Goal: Task Accomplishment & Management: Manage account settings

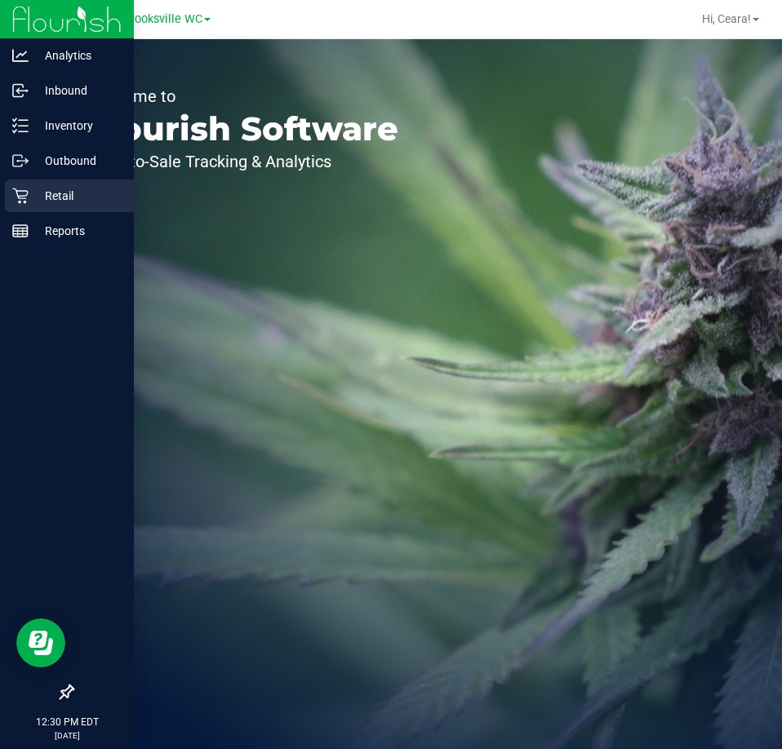
click at [41, 204] on p "Retail" at bounding box center [78, 196] width 98 height 20
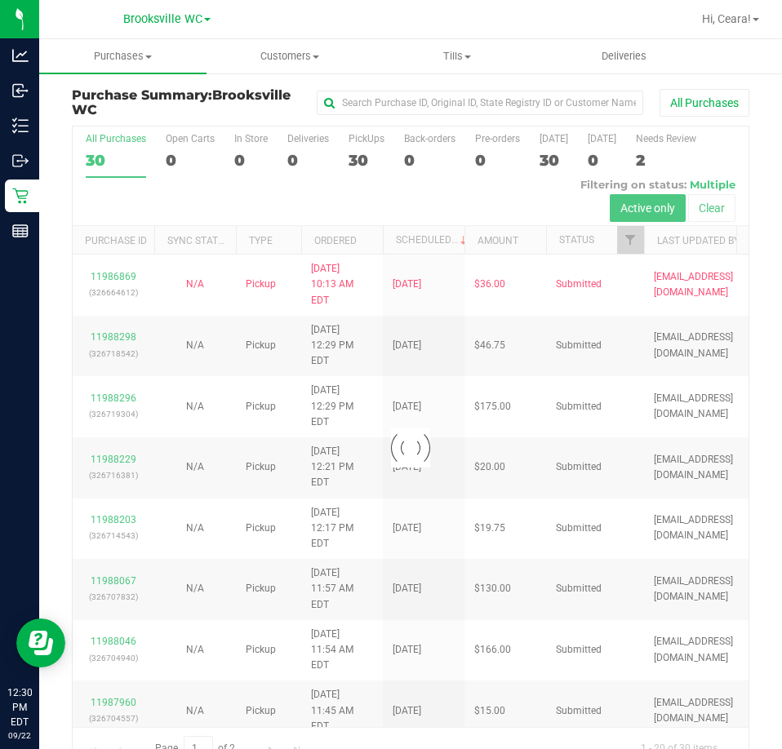
drag, startPoint x: 450, startPoint y: 721, endPoint x: 602, endPoint y: 699, distance: 154.2
click at [602, 699] on div at bounding box center [411, 448] width 676 height 642
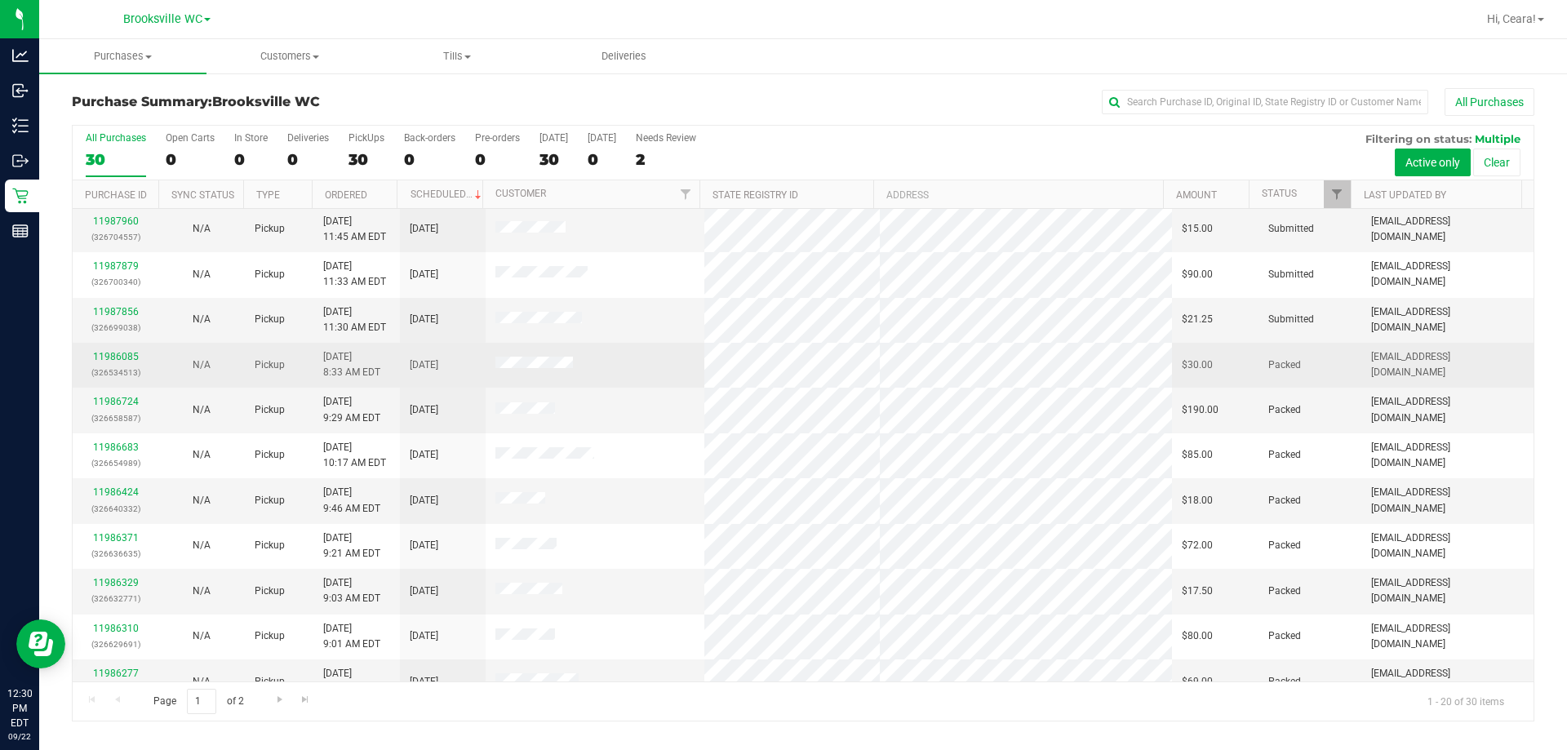
scroll to position [431, 0]
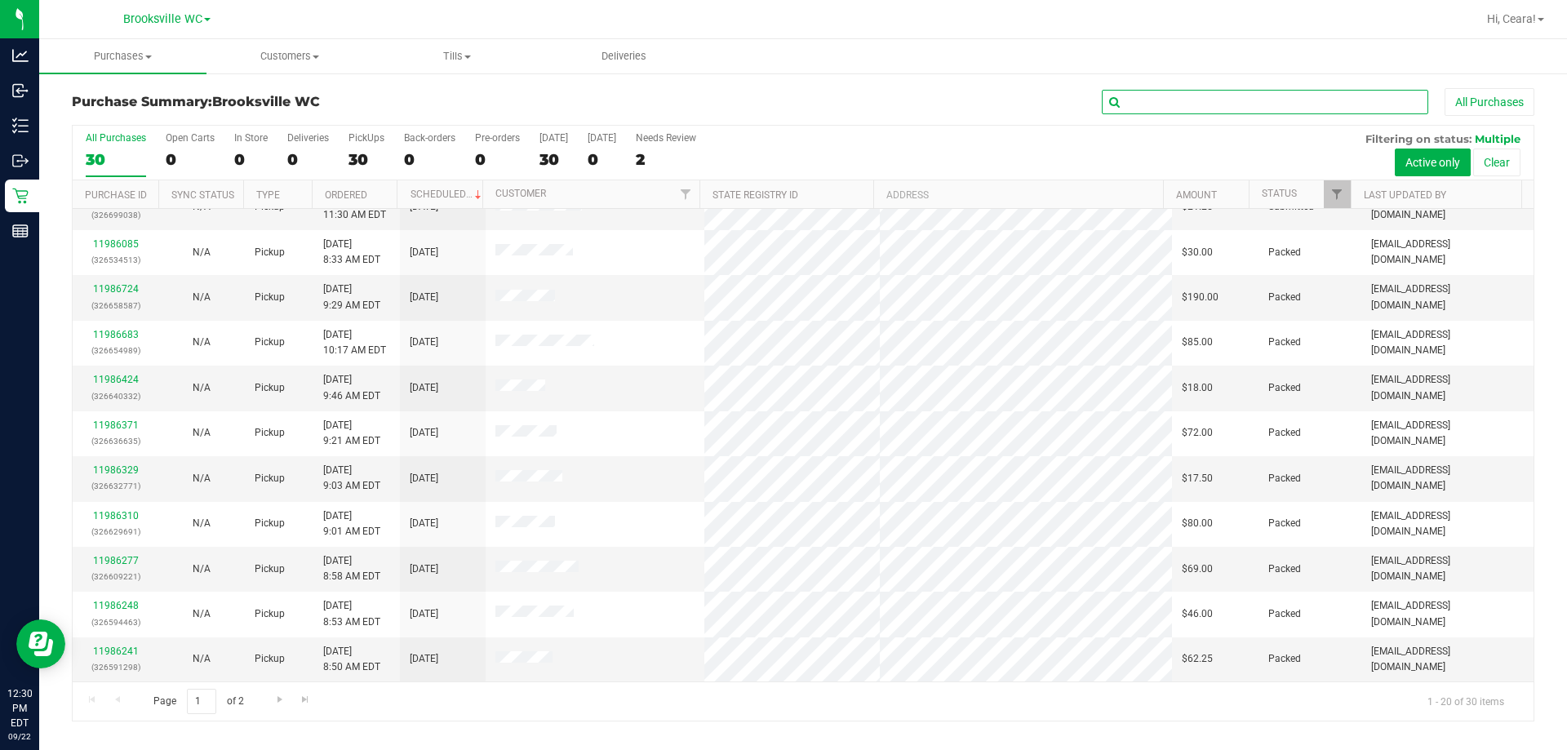
click at [781, 107] on input "text" at bounding box center [1265, 102] width 326 height 24
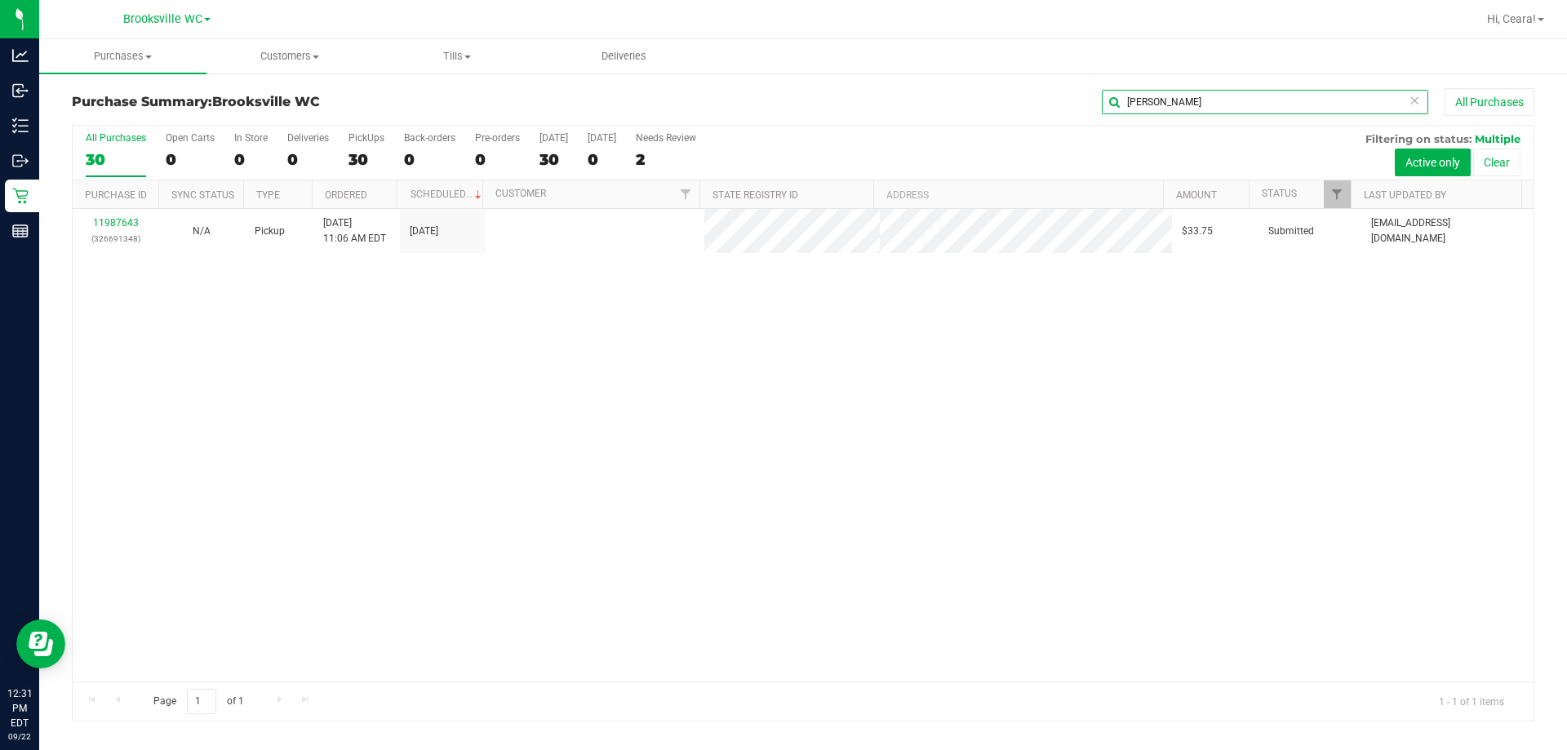
scroll to position [0, 0]
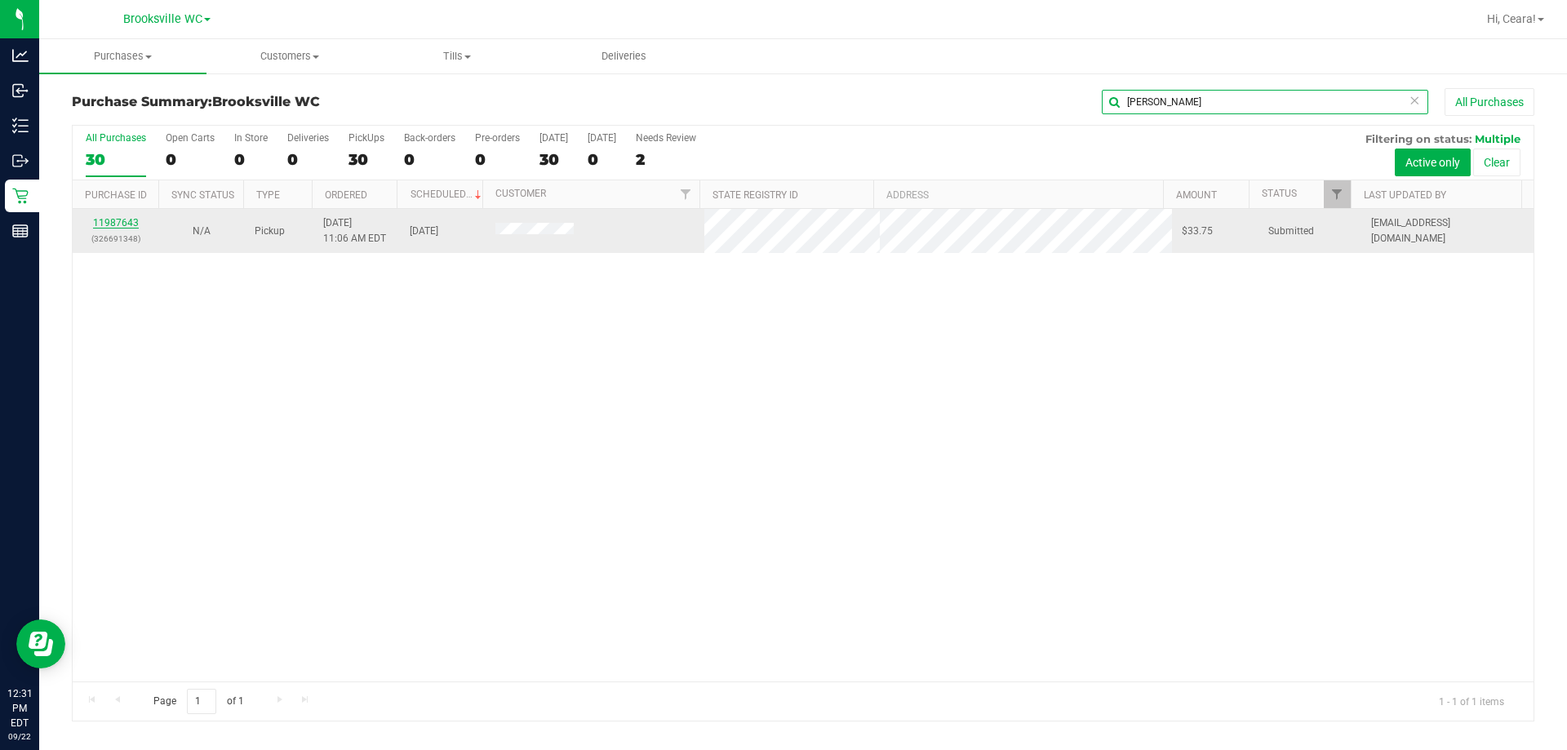
type input "[PERSON_NAME]"
click at [96, 225] on link "11987643" at bounding box center [116, 222] width 46 height 11
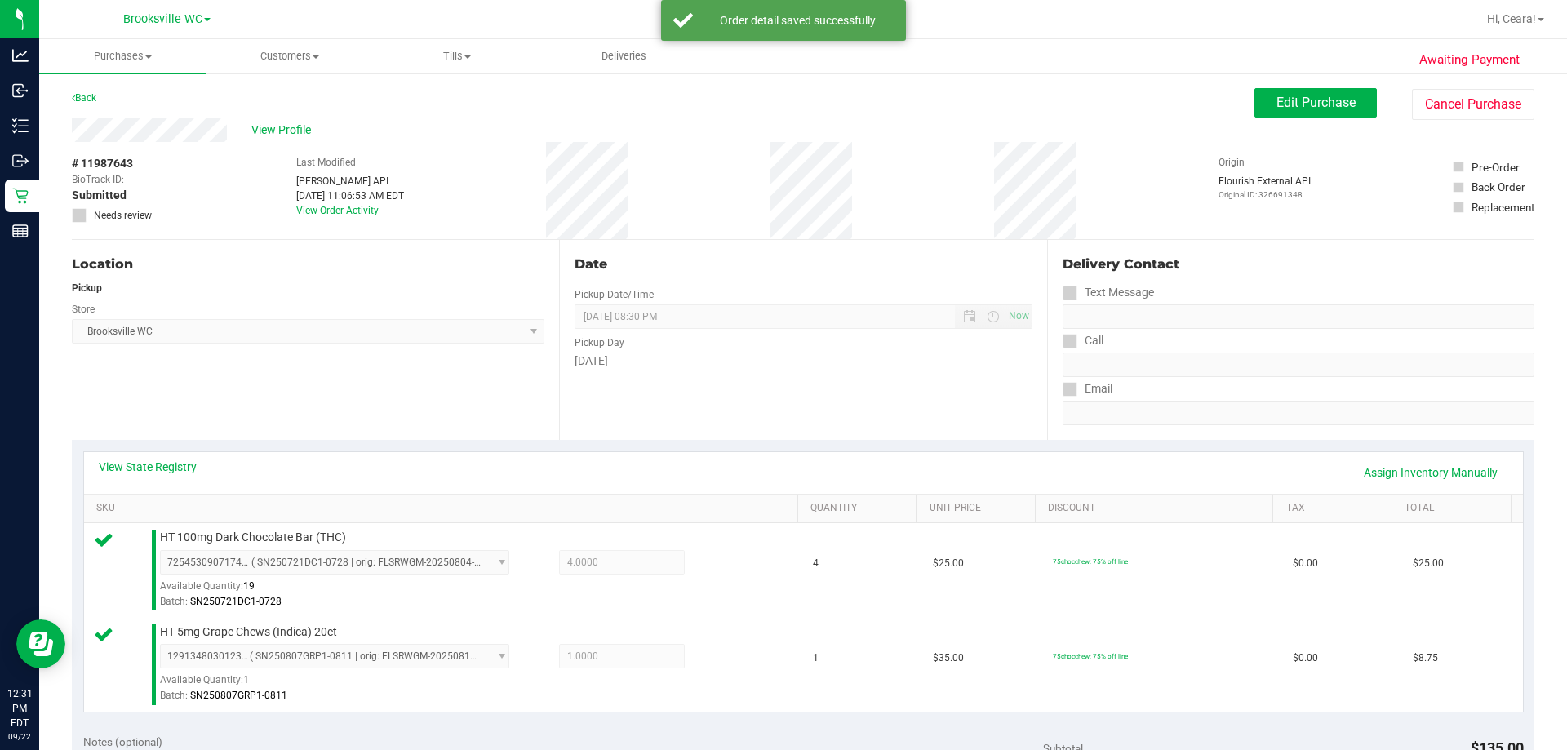
scroll to position [408, 0]
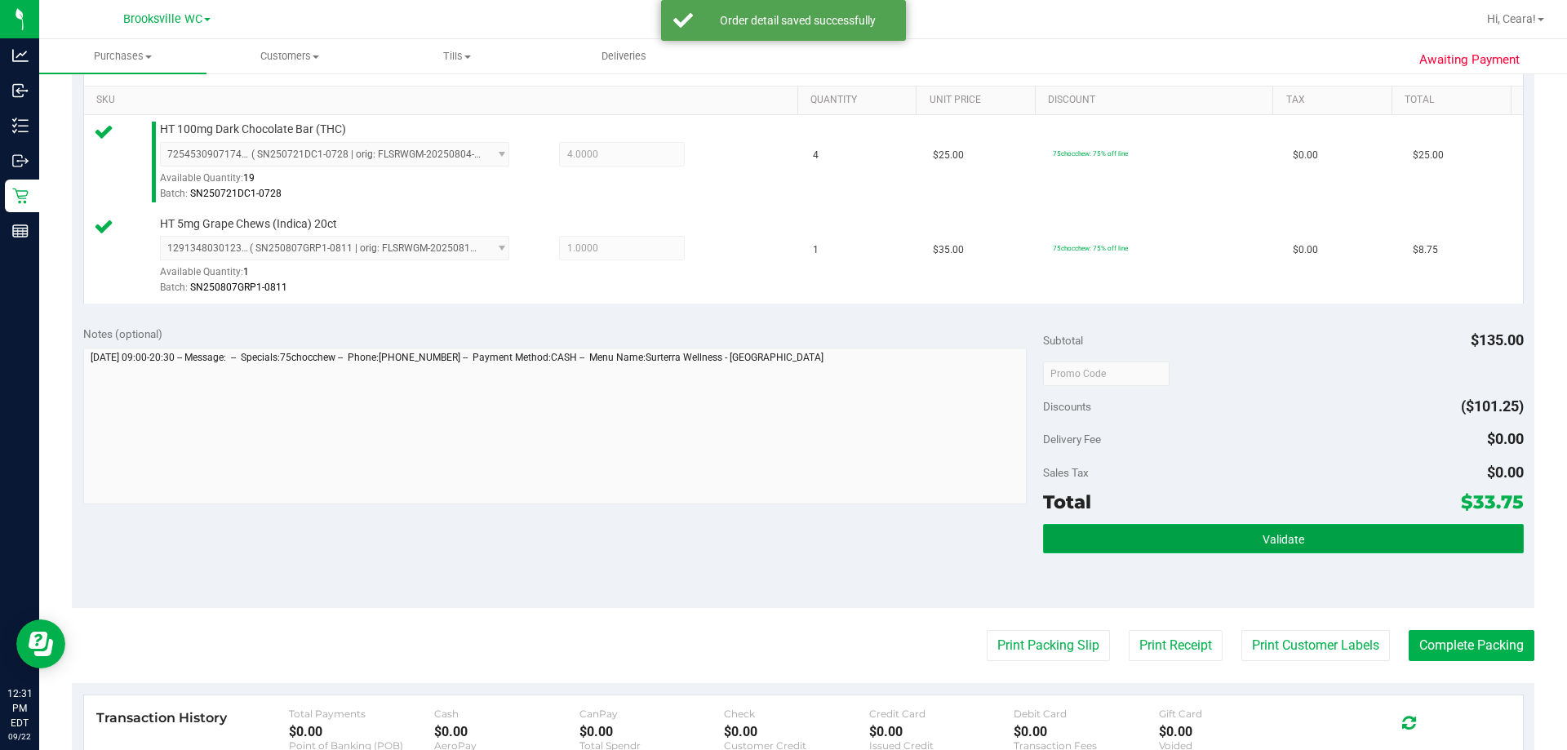
click at [781, 537] on button "Validate" at bounding box center [1283, 538] width 480 height 29
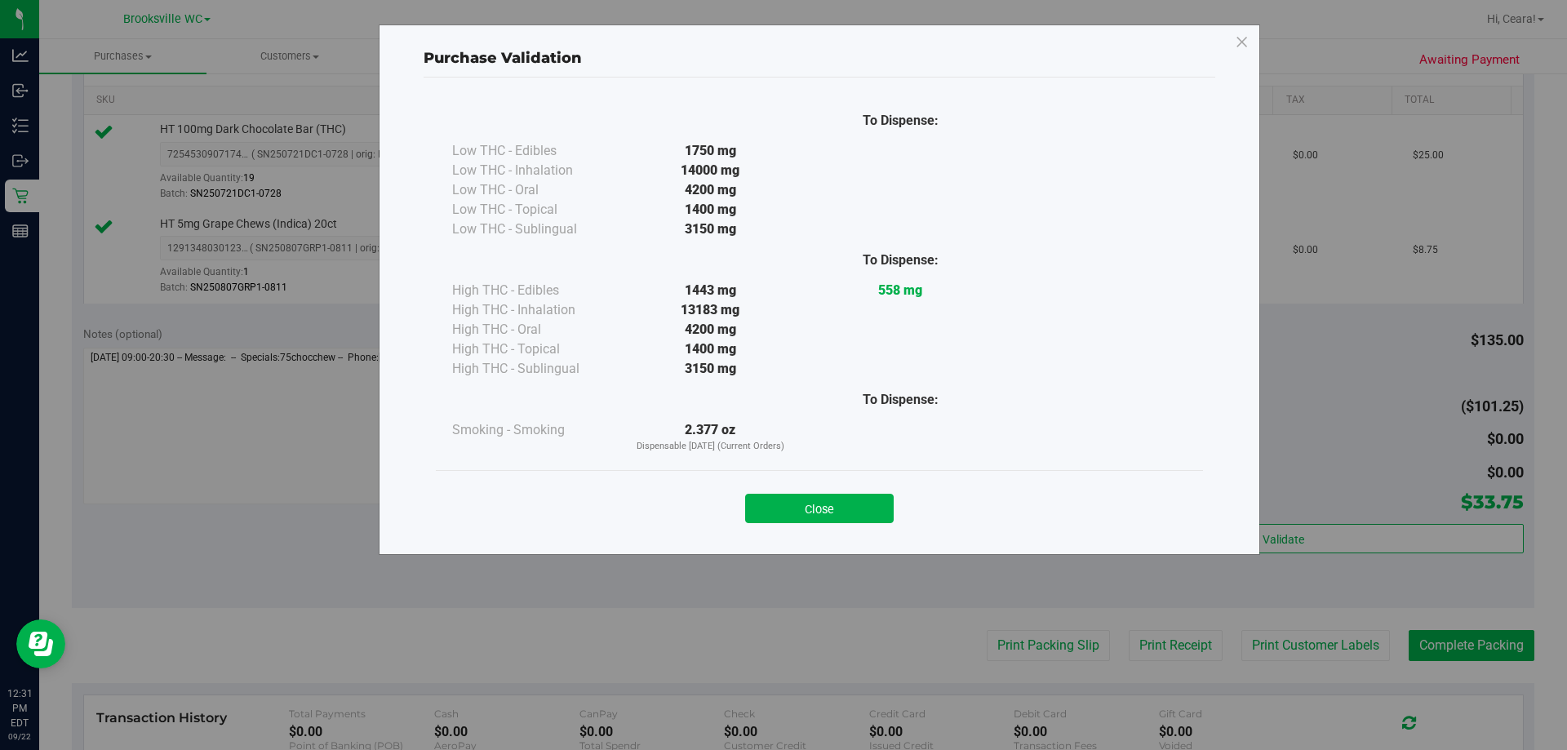
click at [781, 493] on div "Close" at bounding box center [819, 503] width 743 height 41
click at [781, 506] on button "Close" at bounding box center [819, 508] width 149 height 29
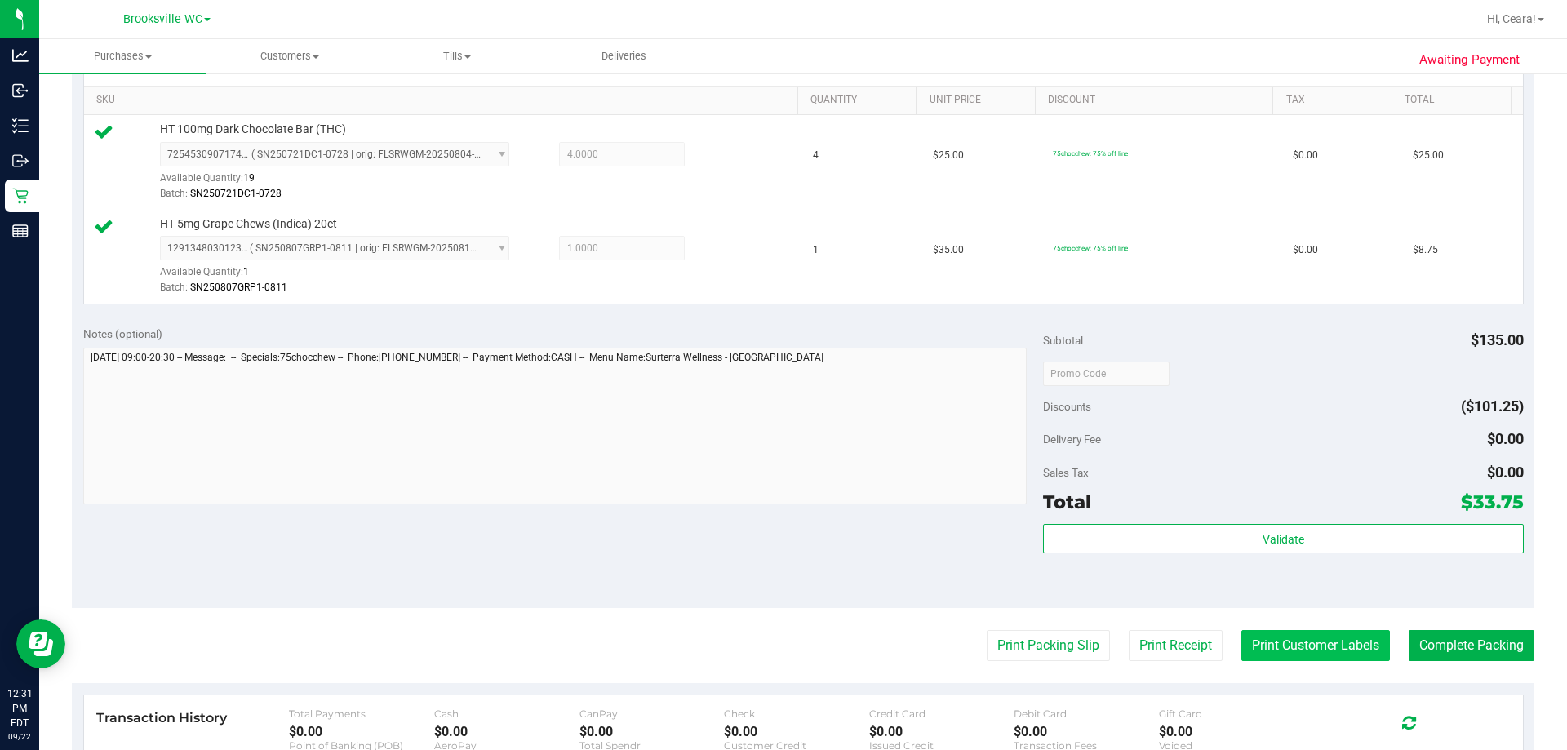
click at [781, 650] on button "Print Customer Labels" at bounding box center [1315, 645] width 149 height 31
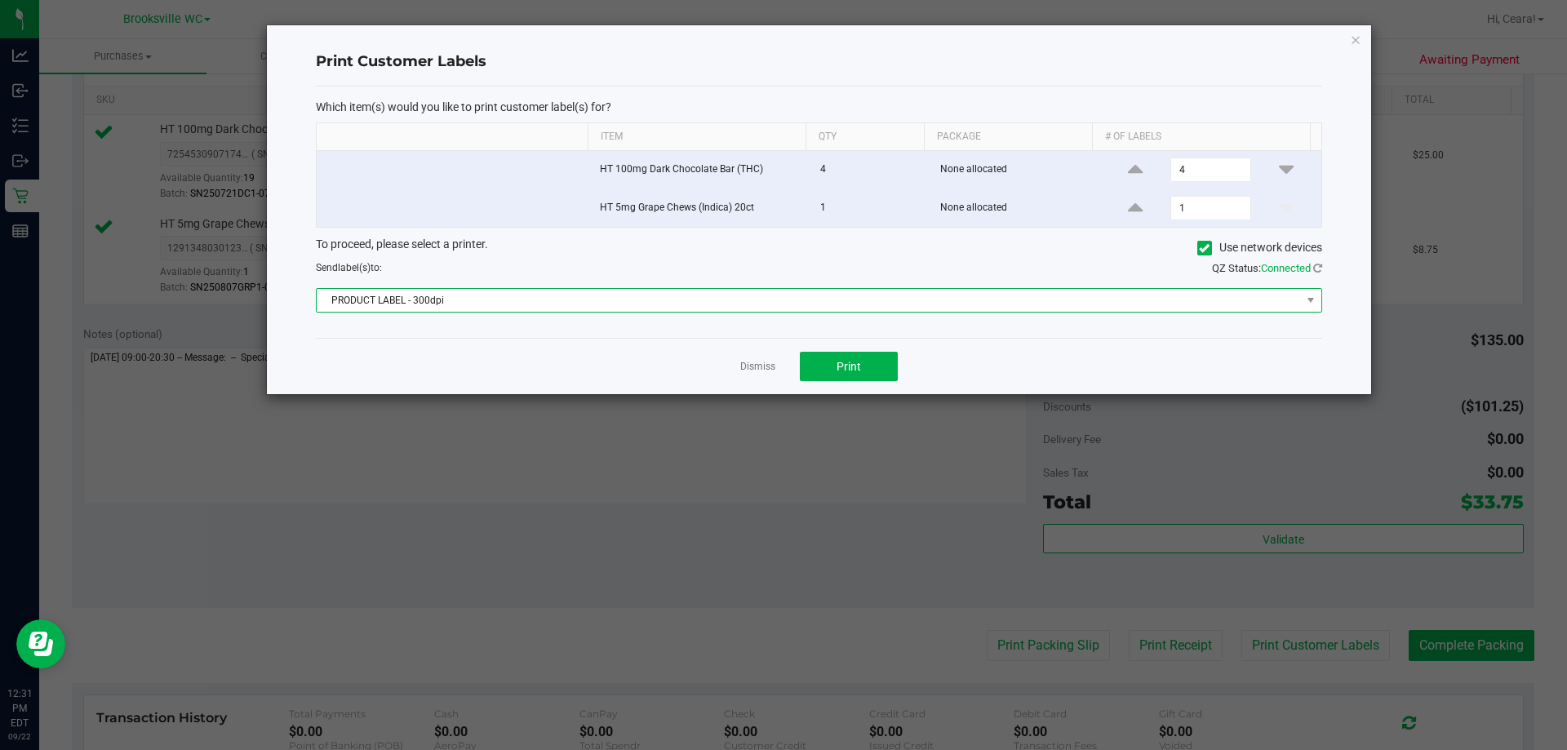
click at [781, 297] on span "PRODUCT LABEL - 300dpi" at bounding box center [809, 300] width 984 height 23
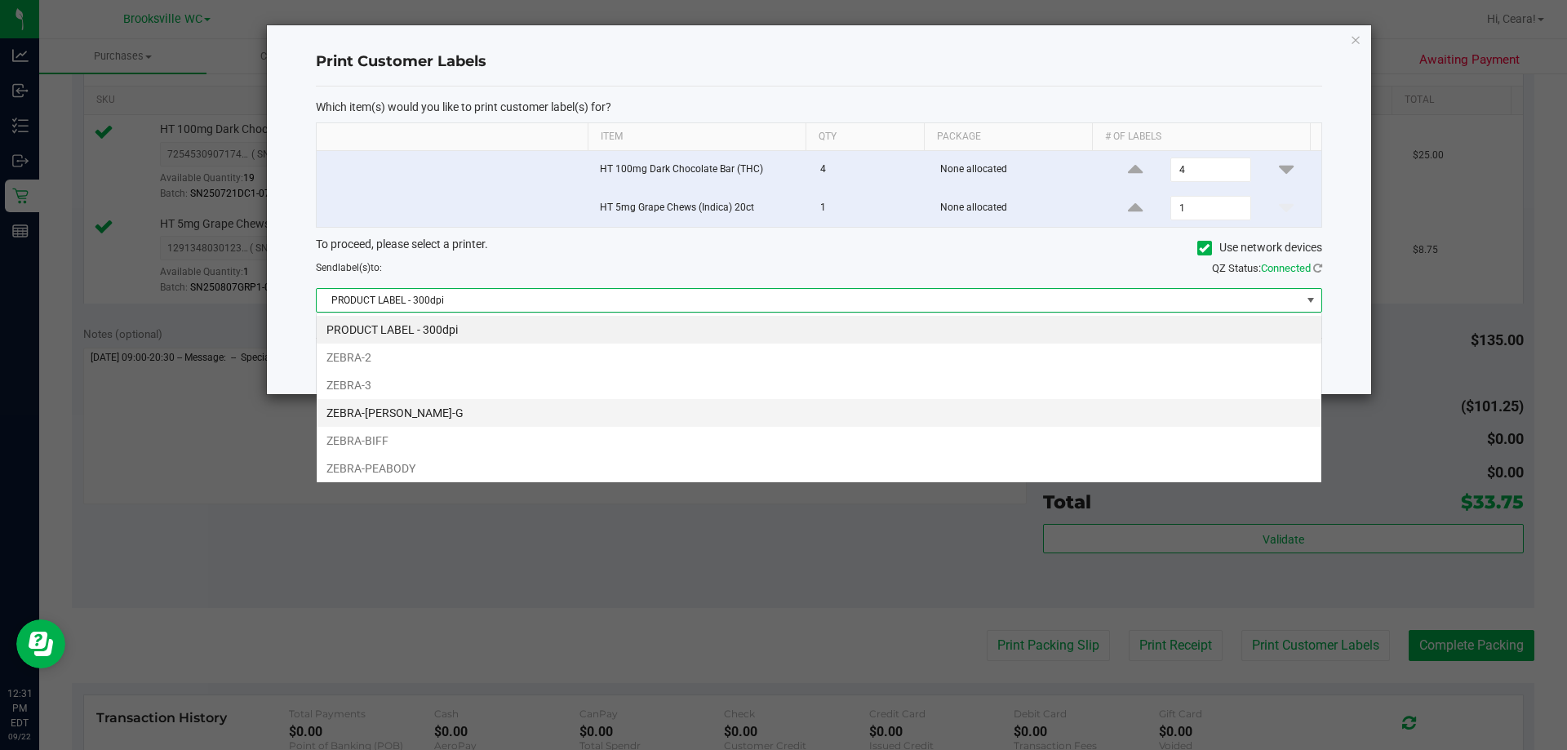
scroll to position [24, 1006]
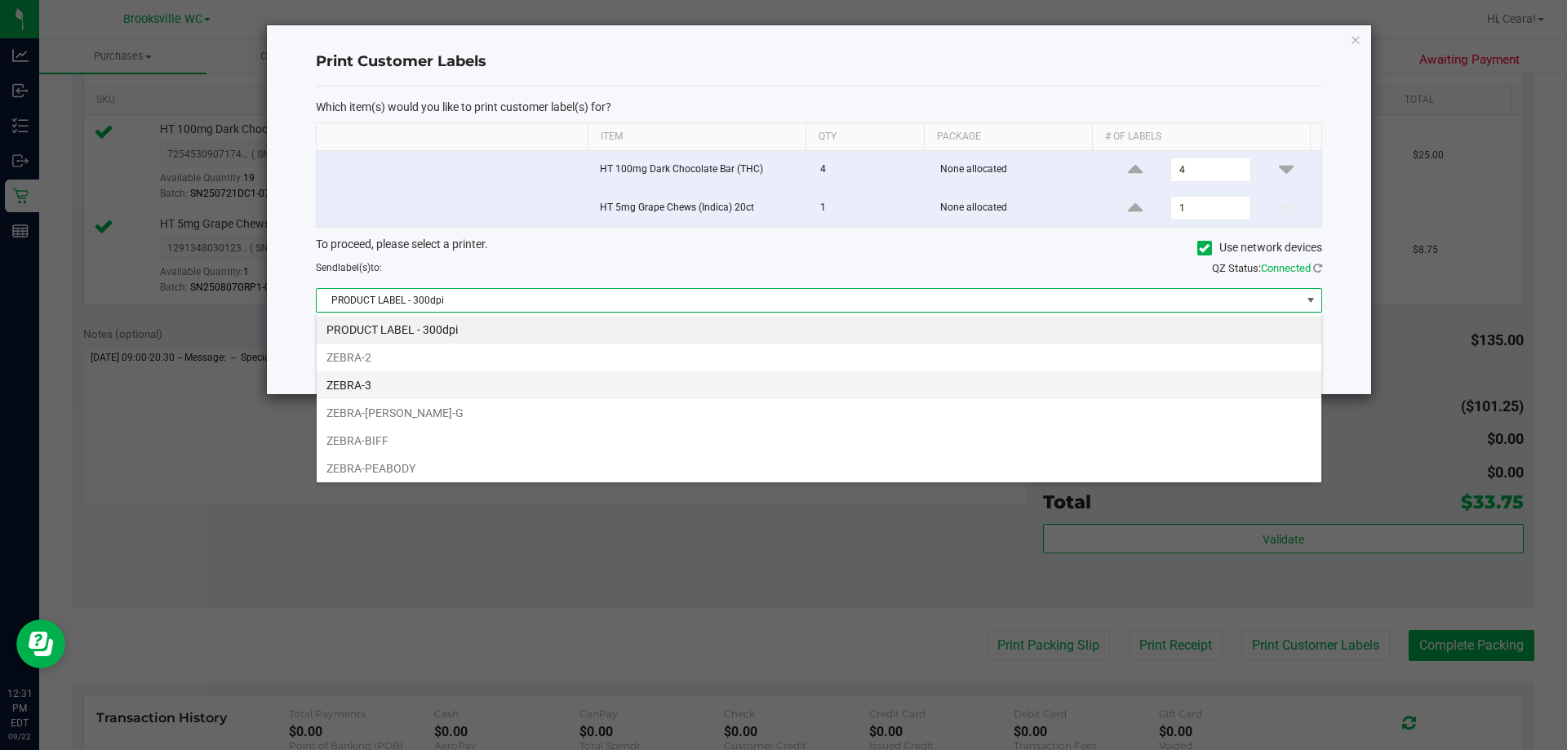
click at [458, 384] on li "ZEBRA-3" at bounding box center [819, 385] width 1005 height 28
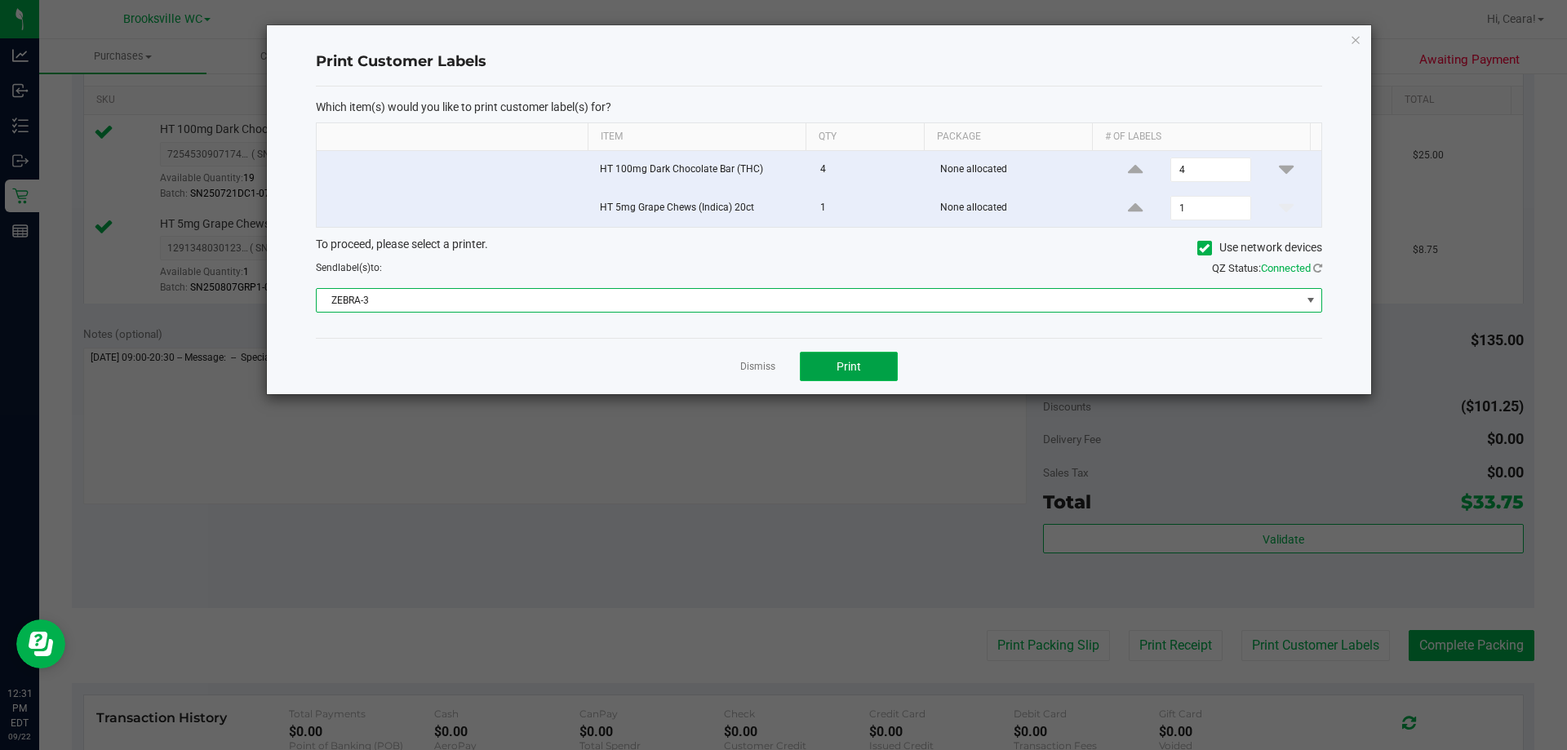
click at [781, 366] on span "Print" at bounding box center [849, 366] width 24 height 13
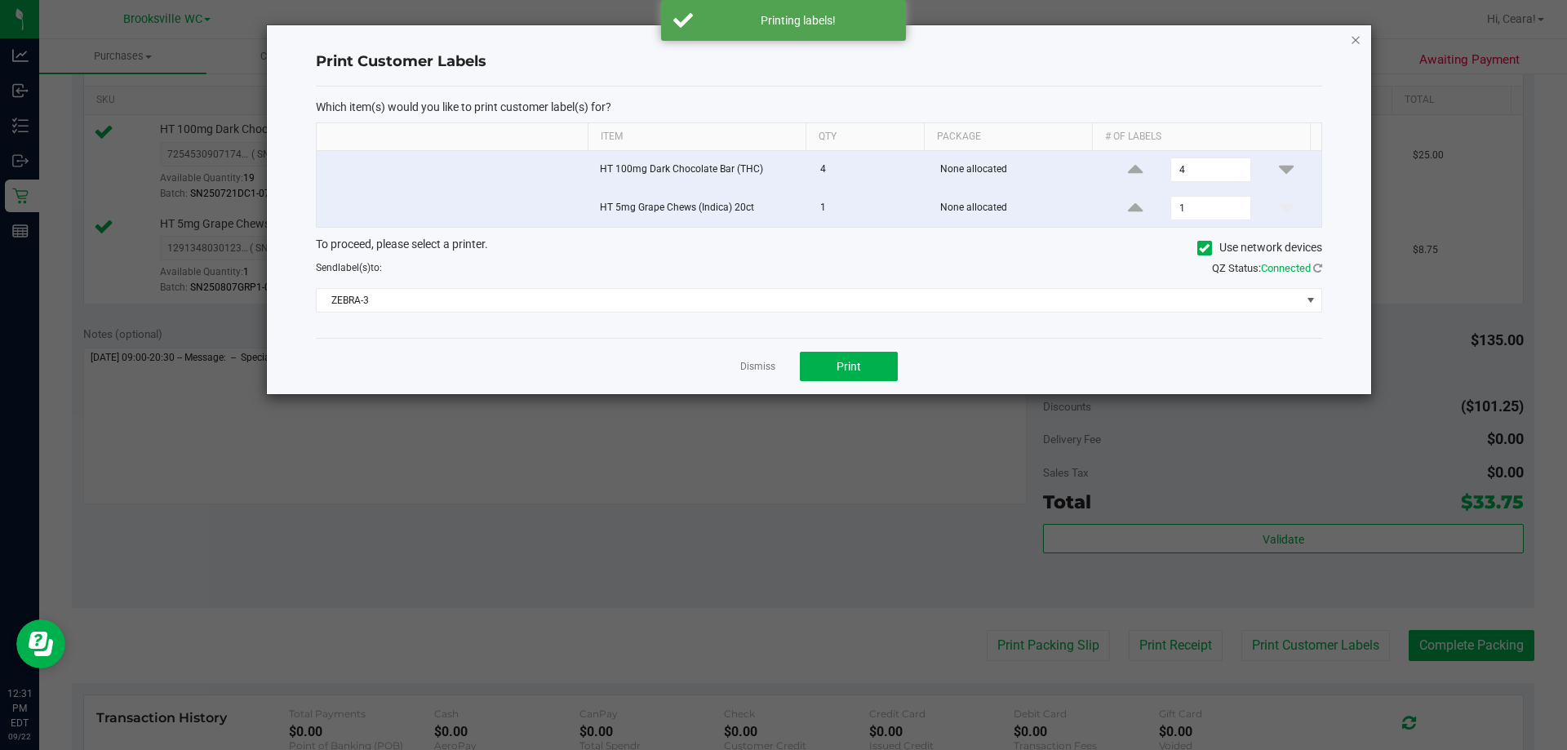
click at [781, 38] on icon "button" at bounding box center [1355, 39] width 11 height 20
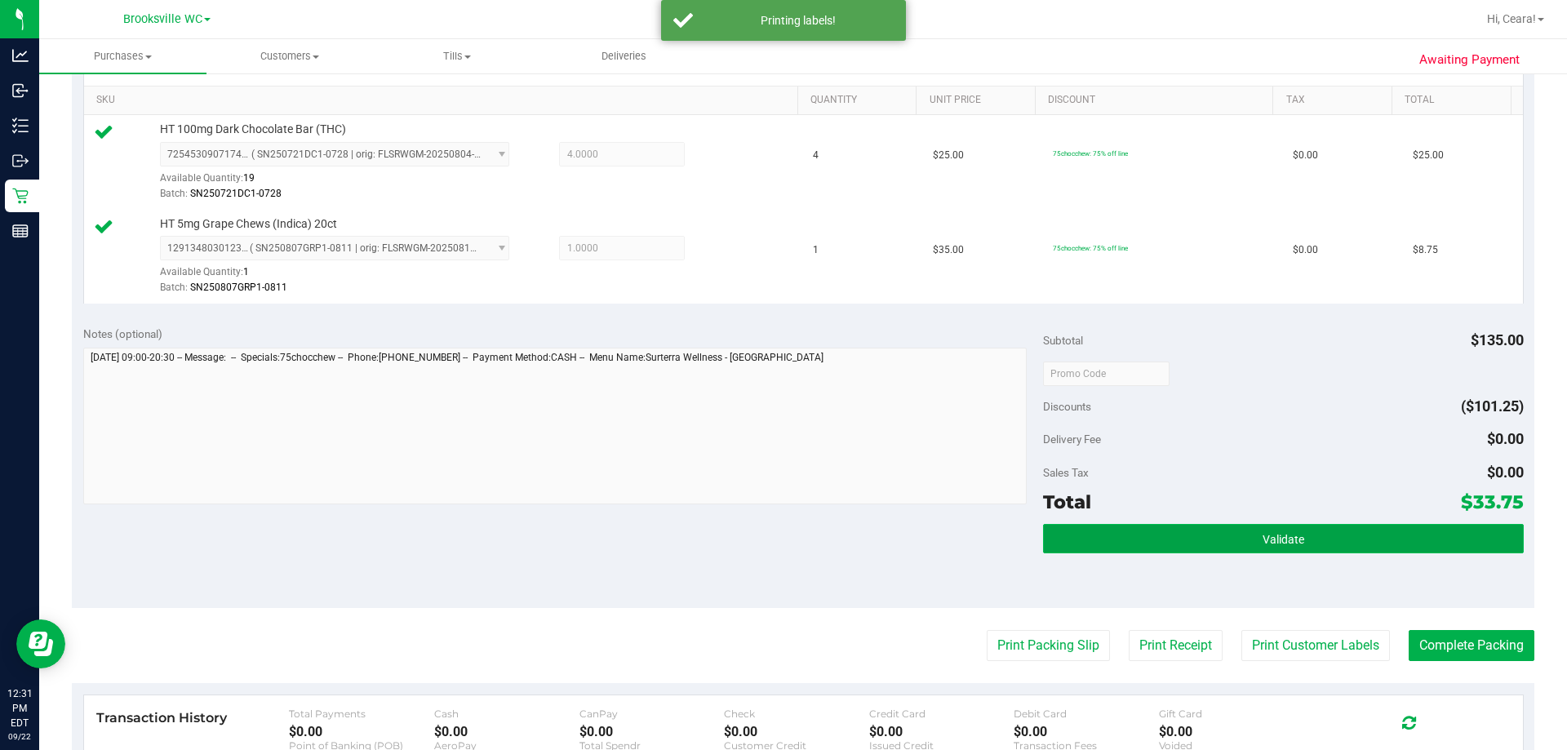
click at [781, 531] on button "Validate" at bounding box center [1283, 538] width 480 height 29
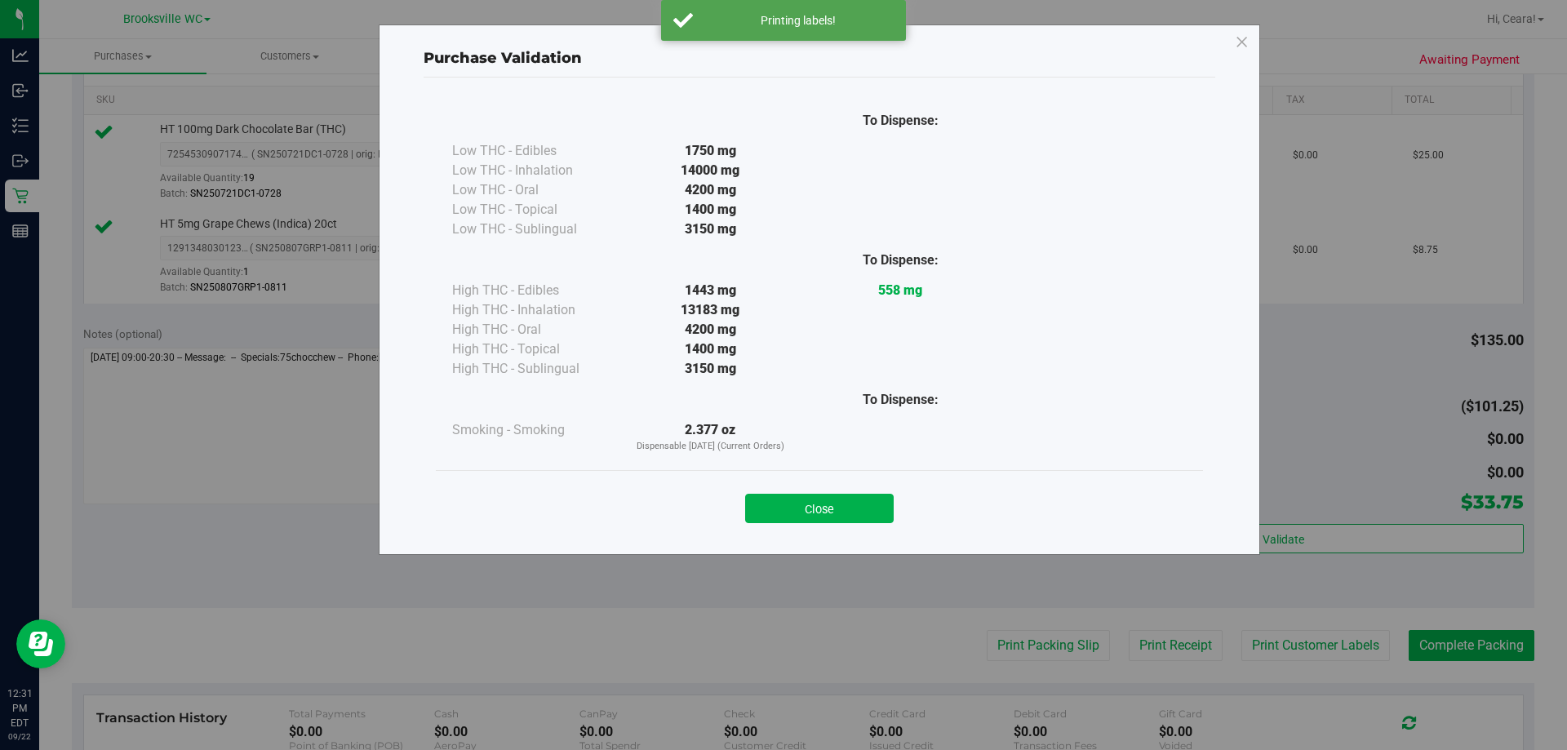
click at [781, 496] on button "Close" at bounding box center [819, 508] width 149 height 29
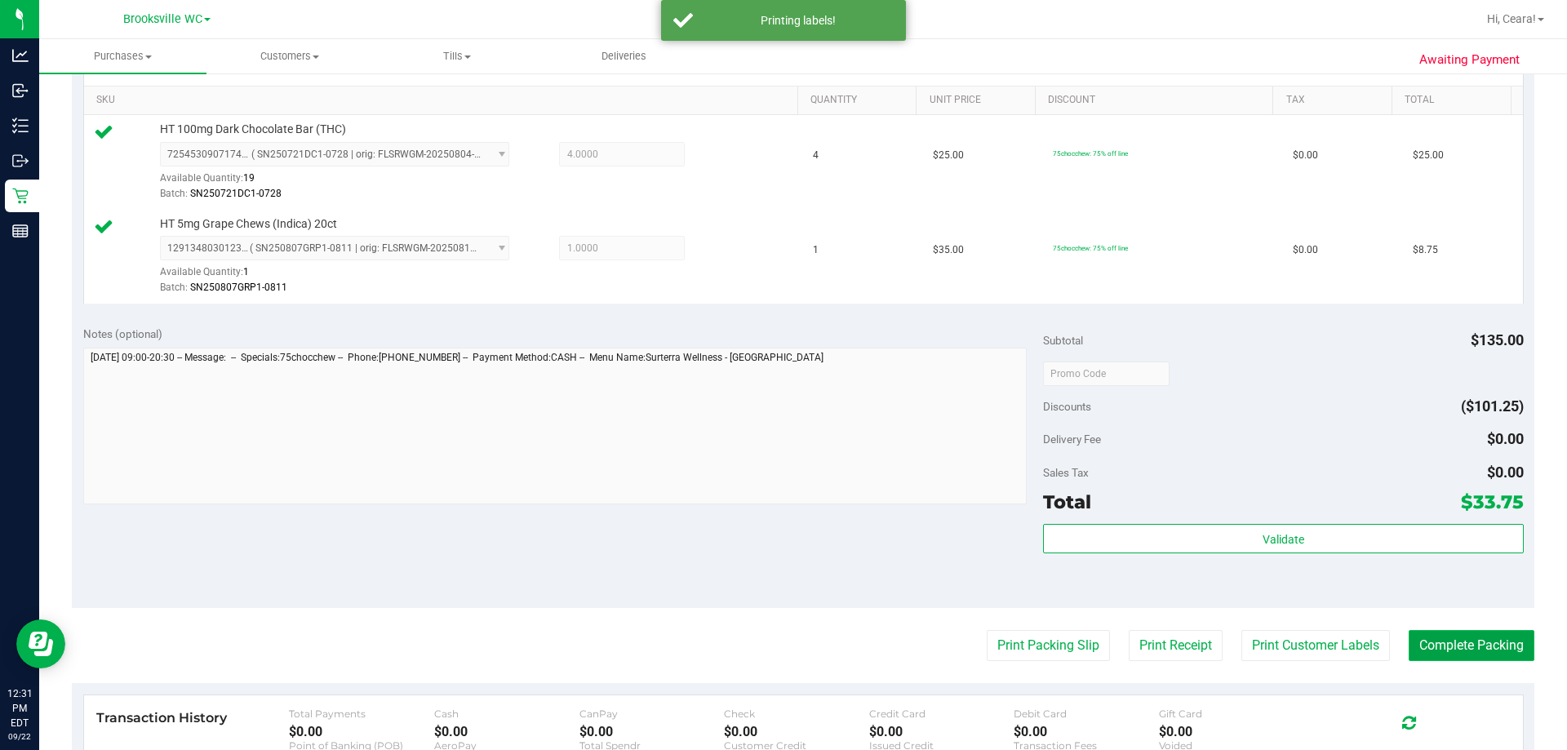
drag, startPoint x: 1490, startPoint y: 647, endPoint x: 1305, endPoint y: 590, distance: 193.1
click at [781, 646] on button "Complete Packing" at bounding box center [1472, 645] width 126 height 31
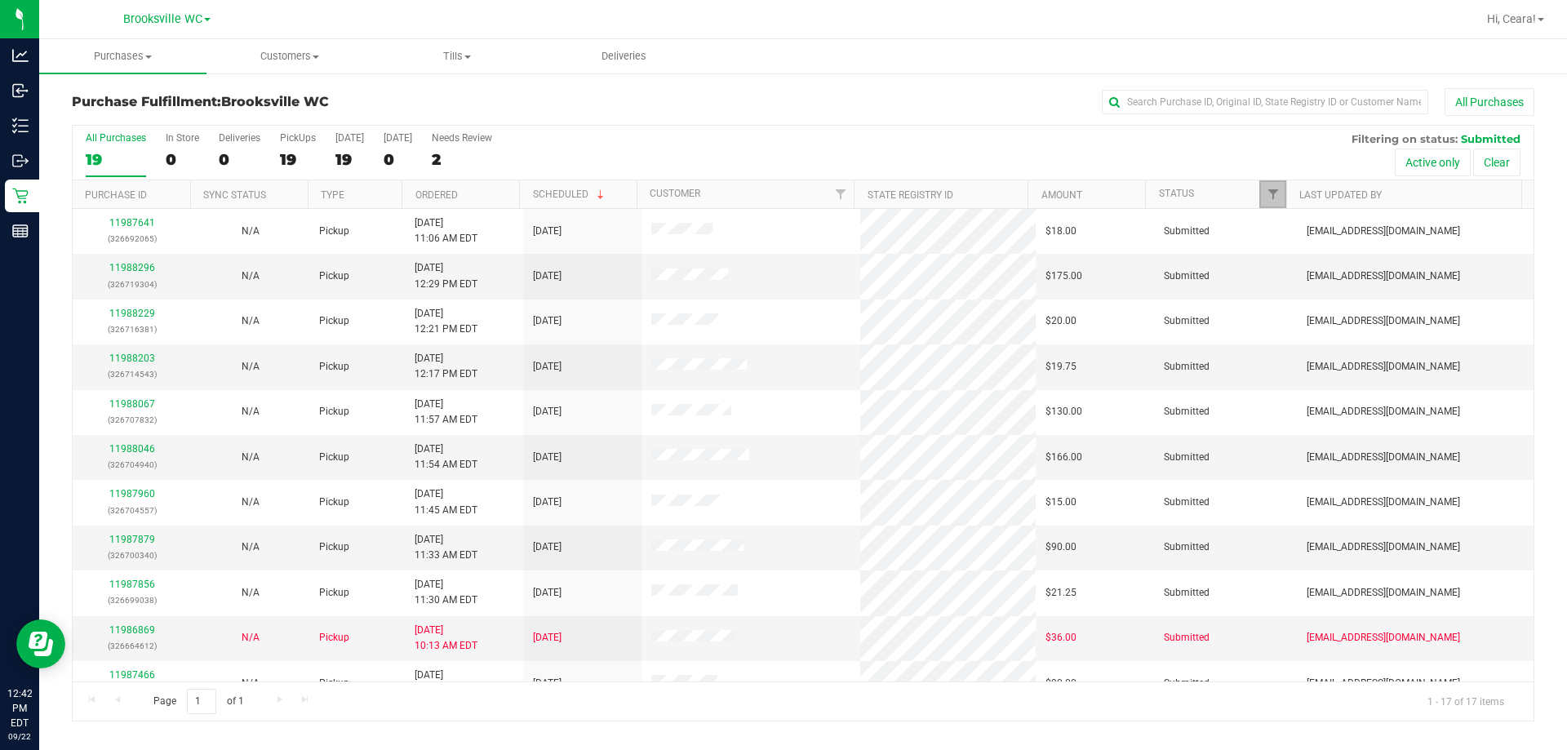
click at [781, 186] on link "Filter" at bounding box center [1272, 194] width 27 height 28
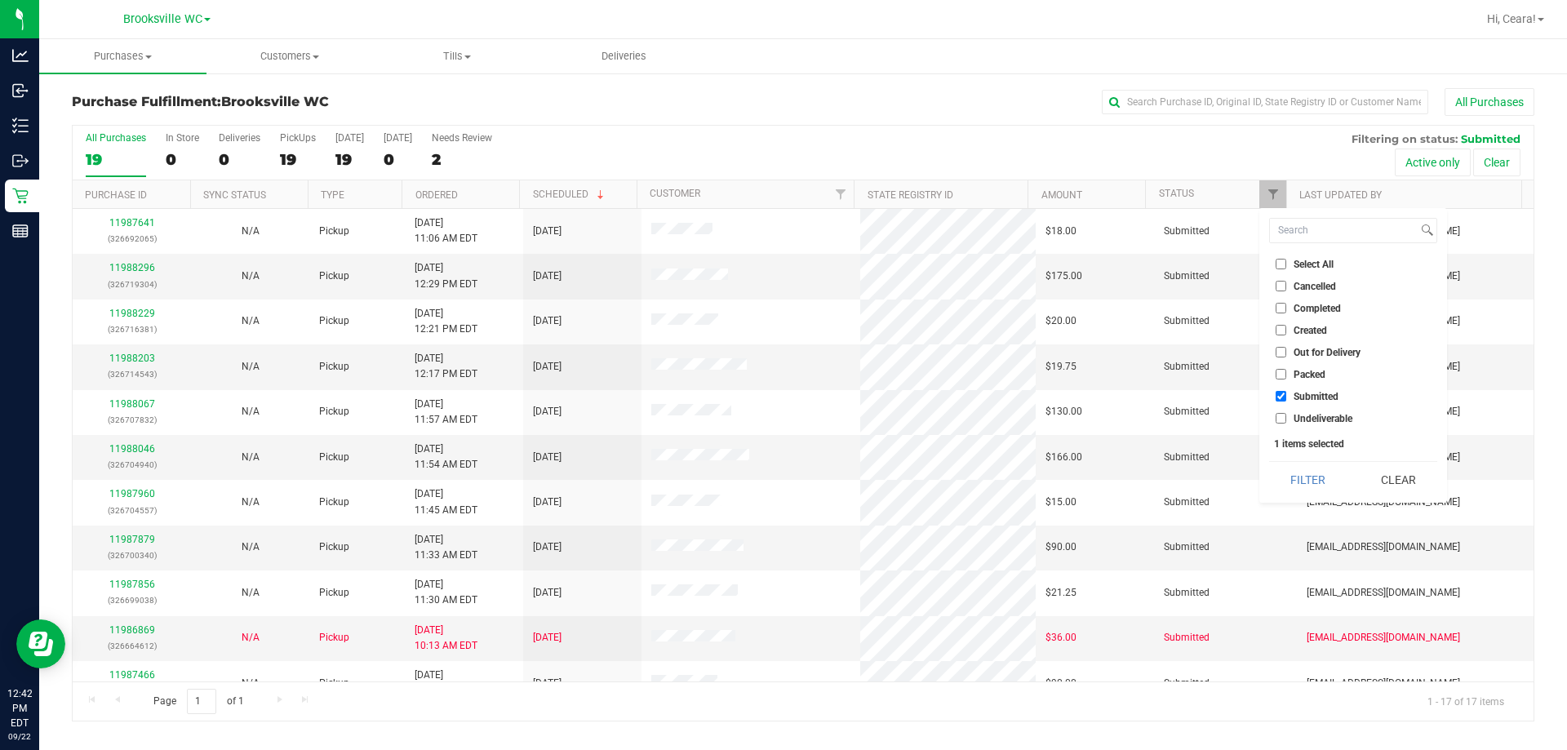
click at [781, 265] on input "Select All" at bounding box center [1281, 264] width 11 height 11
checkbox input "true"
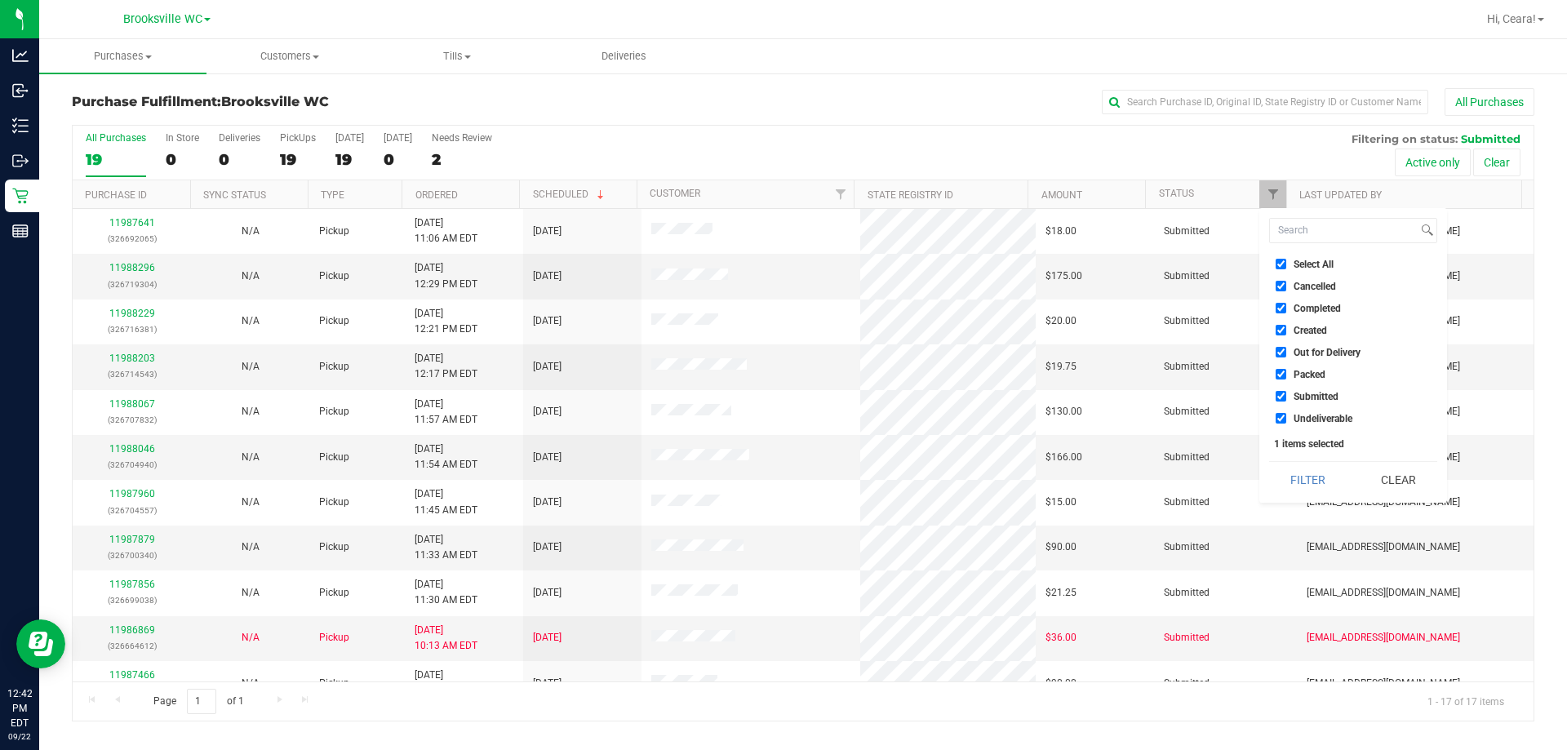
checkbox input "true"
click at [781, 265] on input "Select All" at bounding box center [1281, 264] width 11 height 11
checkbox input "false"
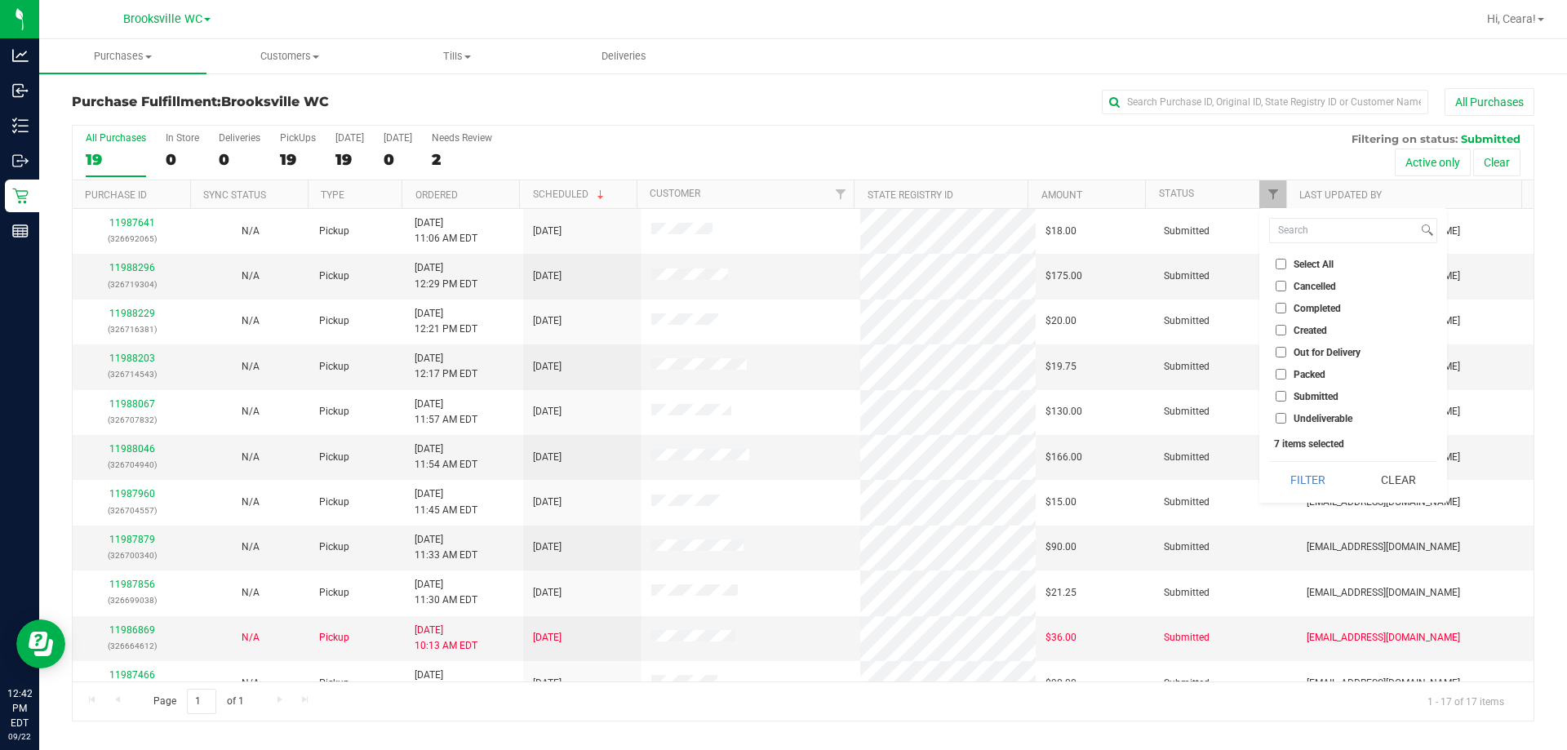
checkbox input "false"
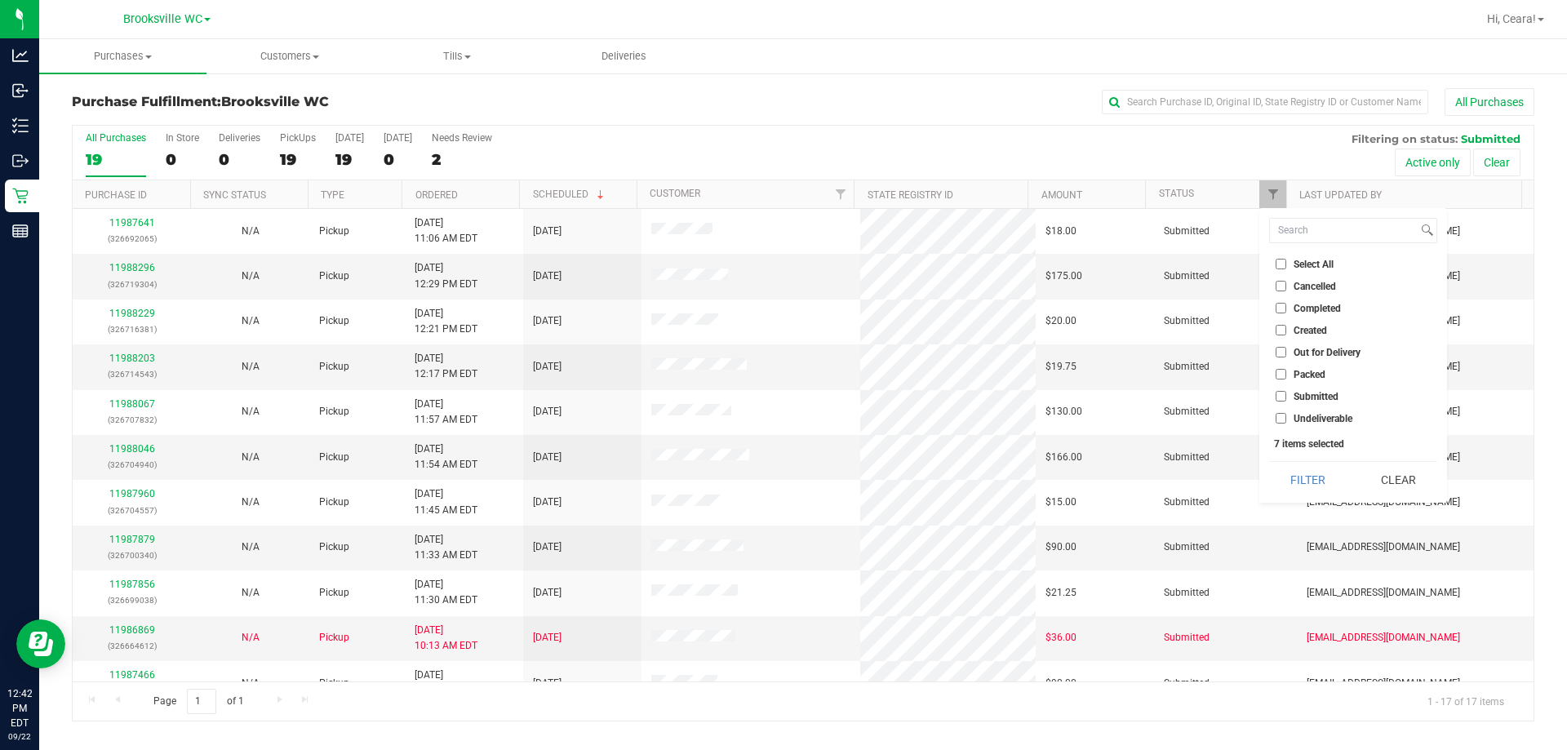
checkbox input "false"
click at [781, 395] on span "Submitted" at bounding box center [1316, 397] width 45 height 10
click at [781, 395] on input "Submitted" at bounding box center [1281, 396] width 11 height 11
checkbox input "true"
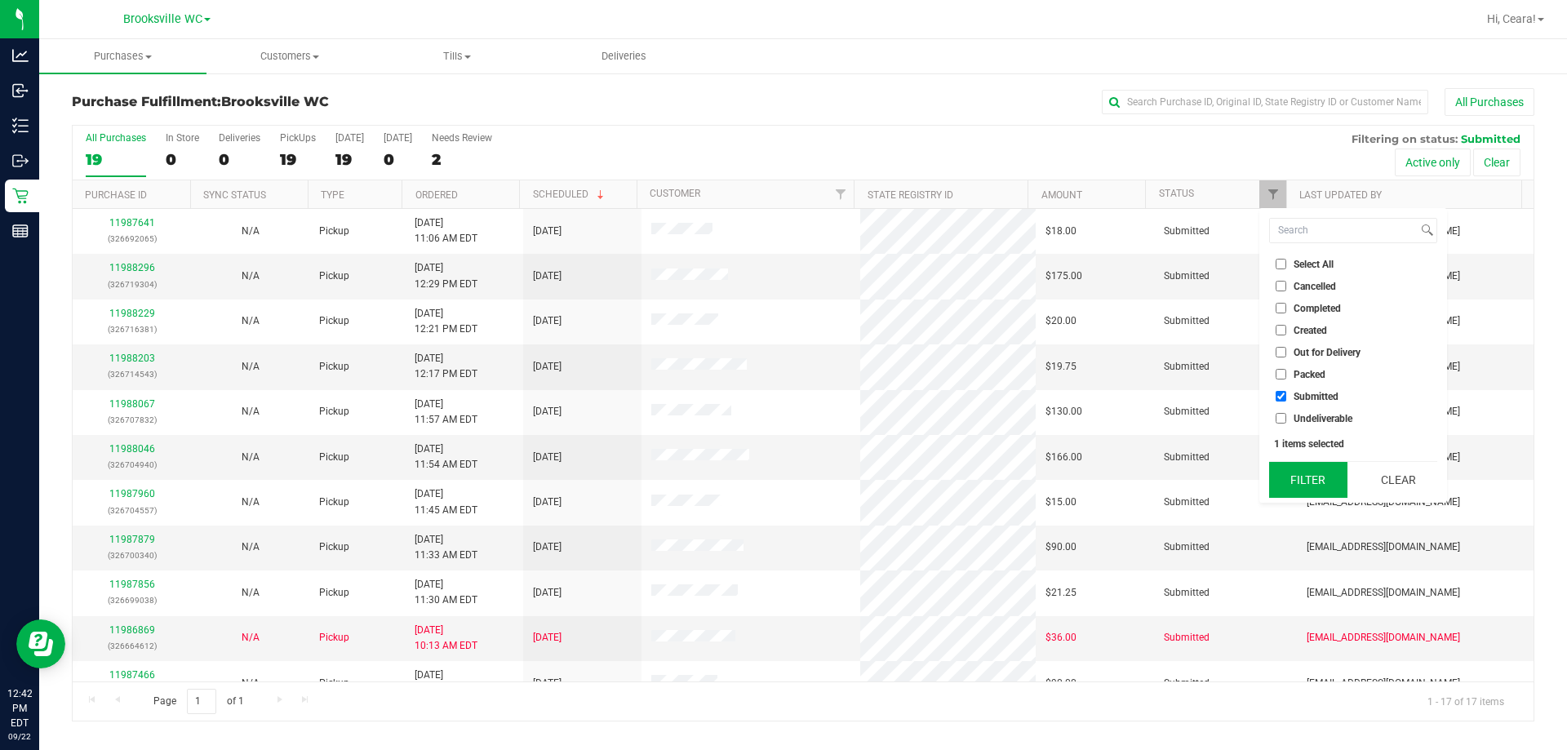
click at [781, 464] on button "Filter" at bounding box center [1308, 480] width 78 height 36
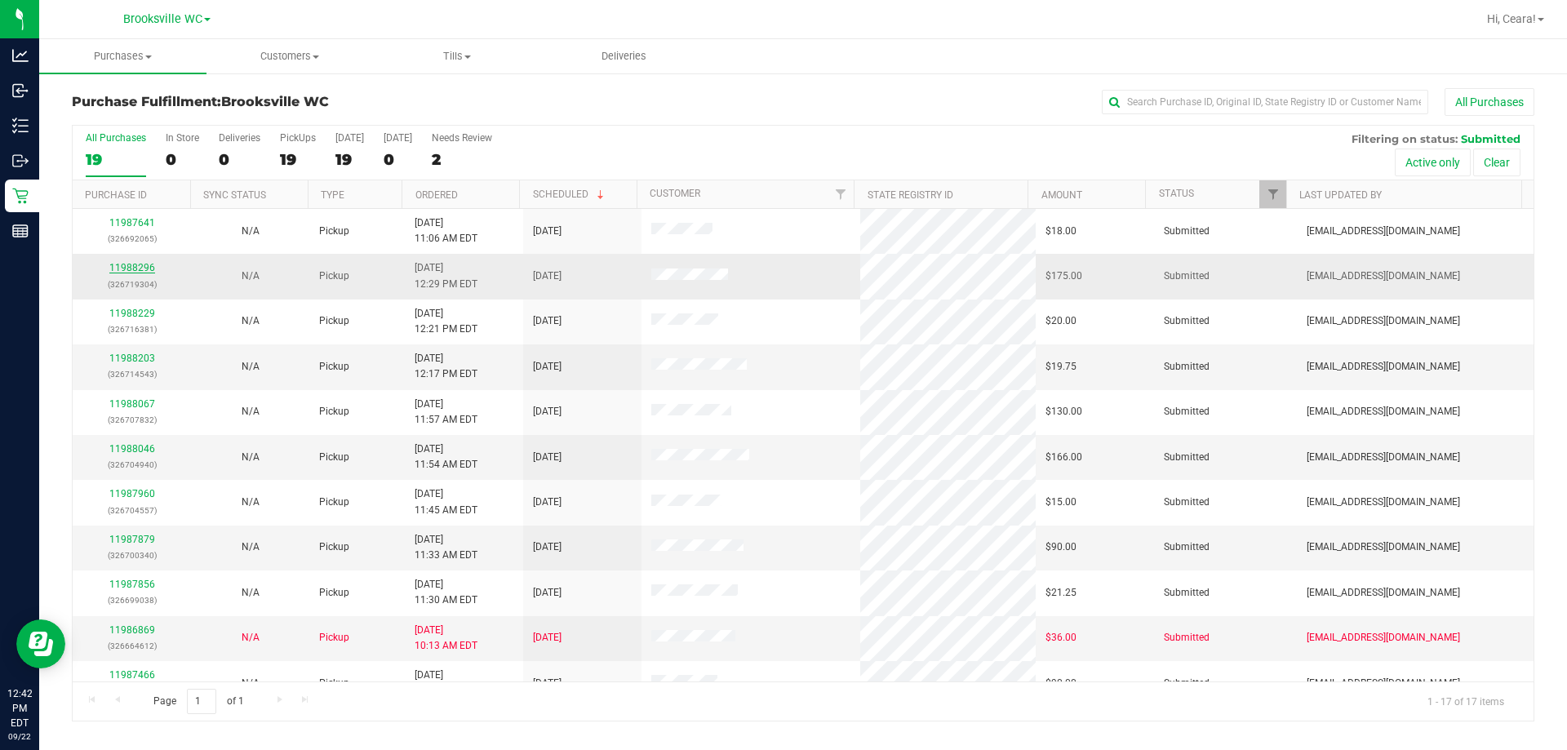
click at [132, 269] on link "11988296" at bounding box center [132, 267] width 46 height 11
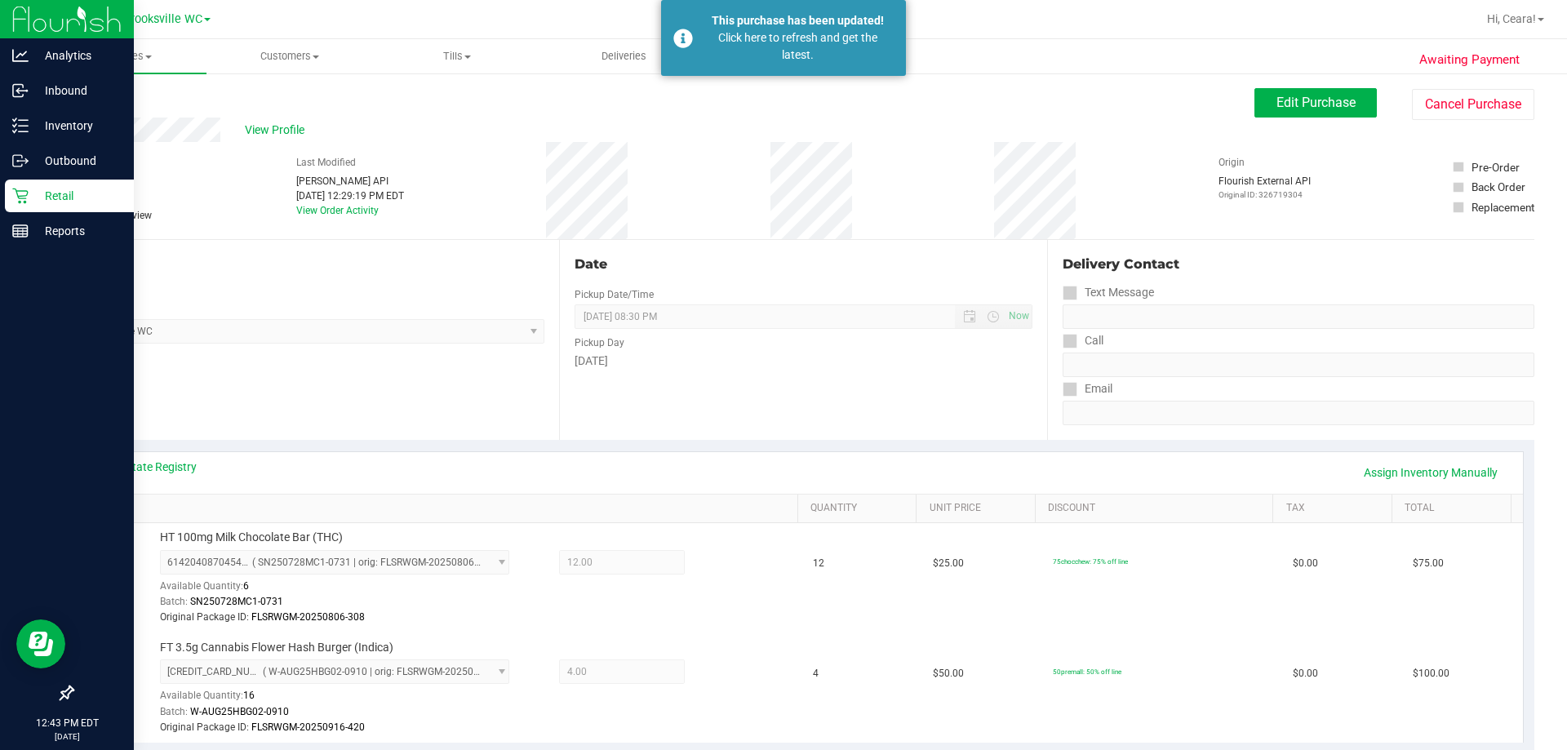
click at [78, 200] on p "Retail" at bounding box center [78, 196] width 98 height 20
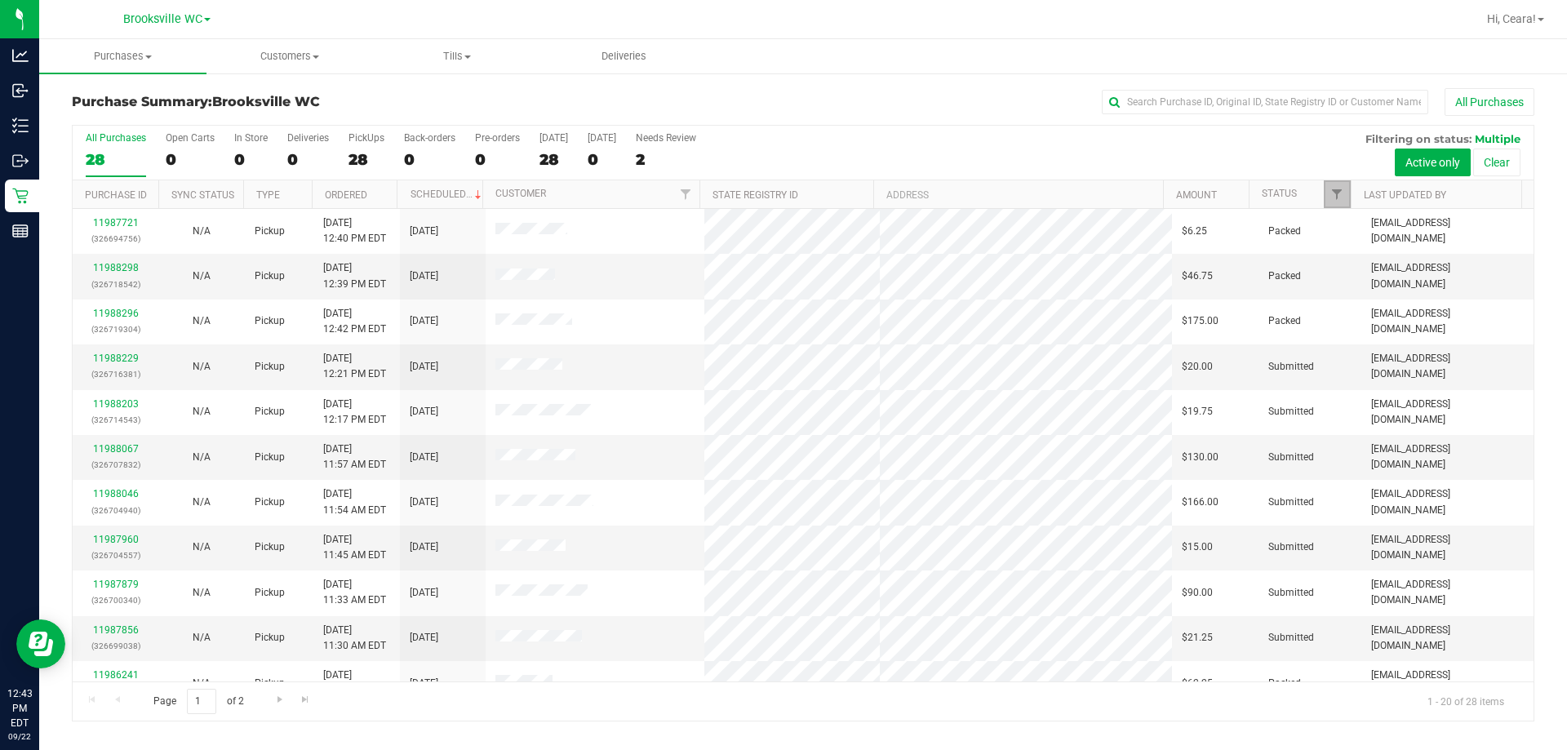
click at [781, 204] on link "Filter" at bounding box center [1337, 194] width 27 height 28
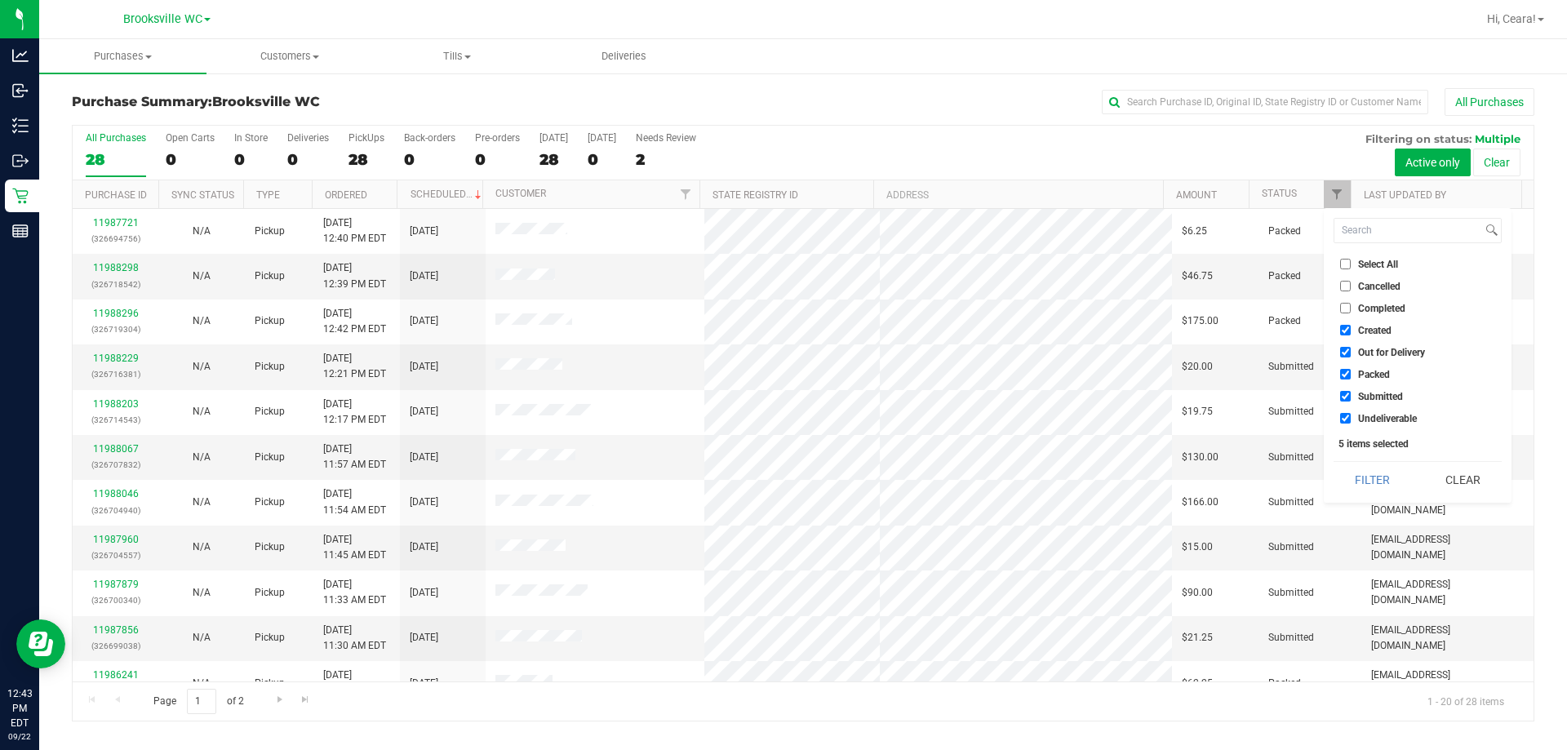
click at [781, 270] on li "Select All" at bounding box center [1418, 263] width 168 height 17
click at [781, 262] on span "Select All" at bounding box center [1378, 265] width 40 height 10
click at [781, 262] on input "Select All" at bounding box center [1345, 264] width 11 height 11
checkbox input "true"
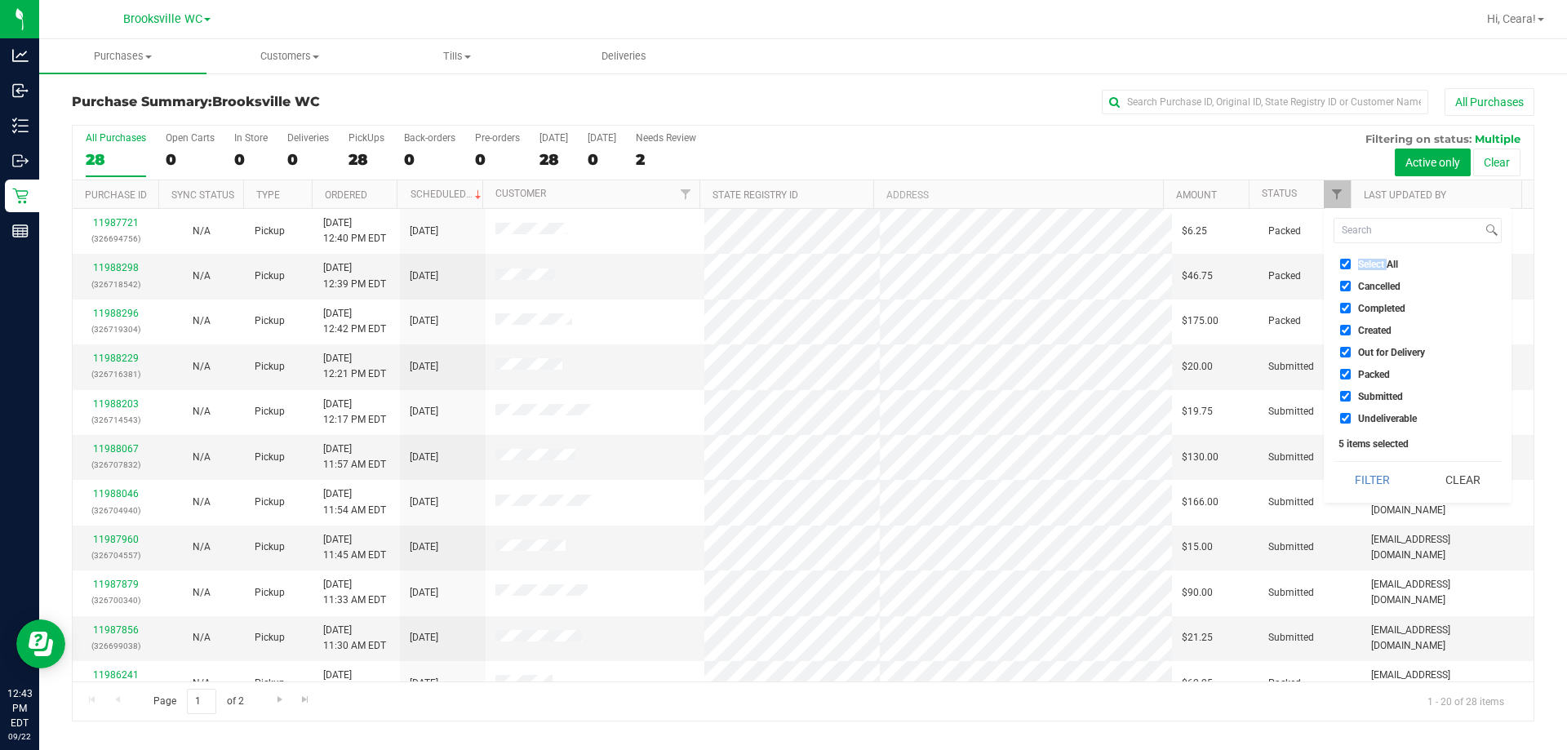
checkbox input "true"
click at [781, 266] on span "Select All" at bounding box center [1378, 265] width 40 height 10
click at [781, 266] on input "Select All" at bounding box center [1345, 264] width 11 height 11
checkbox input "false"
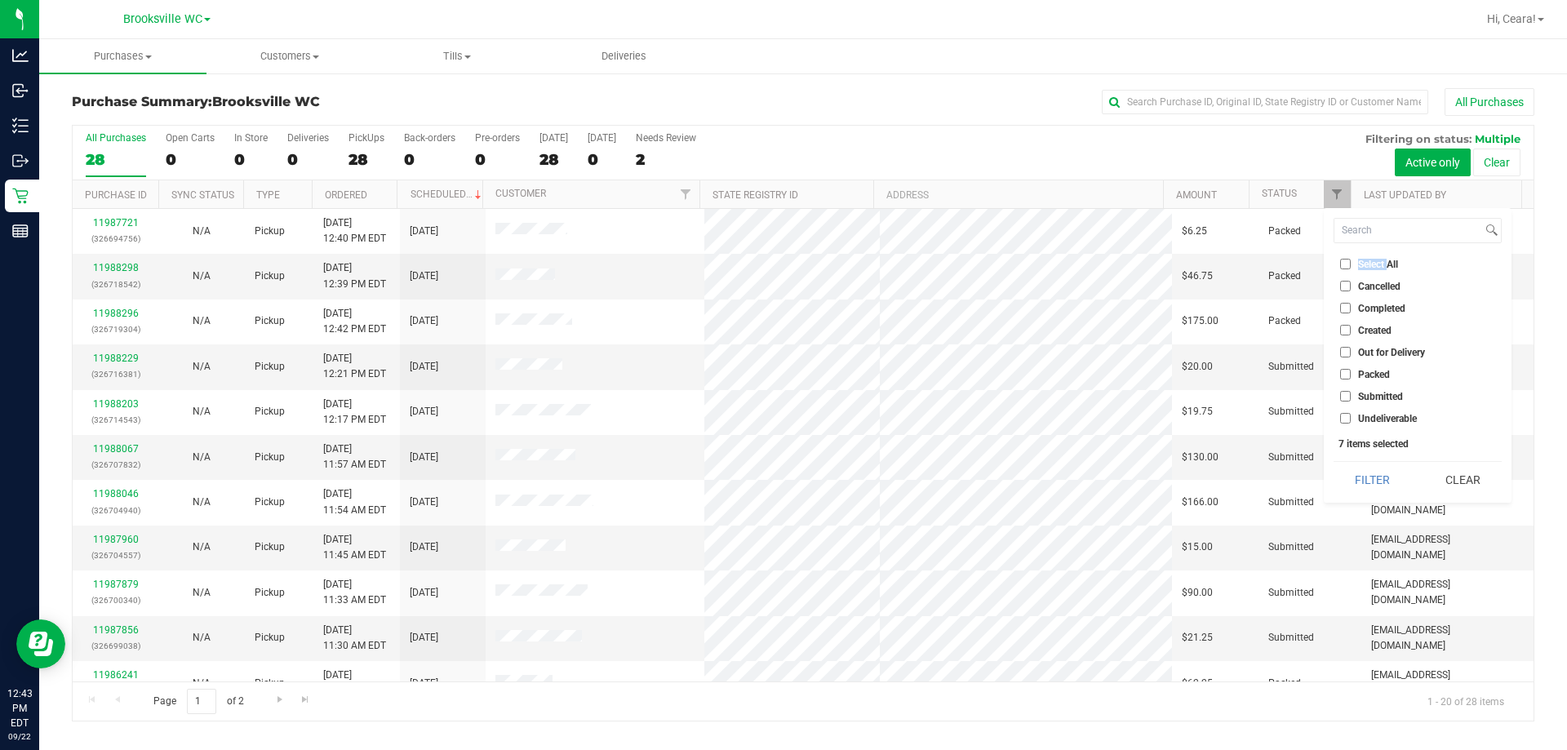
checkbox input "false"
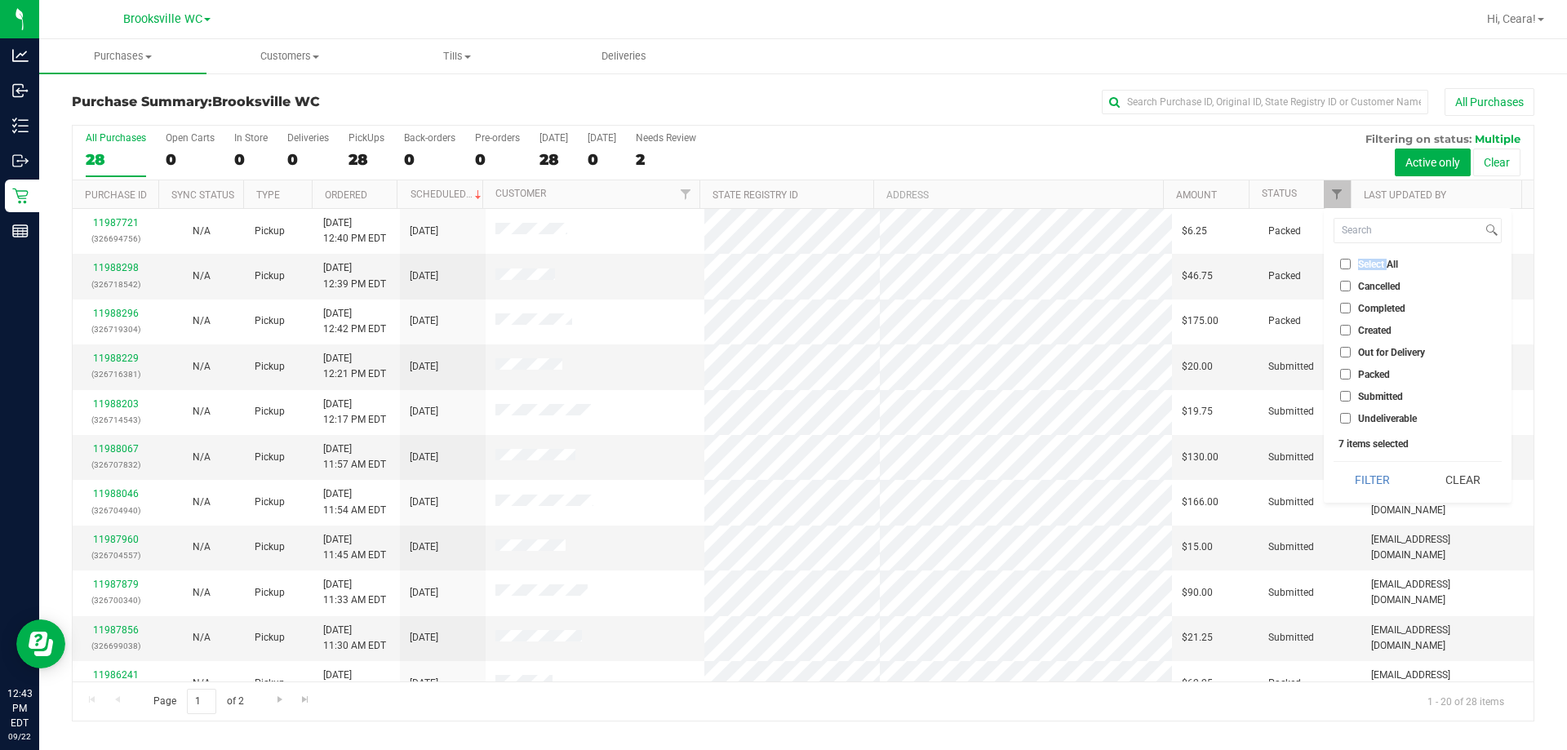
checkbox input "false"
click at [781, 392] on span "Submitted" at bounding box center [1380, 397] width 45 height 10
click at [781, 392] on input "Submitted" at bounding box center [1345, 396] width 11 height 11
checkbox input "true"
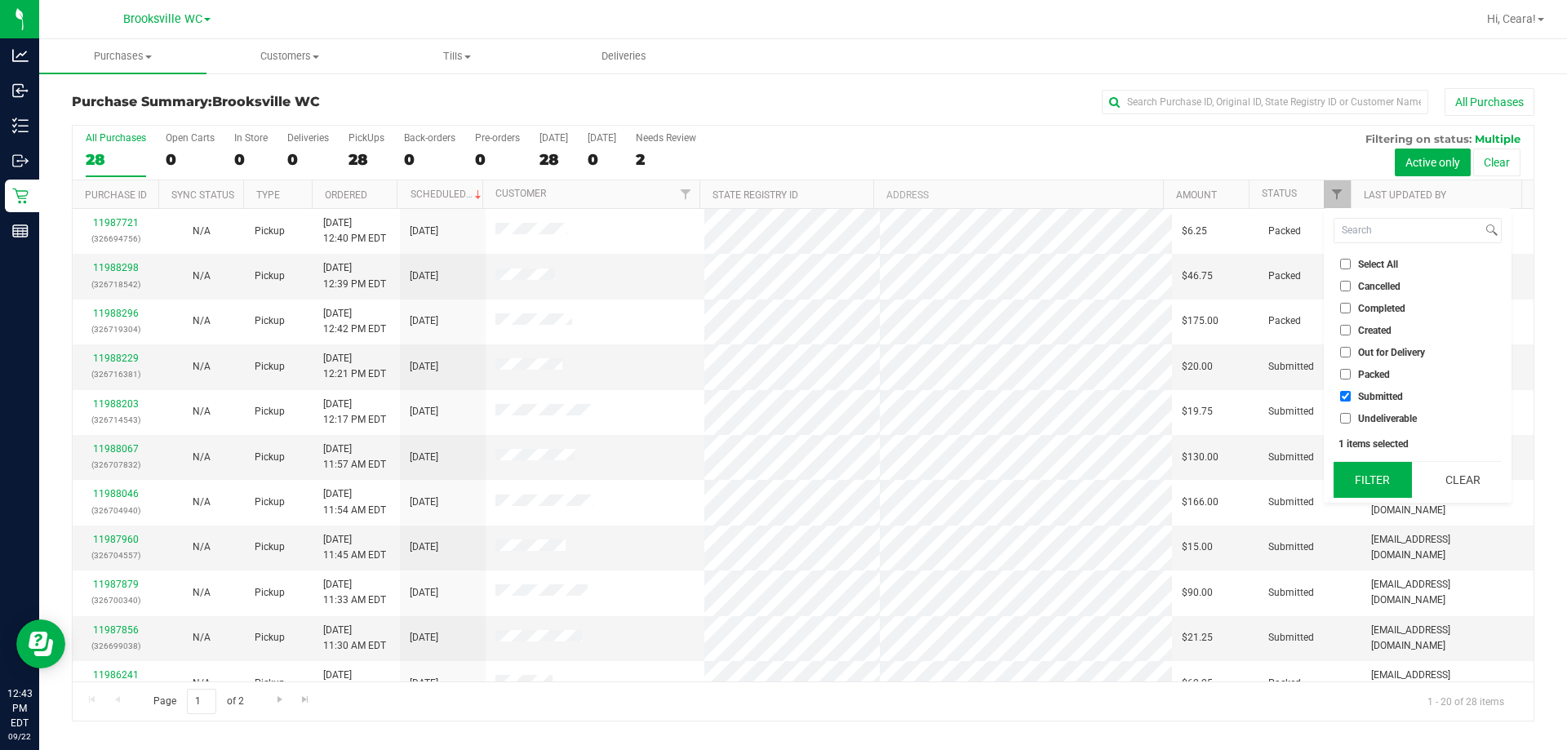
click at [781, 485] on button "Filter" at bounding box center [1373, 480] width 78 height 36
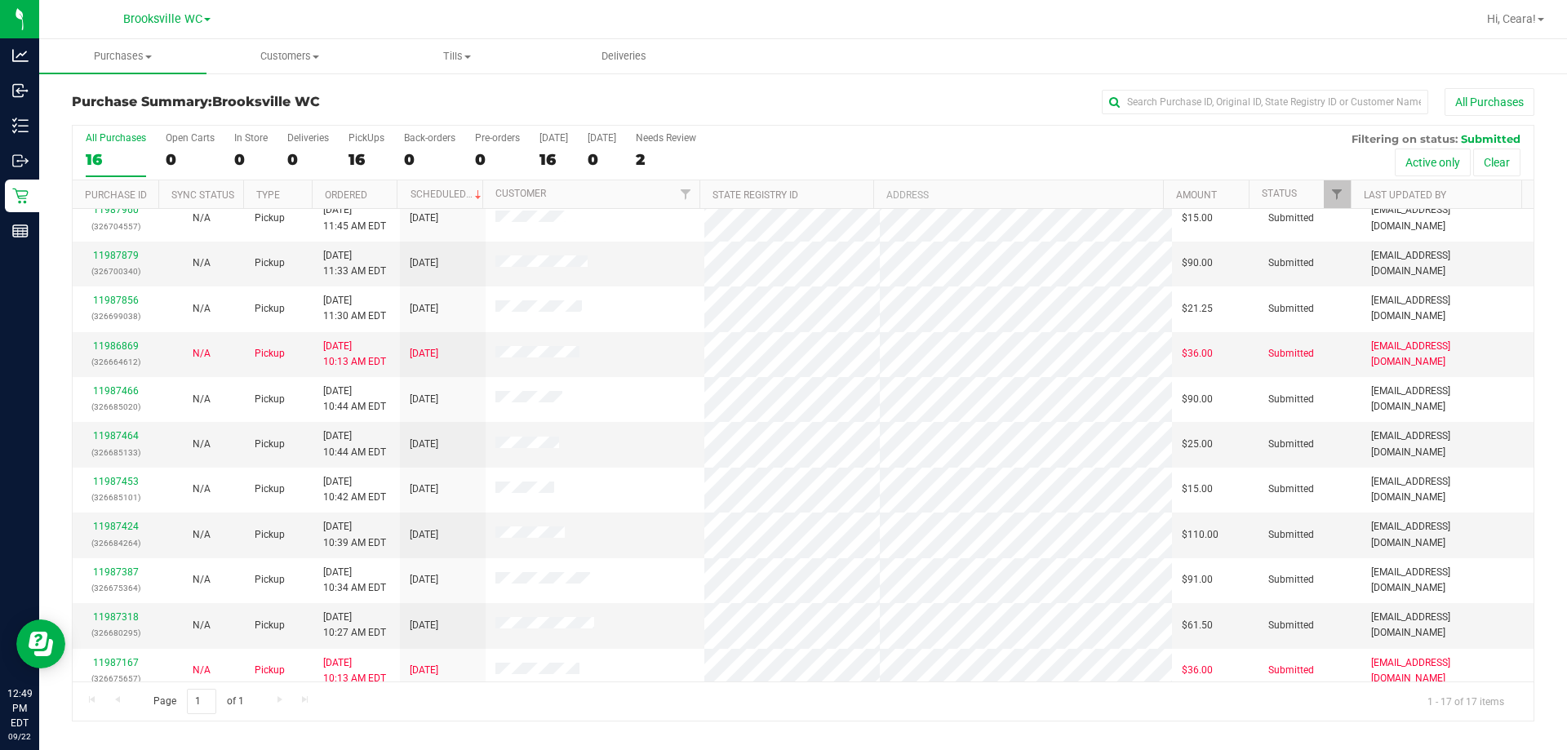
scroll to position [295, 0]
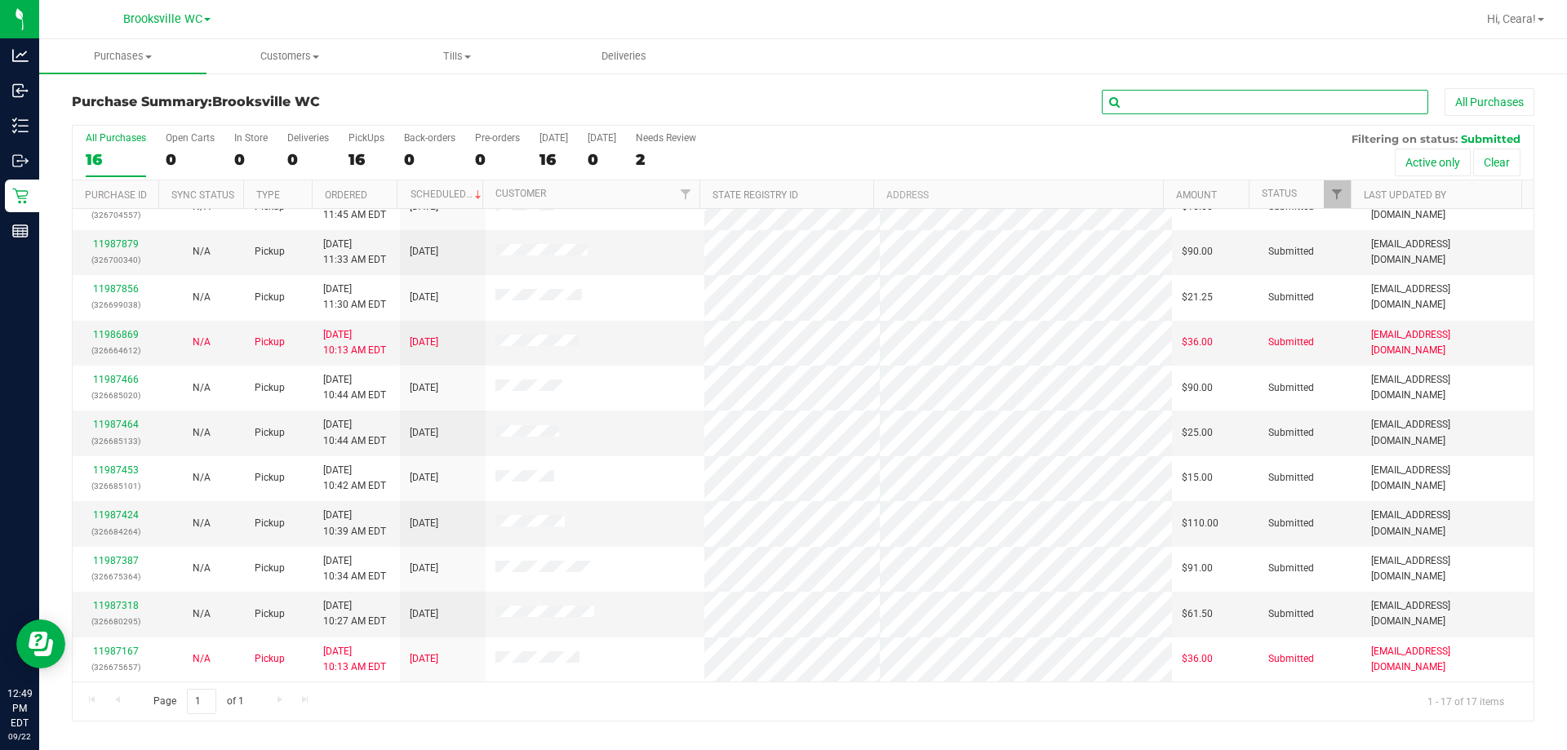
click at [781, 99] on input "text" at bounding box center [1265, 102] width 326 height 24
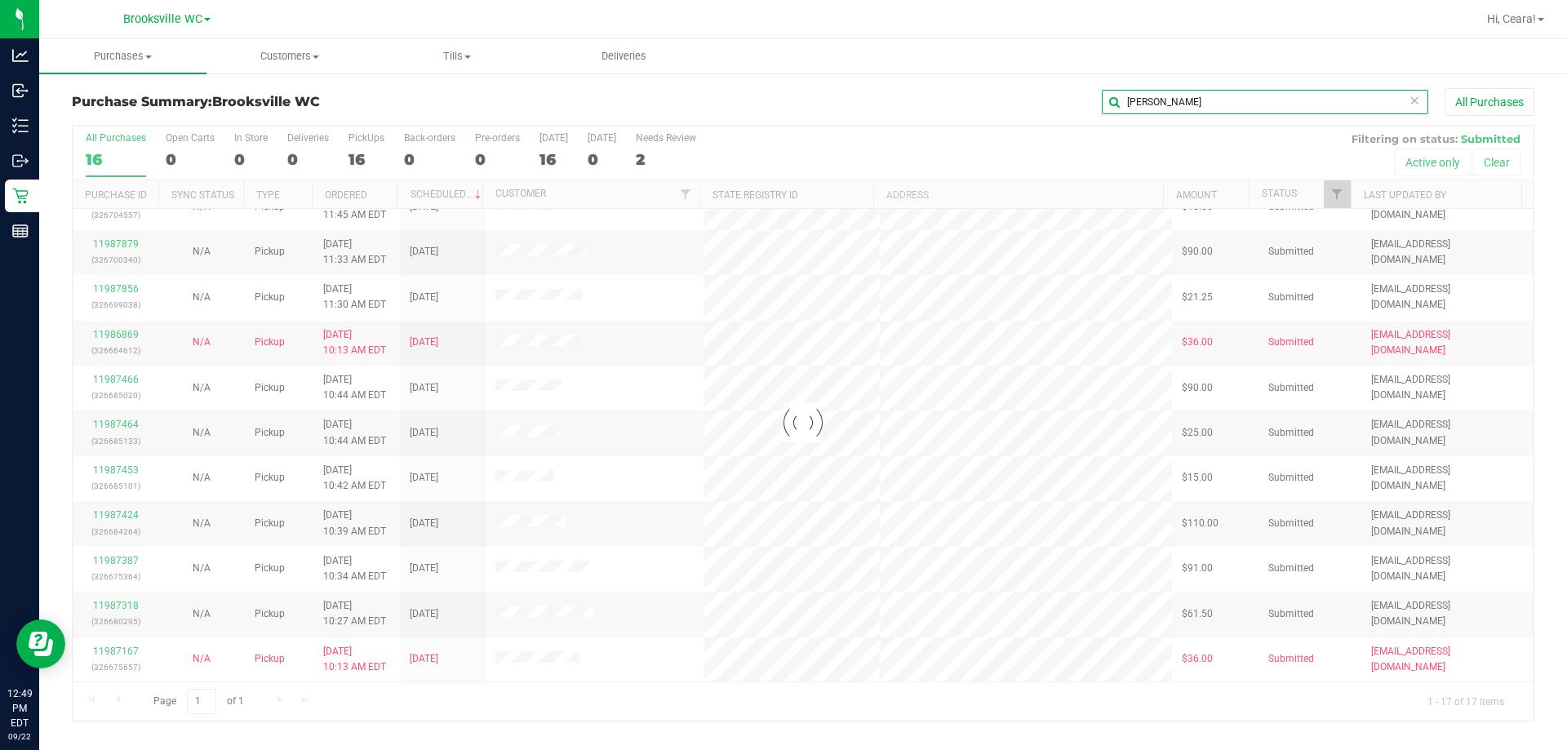
scroll to position [0, 0]
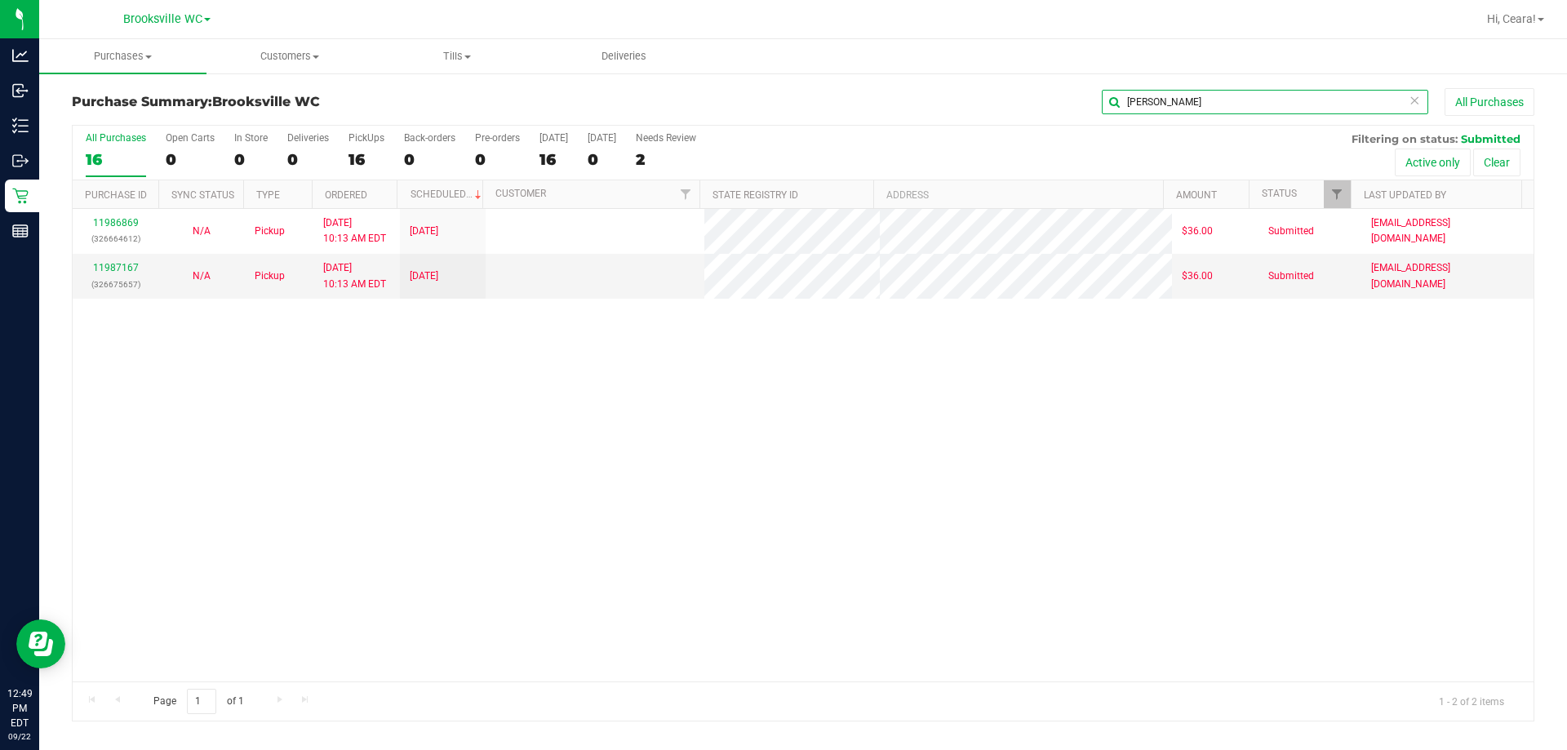
click at [781, 91] on input "[PERSON_NAME]" at bounding box center [1265, 102] width 326 height 24
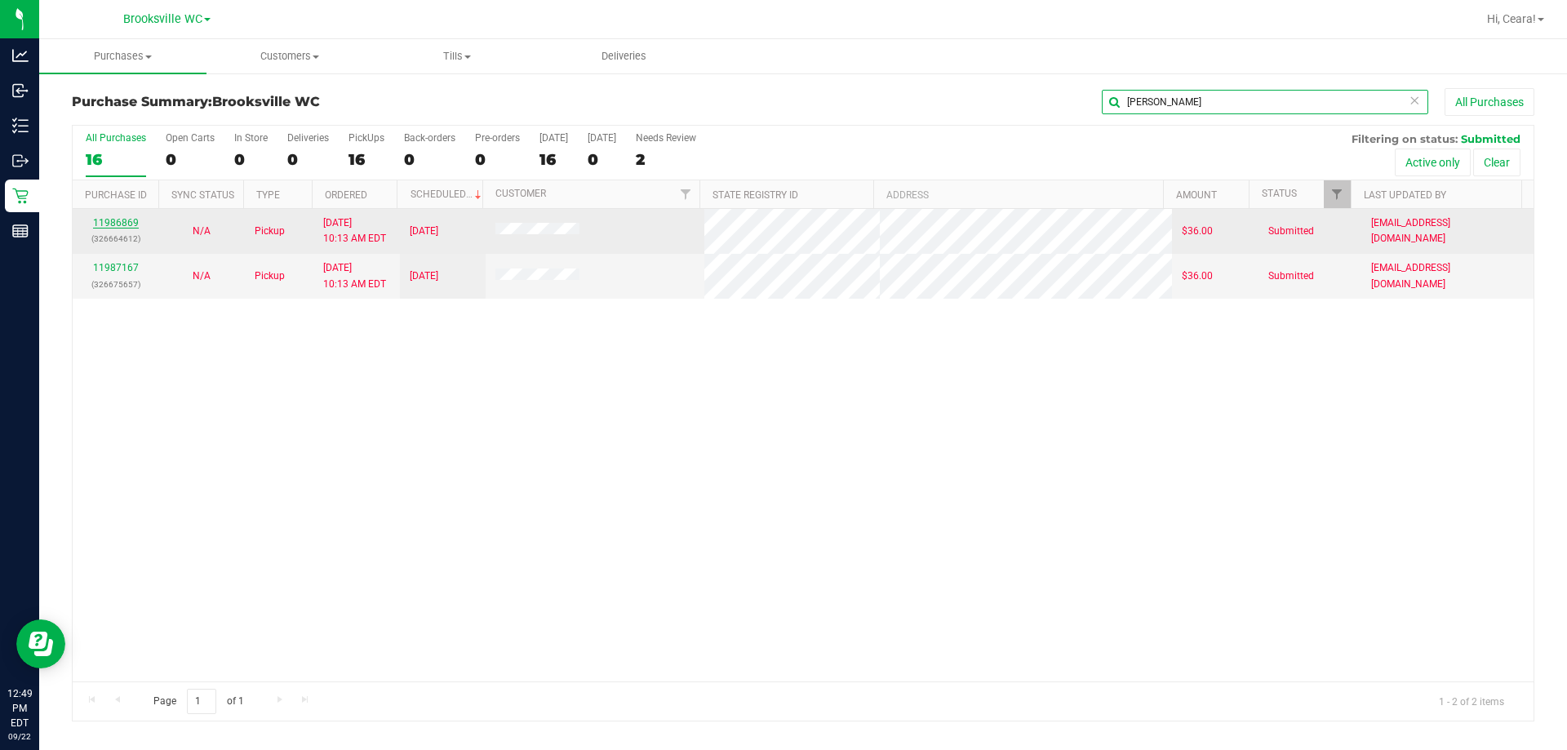
type input "[PERSON_NAME]"
click at [112, 221] on link "11986869" at bounding box center [116, 222] width 46 height 11
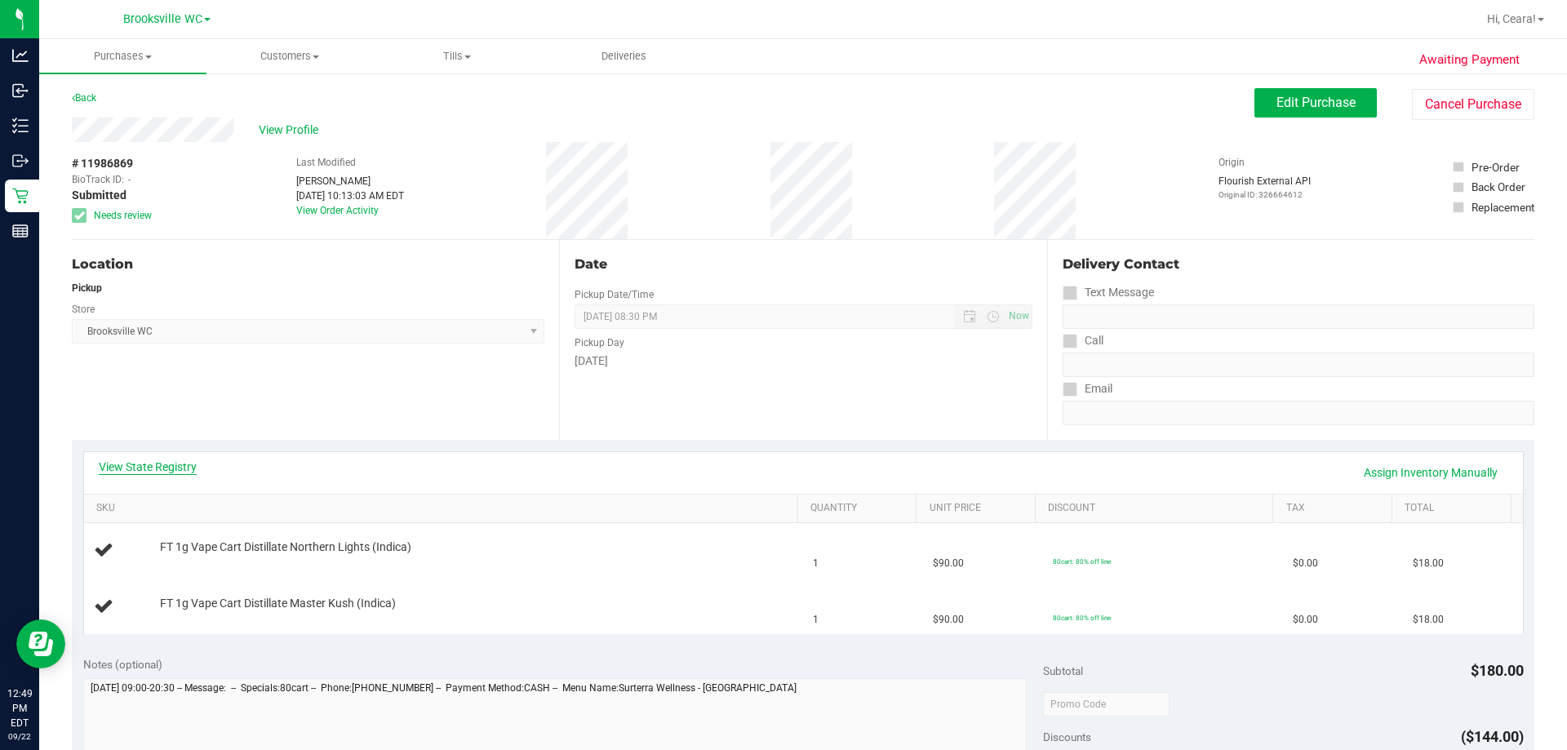
click at [186, 460] on link "View State Registry" at bounding box center [148, 467] width 98 height 16
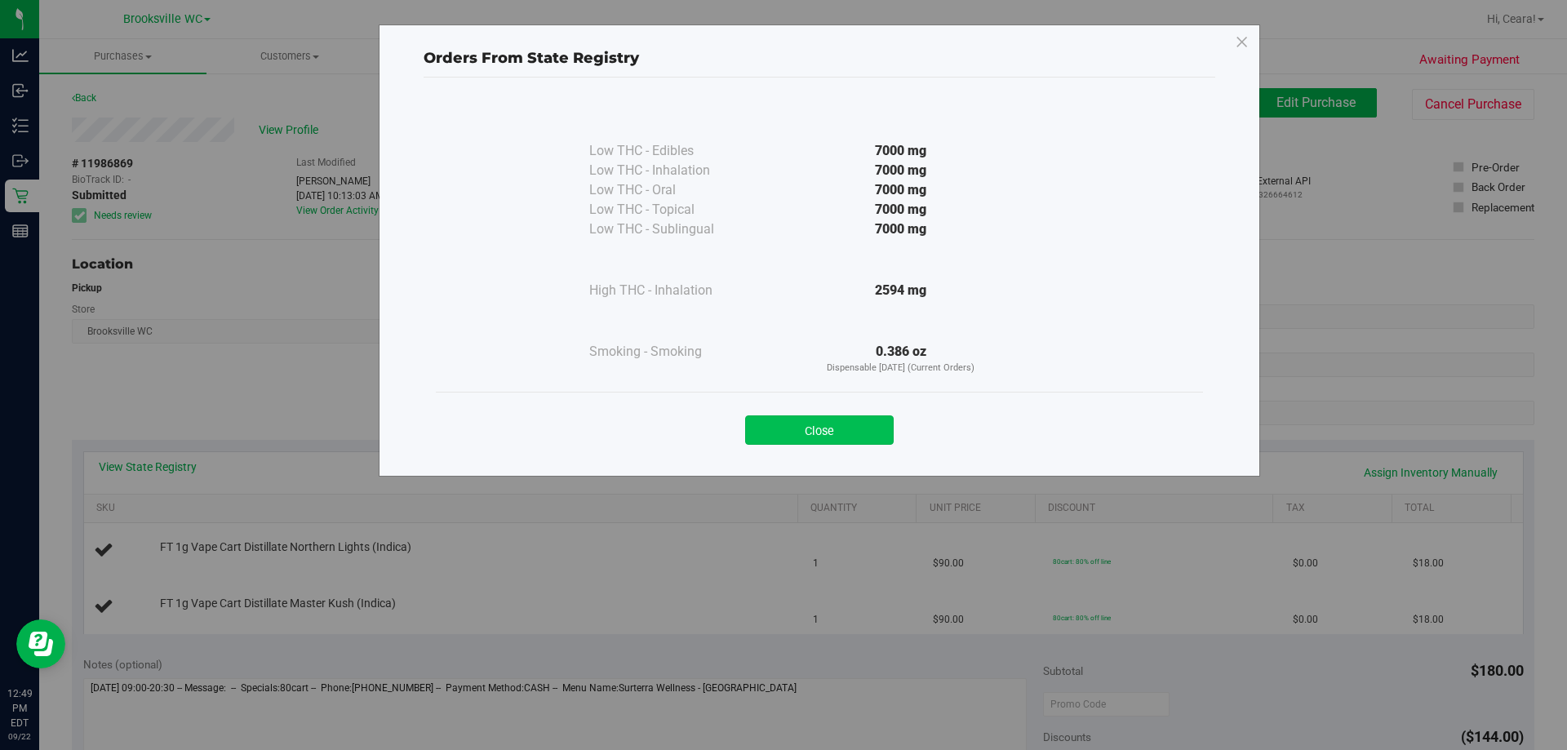
click at [781, 422] on button "Close" at bounding box center [819, 429] width 149 height 29
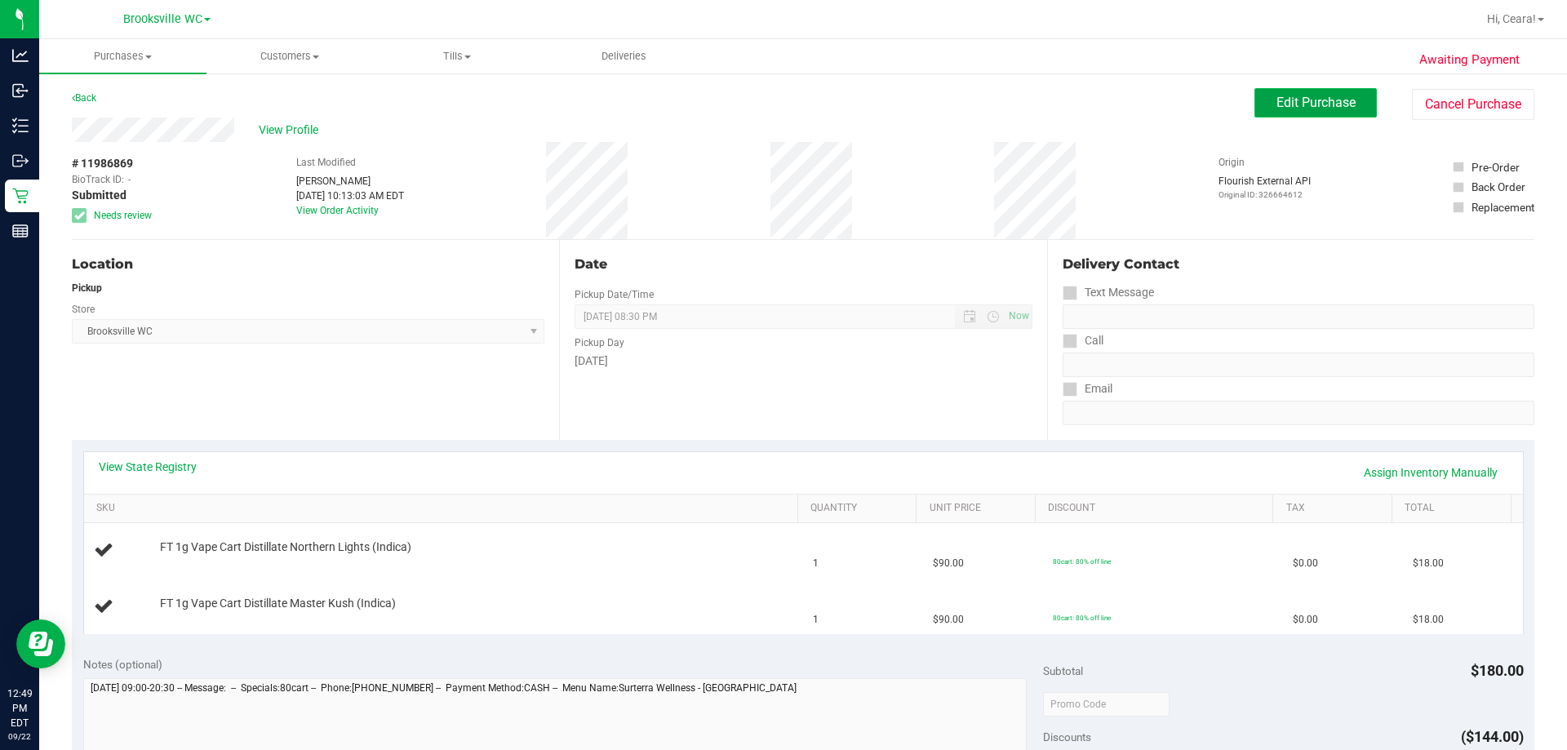
click at [781, 111] on button "Edit Purchase" at bounding box center [1315, 102] width 122 height 29
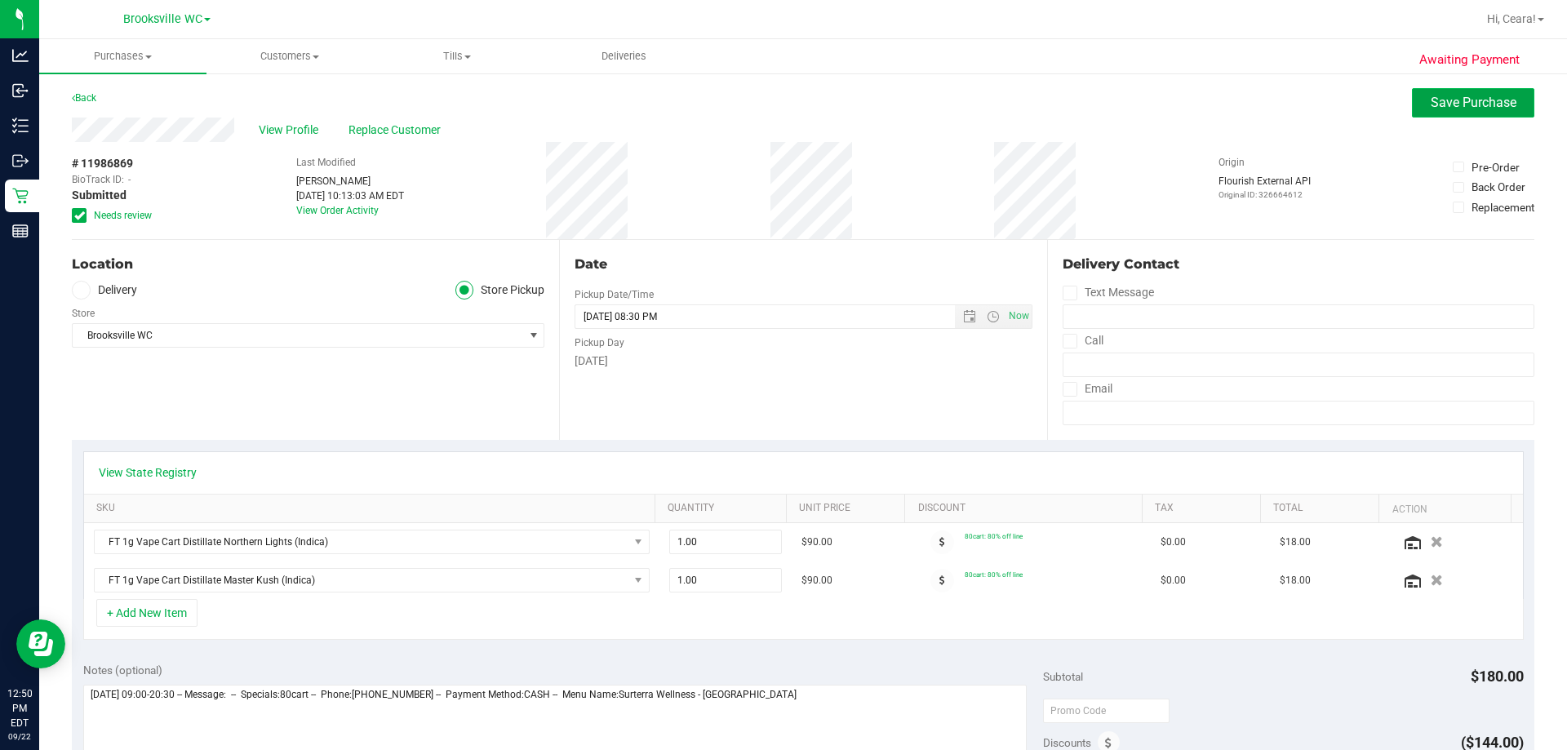
click at [781, 101] on span "Save Purchase" at bounding box center [1474, 103] width 86 height 16
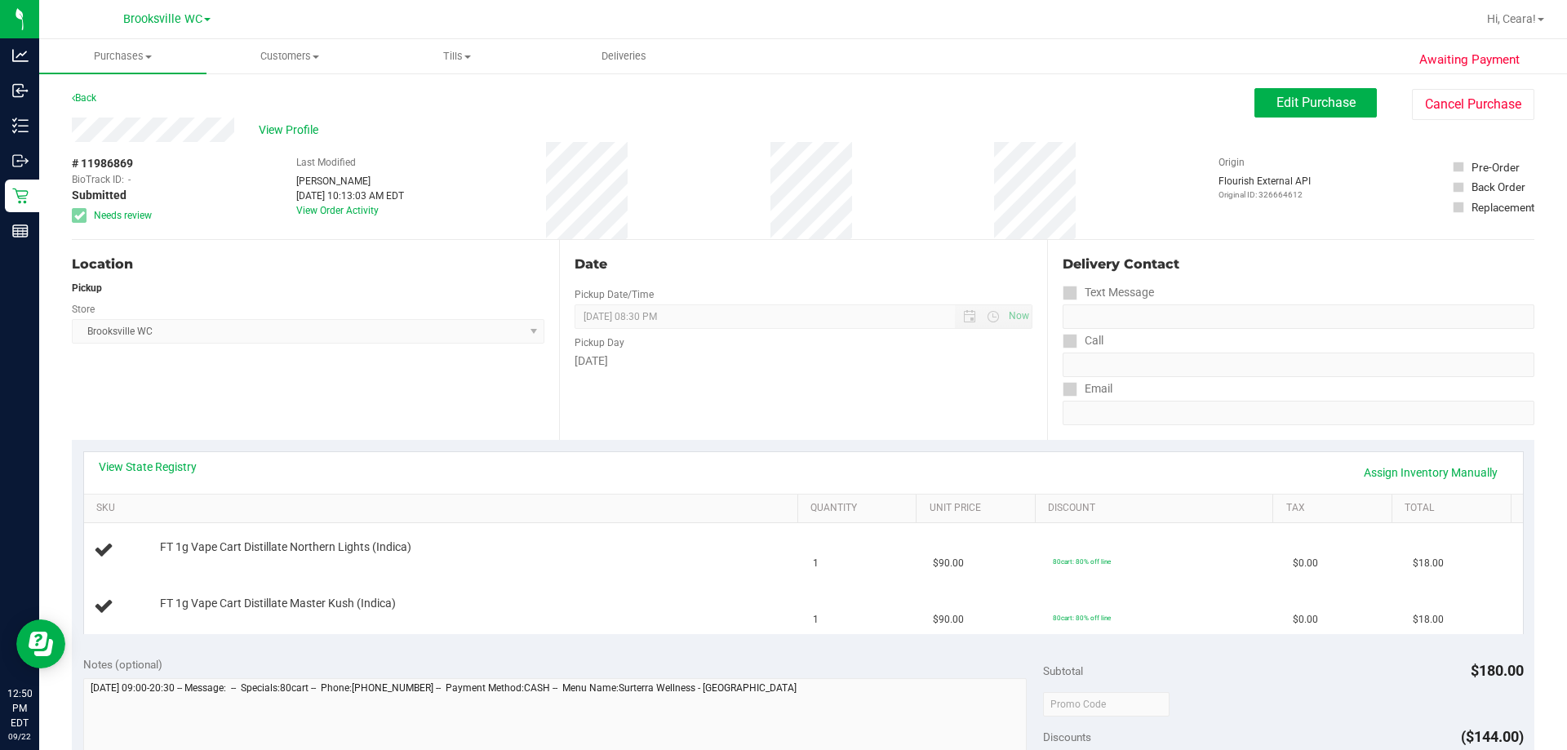
click at [781, 430] on div "Date Pickup Date/Time [DATE] Now [DATE] 08:30 PM Now Pickup Day [DATE]" at bounding box center [802, 340] width 487 height 200
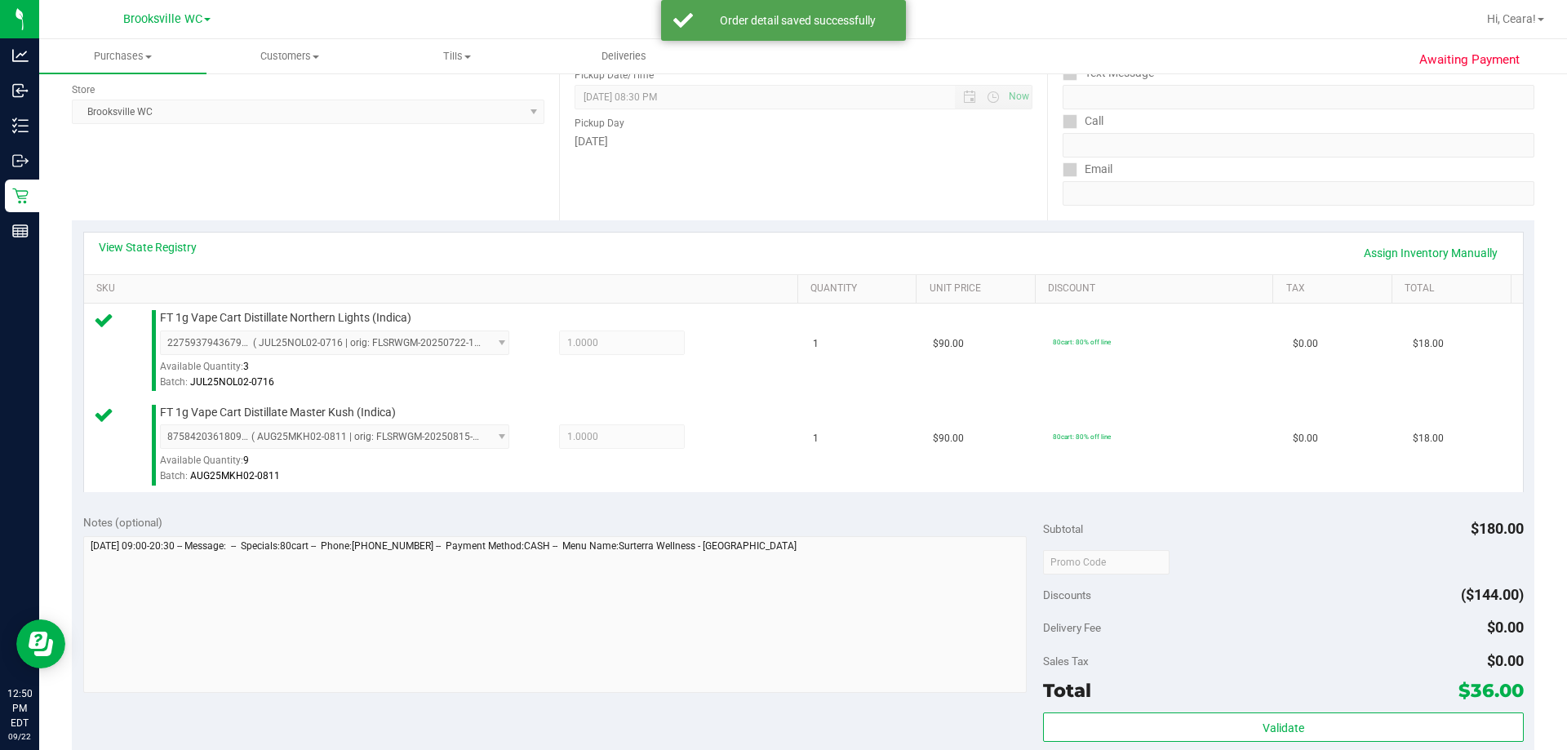
scroll to position [490, 0]
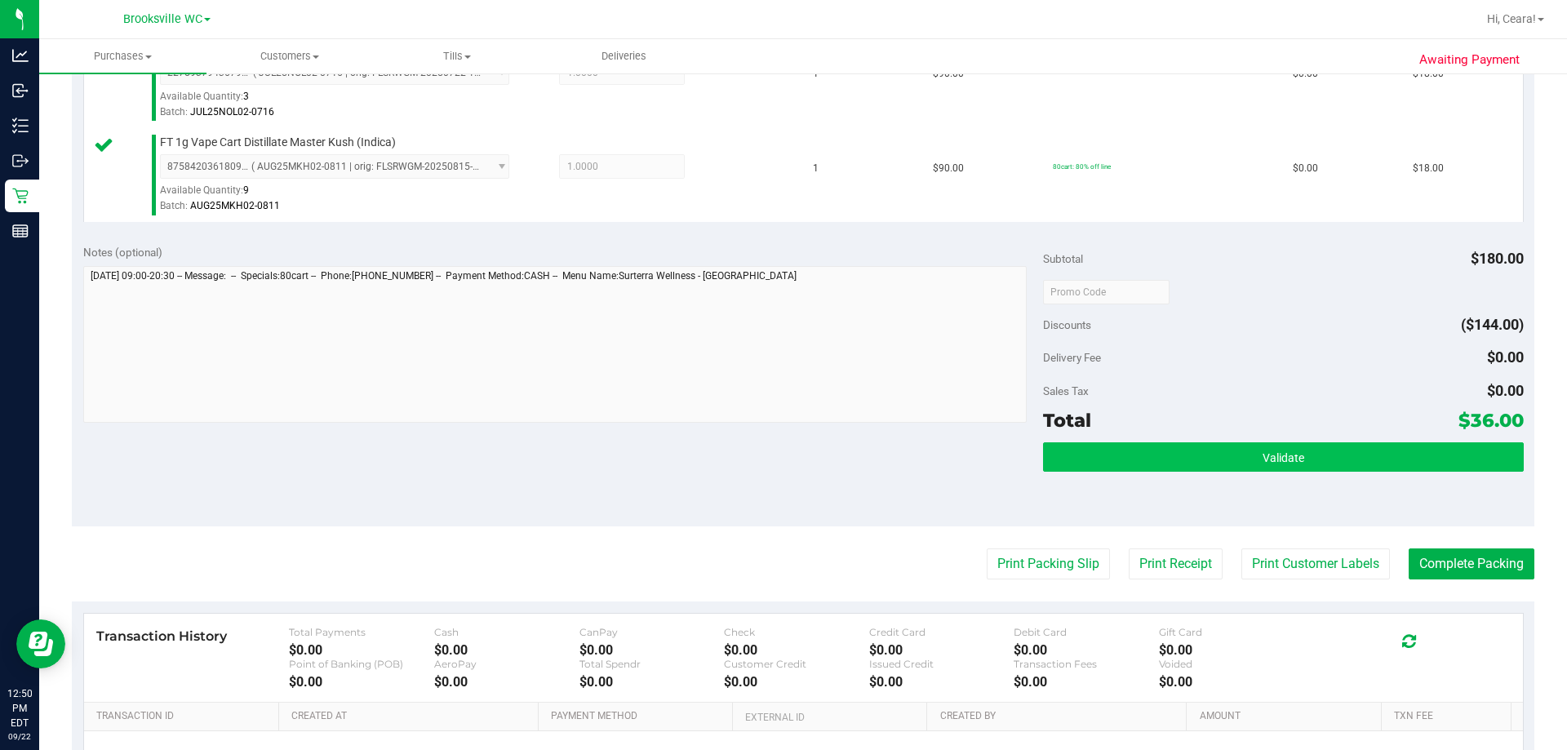
click at [781, 433] on div "Total $36.00" at bounding box center [1283, 420] width 480 height 29
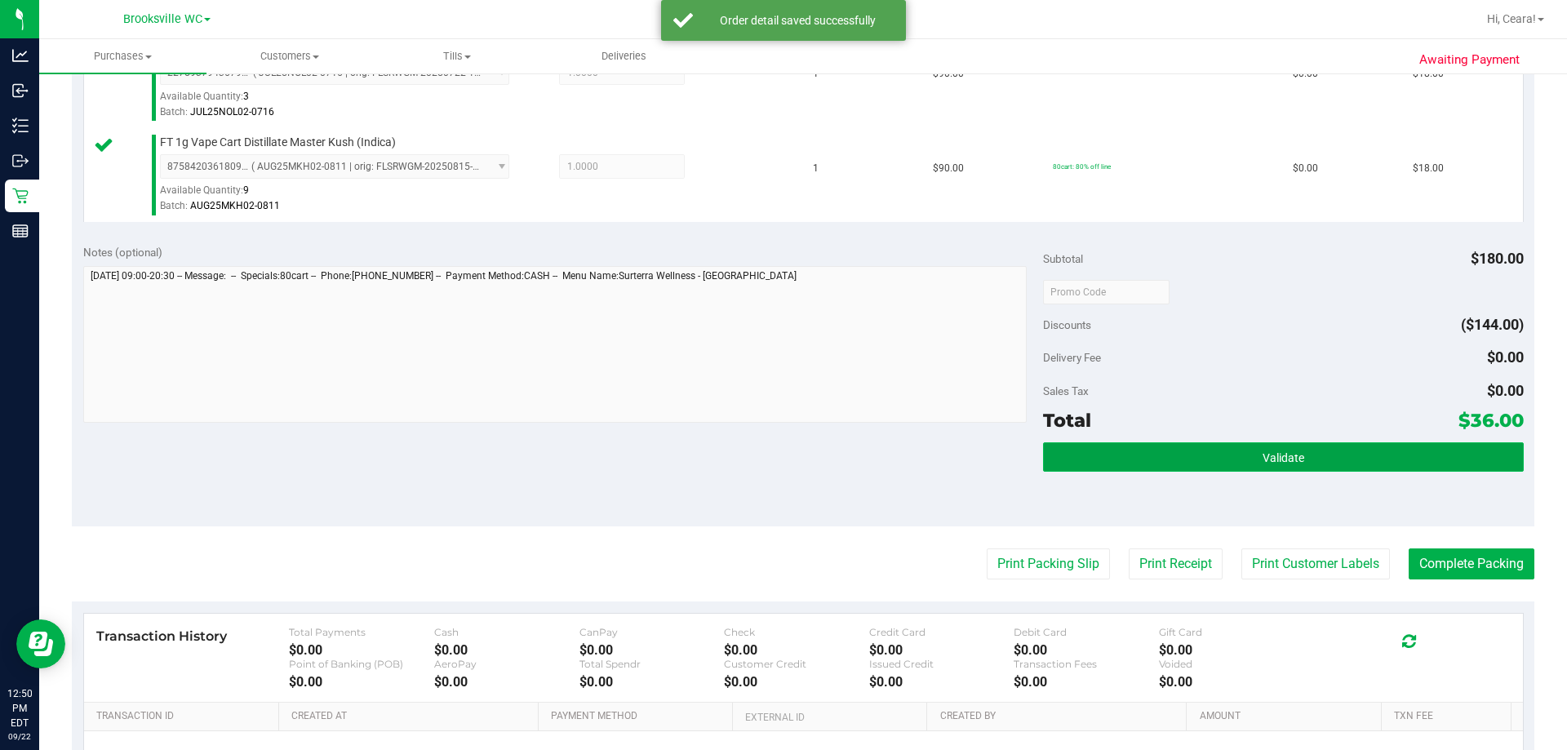
click at [781, 458] on span "Validate" at bounding box center [1284, 457] width 42 height 13
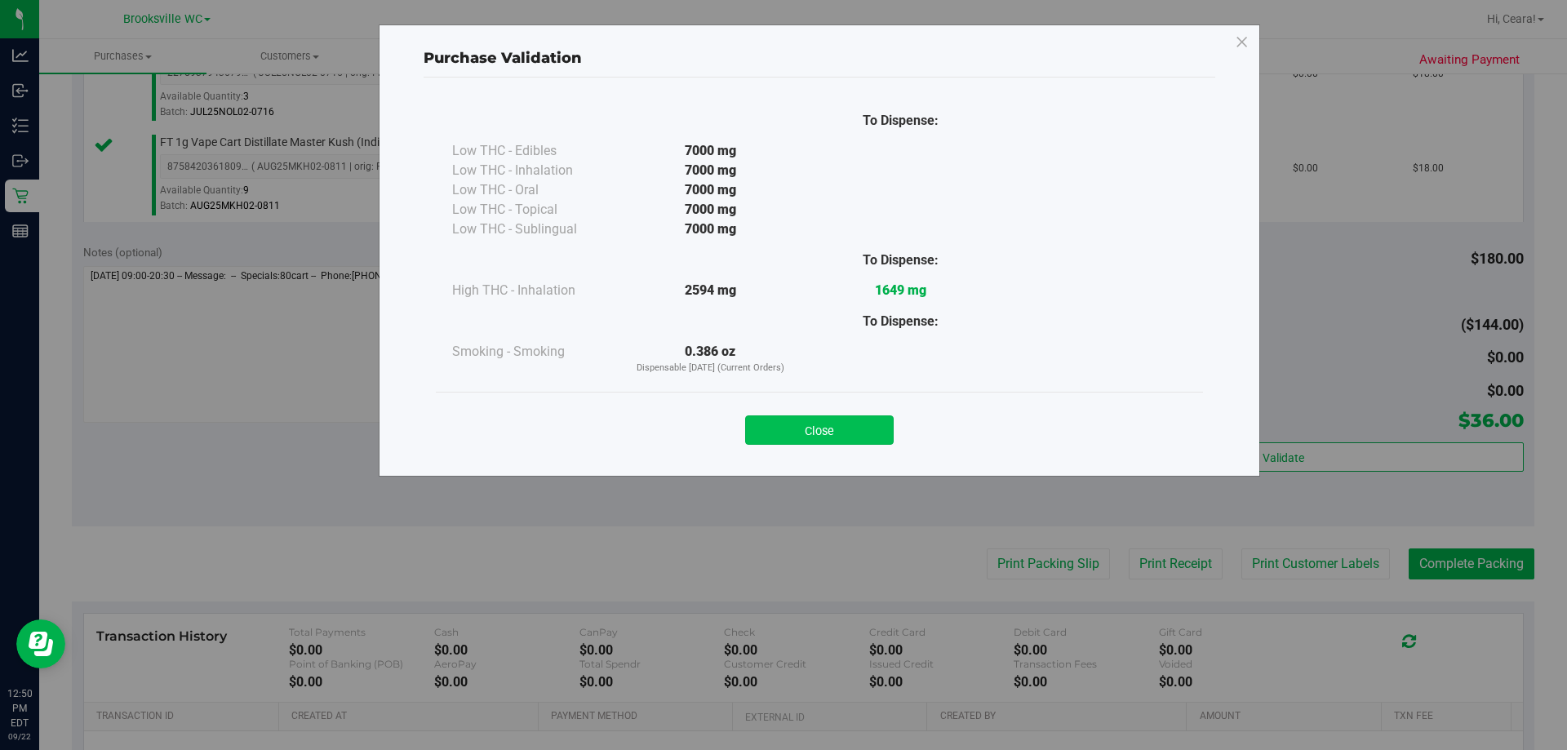
click at [781, 428] on button "Close" at bounding box center [819, 429] width 149 height 29
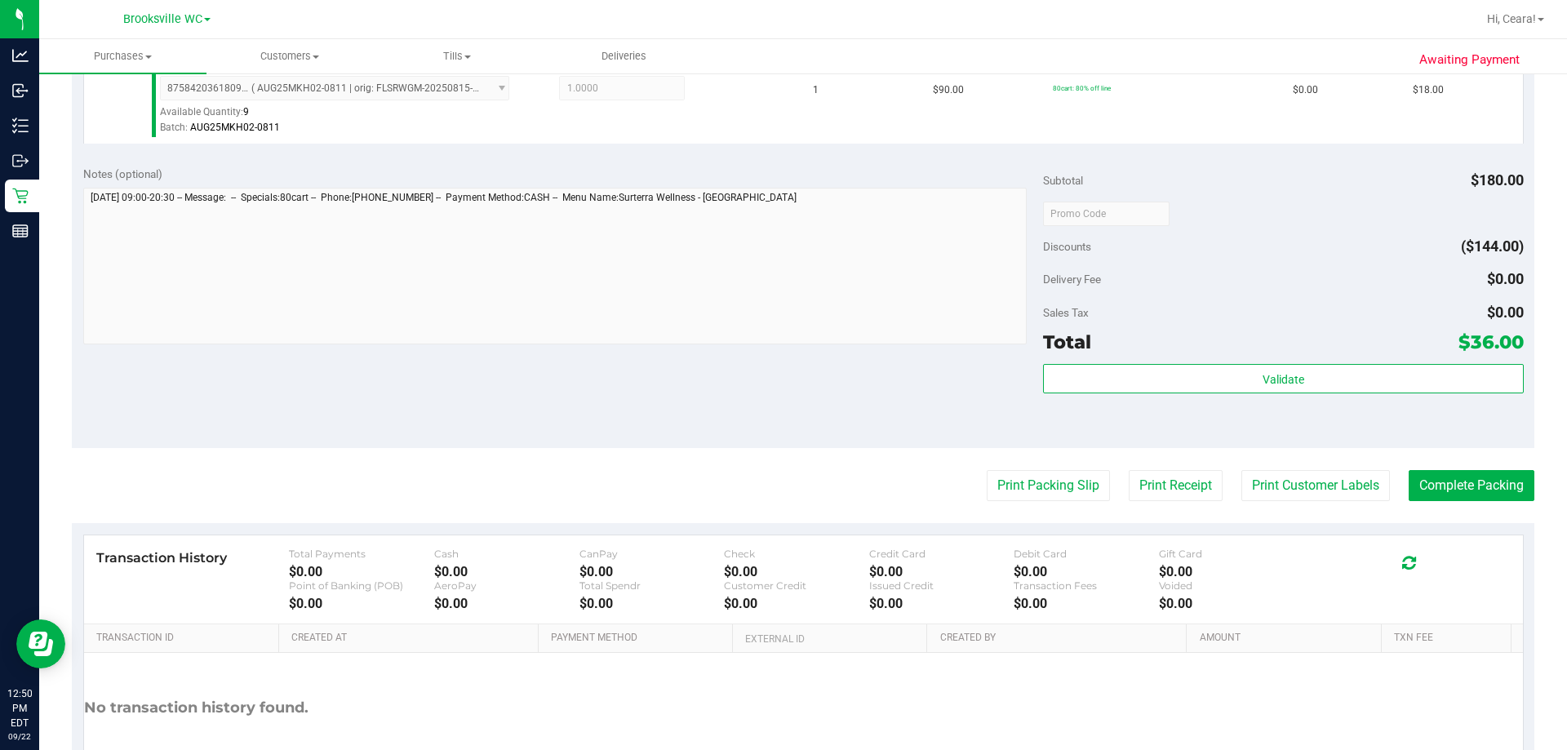
scroll to position [653, 0]
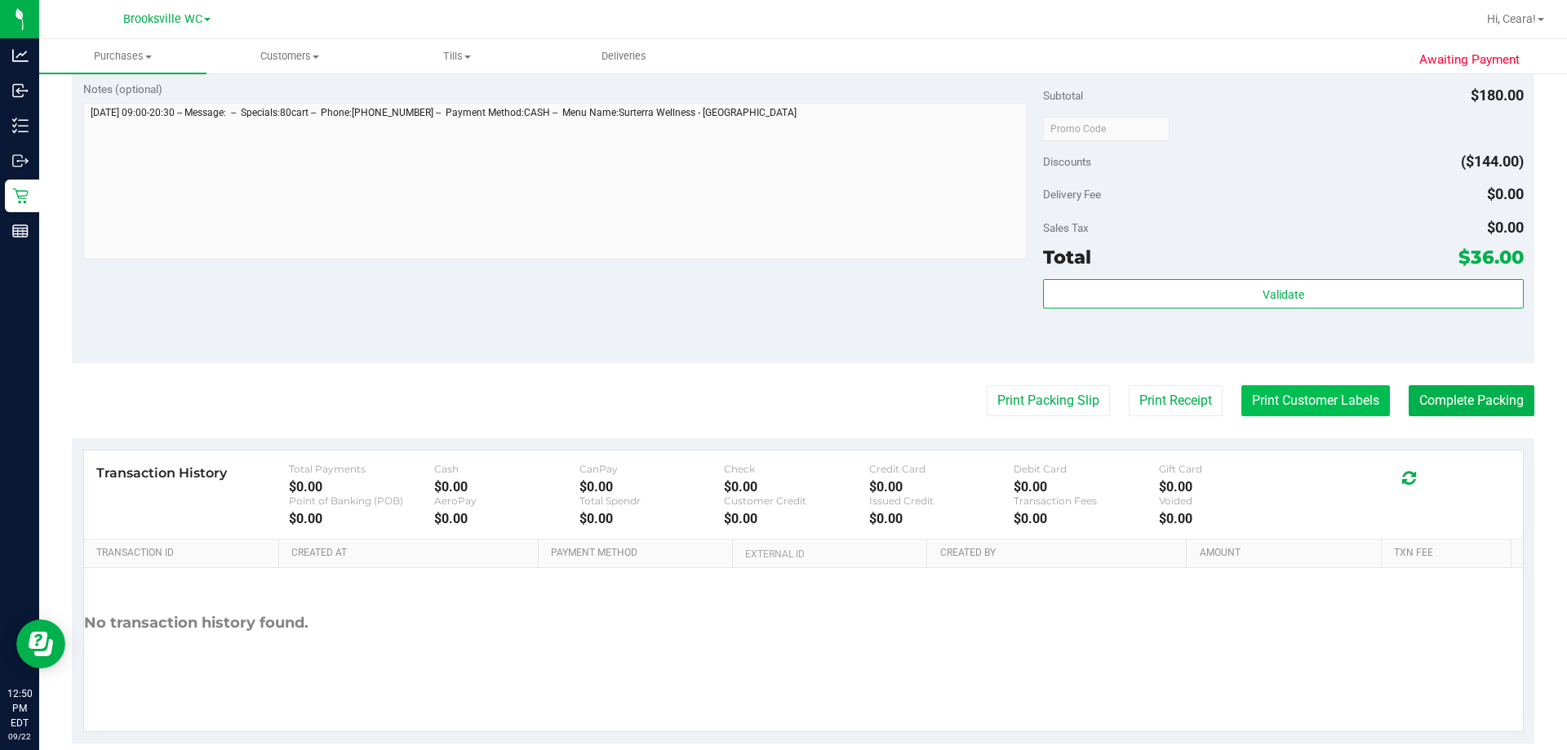
click at [781, 397] on button "Print Customer Labels" at bounding box center [1315, 400] width 149 height 31
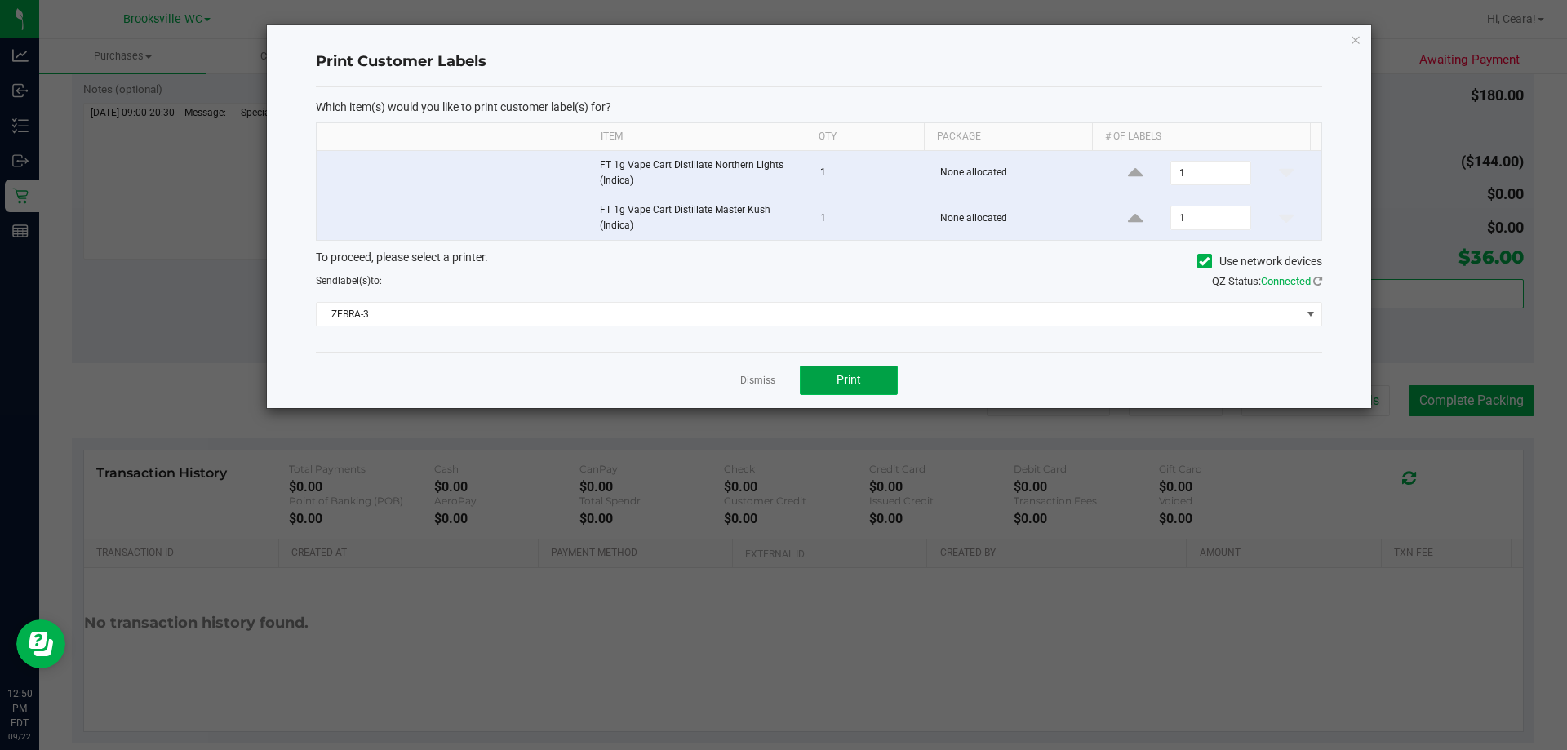
click at [781, 373] on span "Print" at bounding box center [849, 379] width 24 height 13
click at [781, 38] on icon "button" at bounding box center [1355, 39] width 11 height 20
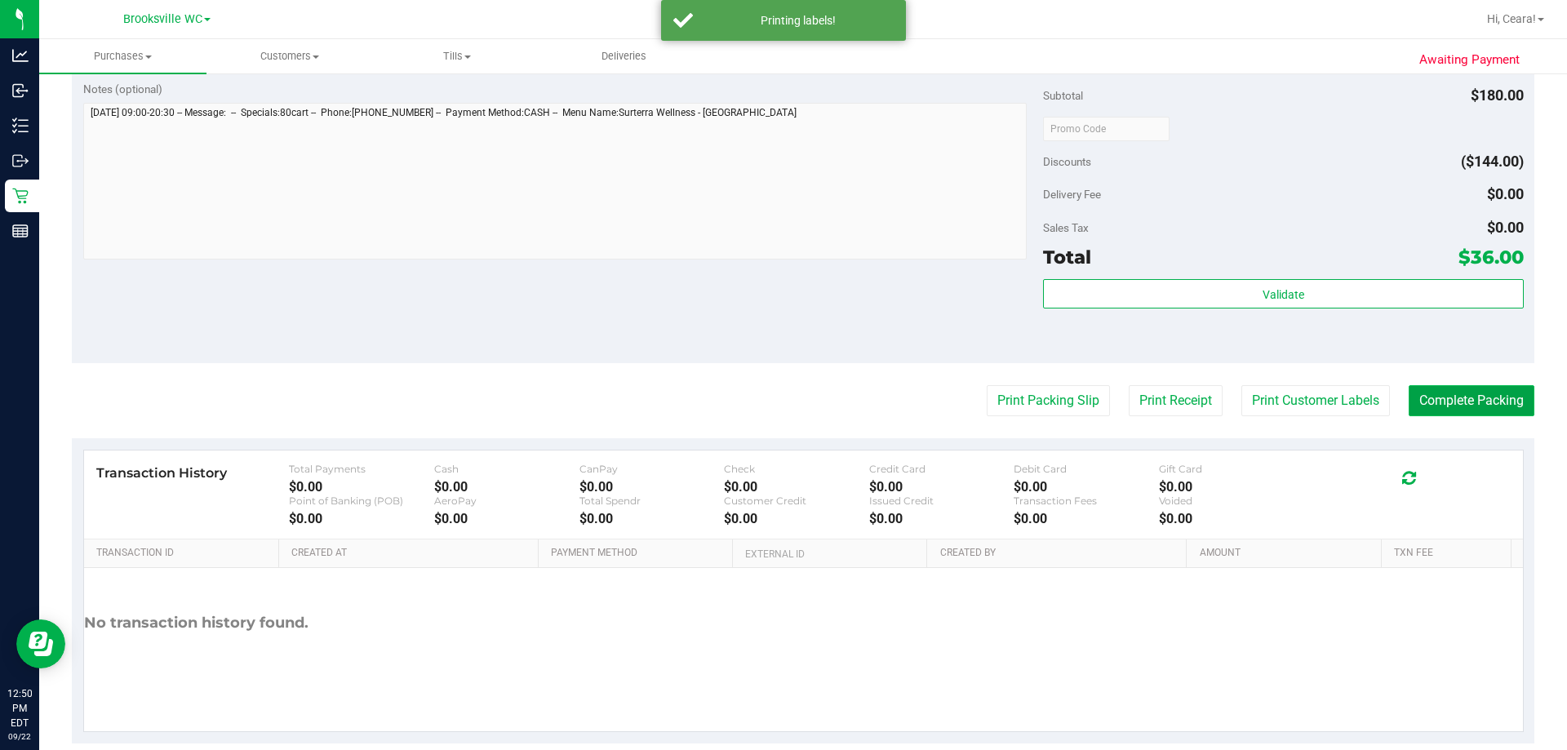
click at [781, 397] on button "Complete Packing" at bounding box center [1472, 400] width 126 height 31
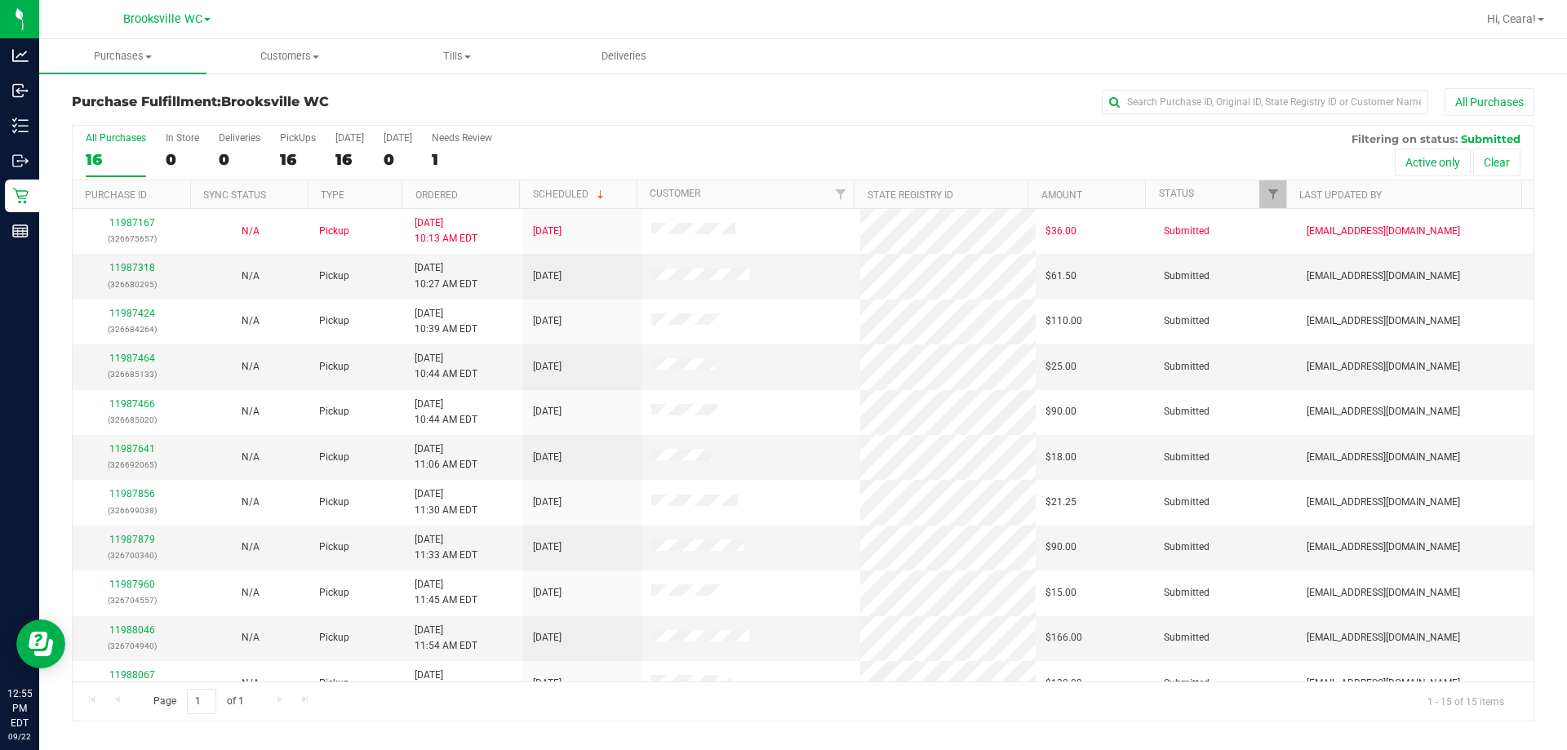
click at [488, 197] on th "Ordered" at bounding box center [461, 194] width 118 height 29
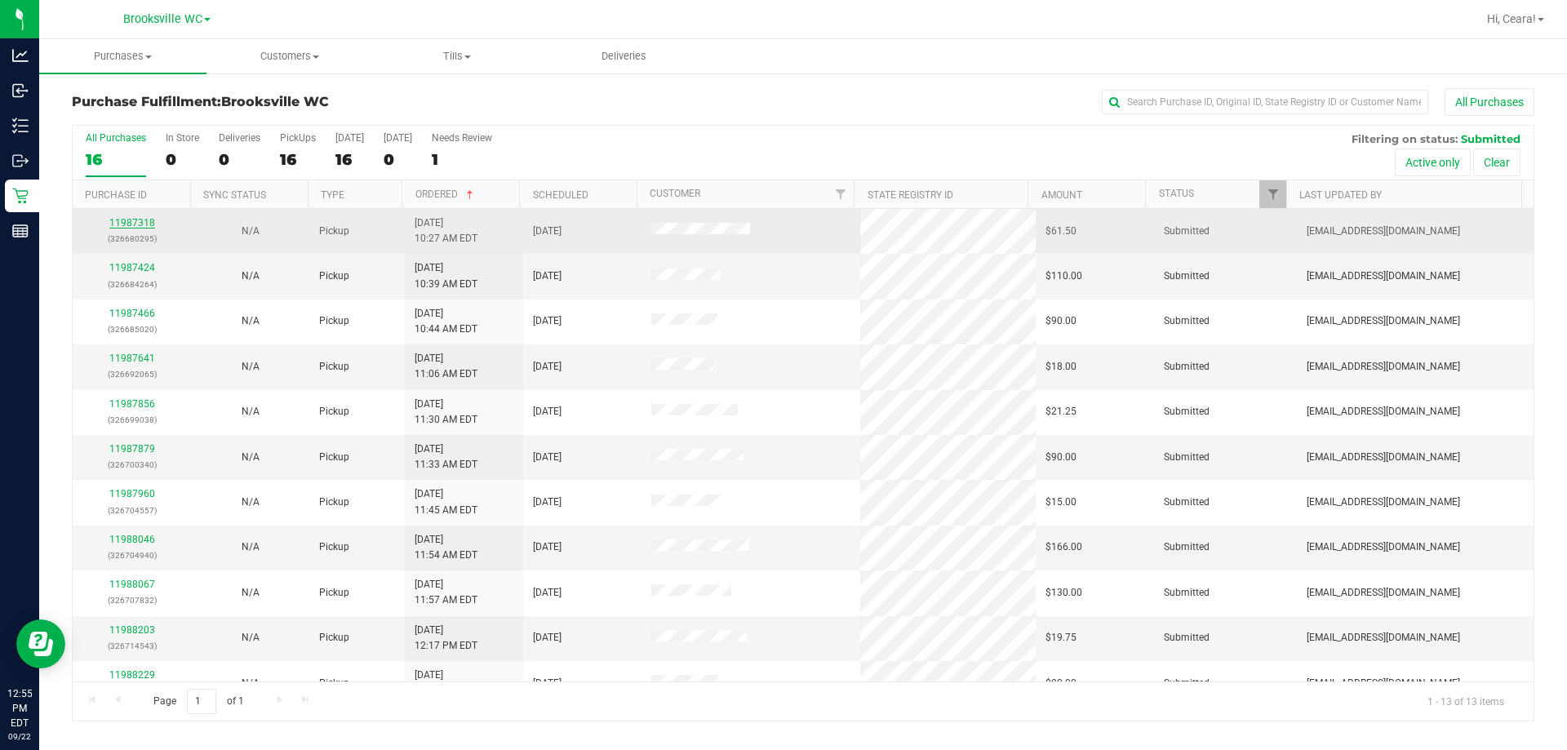
click at [140, 220] on link "11987318" at bounding box center [132, 222] width 46 height 11
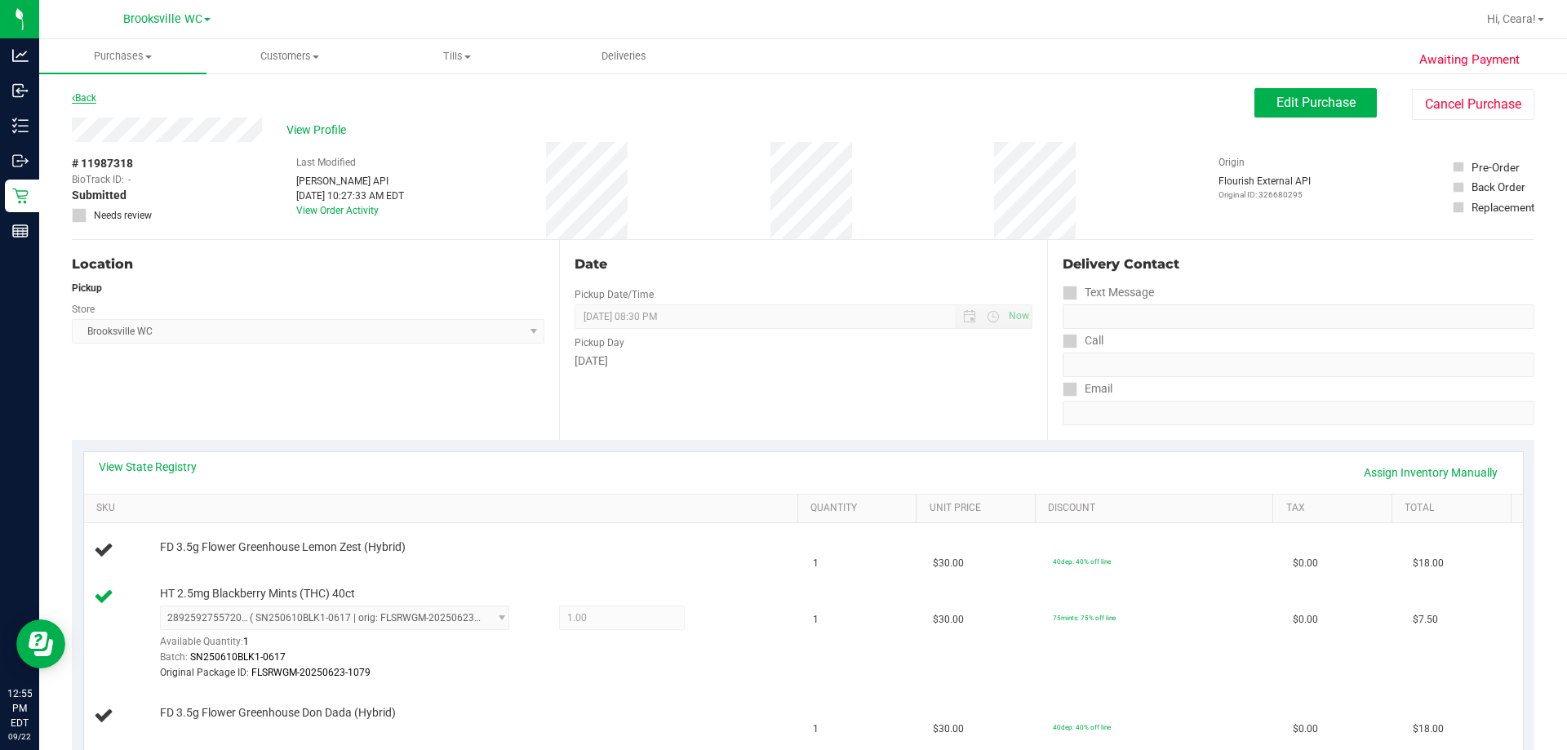
click at [95, 96] on link "Back" at bounding box center [84, 97] width 24 height 11
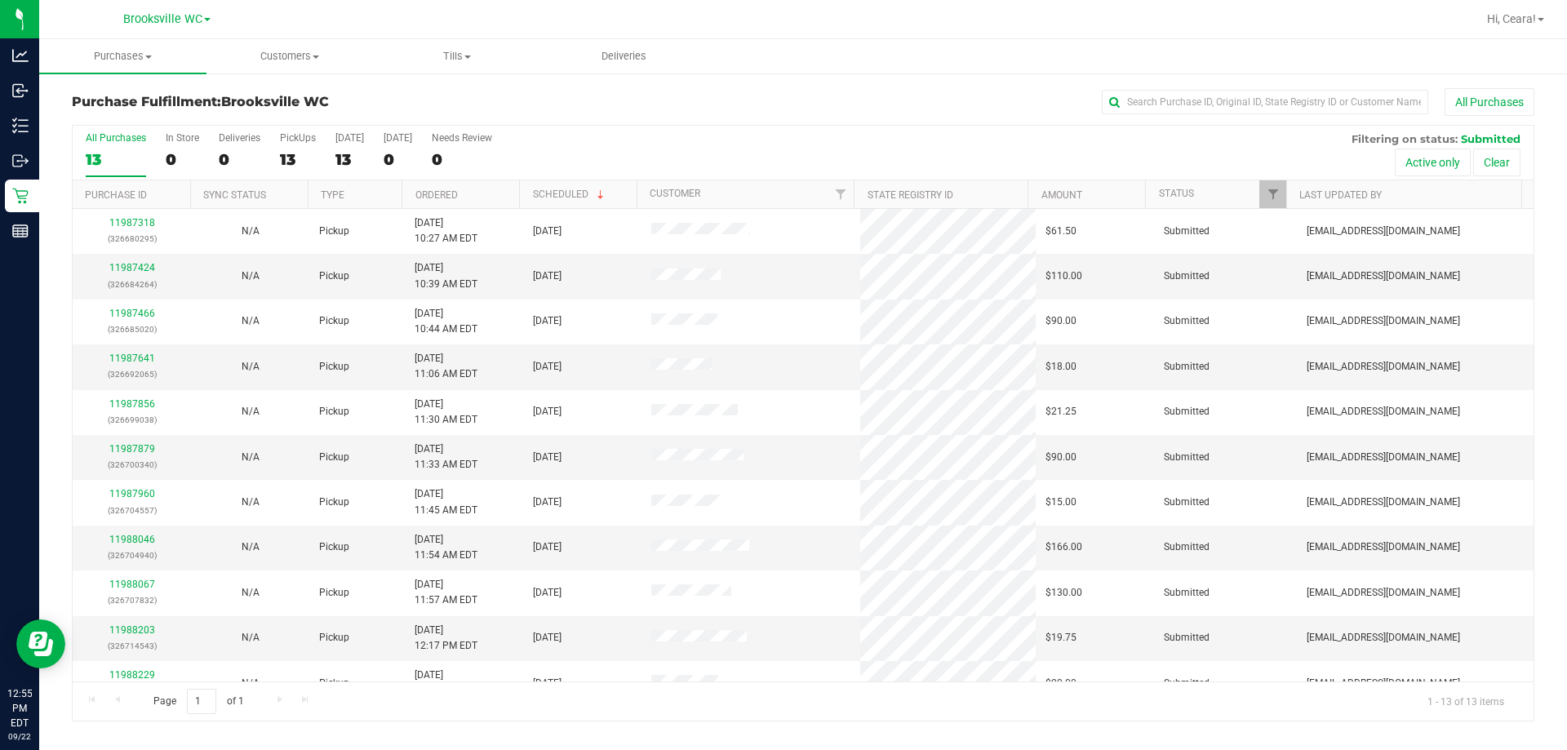
click at [487, 197] on th "Ordered" at bounding box center [461, 194] width 118 height 29
click at [139, 265] on link "11987424" at bounding box center [132, 267] width 46 height 11
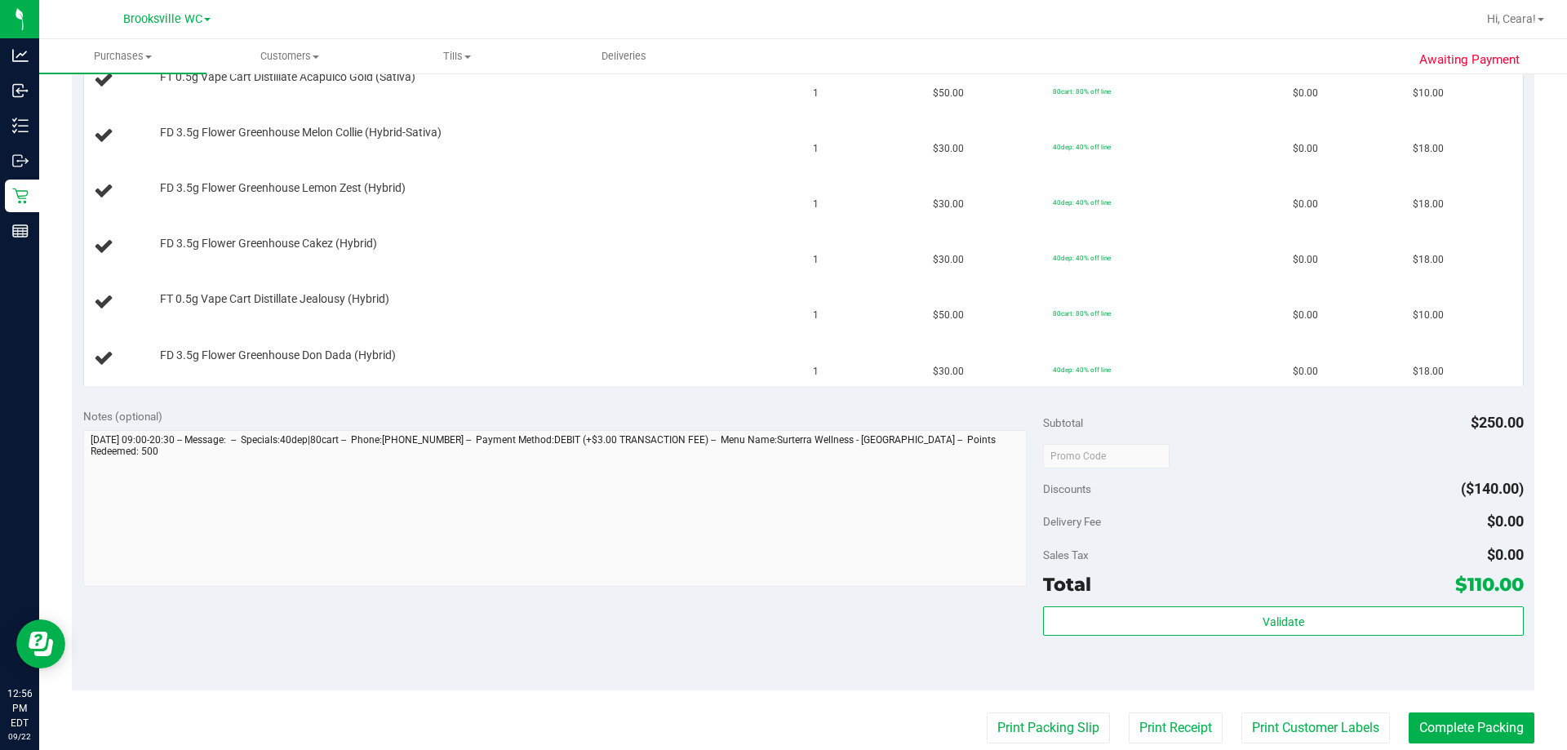
scroll to position [653, 0]
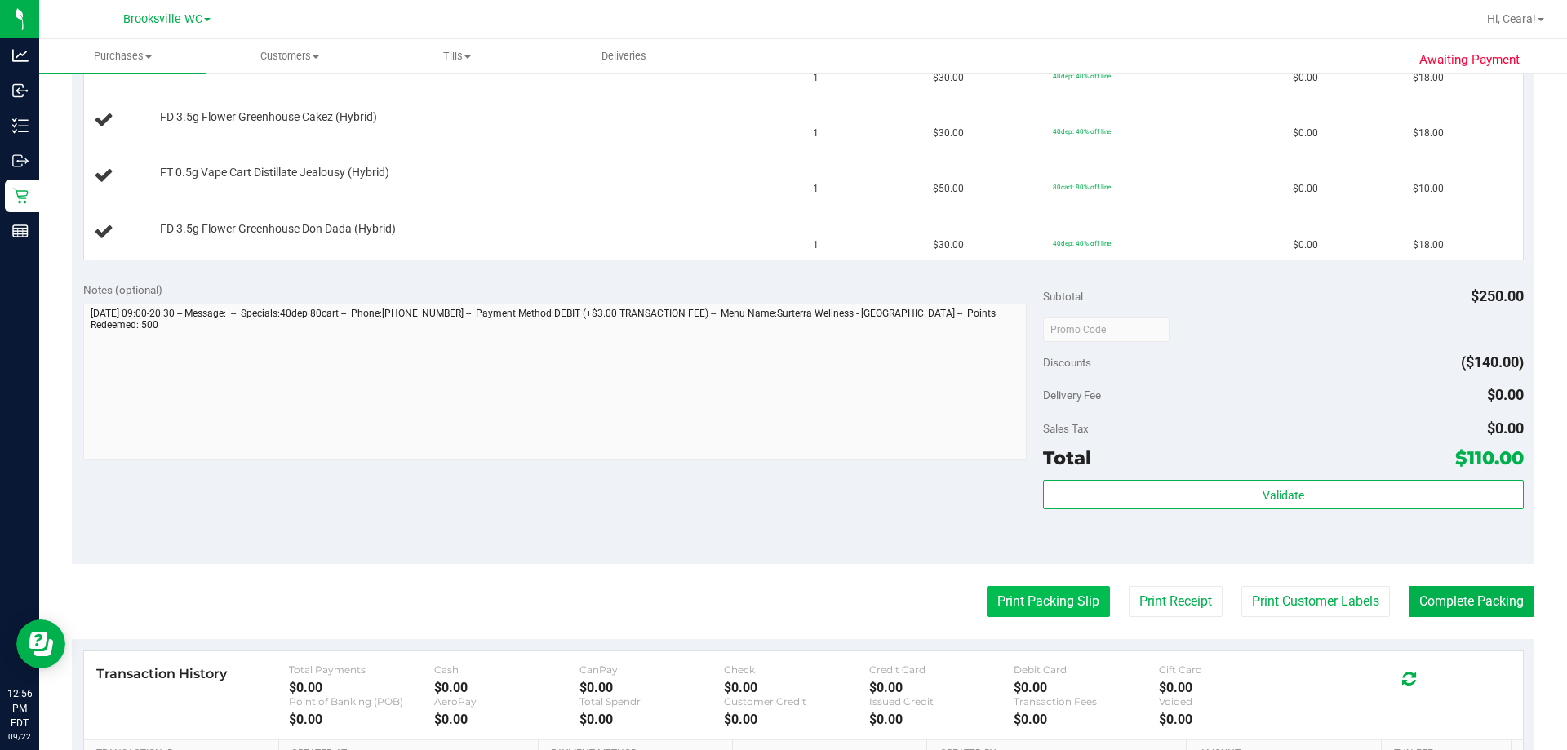
click at [781, 599] on button "Print Packing Slip" at bounding box center [1048, 601] width 123 height 31
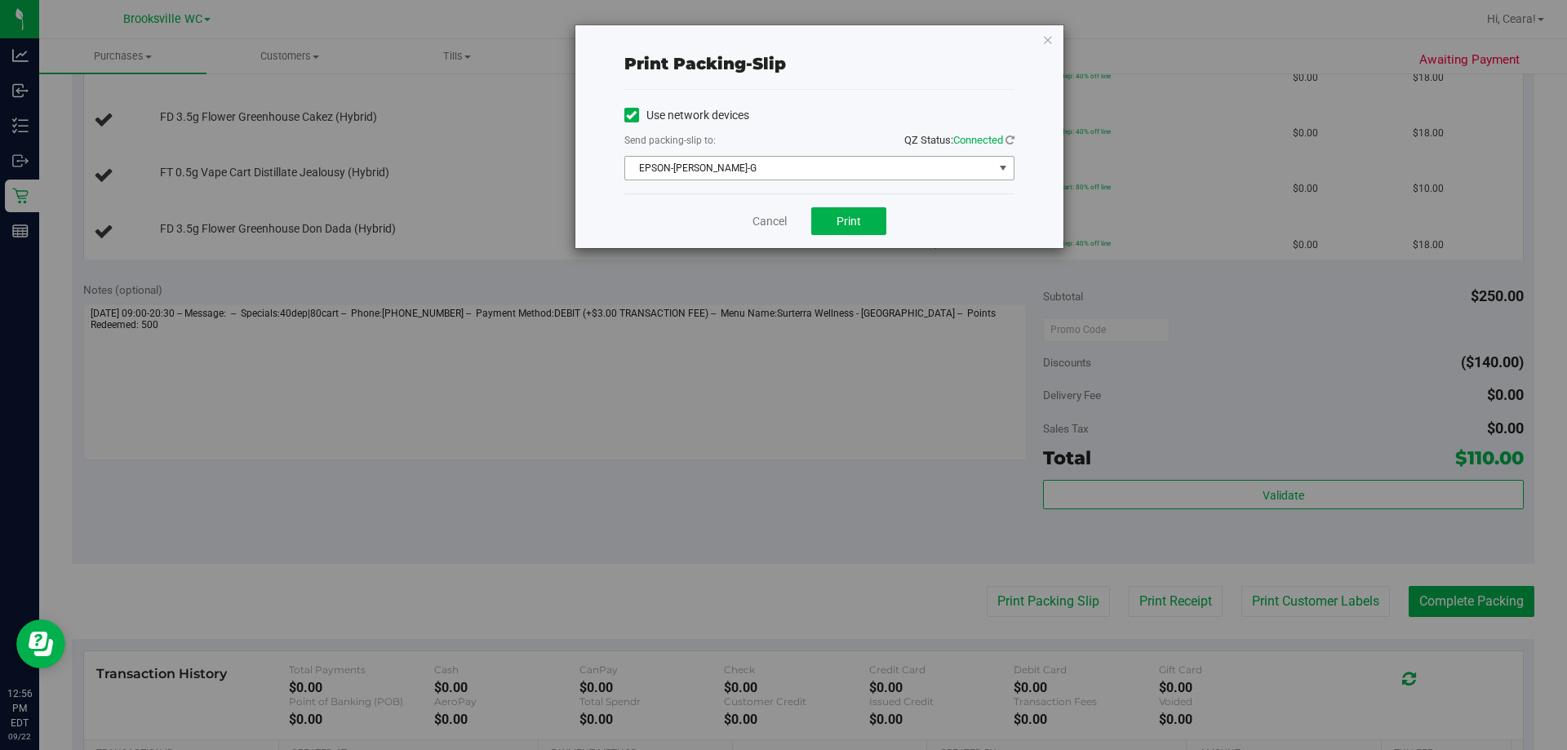
click at [781, 159] on span "EPSON-[PERSON_NAME]-G" at bounding box center [809, 168] width 368 height 23
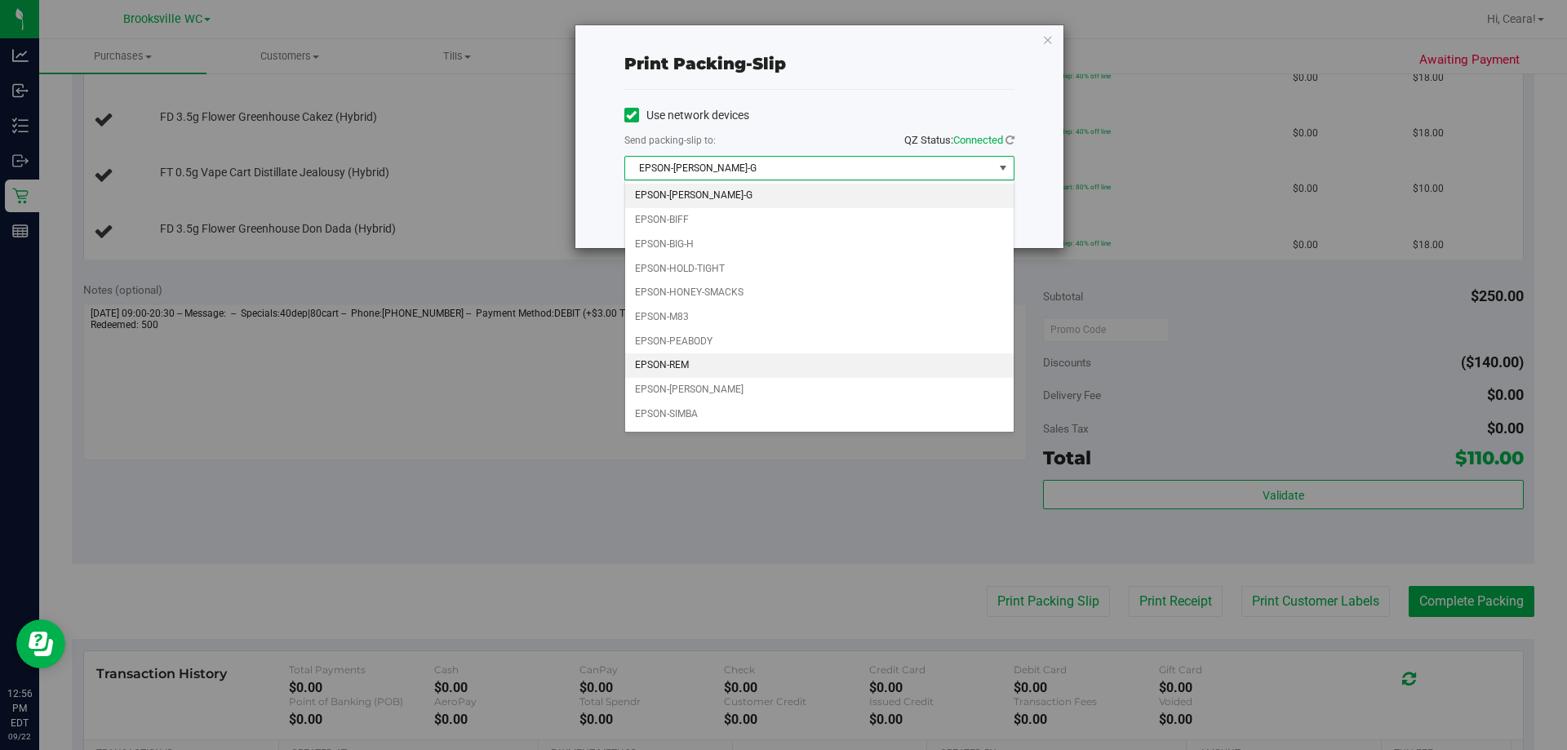
click at [678, 356] on li "EPSON-REM" at bounding box center [819, 365] width 388 height 24
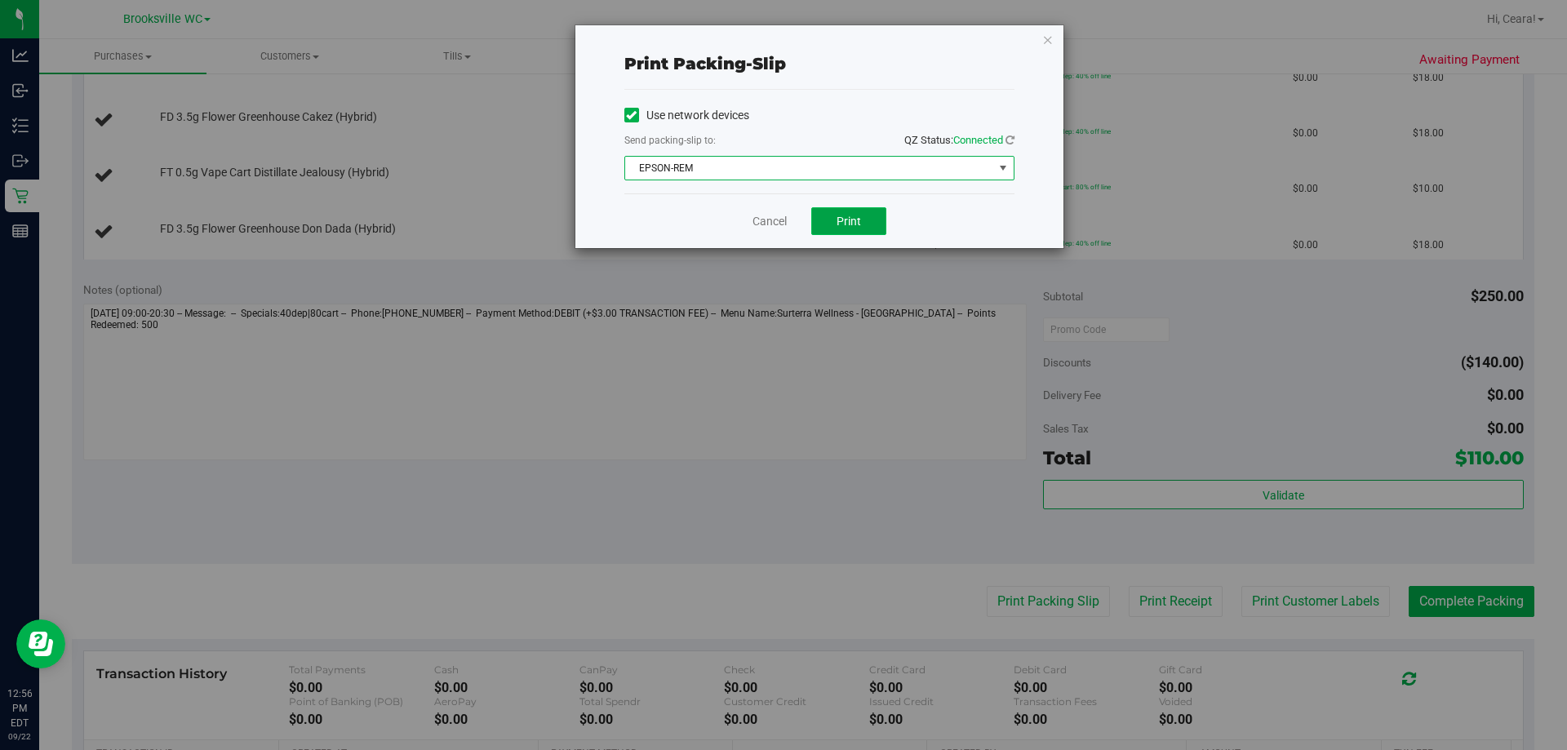
click at [781, 220] on button "Print" at bounding box center [848, 221] width 75 height 28
click at [781, 36] on icon "button" at bounding box center [1047, 39] width 11 height 20
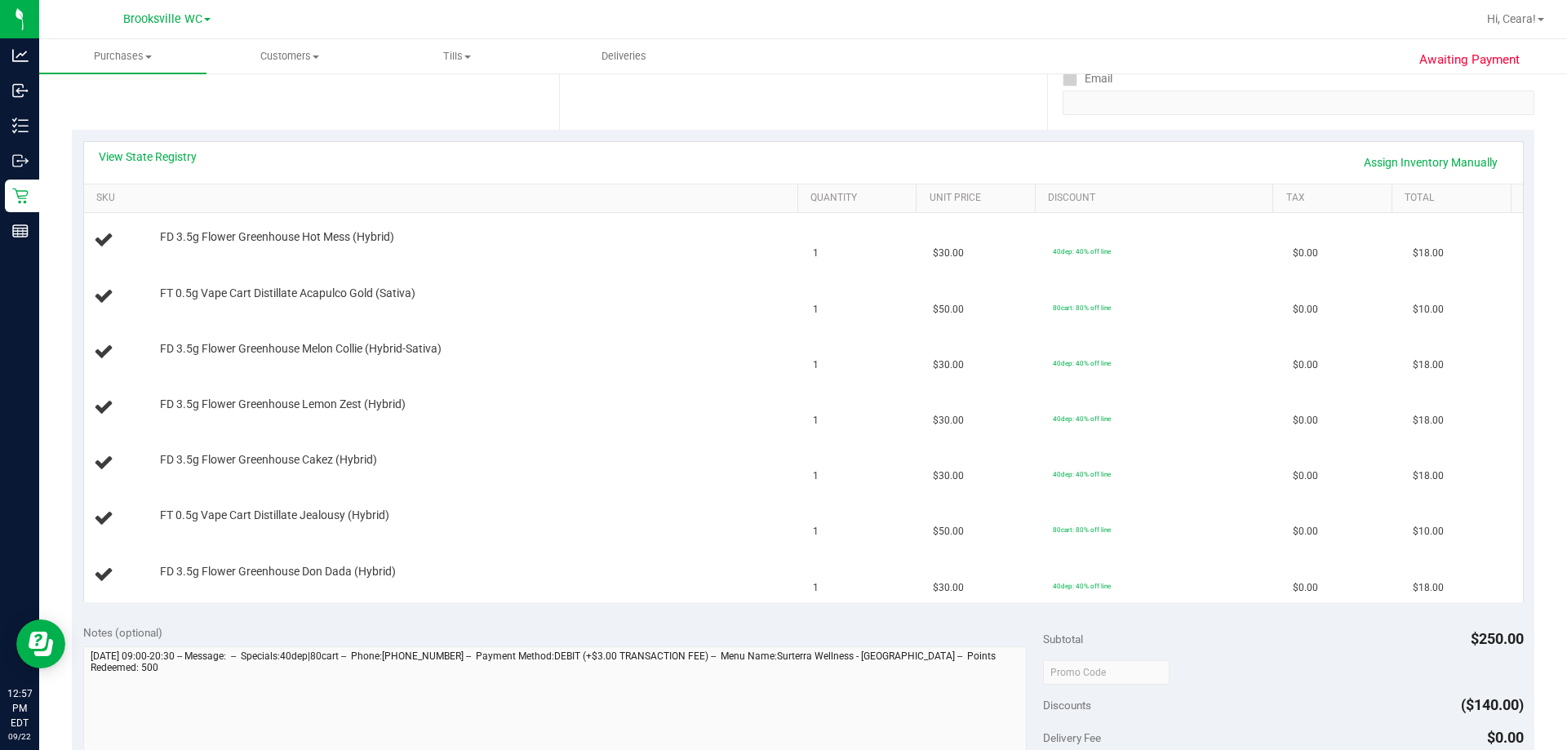
scroll to position [163, 0]
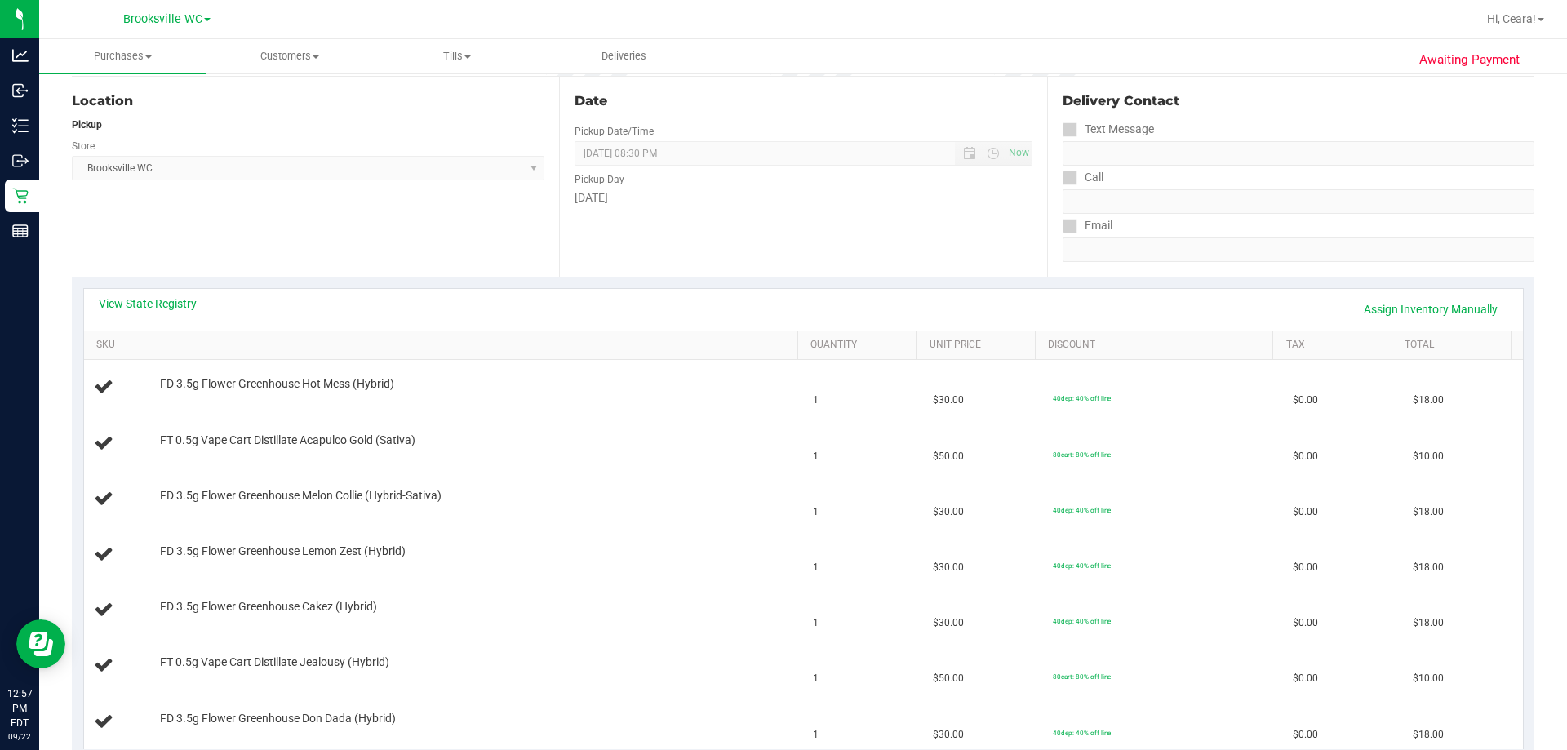
drag, startPoint x: 917, startPoint y: 229, endPoint x: 939, endPoint y: 227, distance: 22.9
click at [781, 229] on div "Date Pickup Date/Time [DATE] Now [DATE] 08:30 PM Now Pickup Day [DATE]" at bounding box center [802, 177] width 487 height 200
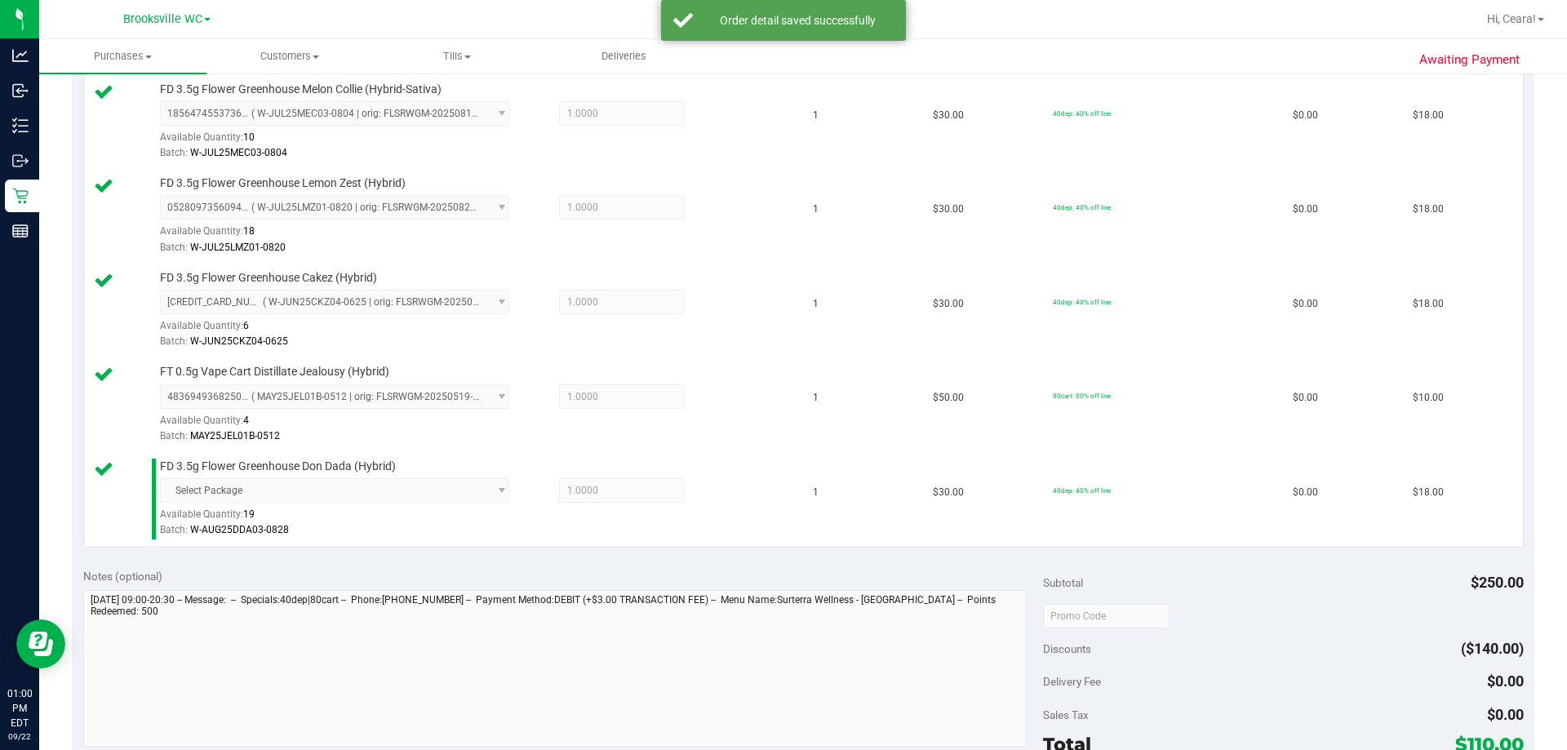
scroll to position [898, 0]
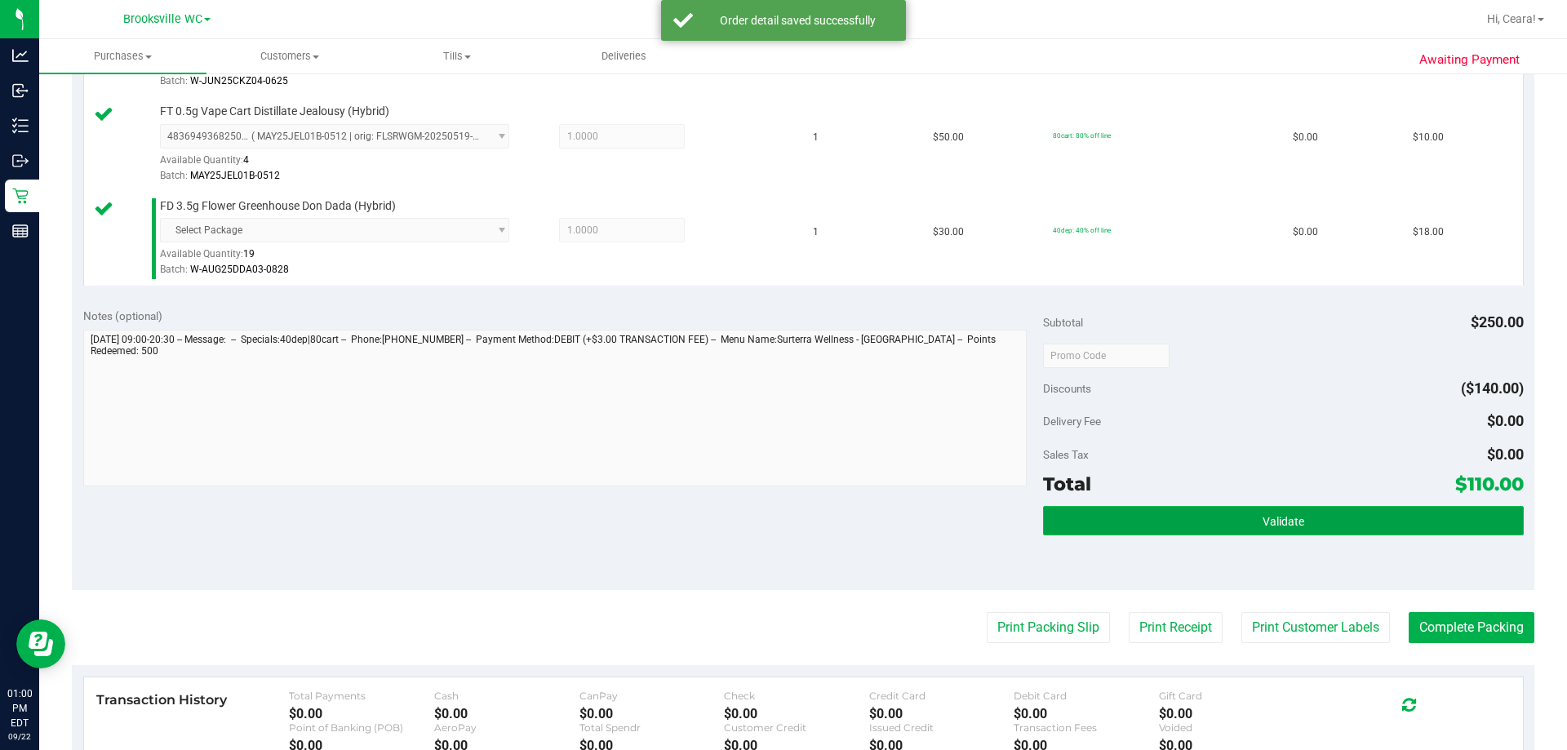
click at [781, 522] on span "Validate" at bounding box center [1284, 521] width 42 height 13
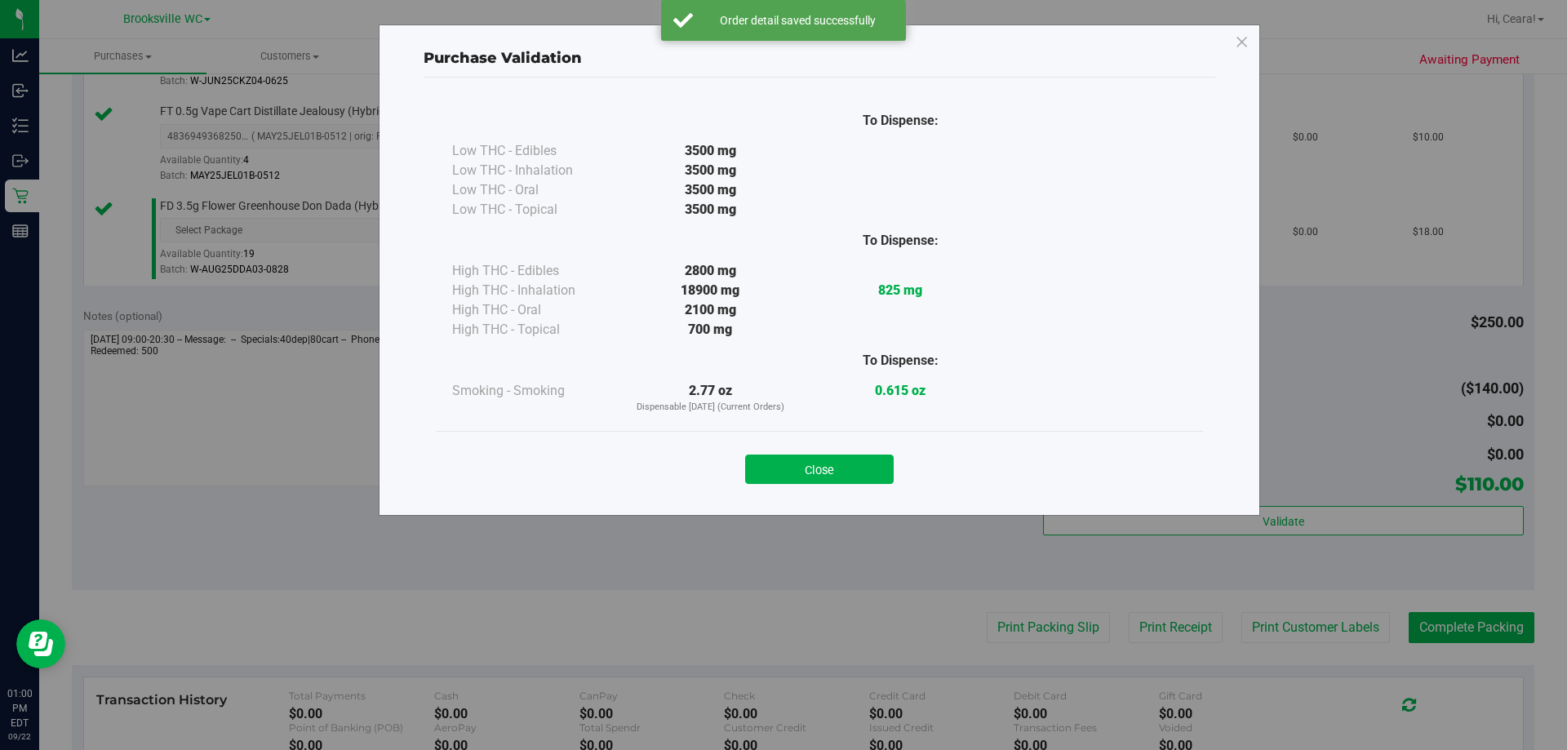
click at [781, 455] on button "Close" at bounding box center [819, 469] width 149 height 29
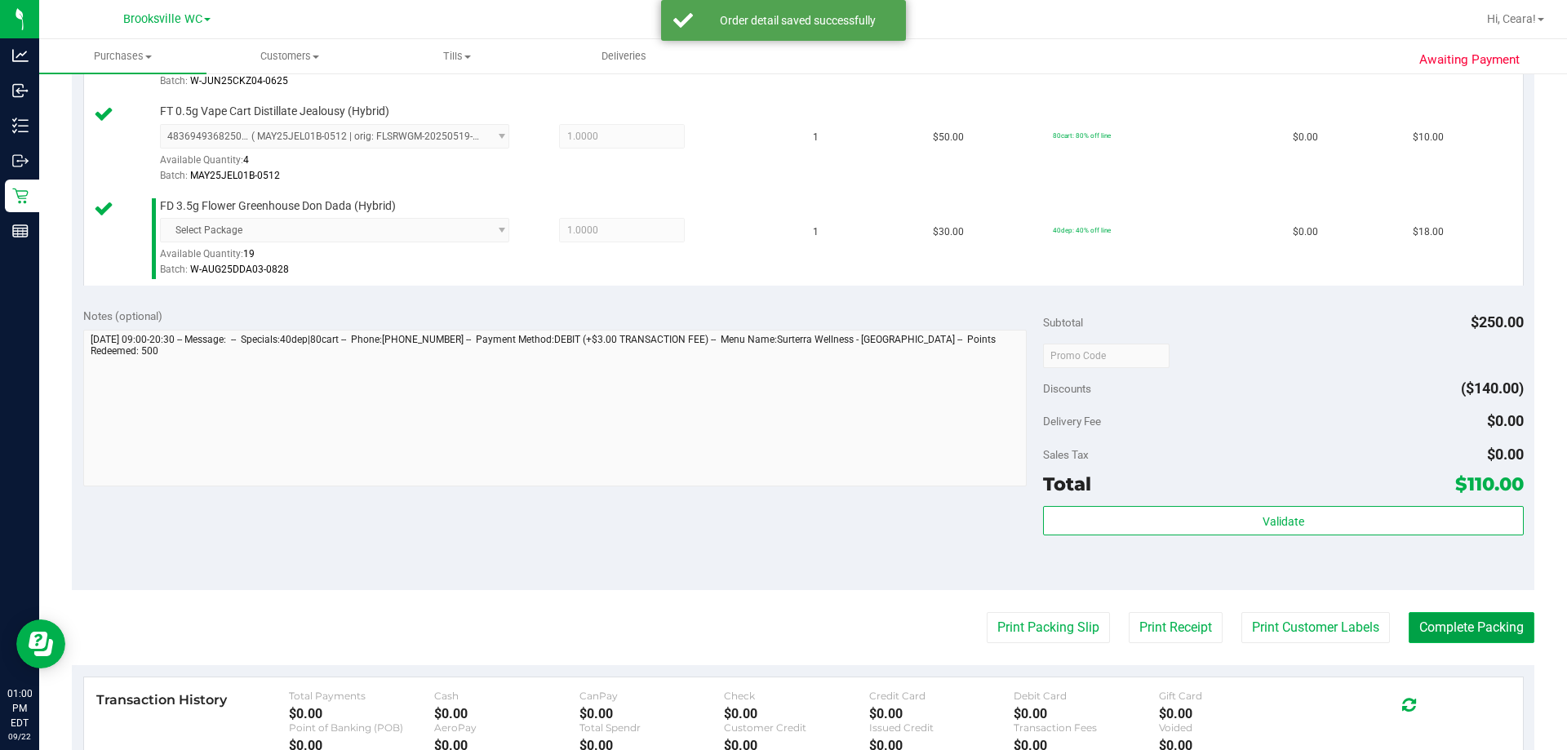
click at [781, 638] on button "Complete Packing" at bounding box center [1472, 627] width 126 height 31
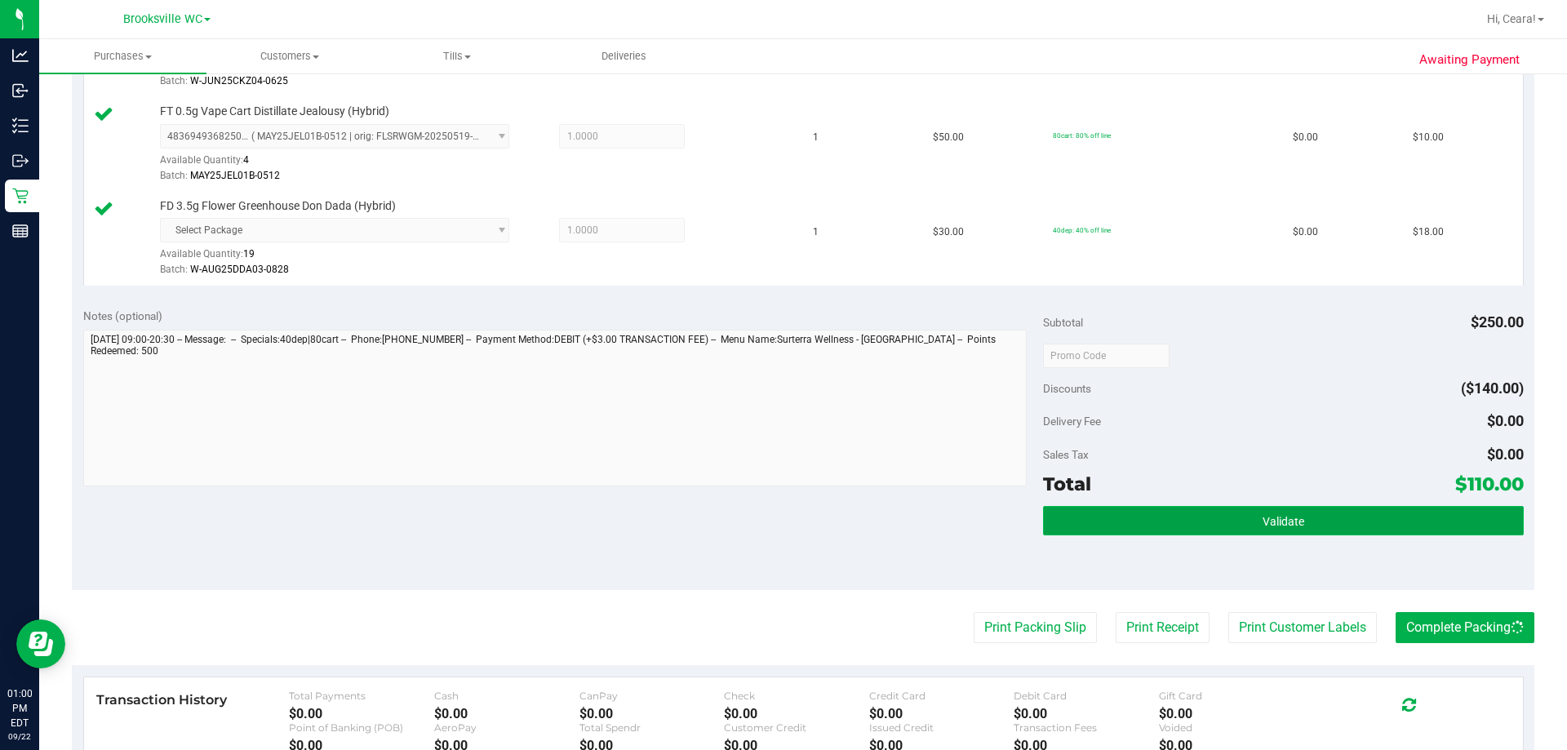
click at [781, 517] on button "Validate" at bounding box center [1283, 520] width 480 height 29
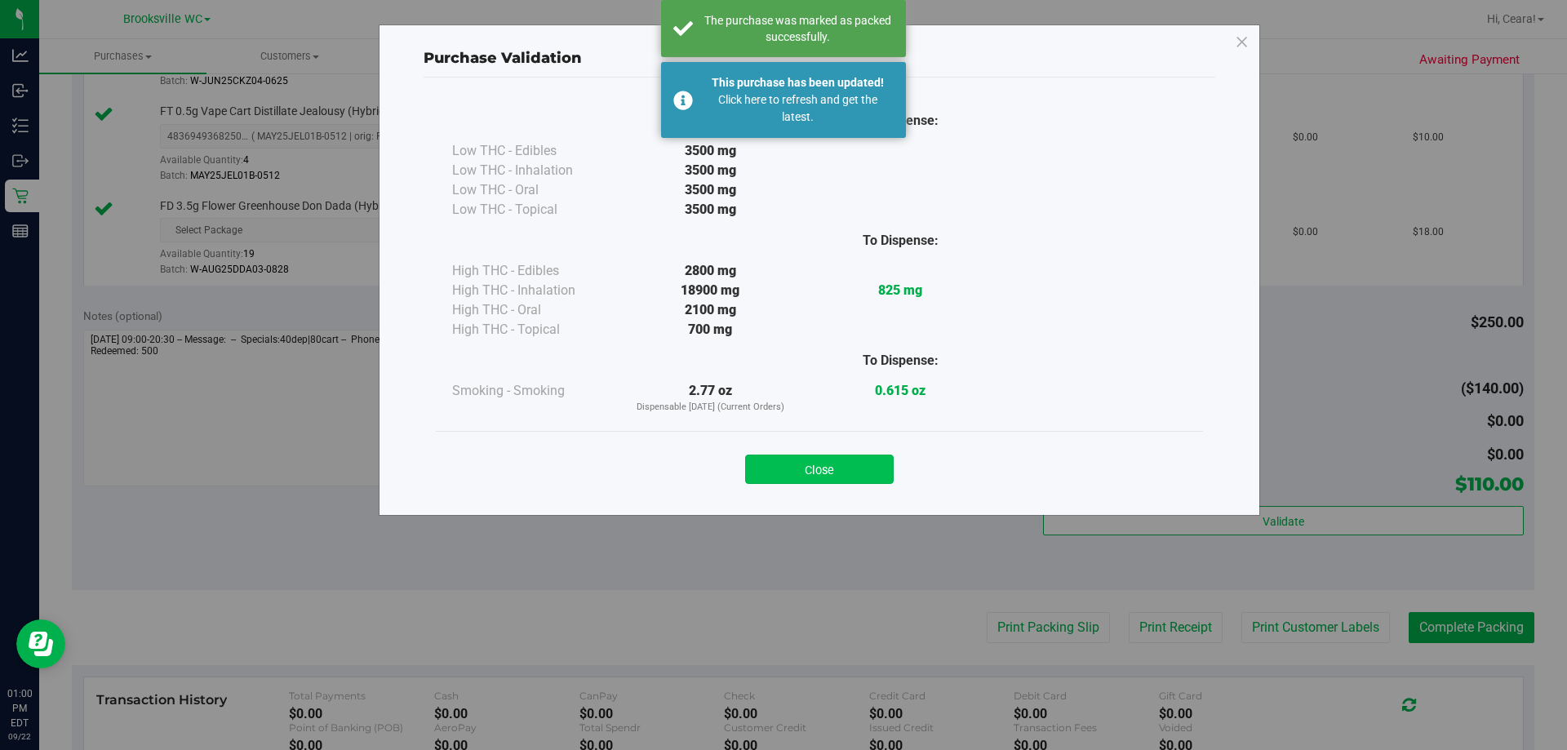
click at [781, 462] on button "Close" at bounding box center [819, 469] width 149 height 29
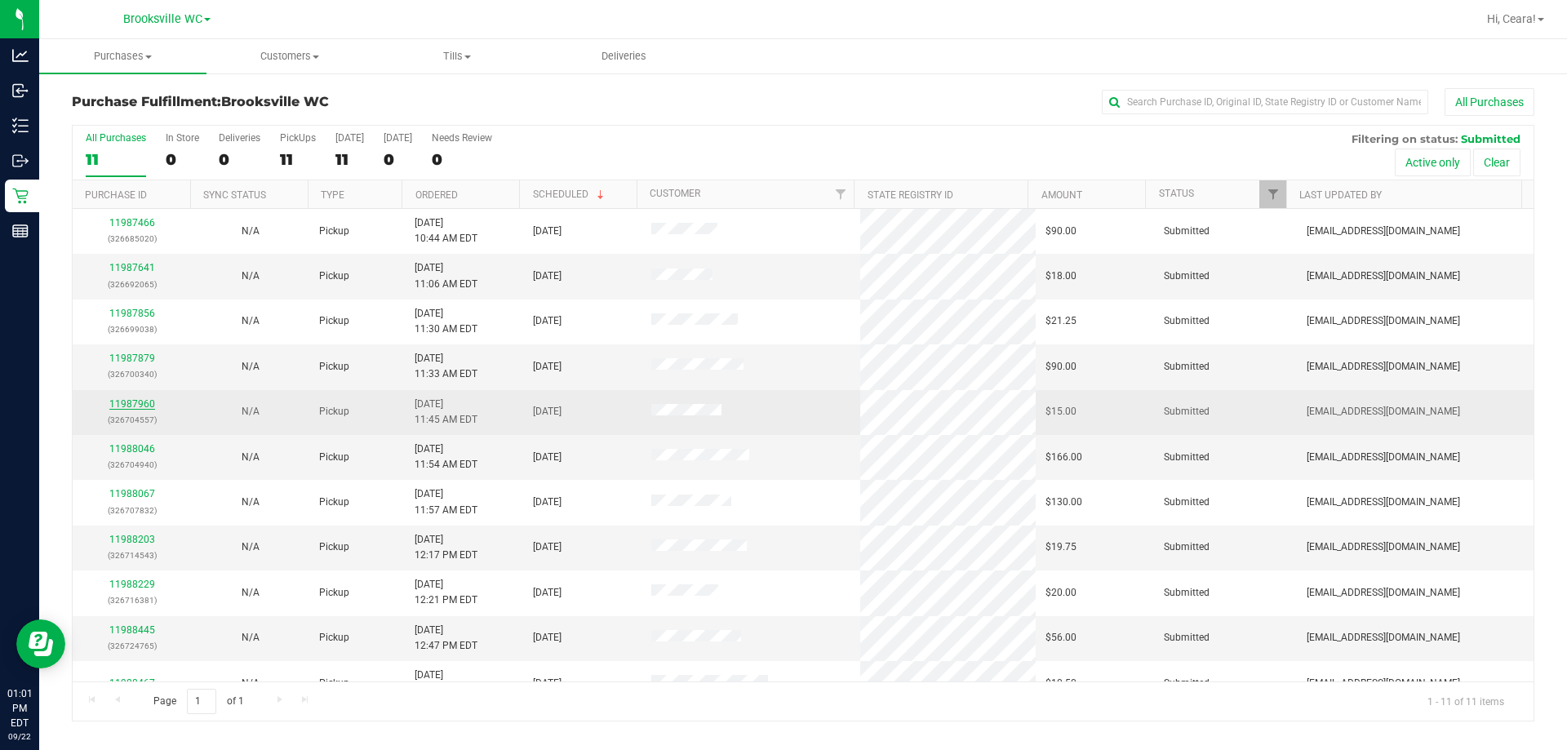
click at [121, 406] on link "11987960" at bounding box center [132, 403] width 46 height 11
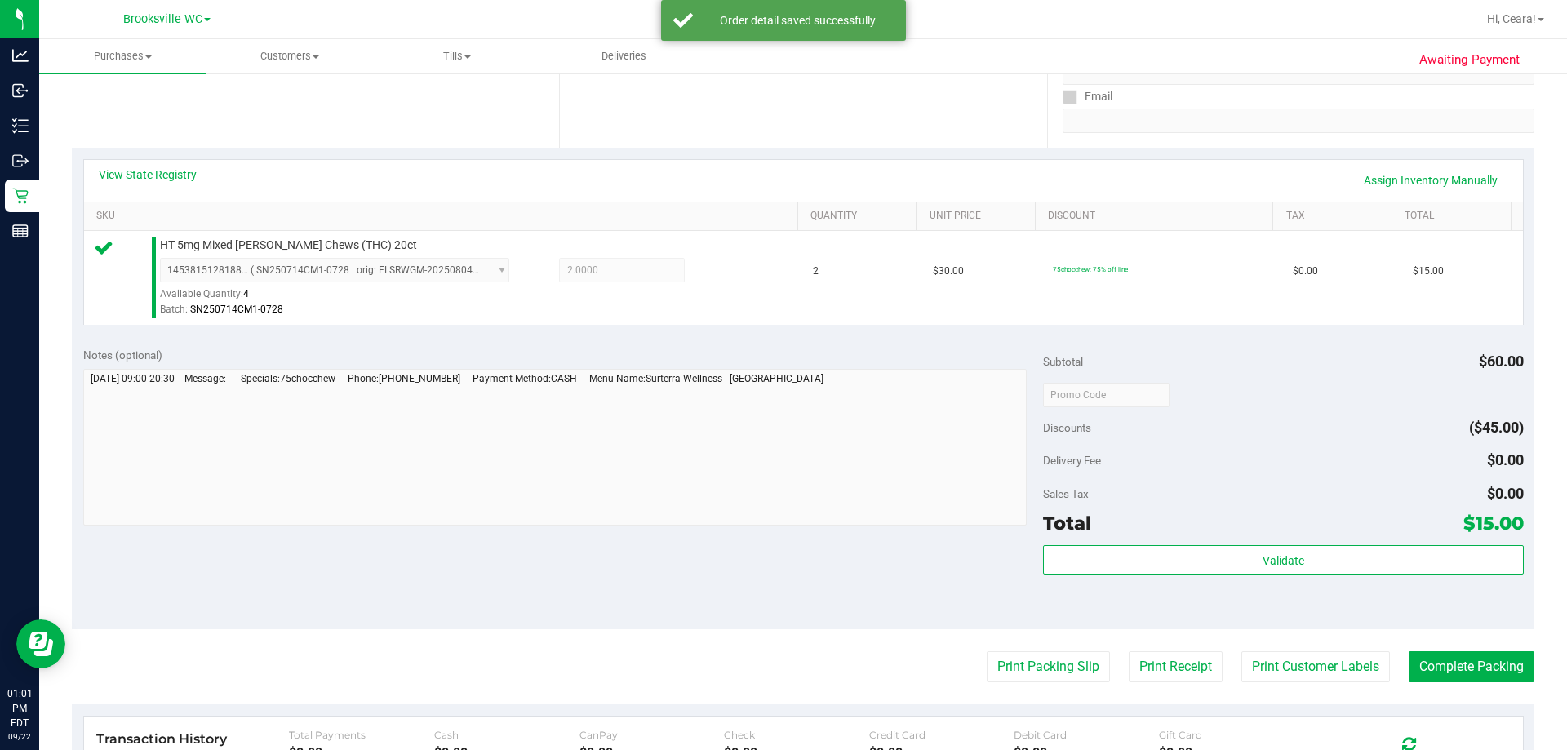
scroll to position [584, 0]
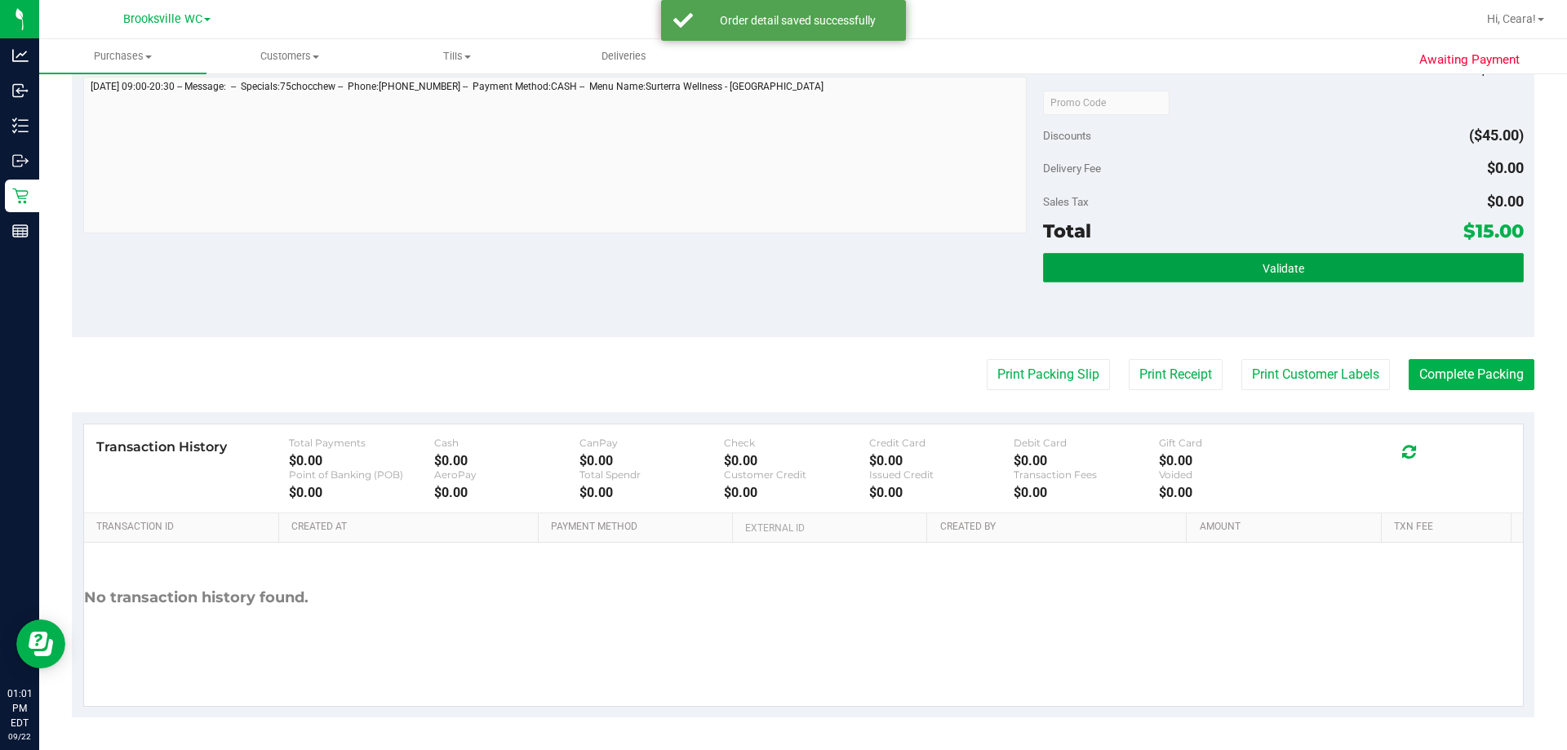
click at [781, 264] on button "Validate" at bounding box center [1283, 267] width 480 height 29
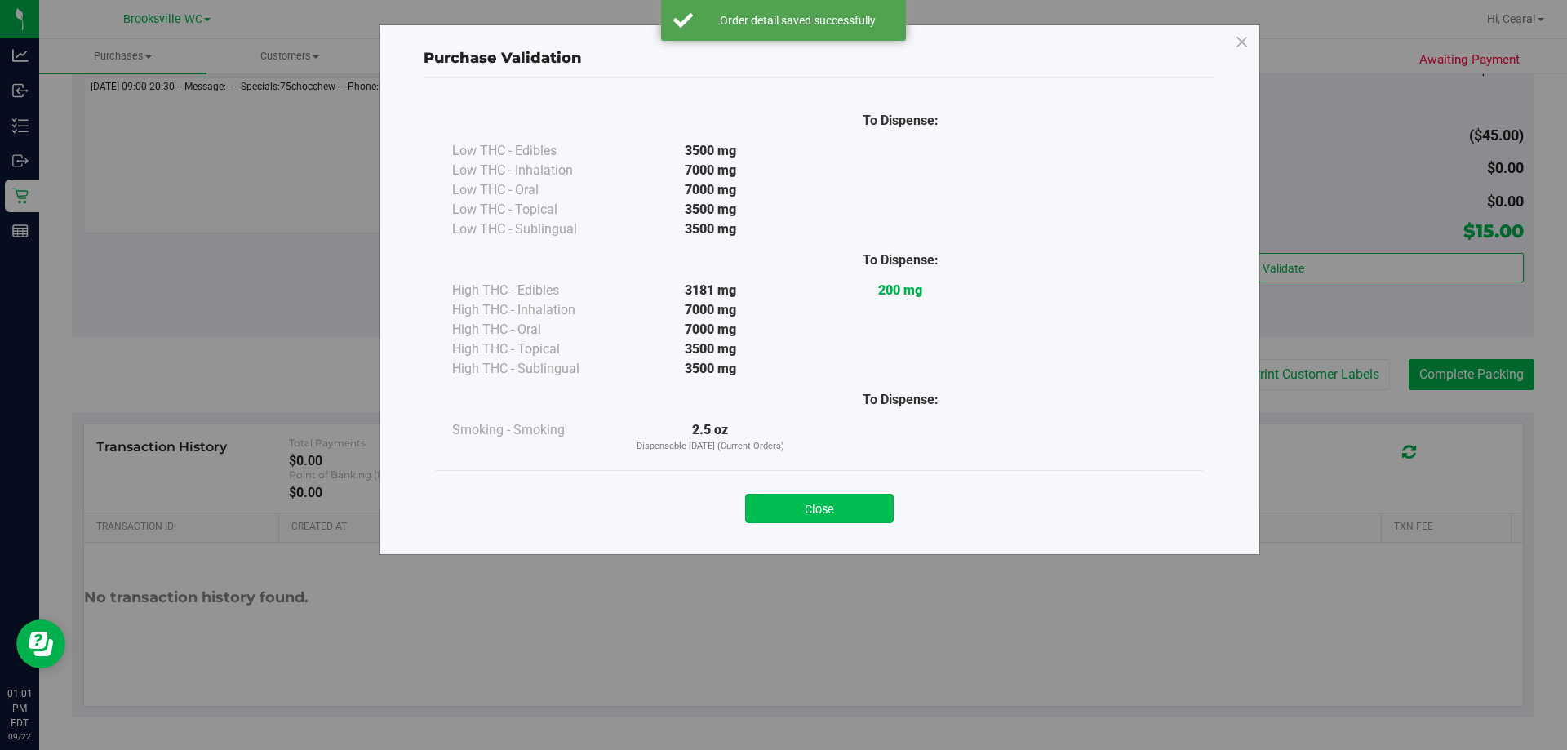
click at [781, 511] on button "Close" at bounding box center [819, 508] width 149 height 29
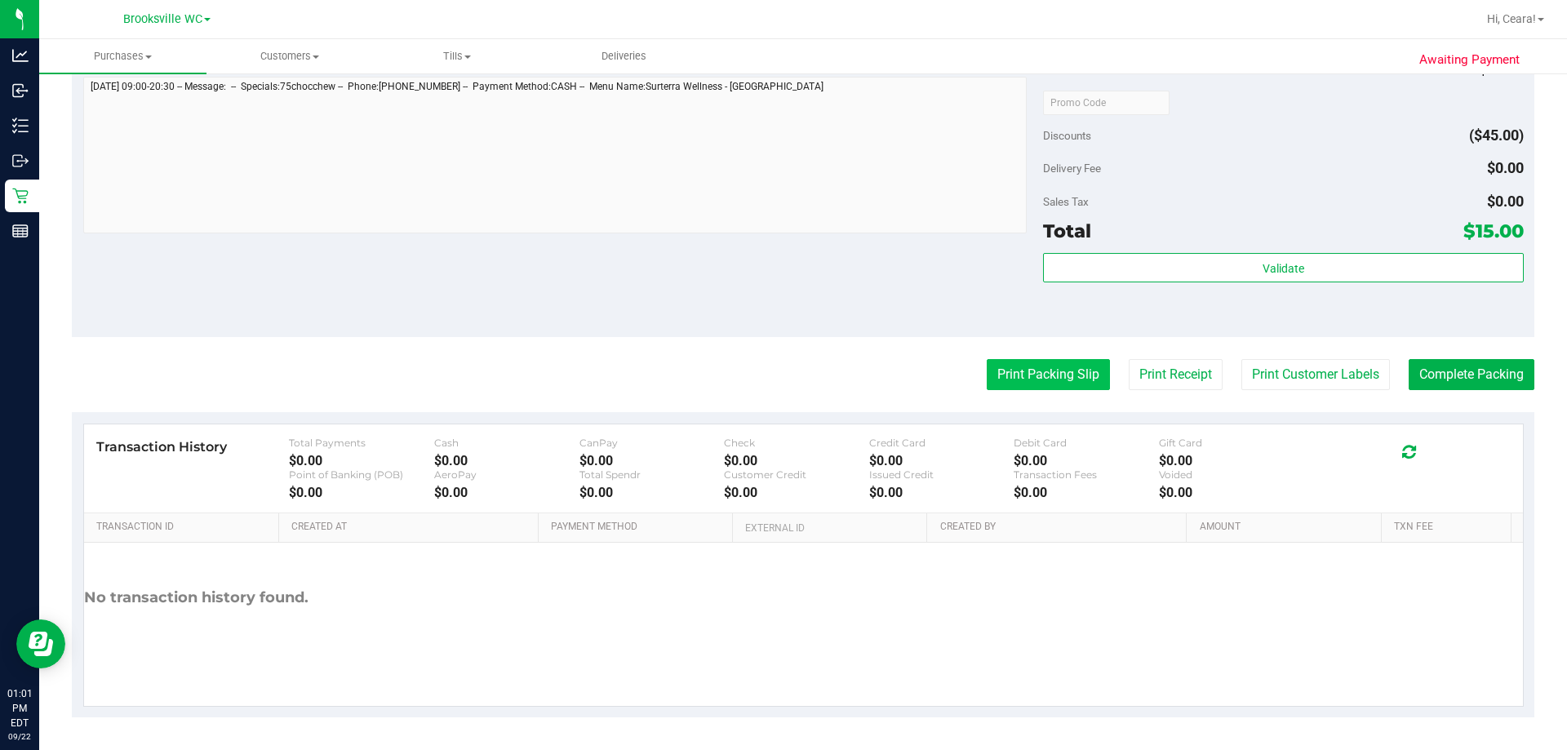
click at [781, 381] on button "Print Packing Slip" at bounding box center [1048, 374] width 123 height 31
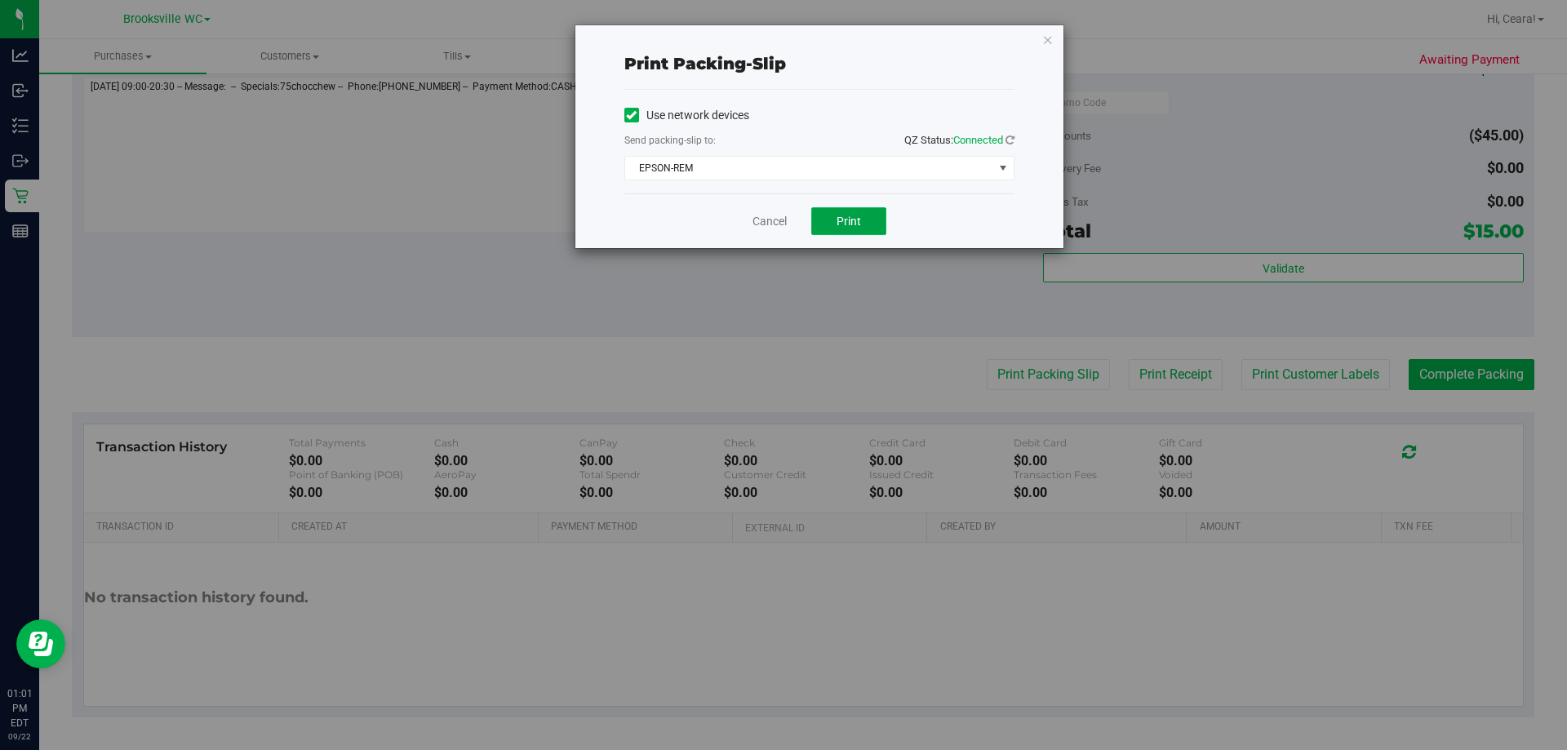
click at [781, 231] on button "Print" at bounding box center [848, 221] width 75 height 28
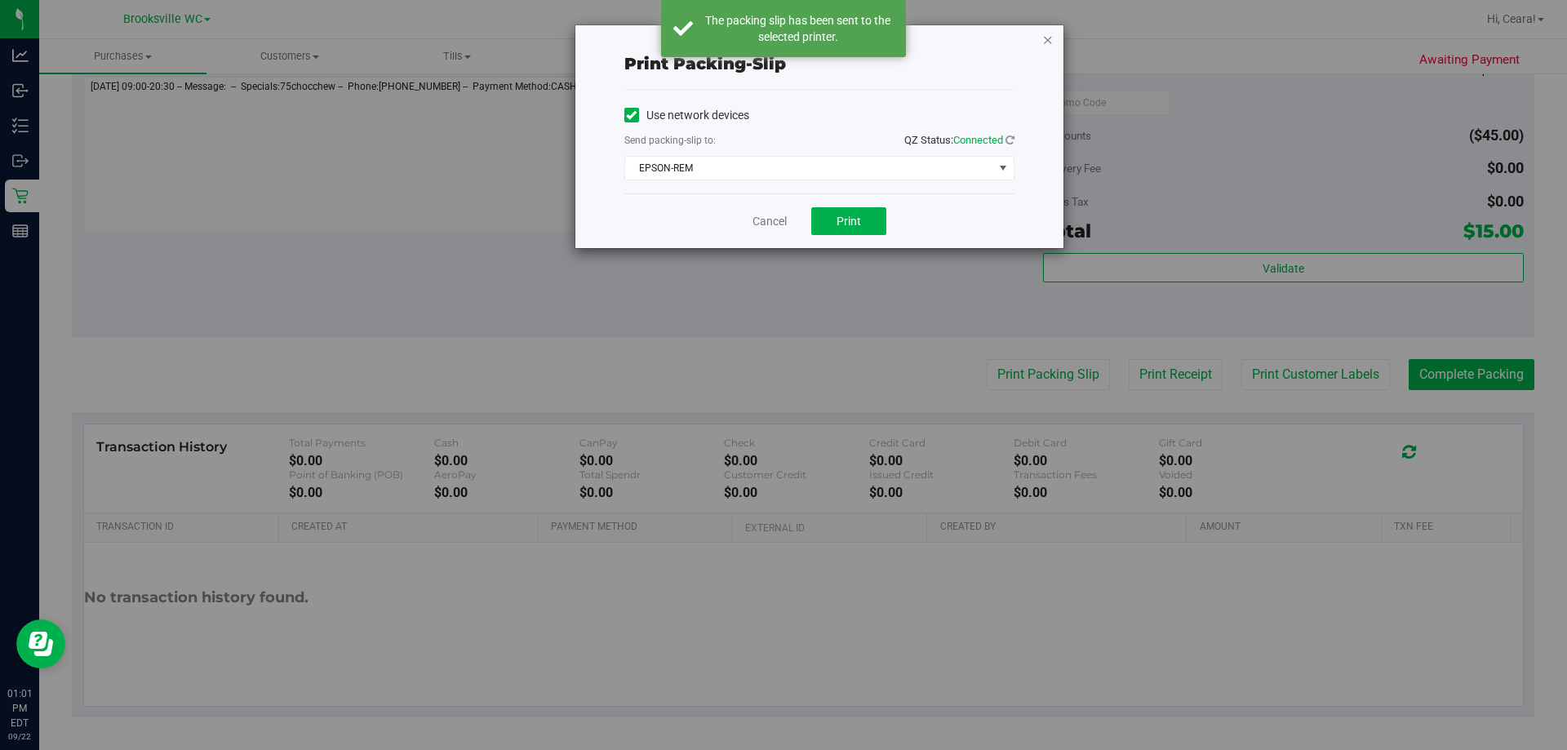
click at [781, 43] on icon "button" at bounding box center [1047, 39] width 11 height 20
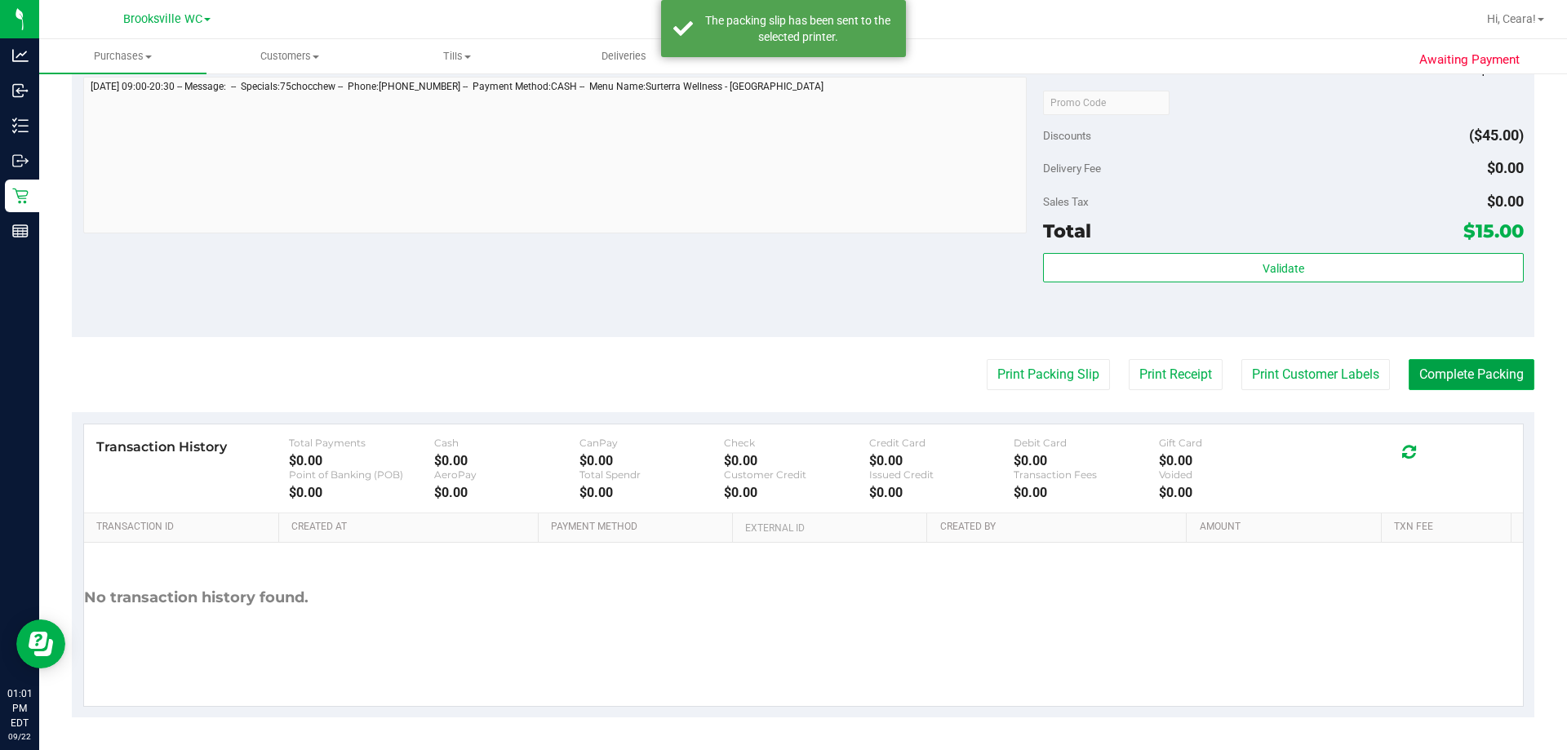
click at [781, 380] on button "Complete Packing" at bounding box center [1472, 374] width 126 height 31
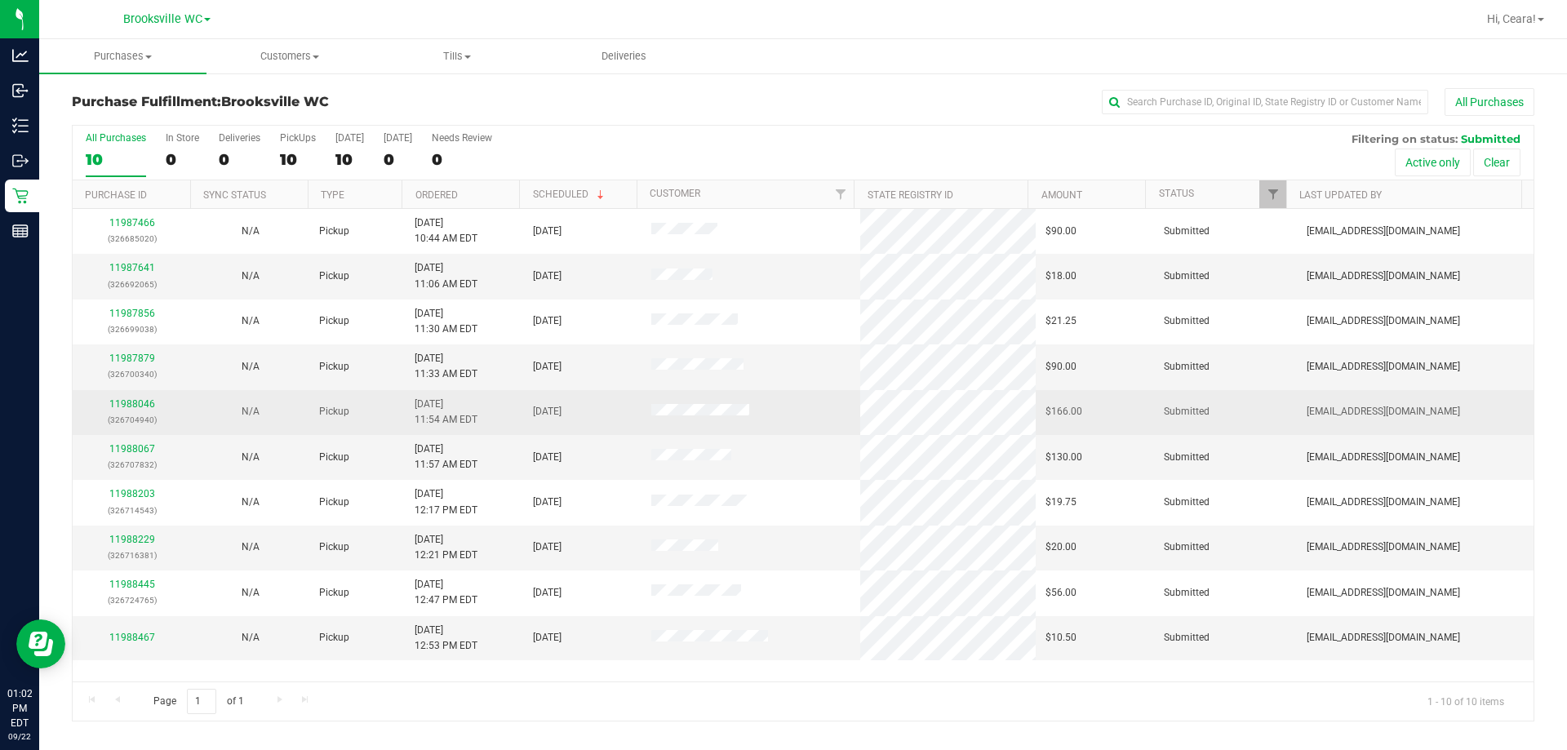
click at [127, 397] on div "11988046 (326704940)" at bounding box center [131, 412] width 99 height 31
click at [133, 394] on td "11988046 (326704940)" at bounding box center [132, 412] width 118 height 45
click at [149, 400] on link "11988046" at bounding box center [132, 403] width 46 height 11
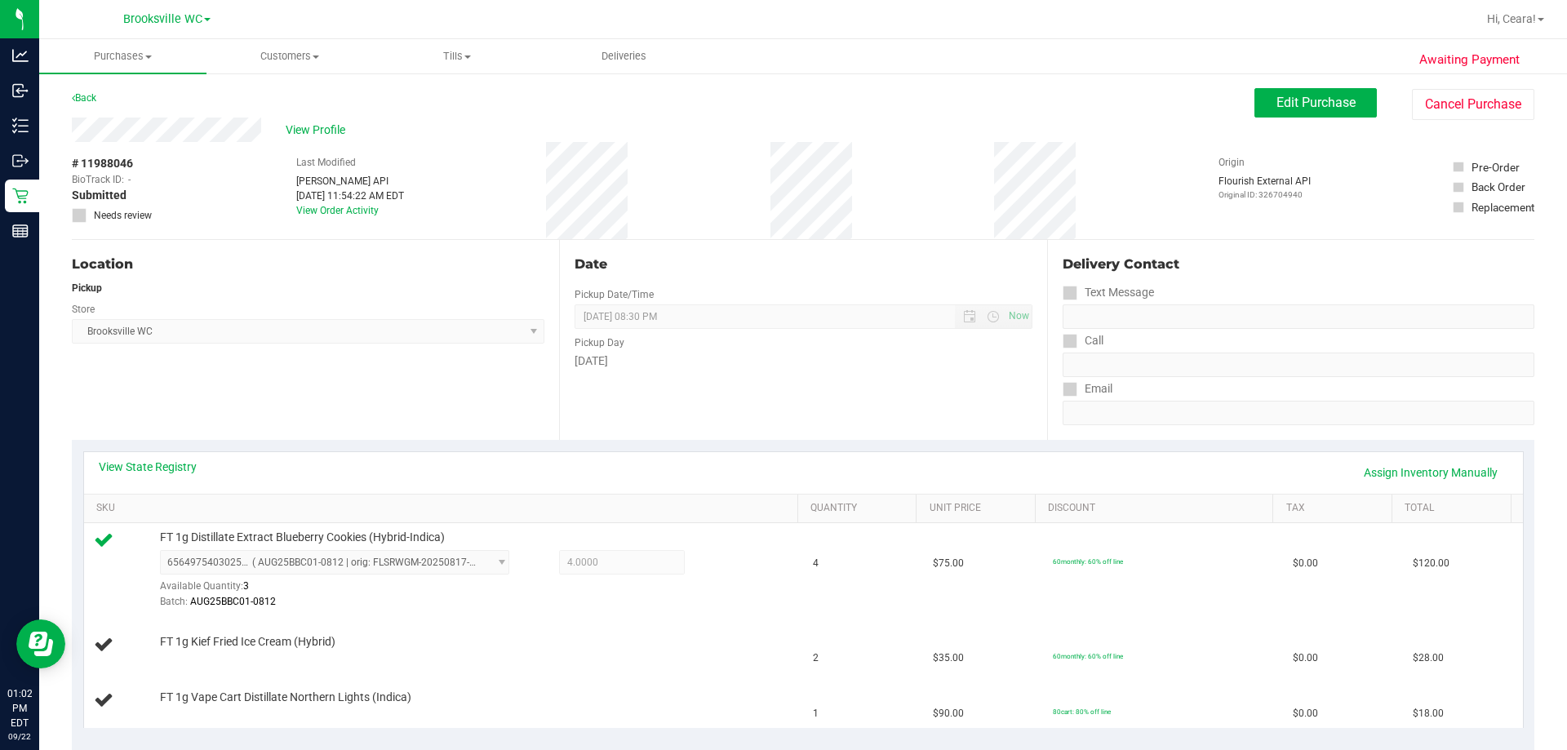
click at [752, 460] on div "View State Registry Assign Inventory Manually" at bounding box center [804, 473] width 1410 height 28
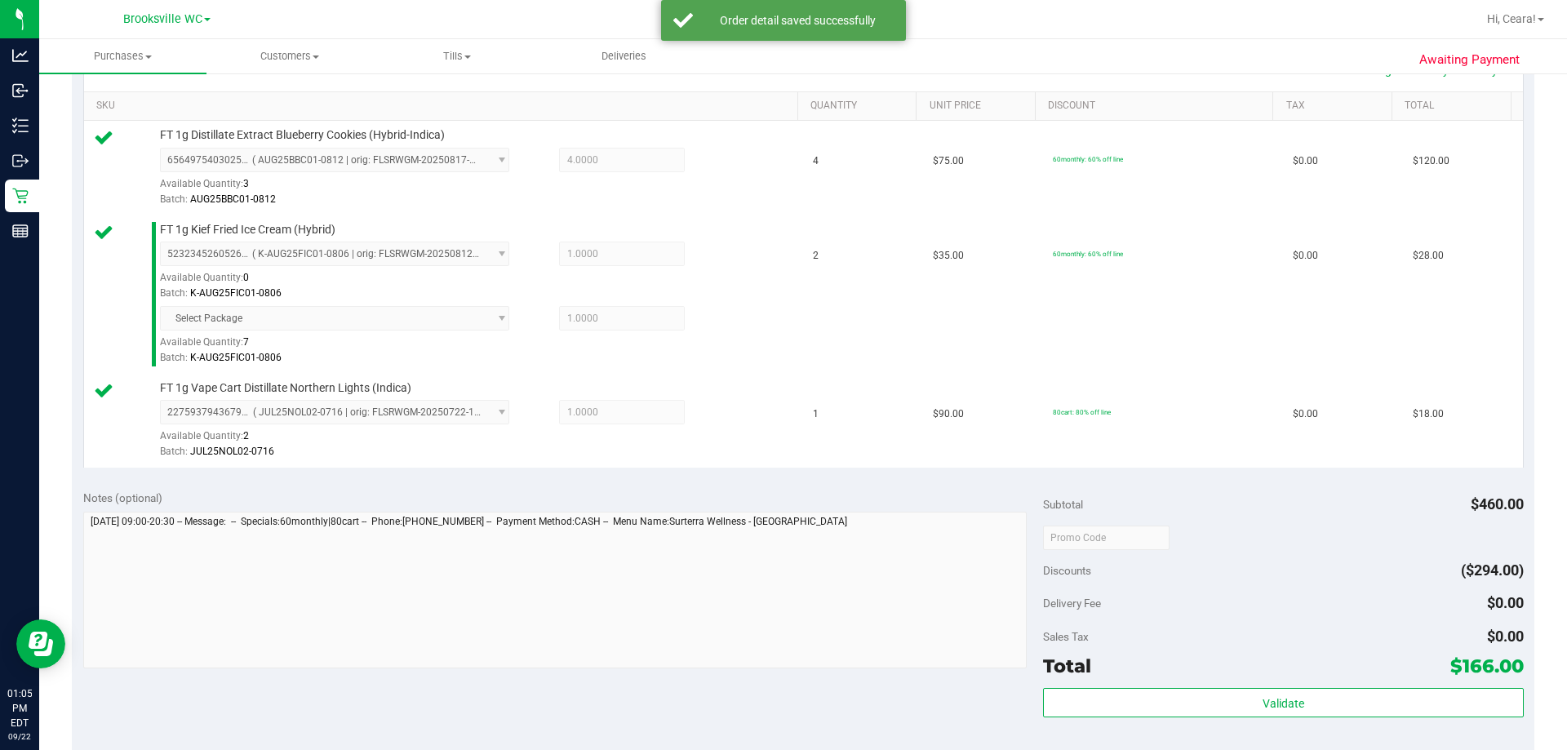
scroll to position [408, 0]
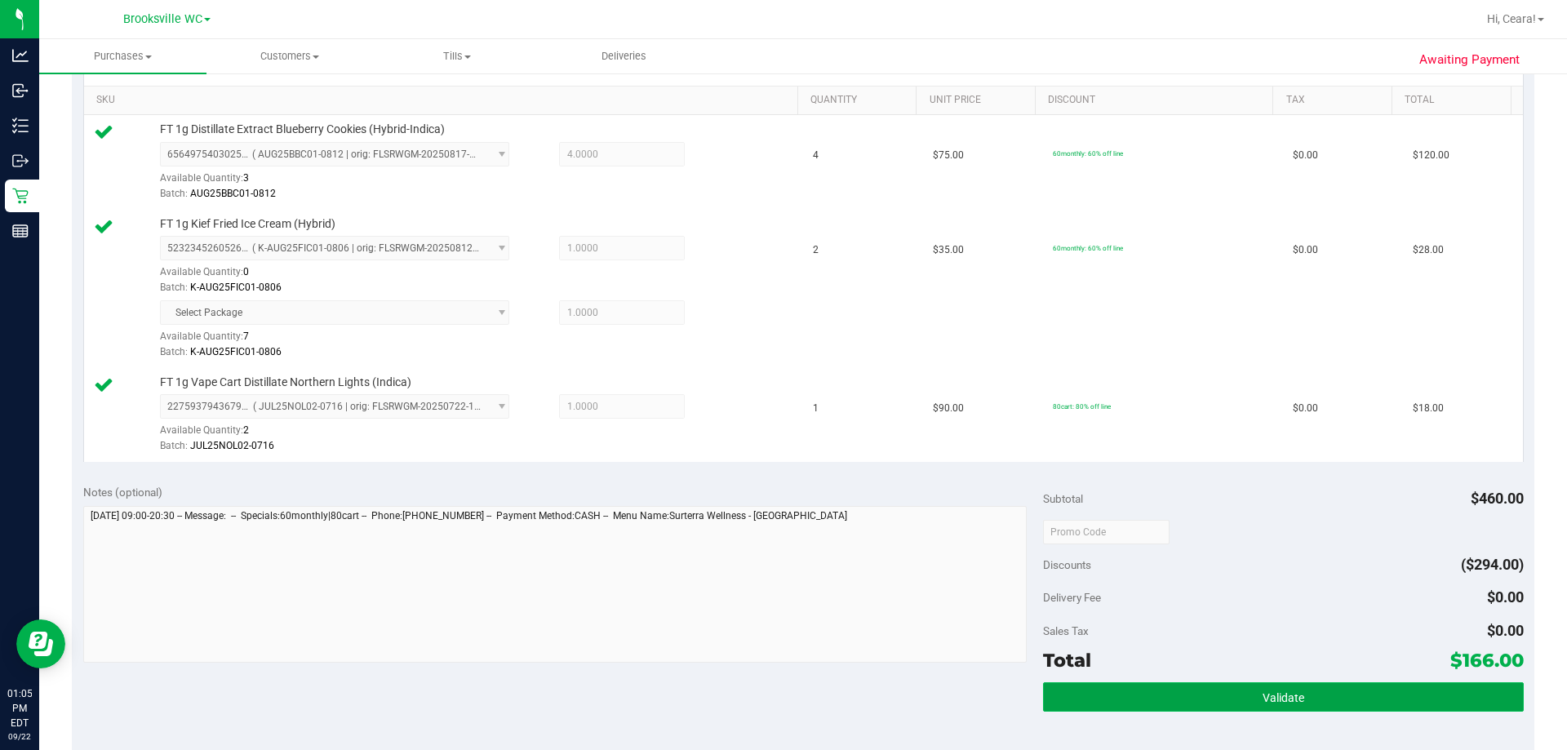
click at [781, 694] on button "Validate" at bounding box center [1283, 696] width 480 height 29
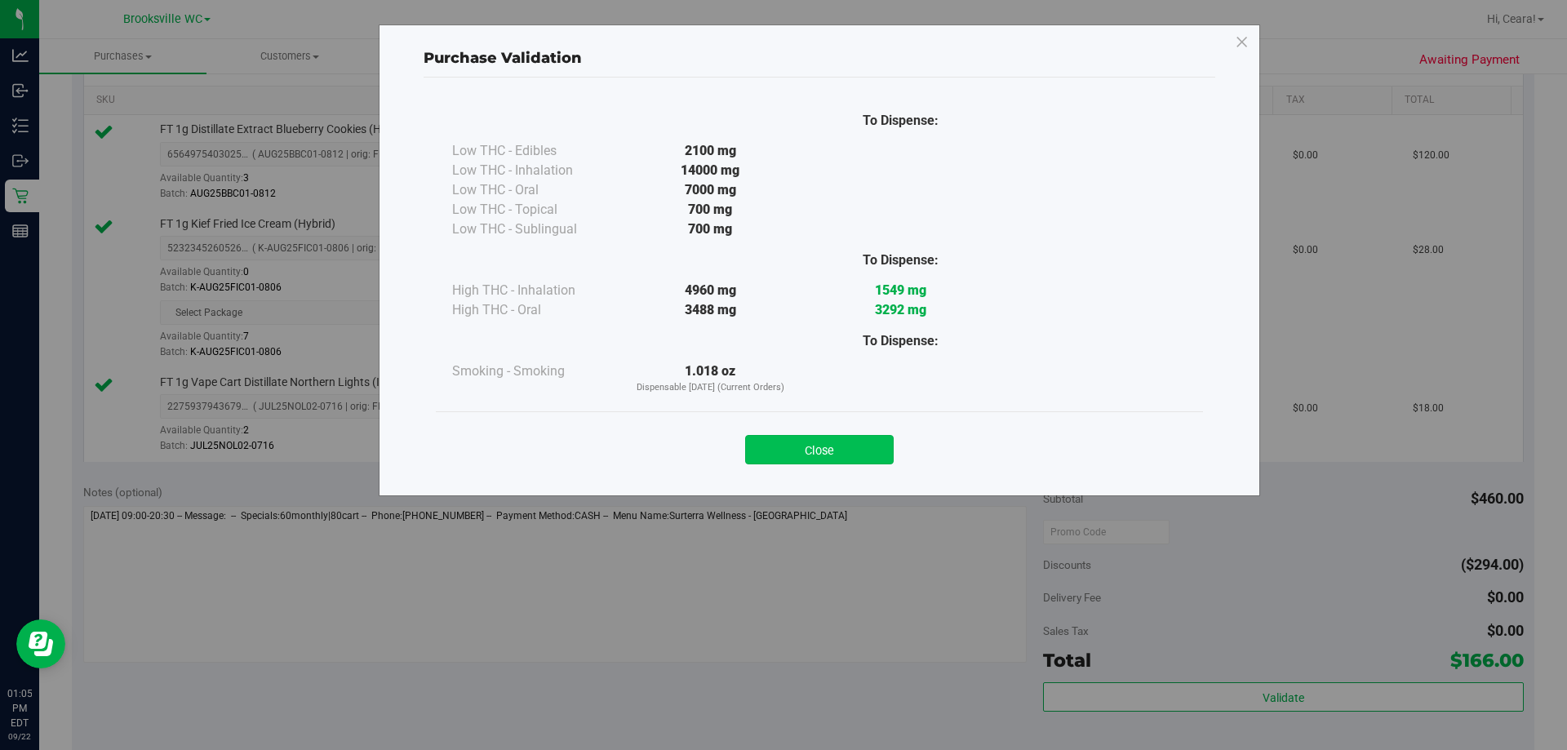
click at [781, 437] on button "Close" at bounding box center [819, 449] width 149 height 29
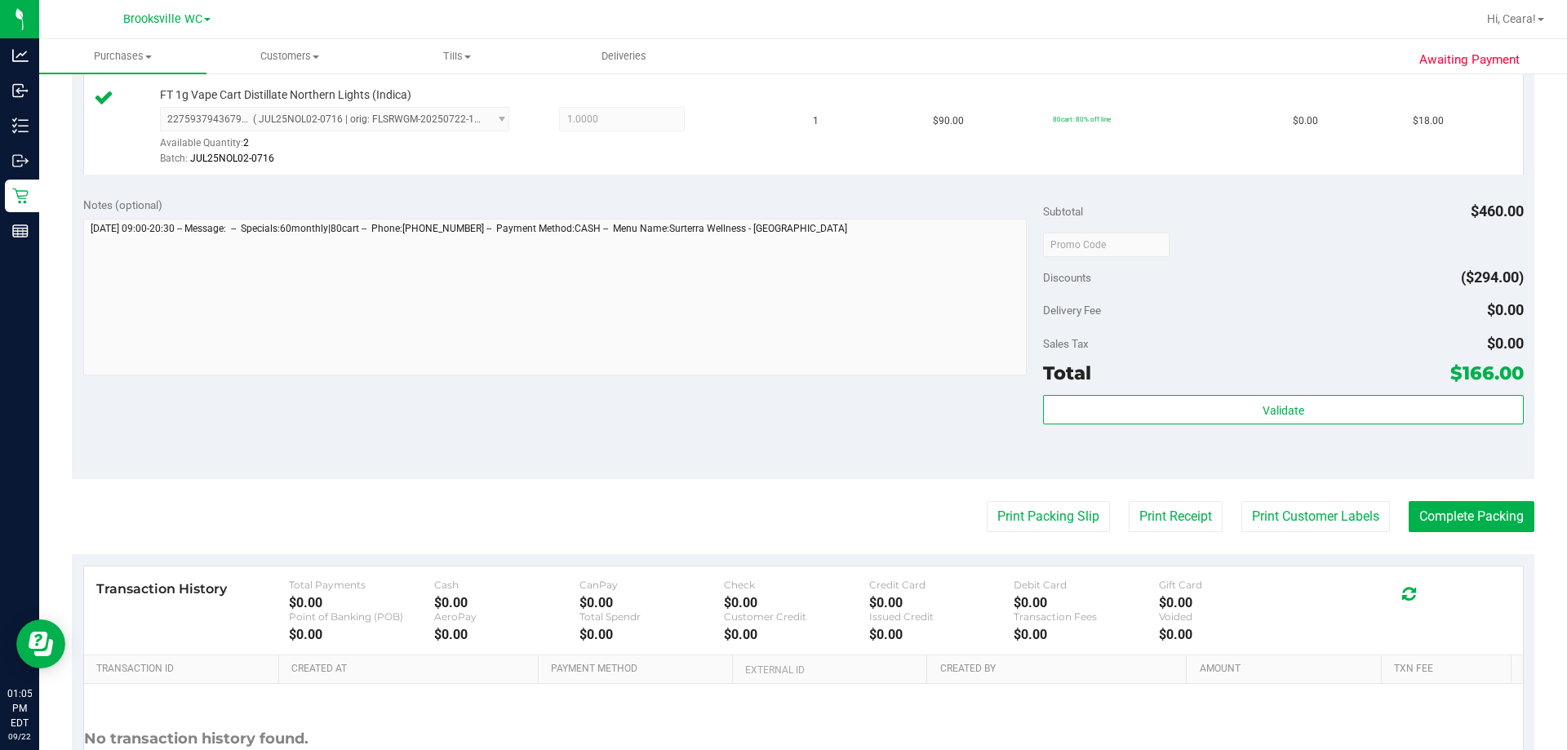
scroll to position [837, 0]
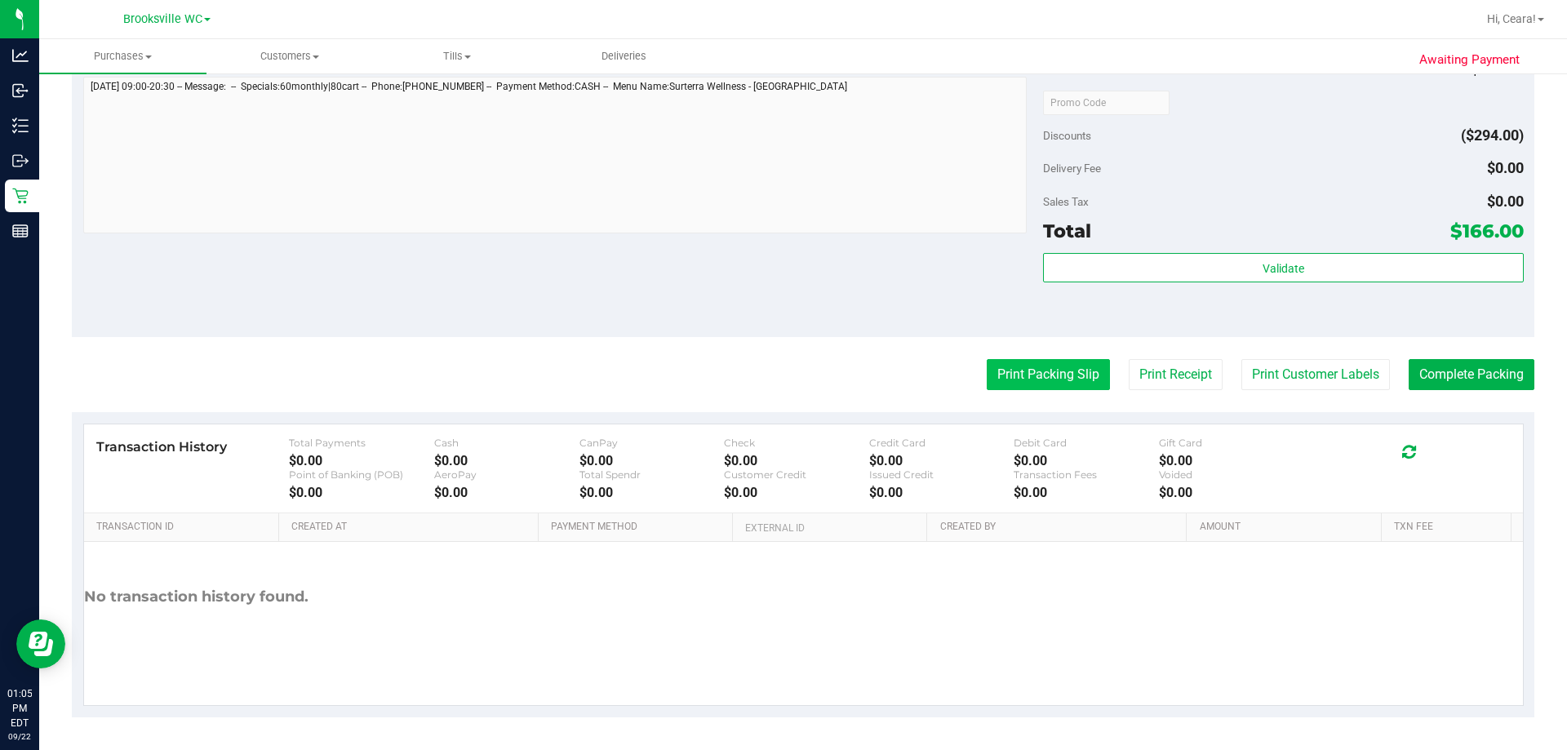
click at [781, 375] on button "Print Packing Slip" at bounding box center [1048, 374] width 123 height 31
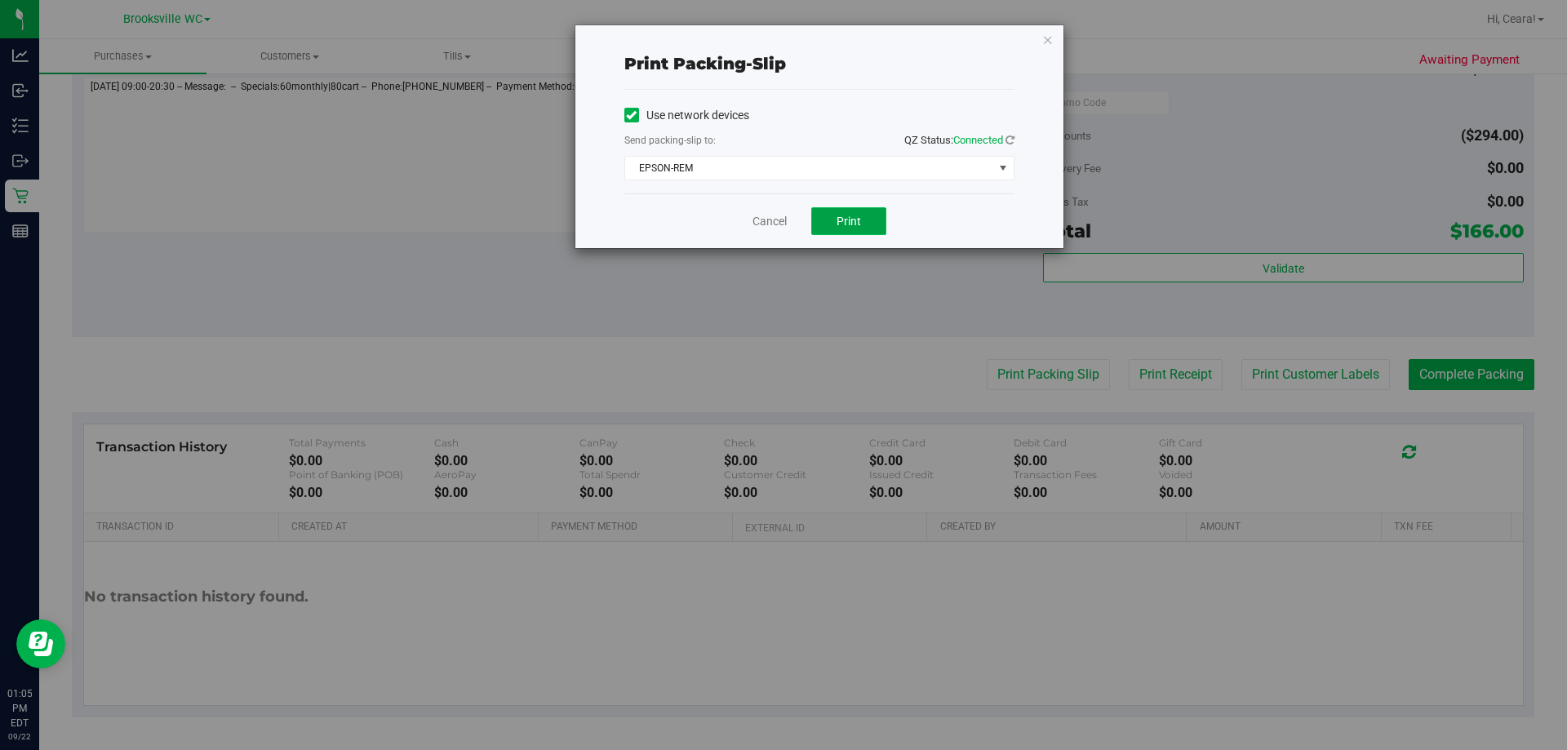
click at [781, 224] on span "Print" at bounding box center [849, 221] width 24 height 13
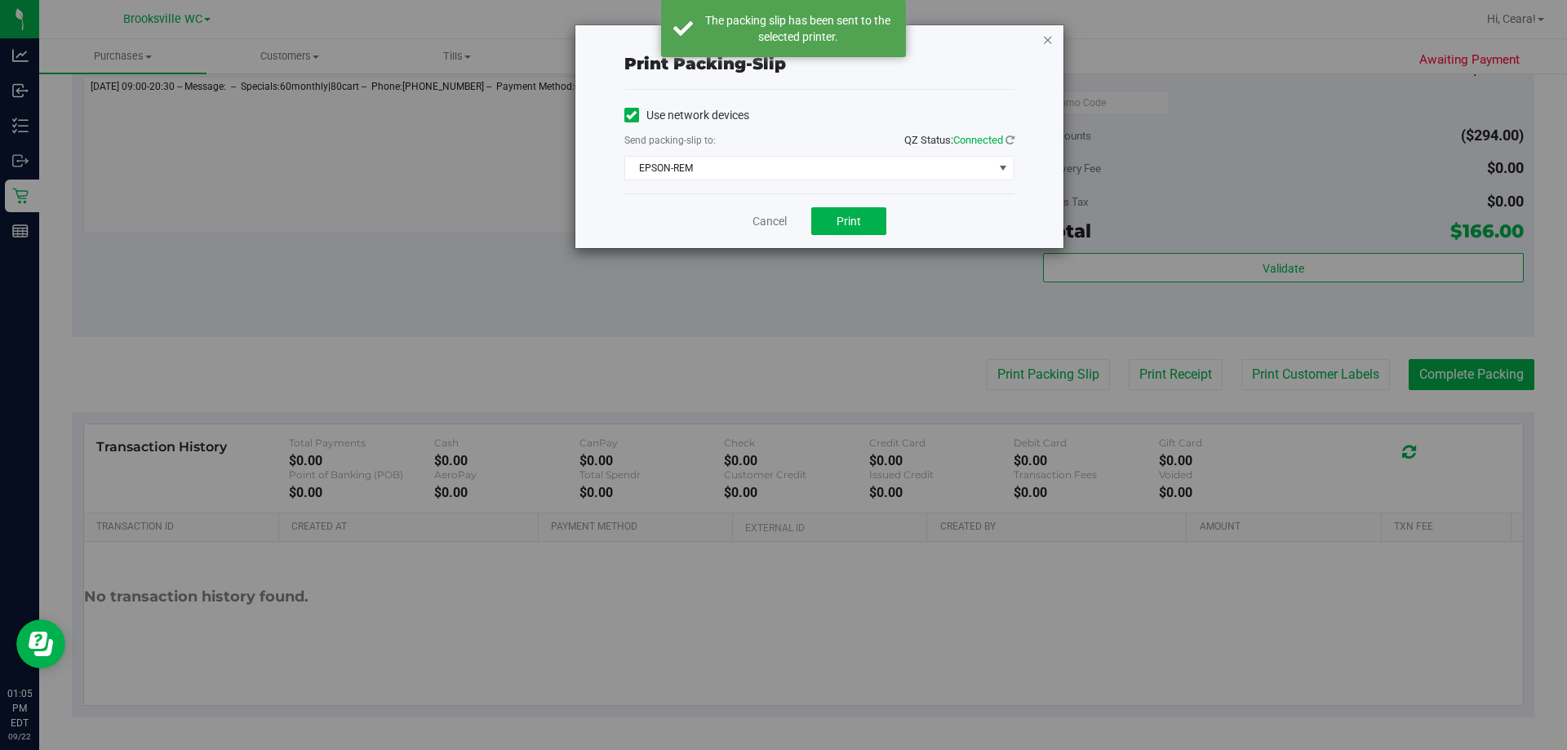
click at [781, 38] on icon "button" at bounding box center [1047, 39] width 11 height 20
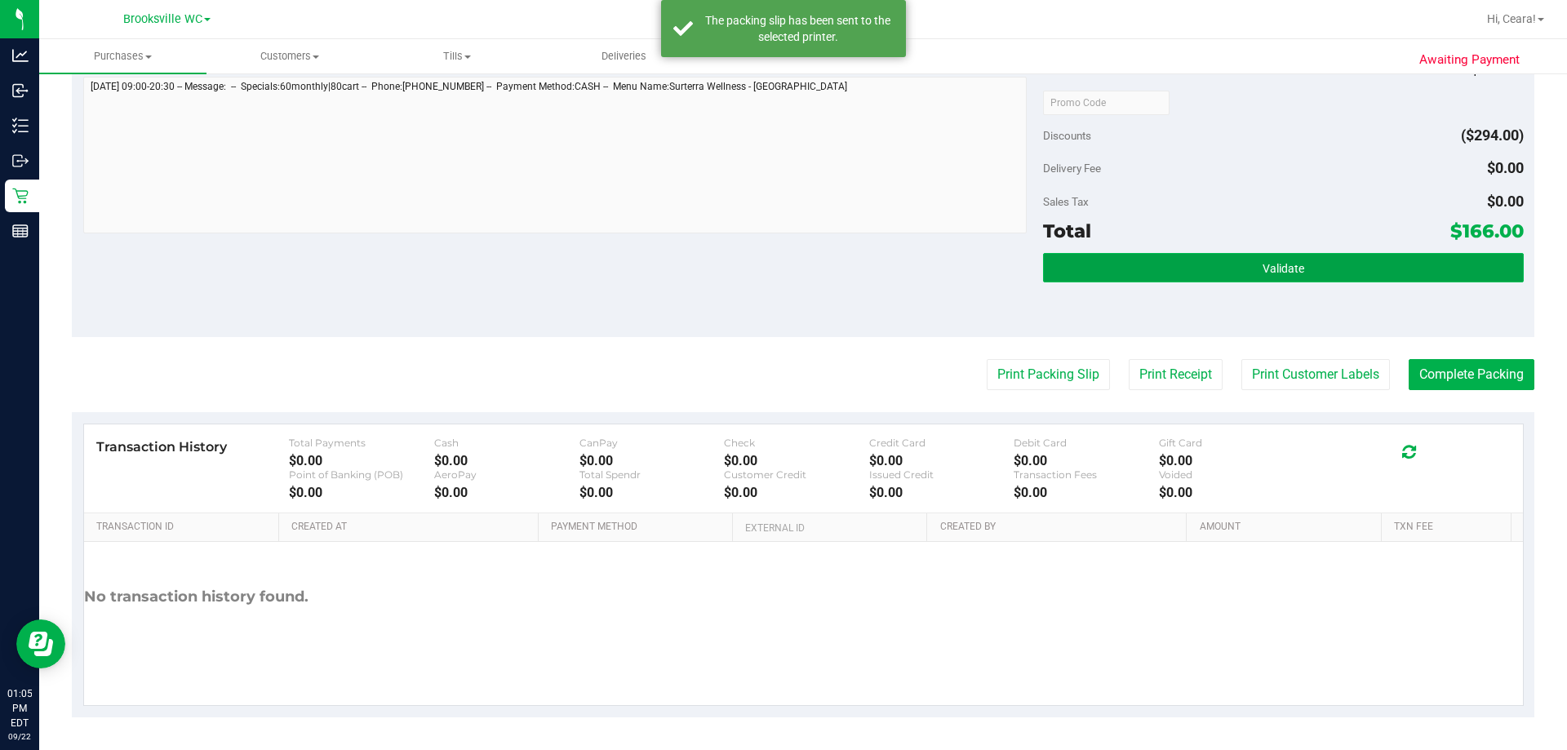
click at [781, 272] on button "Validate" at bounding box center [1283, 267] width 480 height 29
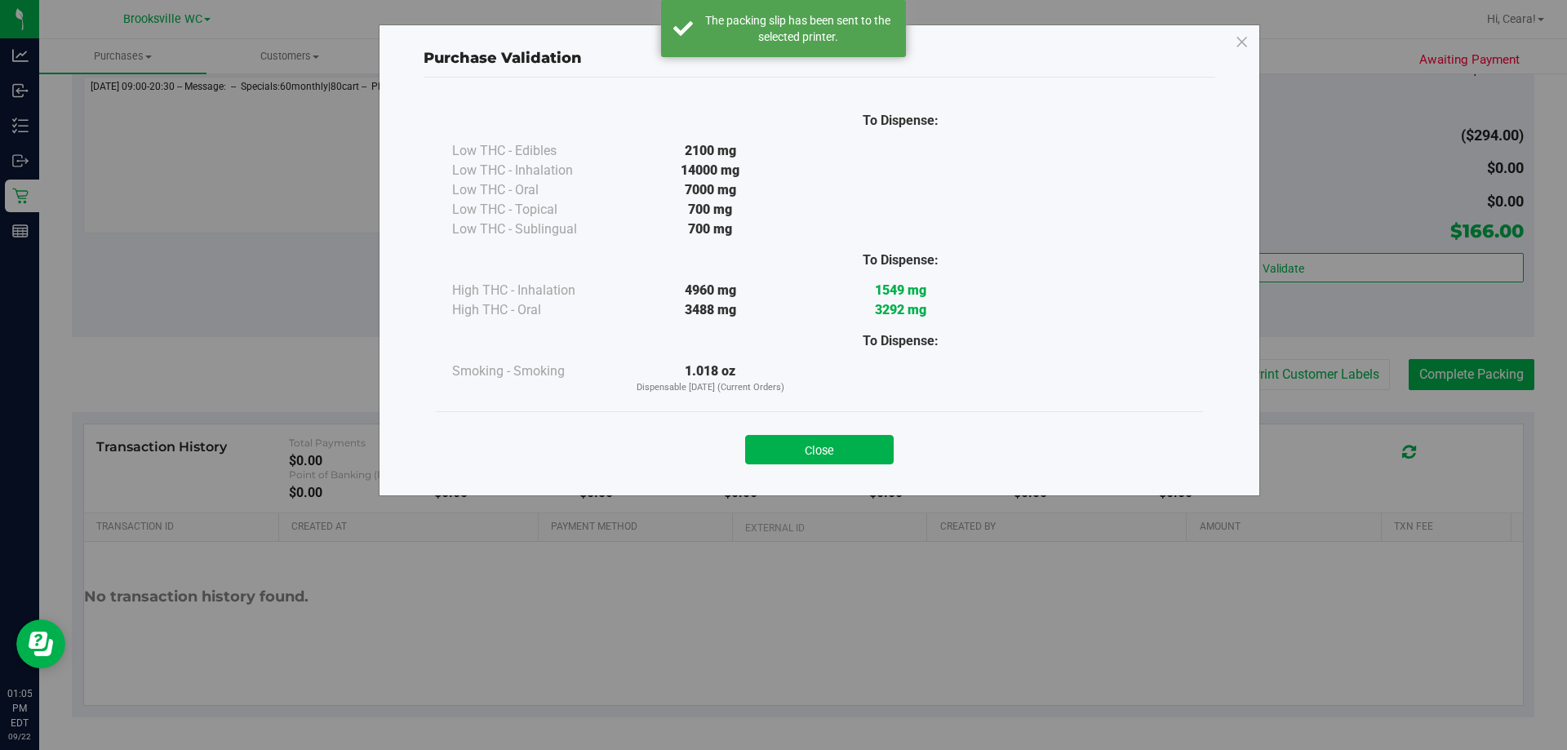
click at [781, 430] on div "Close" at bounding box center [819, 444] width 743 height 41
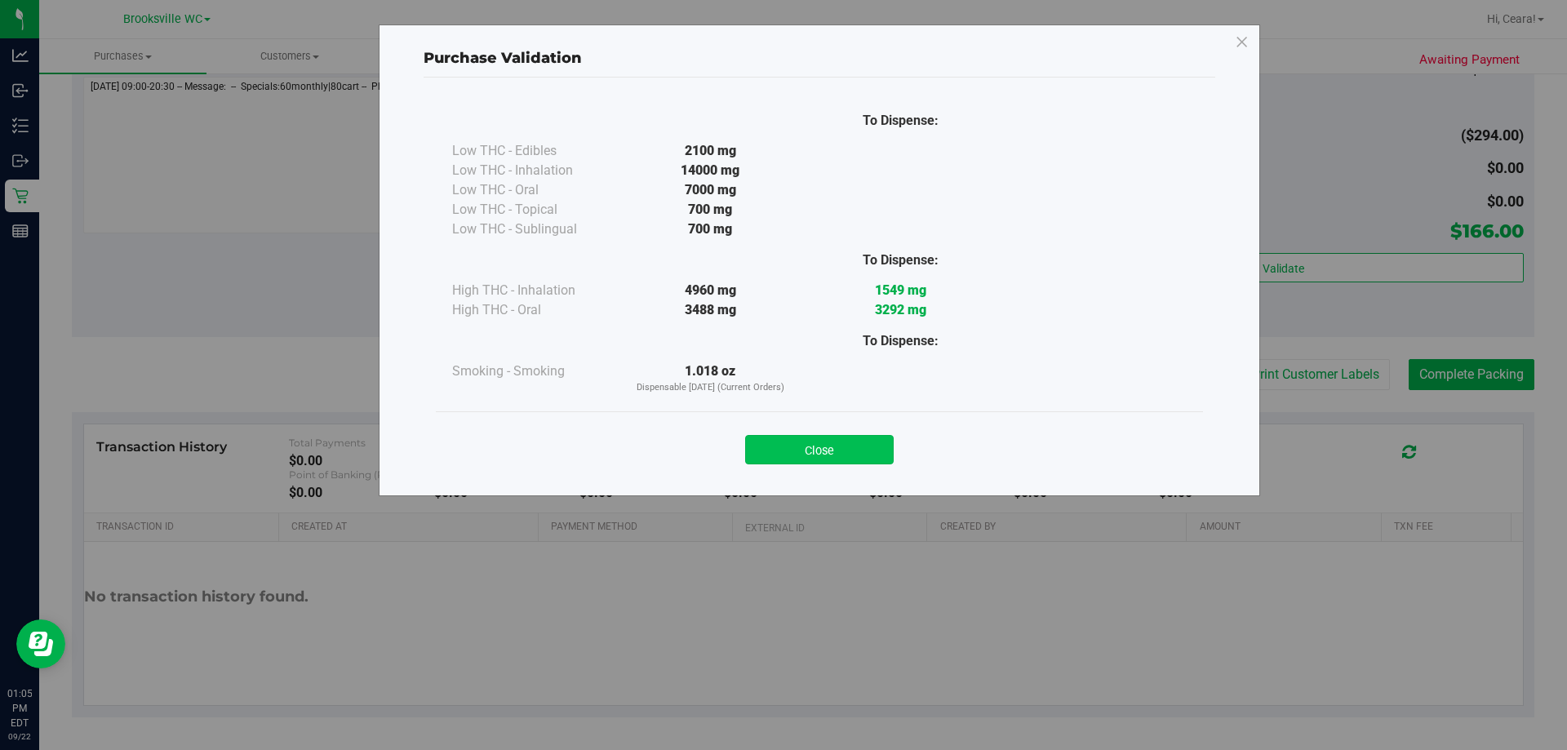
click at [781, 442] on button "Close" at bounding box center [819, 449] width 149 height 29
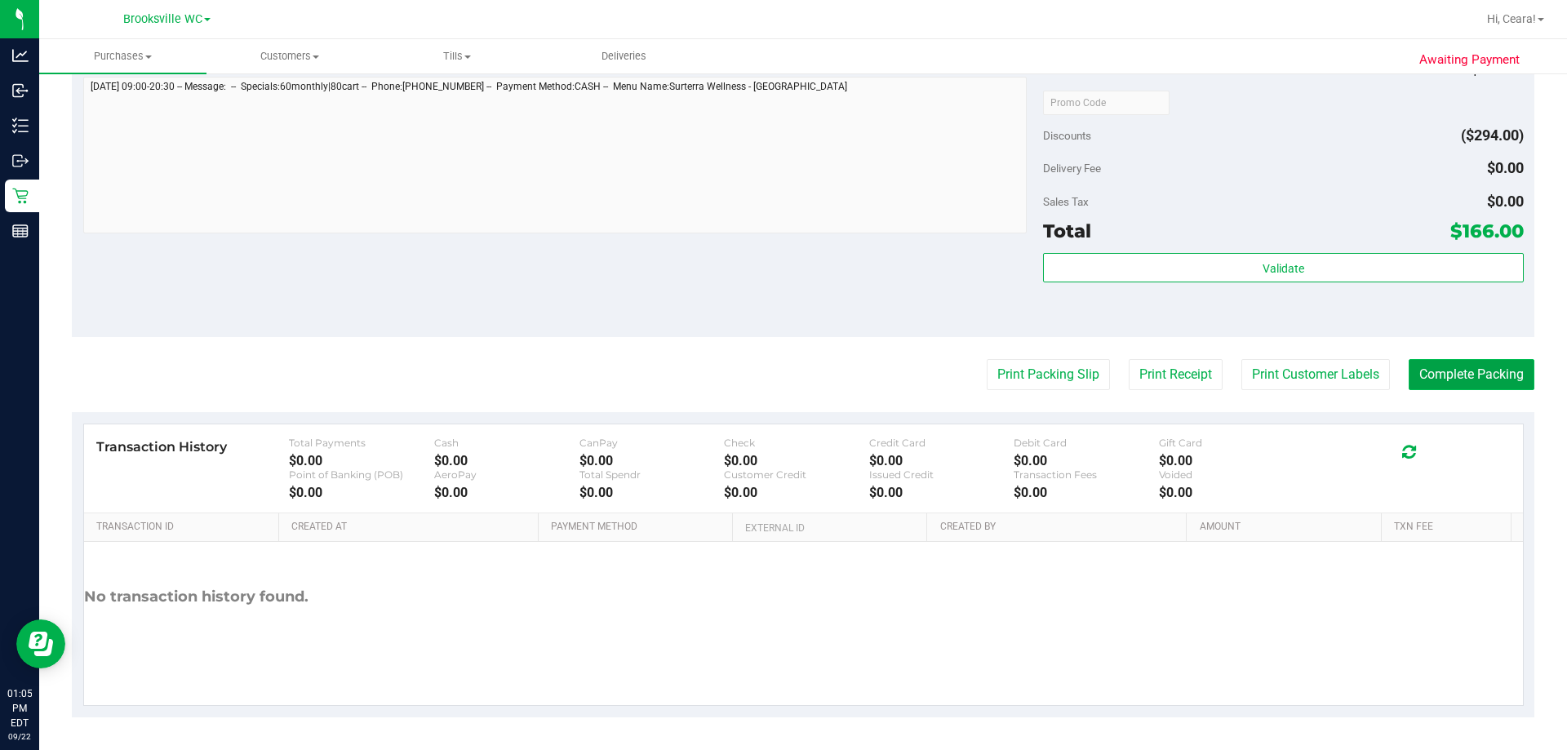
click at [781, 361] on button "Complete Packing" at bounding box center [1472, 374] width 126 height 31
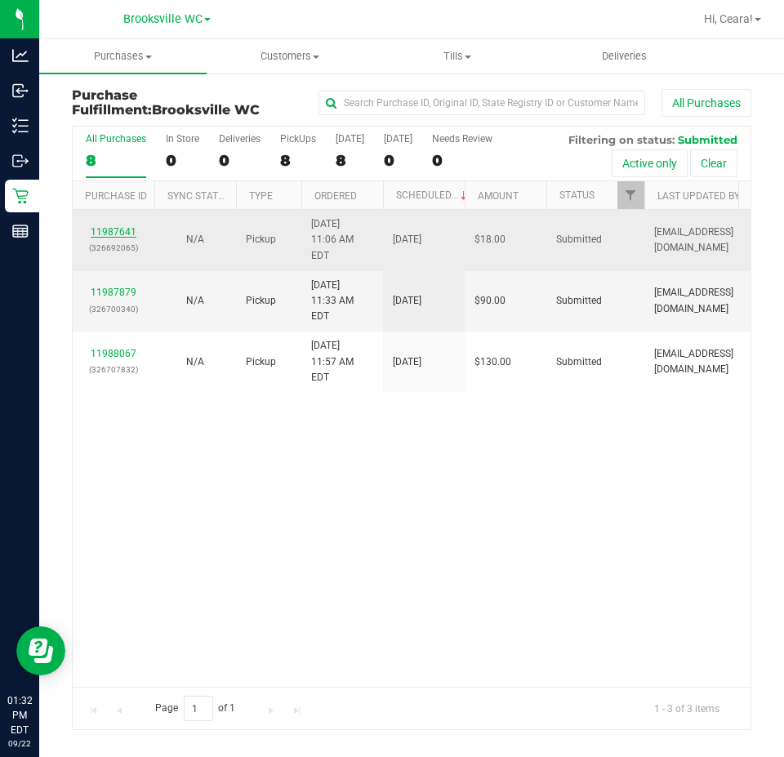
click at [116, 226] on link "11987641" at bounding box center [114, 231] width 46 height 11
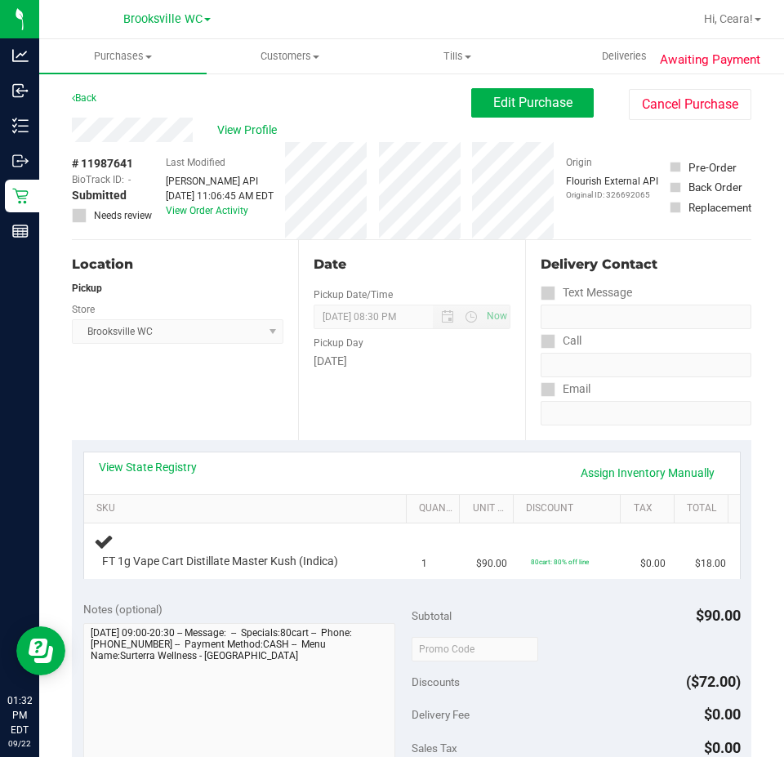
click at [404, 474] on div "View State Registry Assign Inventory Manually" at bounding box center [412, 473] width 626 height 28
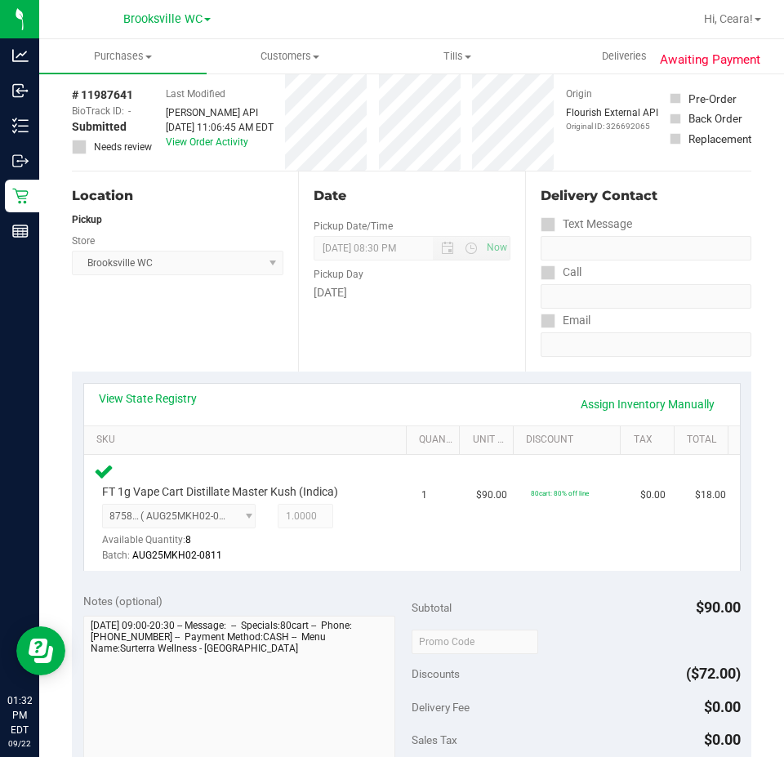
scroll to position [163, 0]
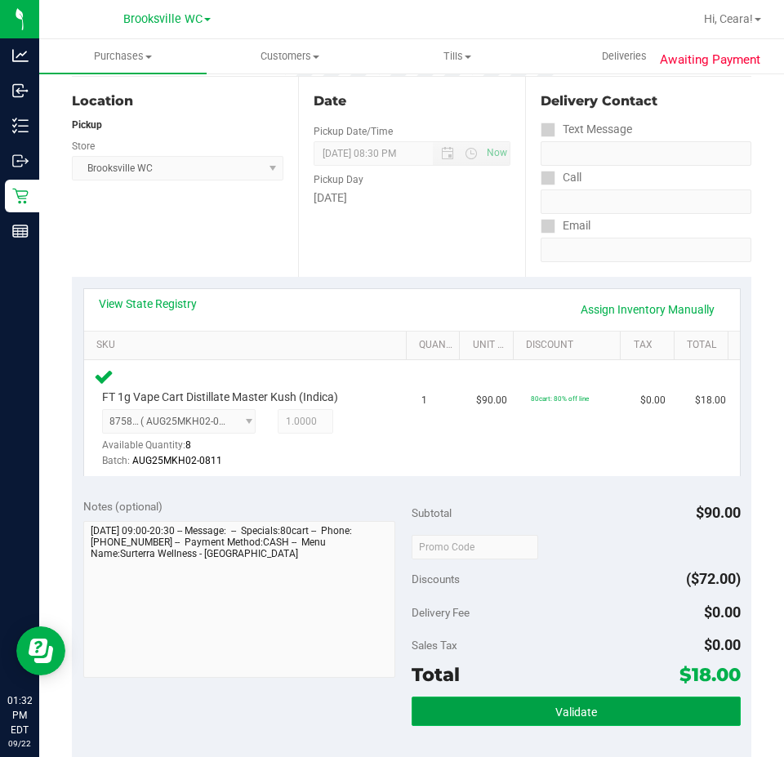
click at [555, 708] on span "Validate" at bounding box center [576, 711] width 42 height 13
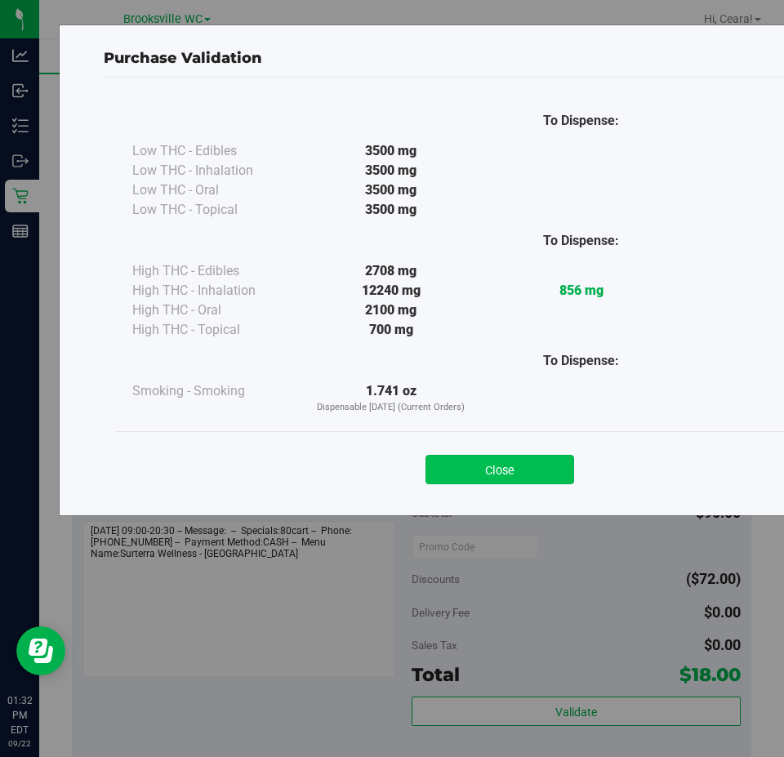
click at [522, 464] on button "Close" at bounding box center [499, 469] width 149 height 29
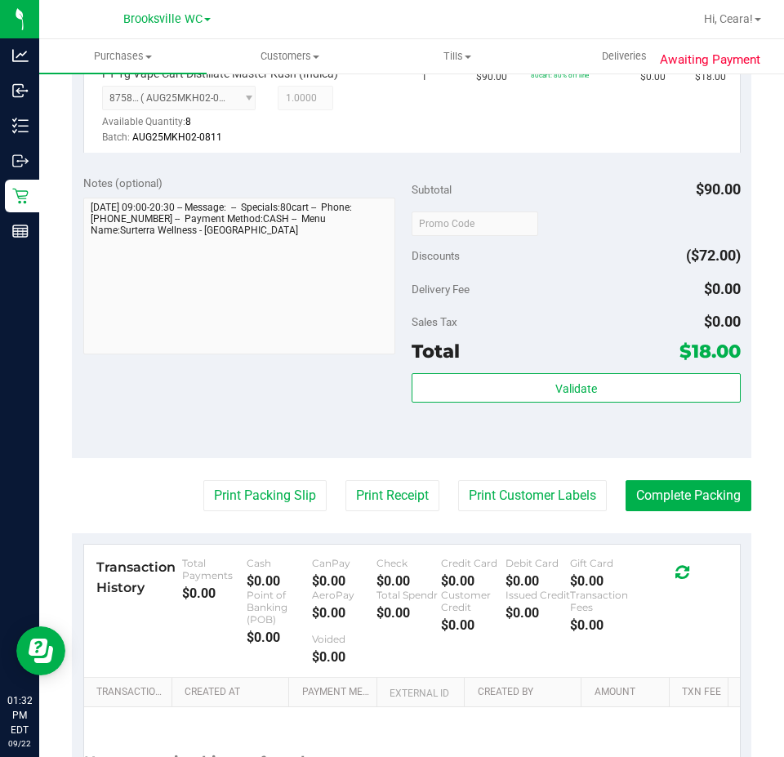
scroll to position [490, 0]
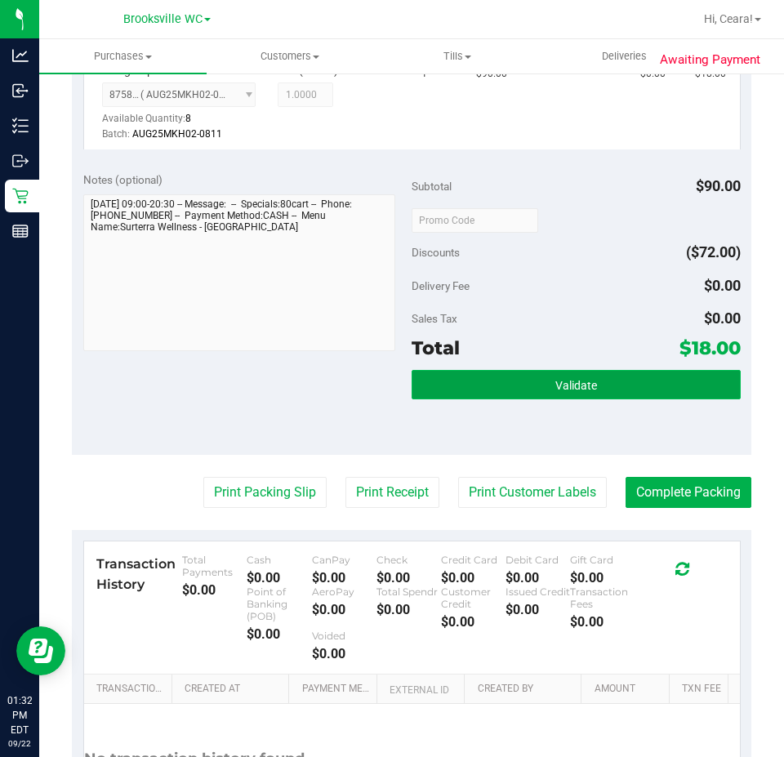
click at [574, 393] on button "Validate" at bounding box center [575, 384] width 329 height 29
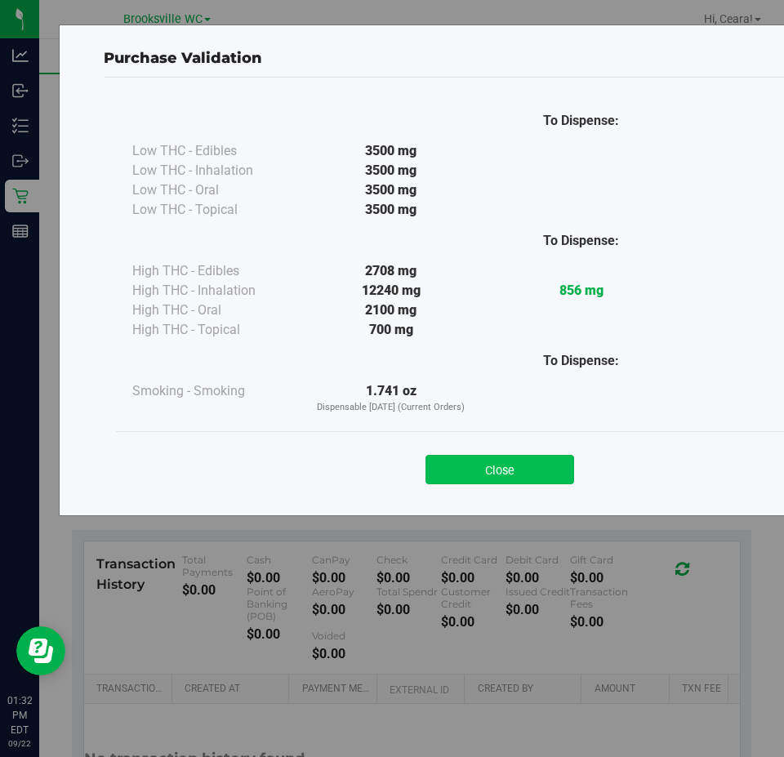
click at [489, 469] on button "Close" at bounding box center [499, 469] width 149 height 29
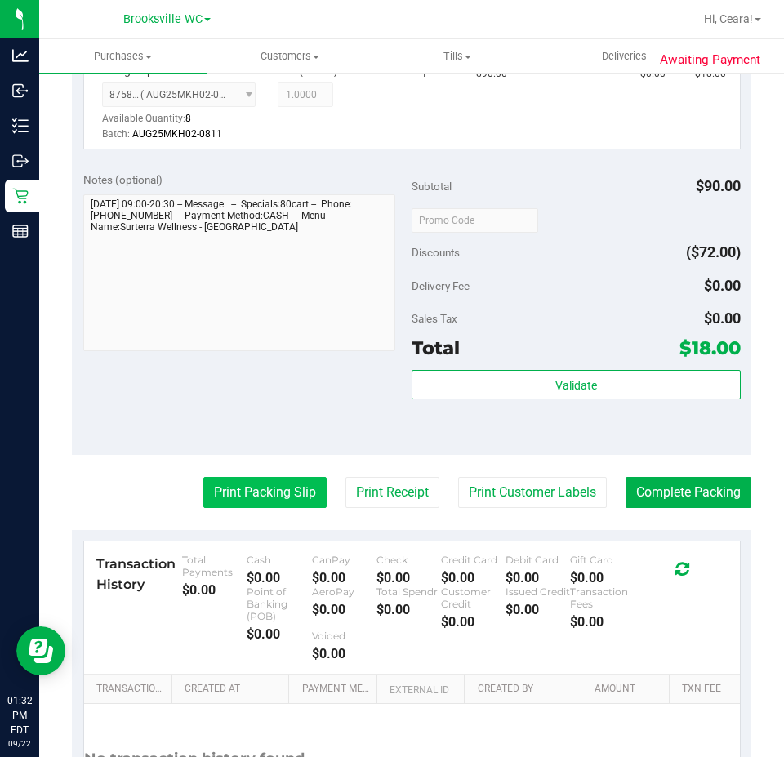
click at [274, 486] on button "Print Packing Slip" at bounding box center [264, 492] width 123 height 31
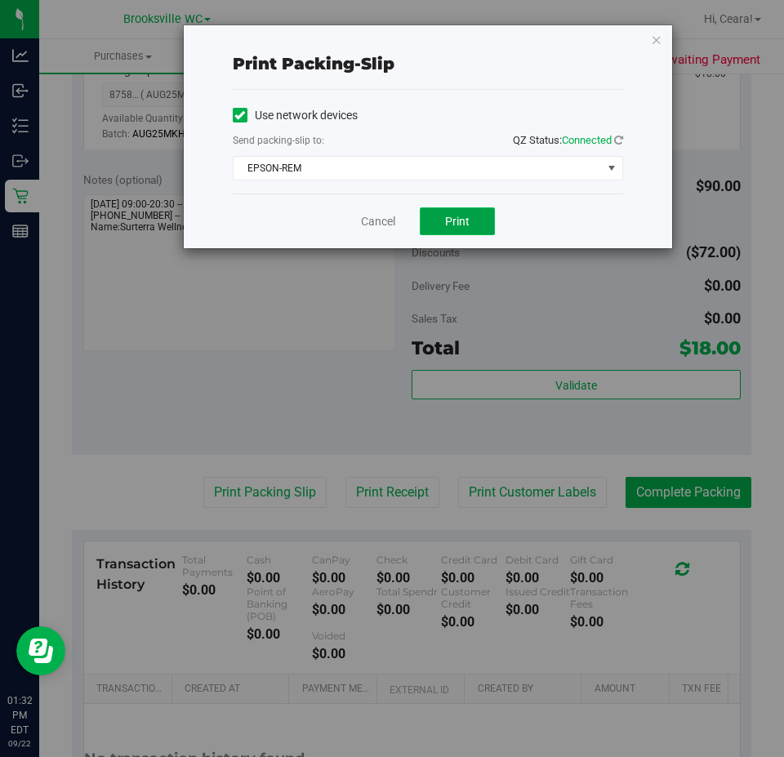
click at [473, 220] on button "Print" at bounding box center [457, 221] width 75 height 28
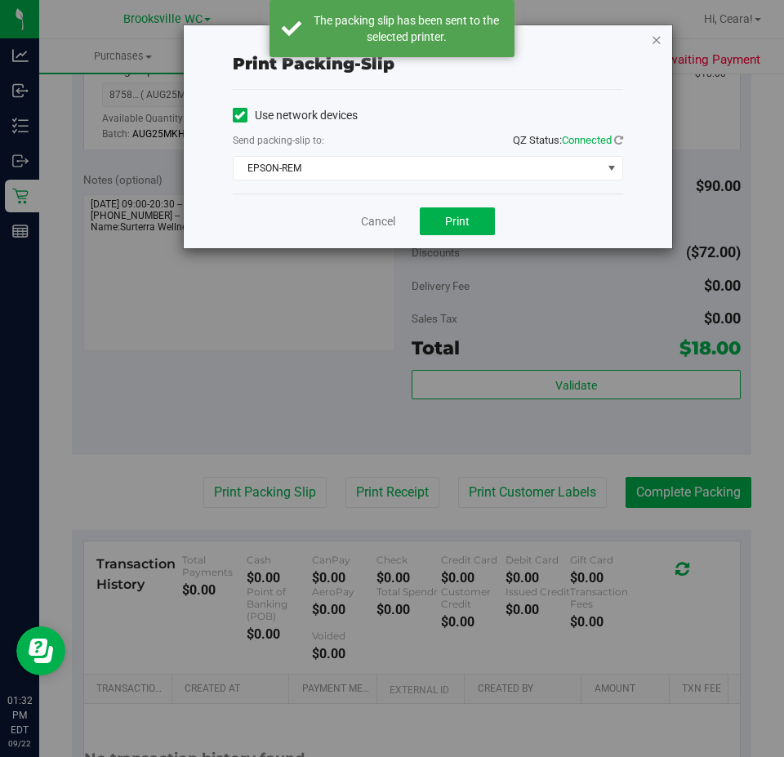
click at [652, 39] on icon "button" at bounding box center [655, 39] width 11 height 20
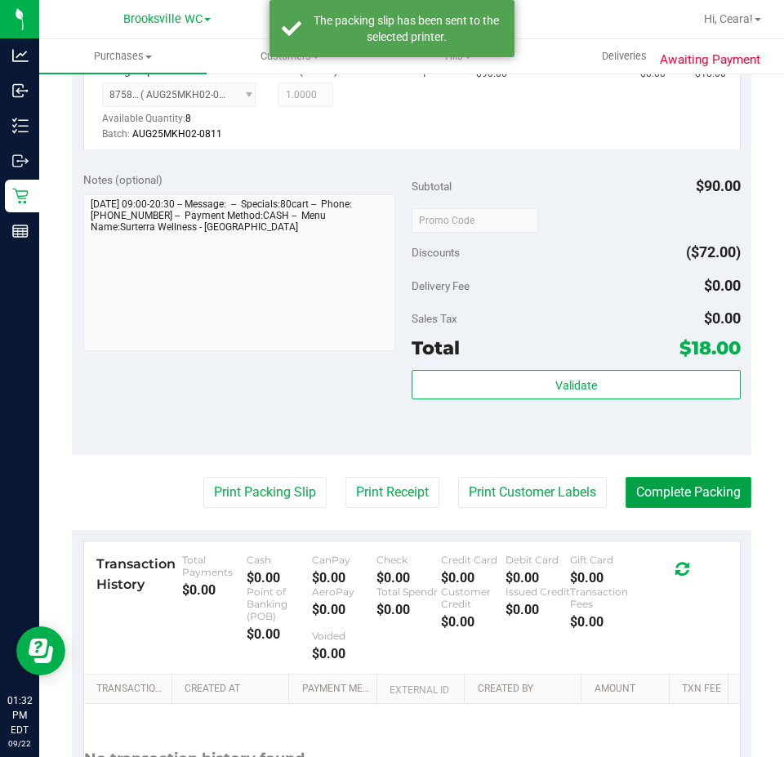
click at [708, 499] on button "Complete Packing" at bounding box center [688, 492] width 126 height 31
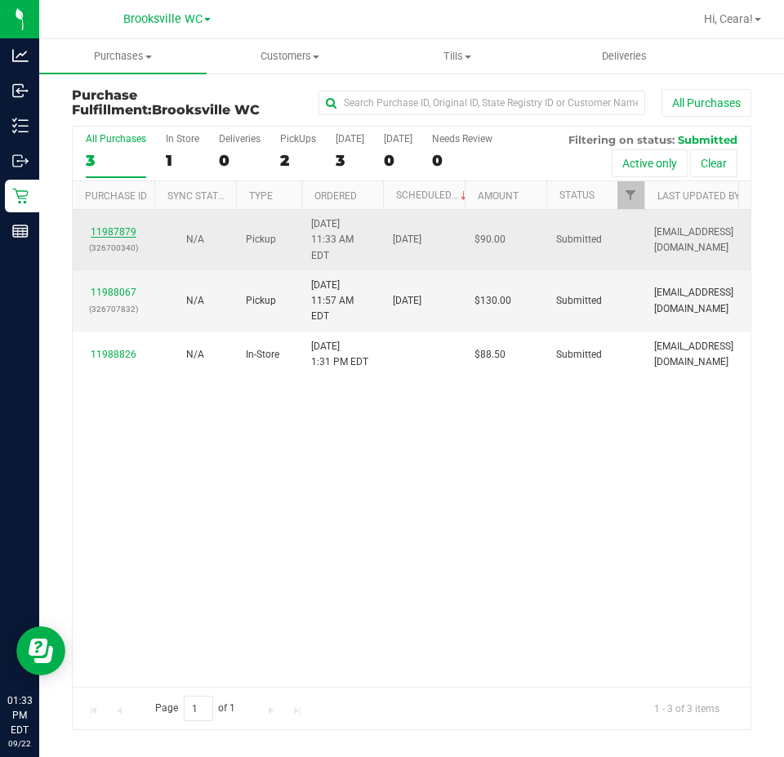
click at [128, 227] on link "11987879" at bounding box center [114, 231] width 46 height 11
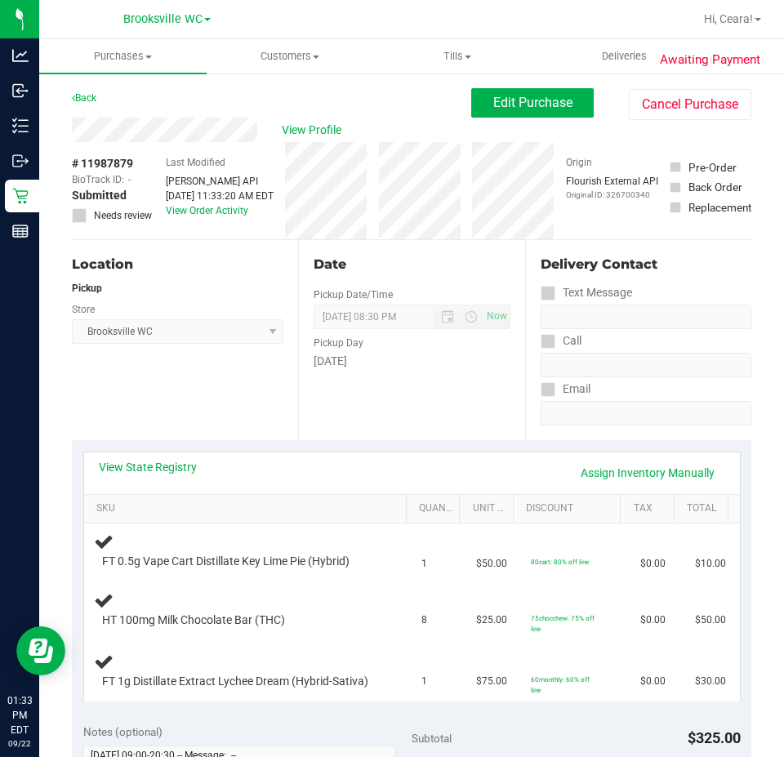
click at [325, 470] on div "View State Registry Assign Inventory Manually" at bounding box center [412, 473] width 626 height 28
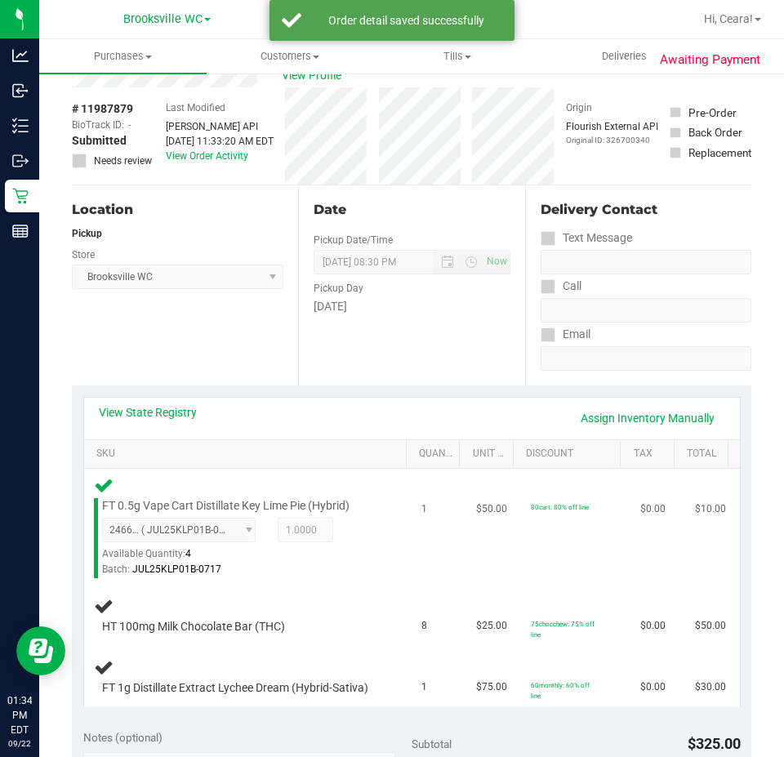
scroll to position [82, 0]
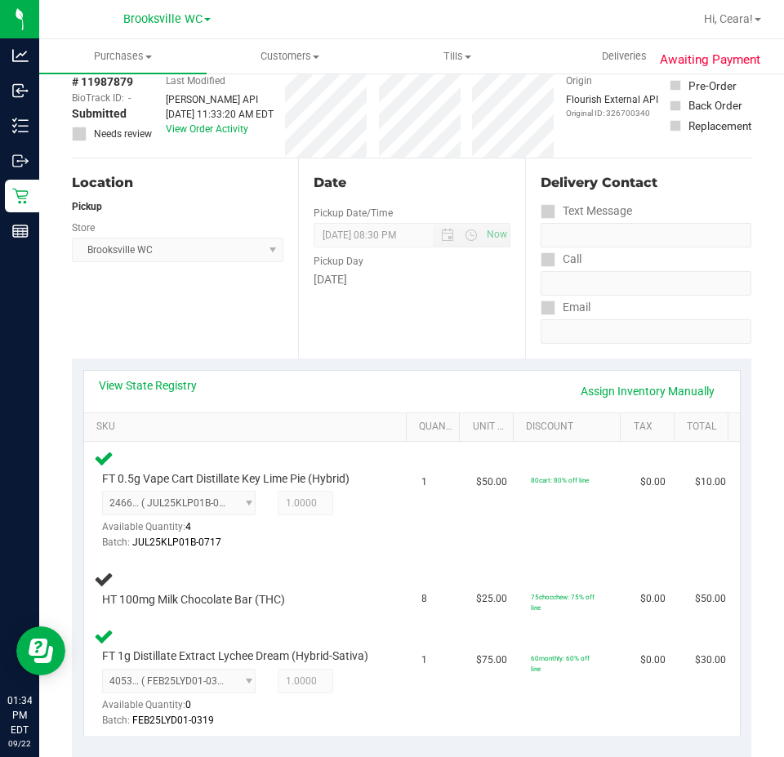
click at [402, 375] on div "View State Registry Assign Inventory Manually" at bounding box center [411, 392] width 655 height 42
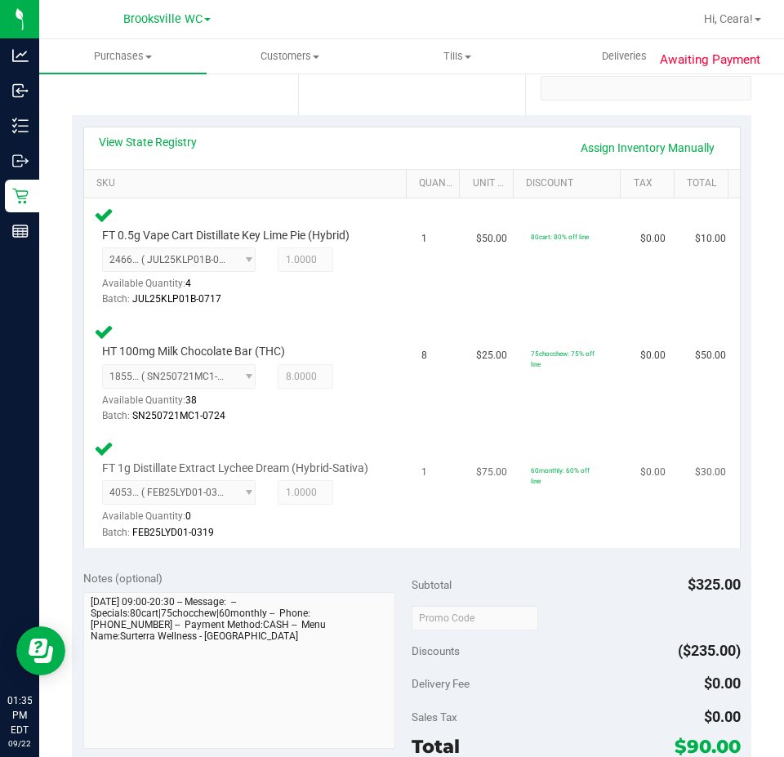
scroll to position [408, 0]
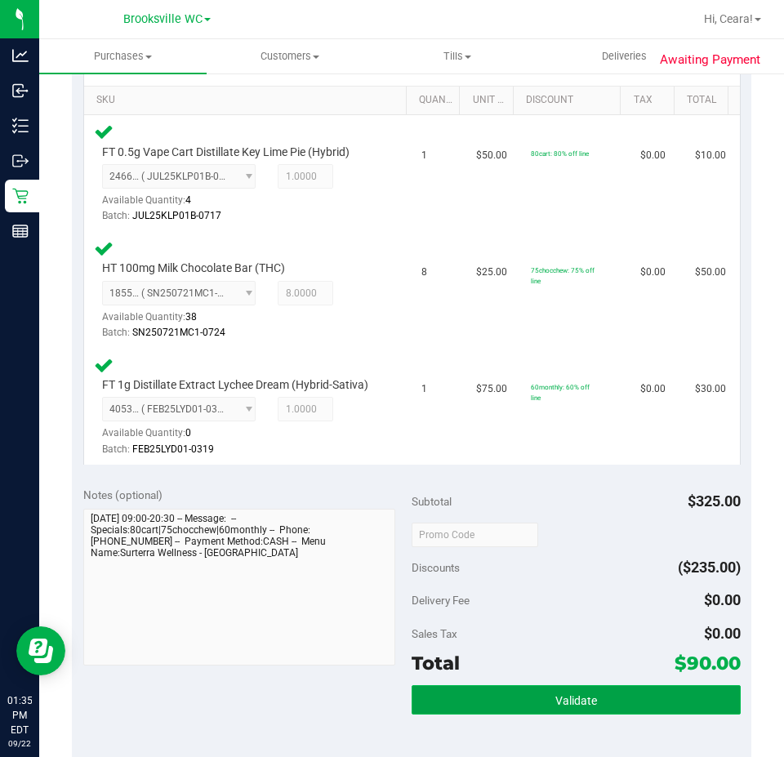
click at [559, 705] on button "Validate" at bounding box center [575, 699] width 329 height 29
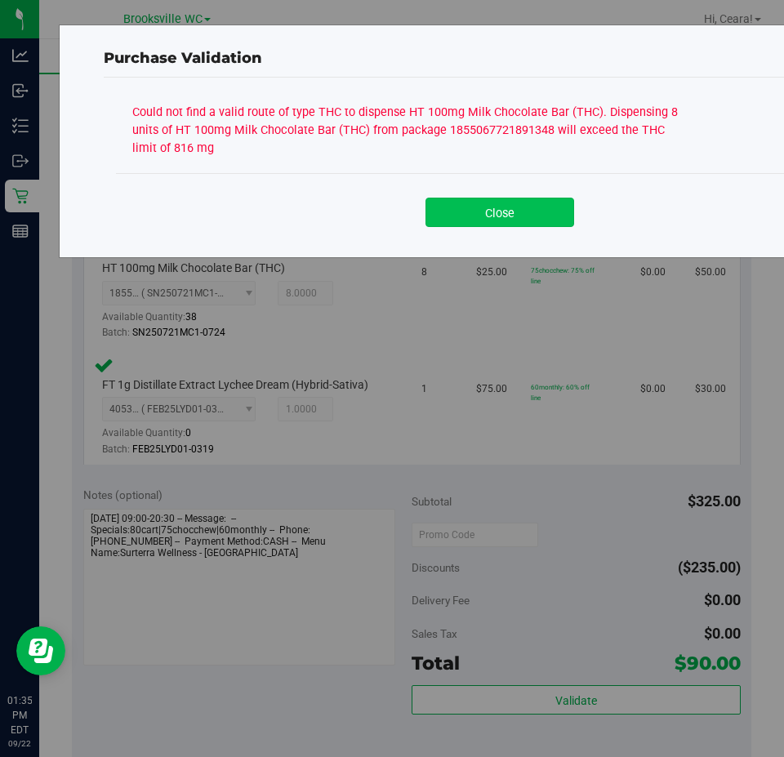
click at [486, 222] on button "Close" at bounding box center [499, 212] width 149 height 29
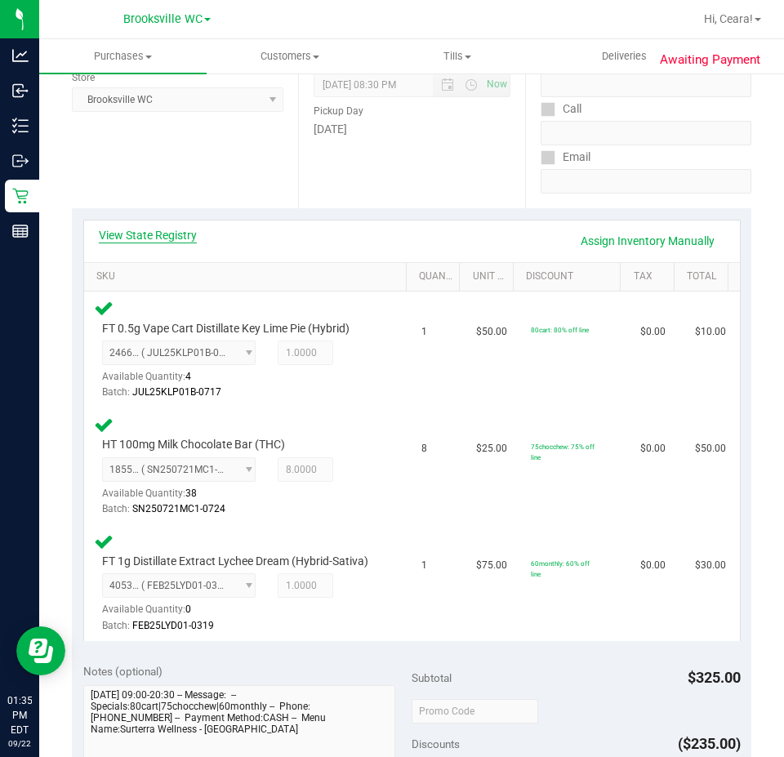
scroll to position [82, 0]
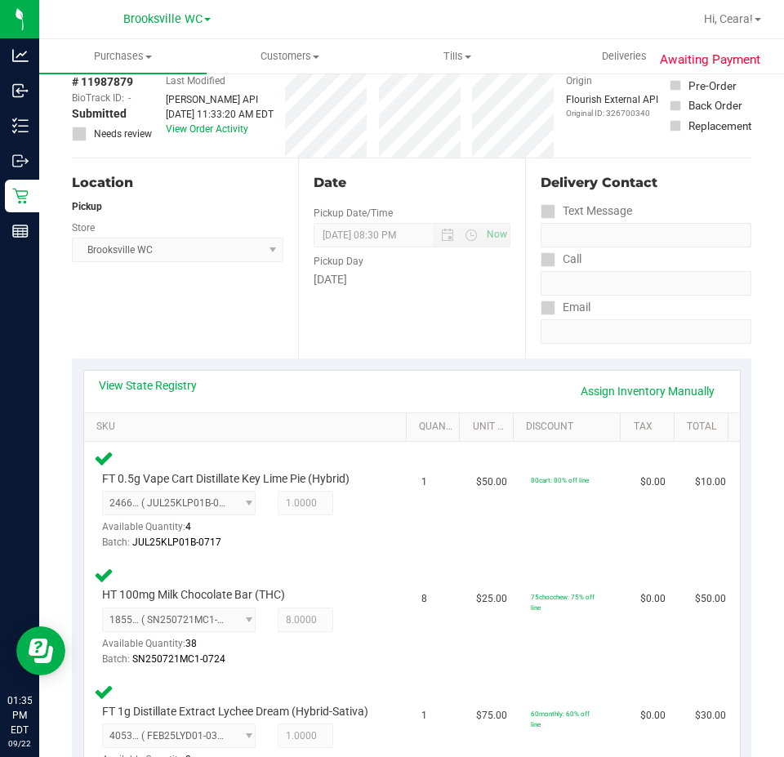
click at [152, 376] on div "View State Registry Assign Inventory Manually" at bounding box center [411, 392] width 655 height 42
click at [163, 383] on link "View State Registry" at bounding box center [148, 385] width 98 height 16
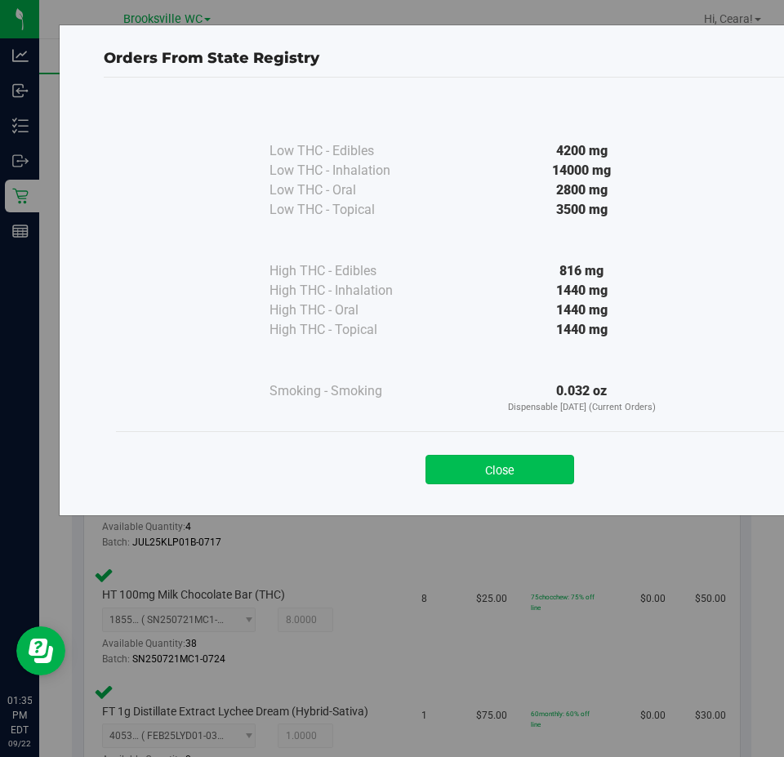
click at [522, 482] on button "Close" at bounding box center [499, 469] width 149 height 29
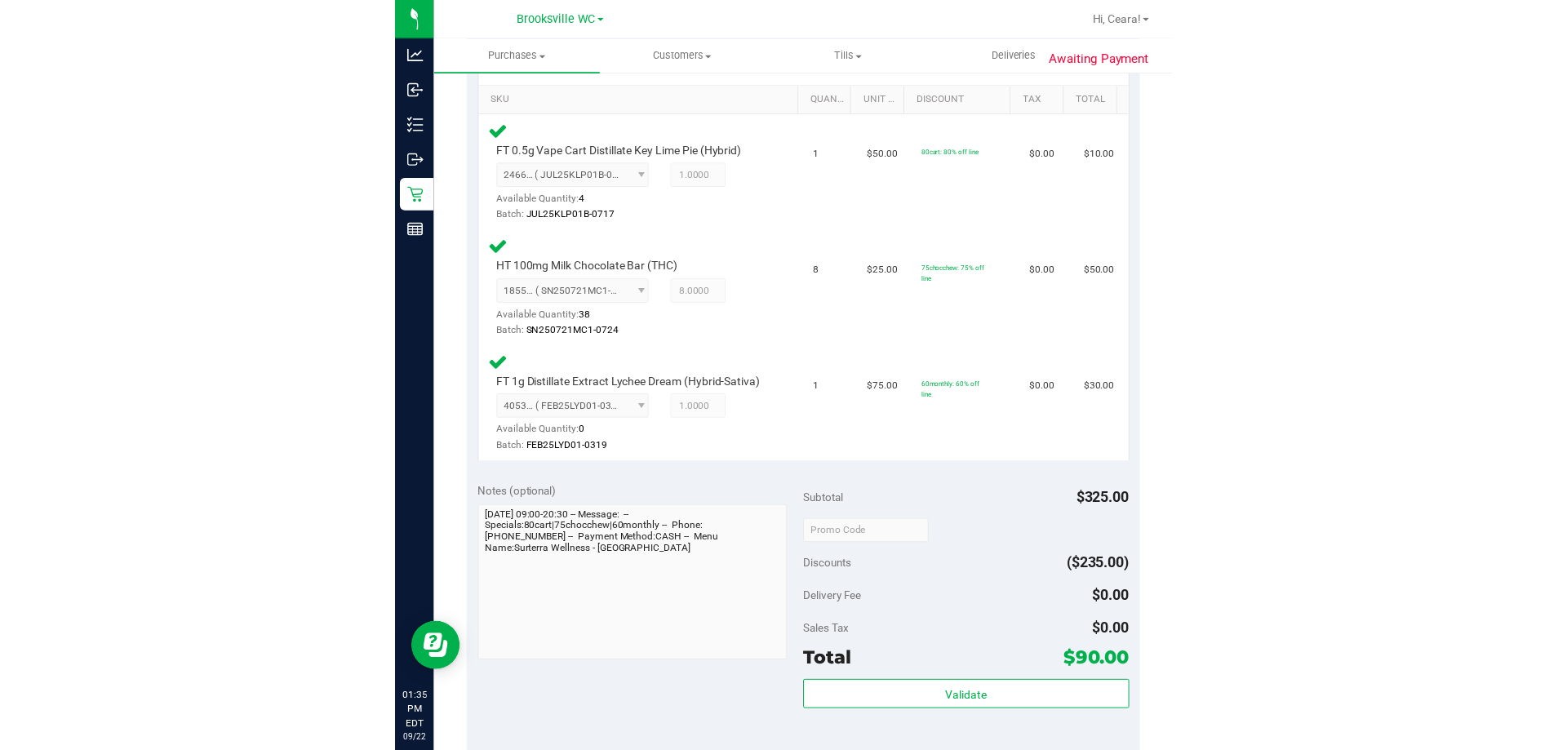
scroll to position [0, 0]
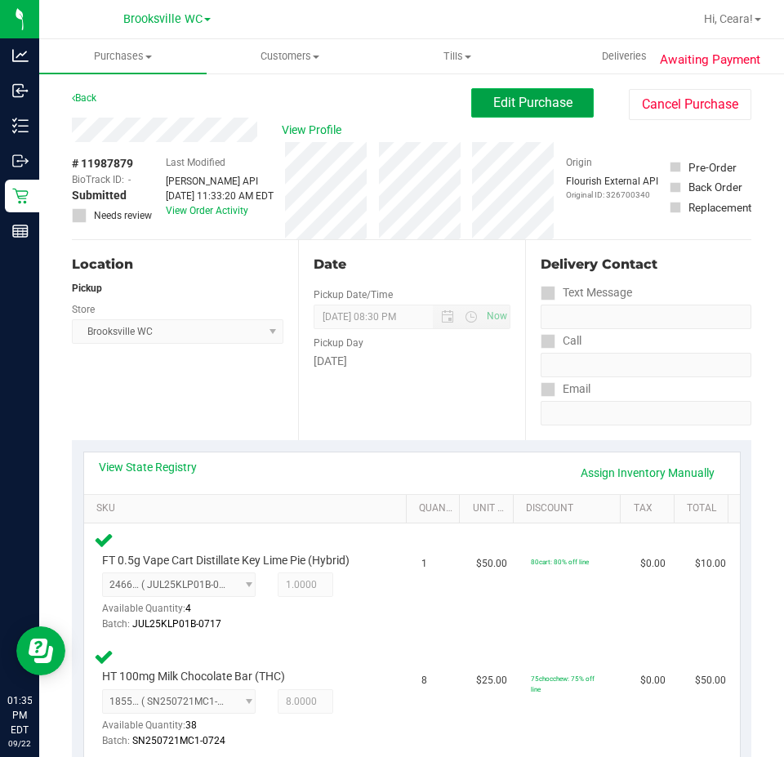
click at [533, 107] on span "Edit Purchase" at bounding box center [532, 103] width 79 height 16
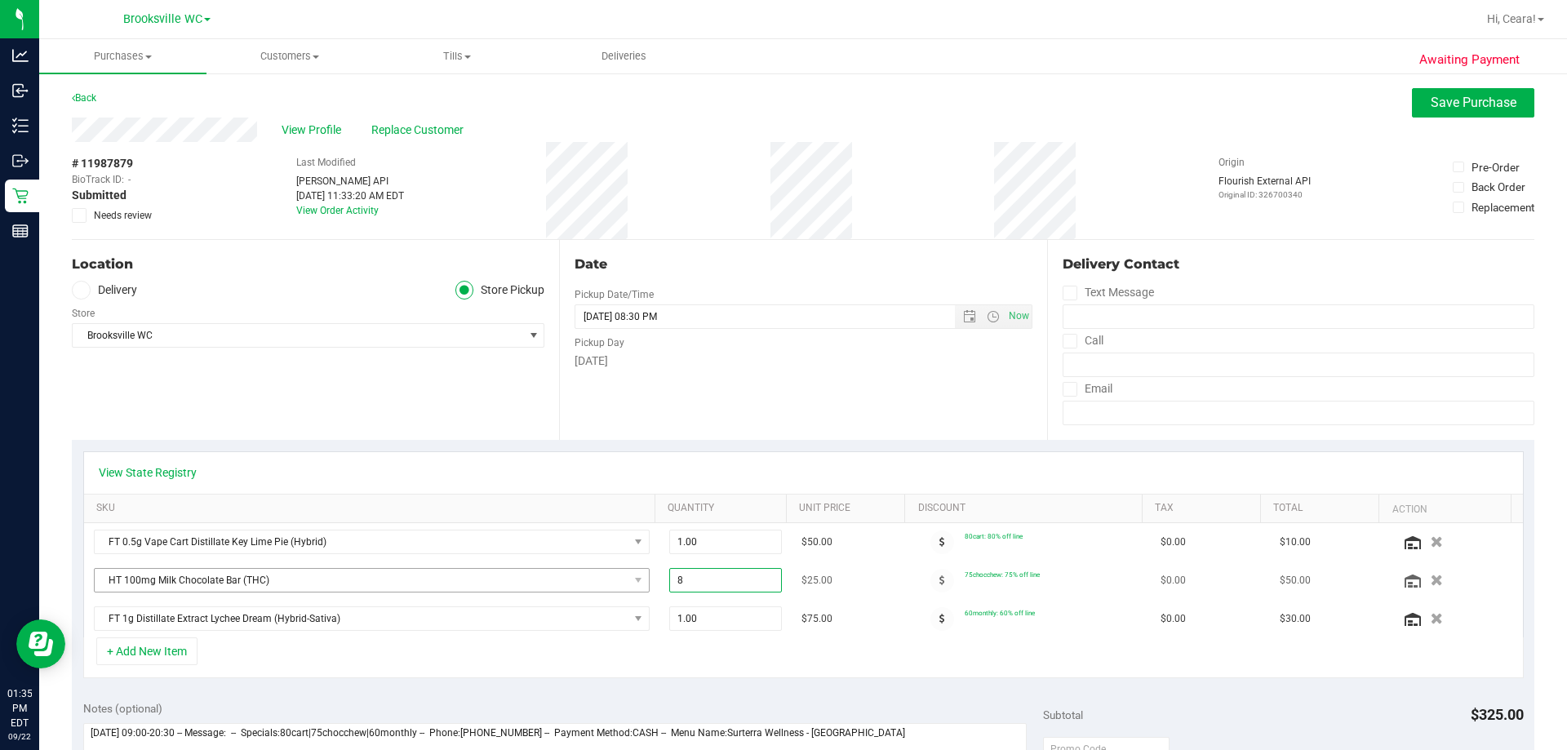
drag, startPoint x: 690, startPoint y: 569, endPoint x: 599, endPoint y: 569, distance: 90.6
click at [599, 569] on tr "HT 100mg Milk Chocolate Bar (THC) 8.00 8 $25.00 75chocchew: 75% off line $0.00 …" at bounding box center [803, 581] width 1439 height 38
type input "6"
type input "8.00"
click at [727, 429] on div "Date Pickup Date/Time [DATE] Now [DATE] 08:30 PM Now Pickup Day [DATE]" at bounding box center [802, 340] width 487 height 200
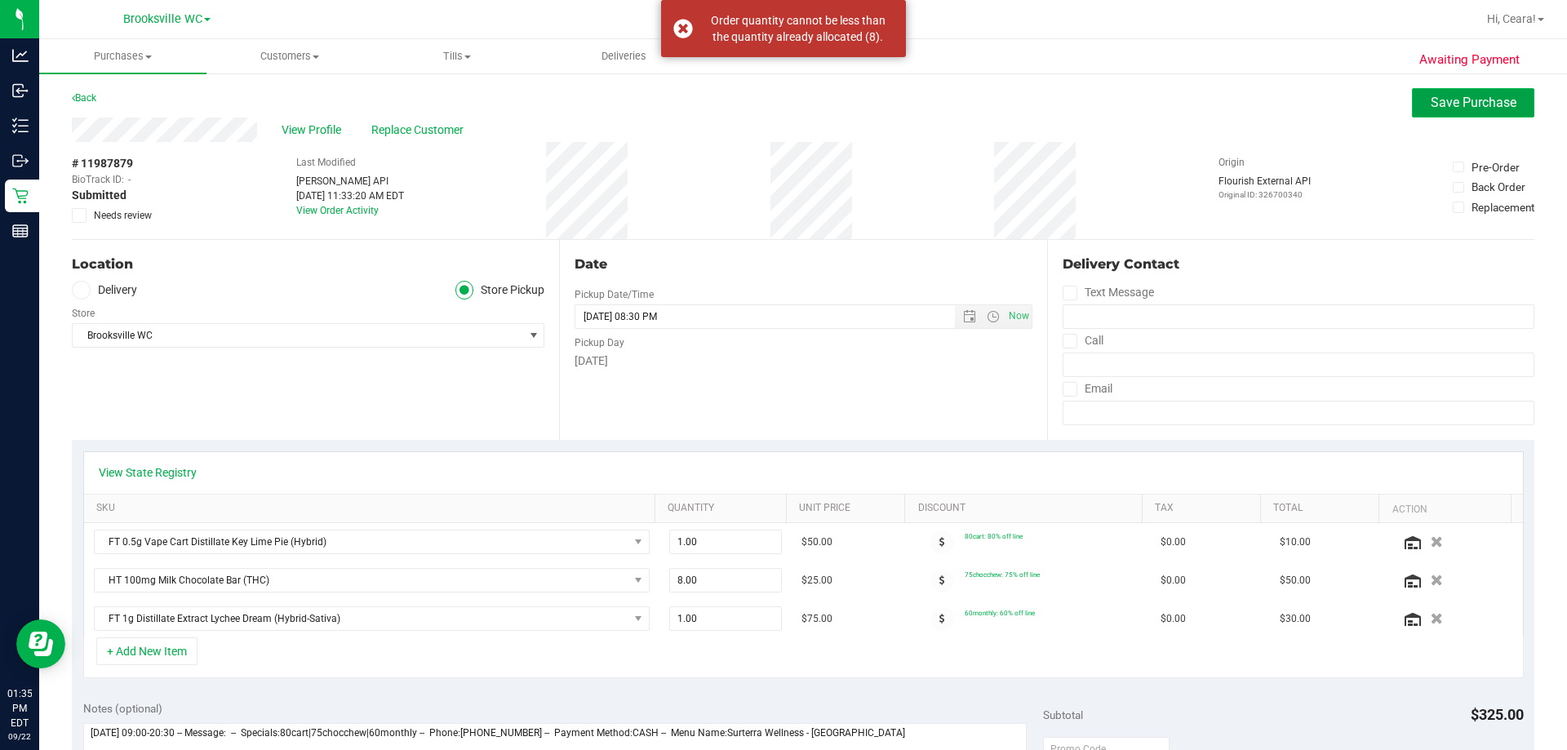
click at [781, 100] on span "Save Purchase" at bounding box center [1474, 103] width 86 height 16
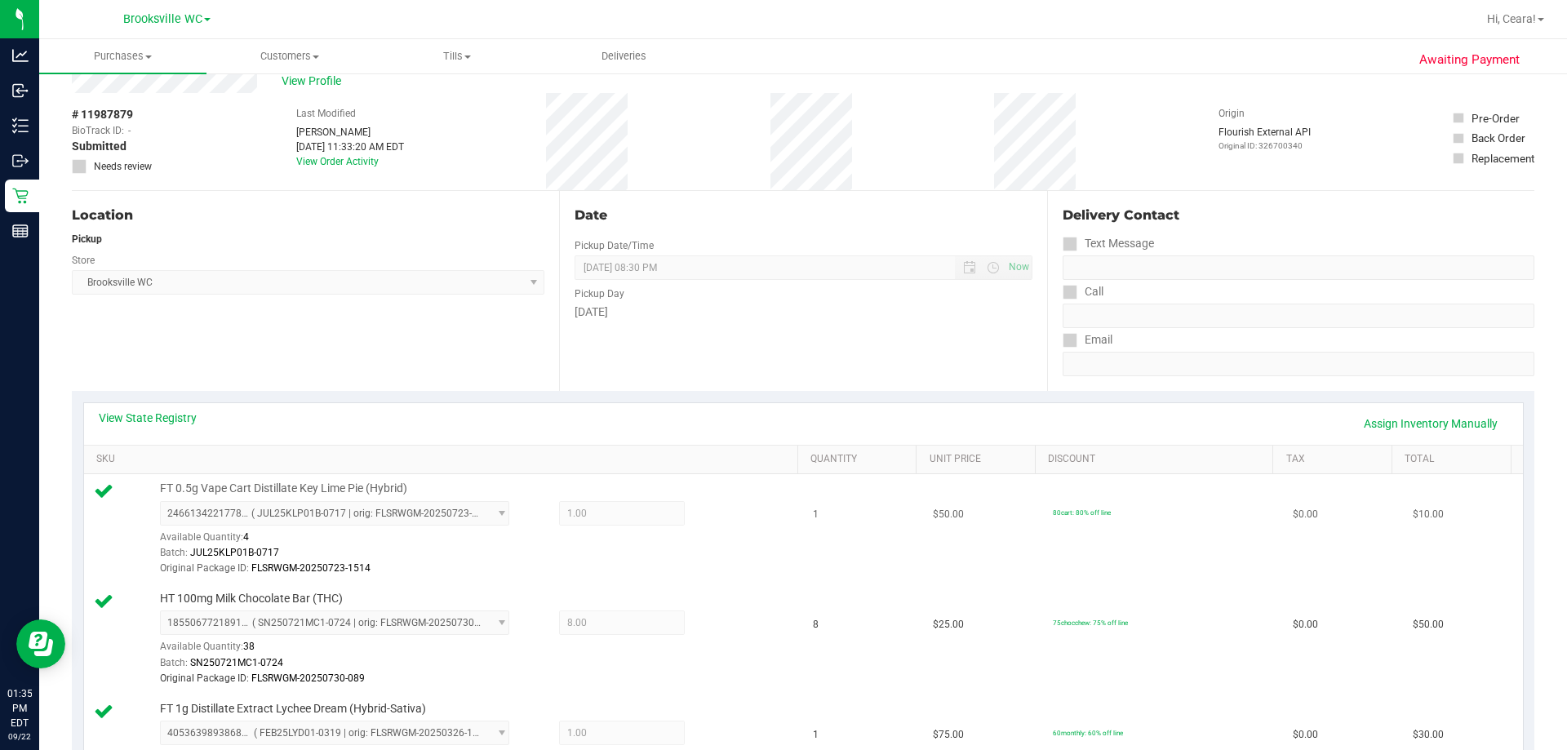
scroll to position [245, 0]
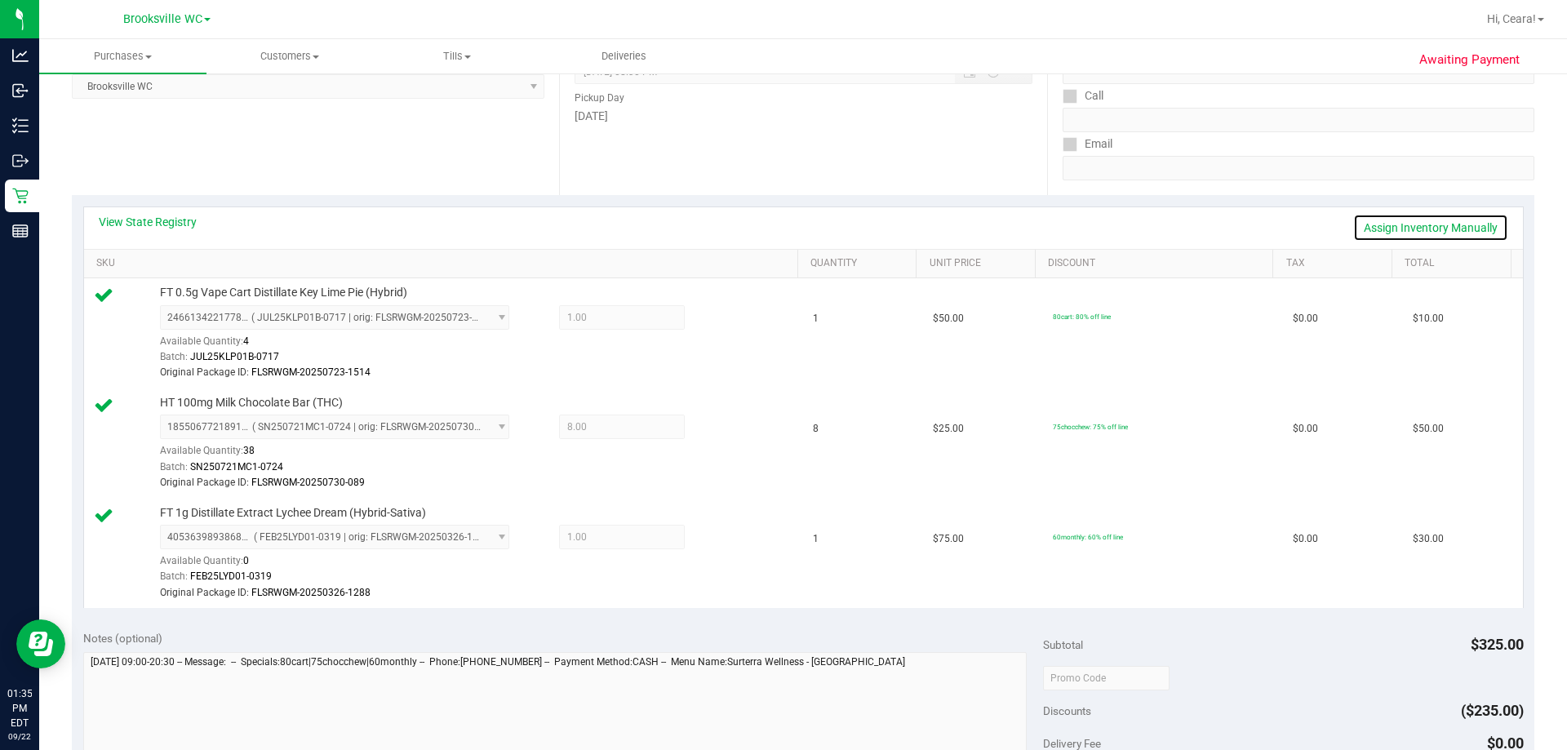
click at [781, 237] on link "Assign Inventory Manually" at bounding box center [1430, 228] width 155 height 28
click at [781, 226] on div "View State Registry Save & Exit" at bounding box center [804, 228] width 1410 height 28
click at [715, 433] on icon at bounding box center [723, 429] width 17 height 19
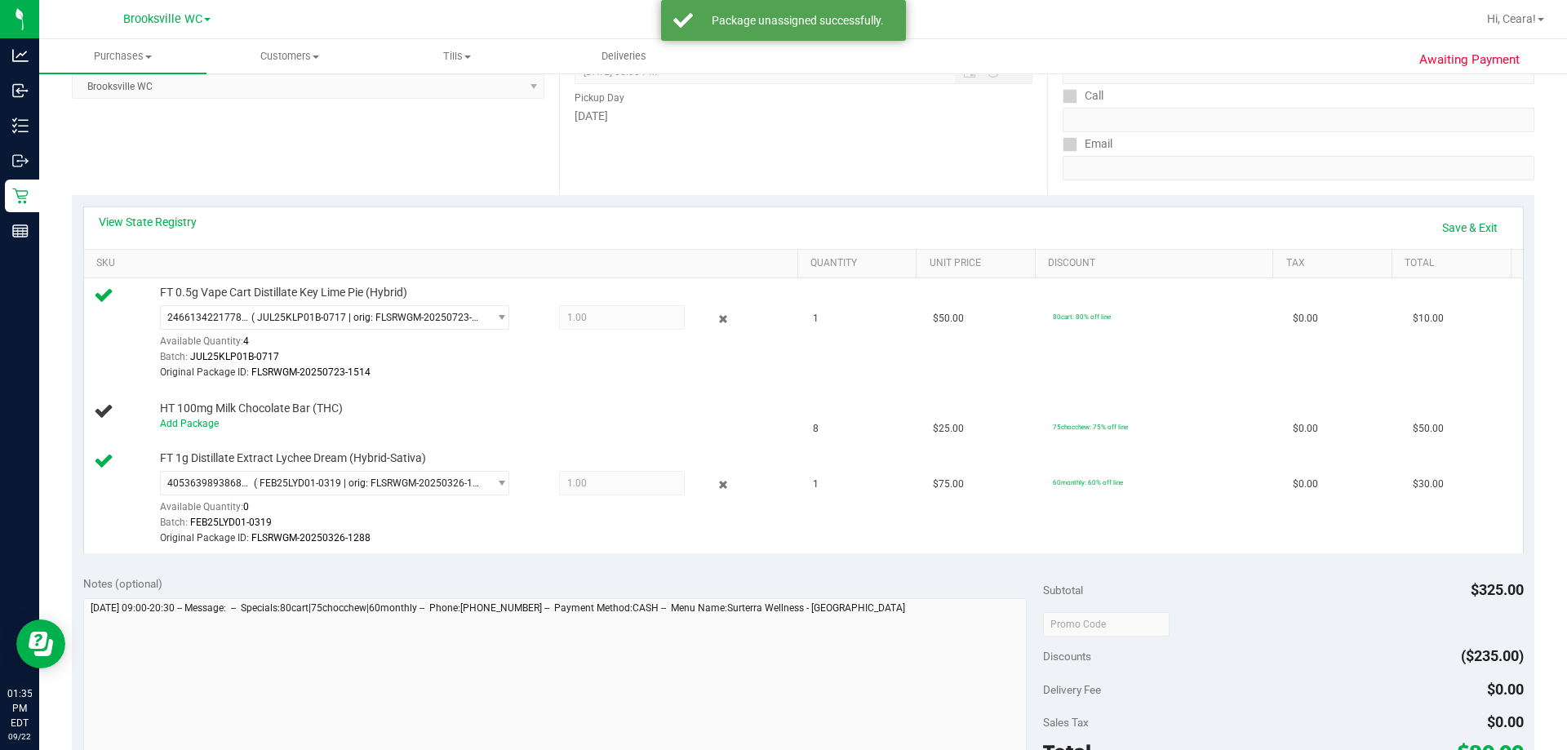
scroll to position [0, 0]
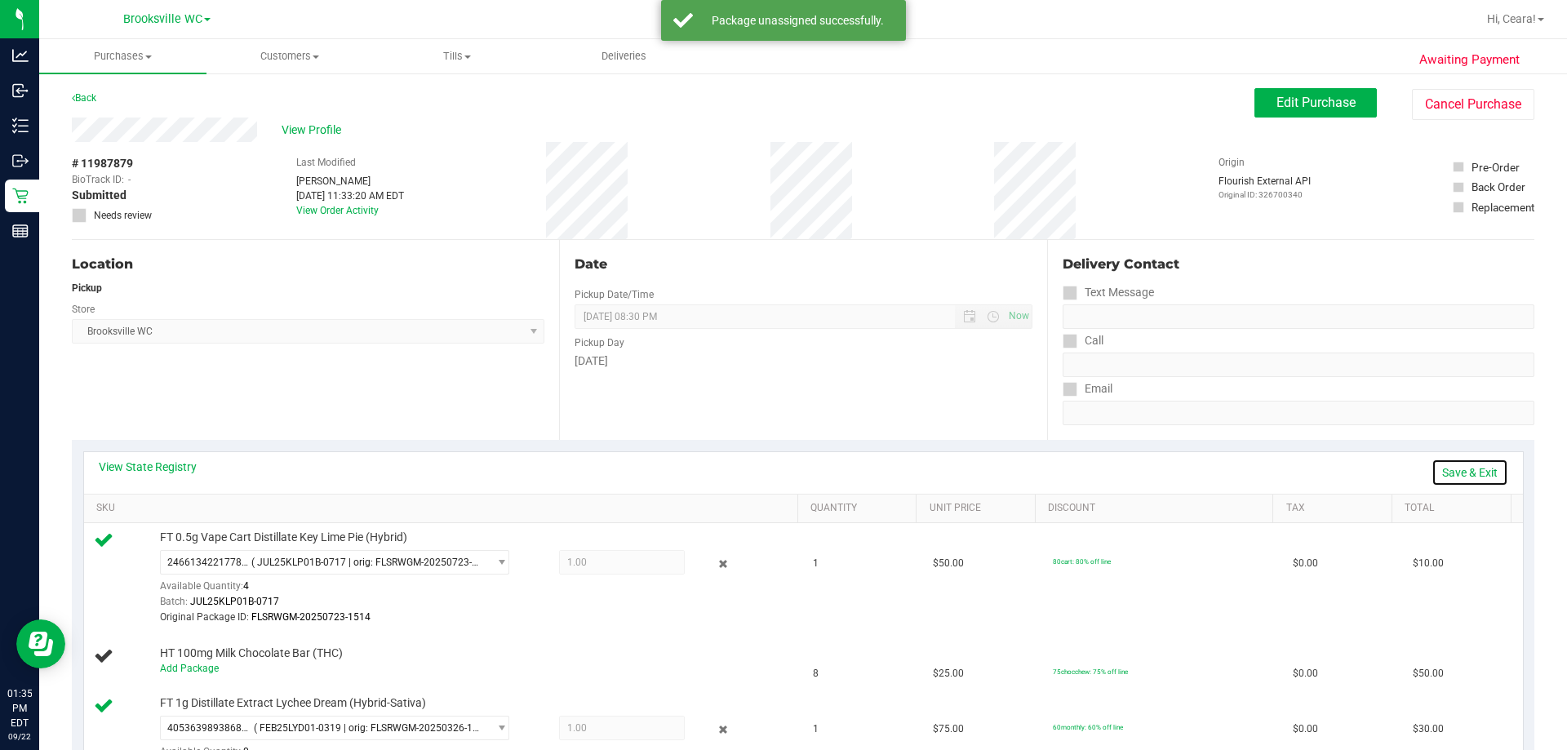
click at [781, 482] on link "Save & Exit" at bounding box center [1470, 473] width 77 height 28
click at [781, 106] on button "Edit Purchase" at bounding box center [1315, 102] width 122 height 29
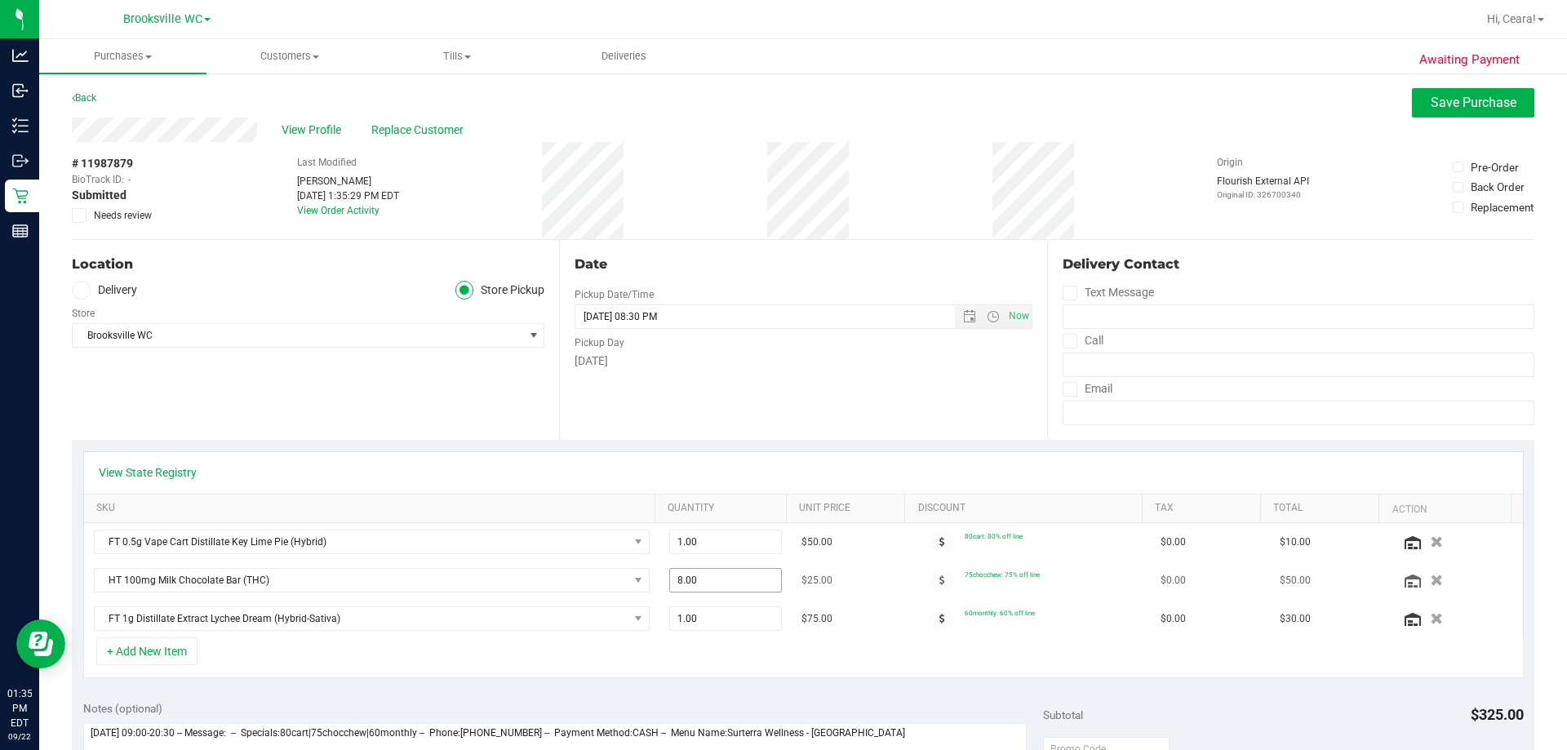
click at [732, 581] on span "8.00 8" at bounding box center [725, 580] width 113 height 24
drag, startPoint x: 726, startPoint y: 582, endPoint x: 529, endPoint y: 598, distance: 198.2
click at [531, 598] on tr "HT 100mg Milk Chocolate Bar (THC) 8.00 8 $25.00 75chocchew: 75% off line $0.00 …" at bounding box center [803, 581] width 1439 height 38
type input "7"
type input "7.00"
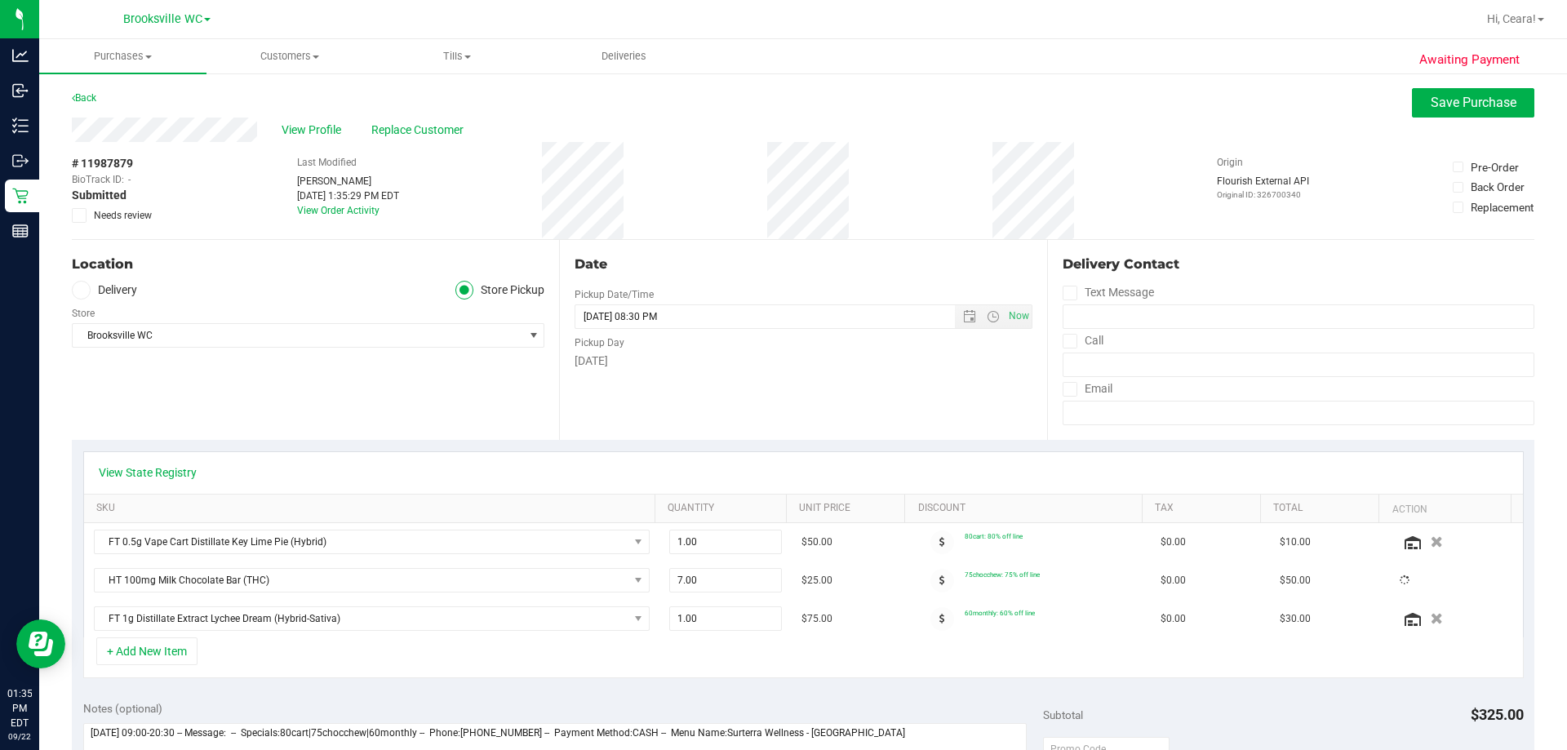
click at [679, 439] on div "Date Pickup Date/Time [DATE] Now [DATE] 08:30 PM Now Pickup Day [DATE]" at bounding box center [802, 340] width 487 height 200
click at [781, 118] on div "View Profile Replace Customer" at bounding box center [803, 130] width 1463 height 24
click at [781, 94] on button "Save Purchase" at bounding box center [1473, 102] width 122 height 29
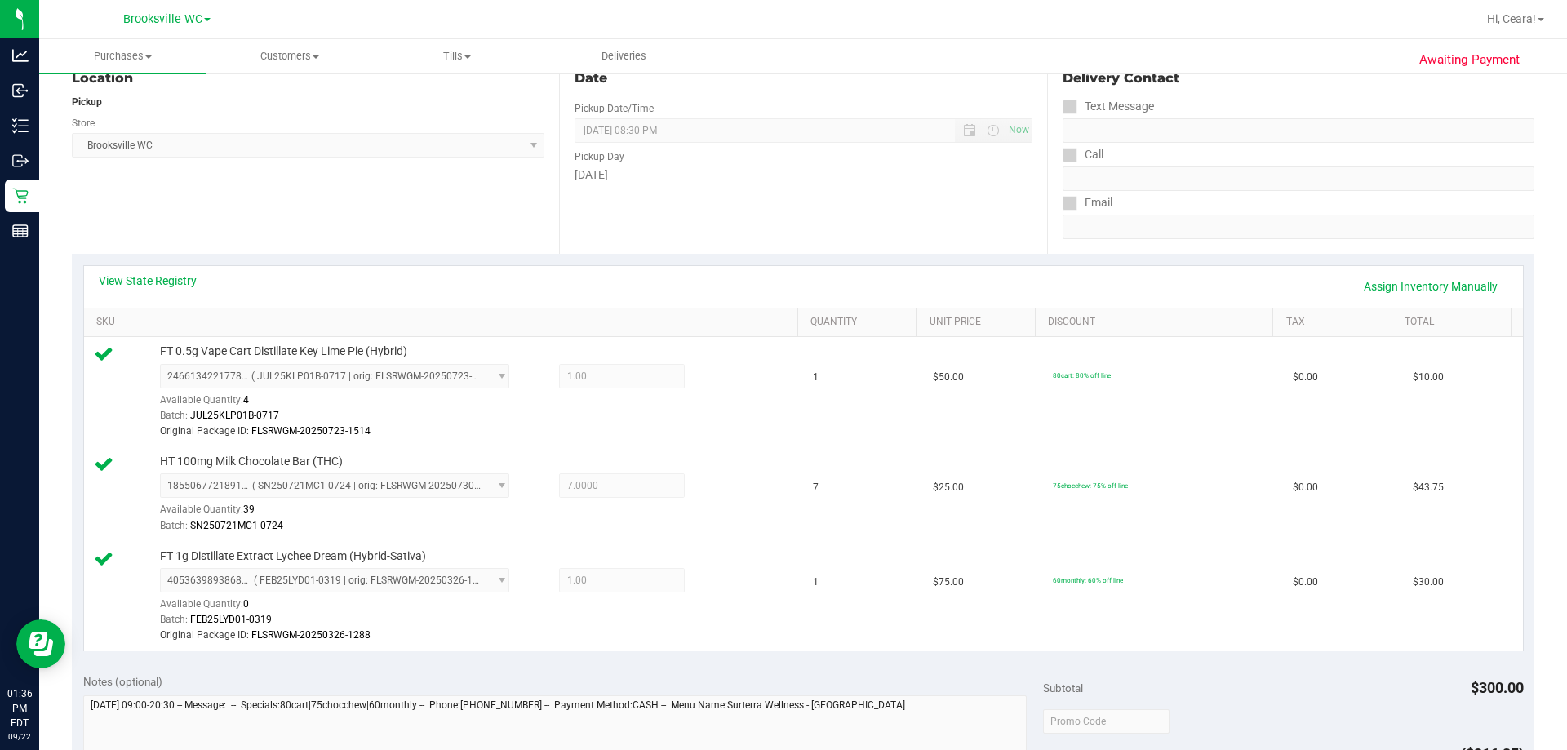
scroll to position [571, 0]
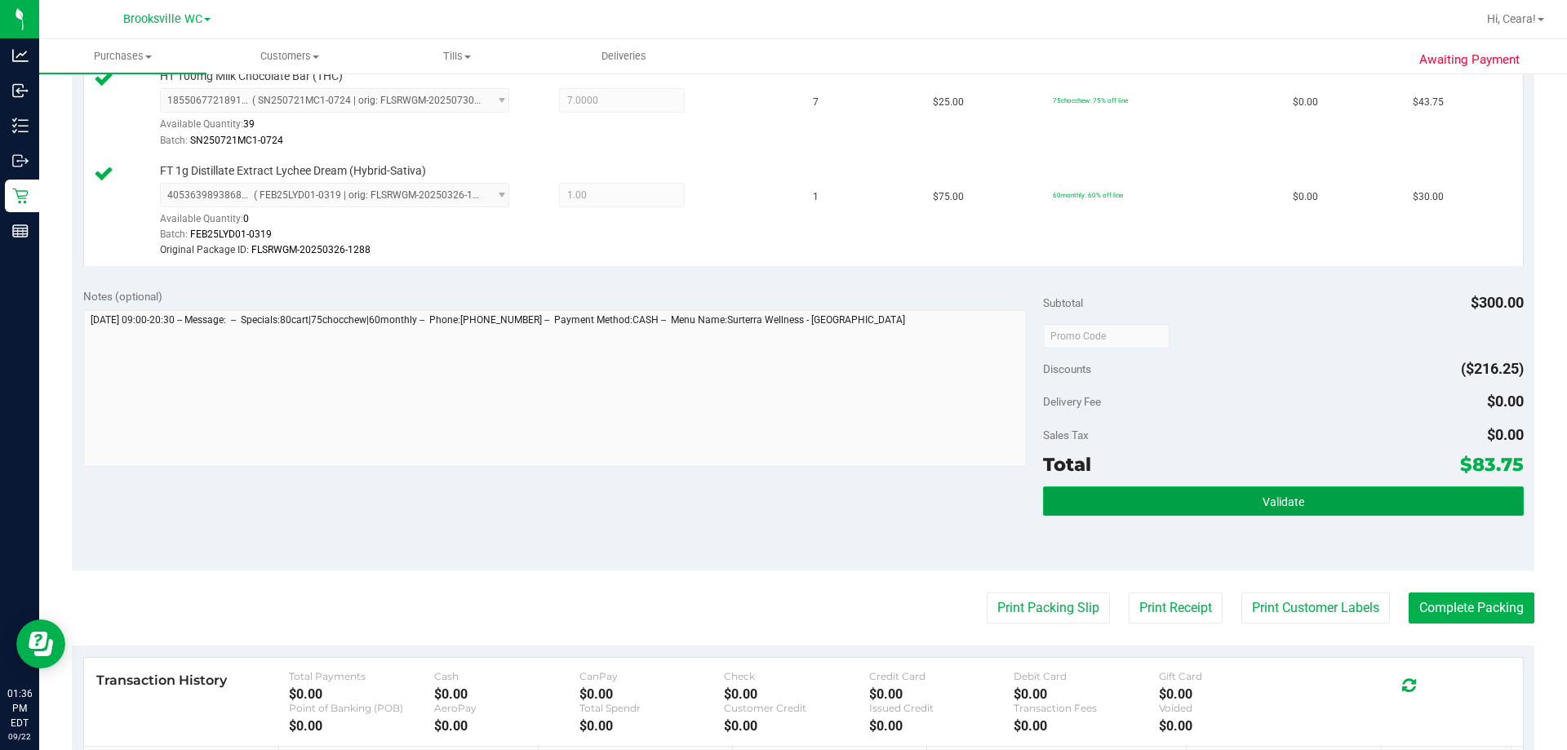
click at [781, 504] on span "Validate" at bounding box center [1284, 501] width 42 height 13
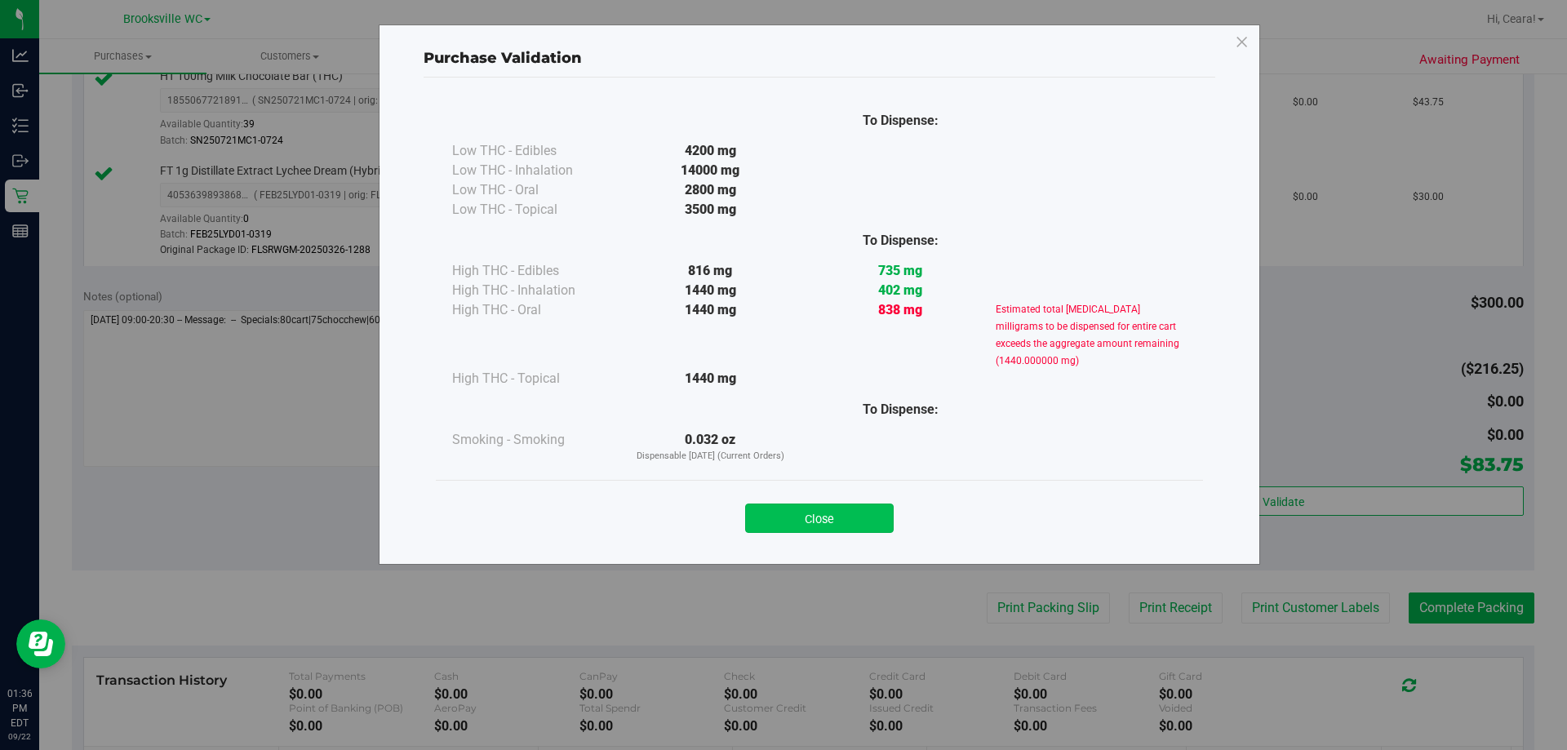
click at [781, 532] on button "Close" at bounding box center [819, 518] width 149 height 29
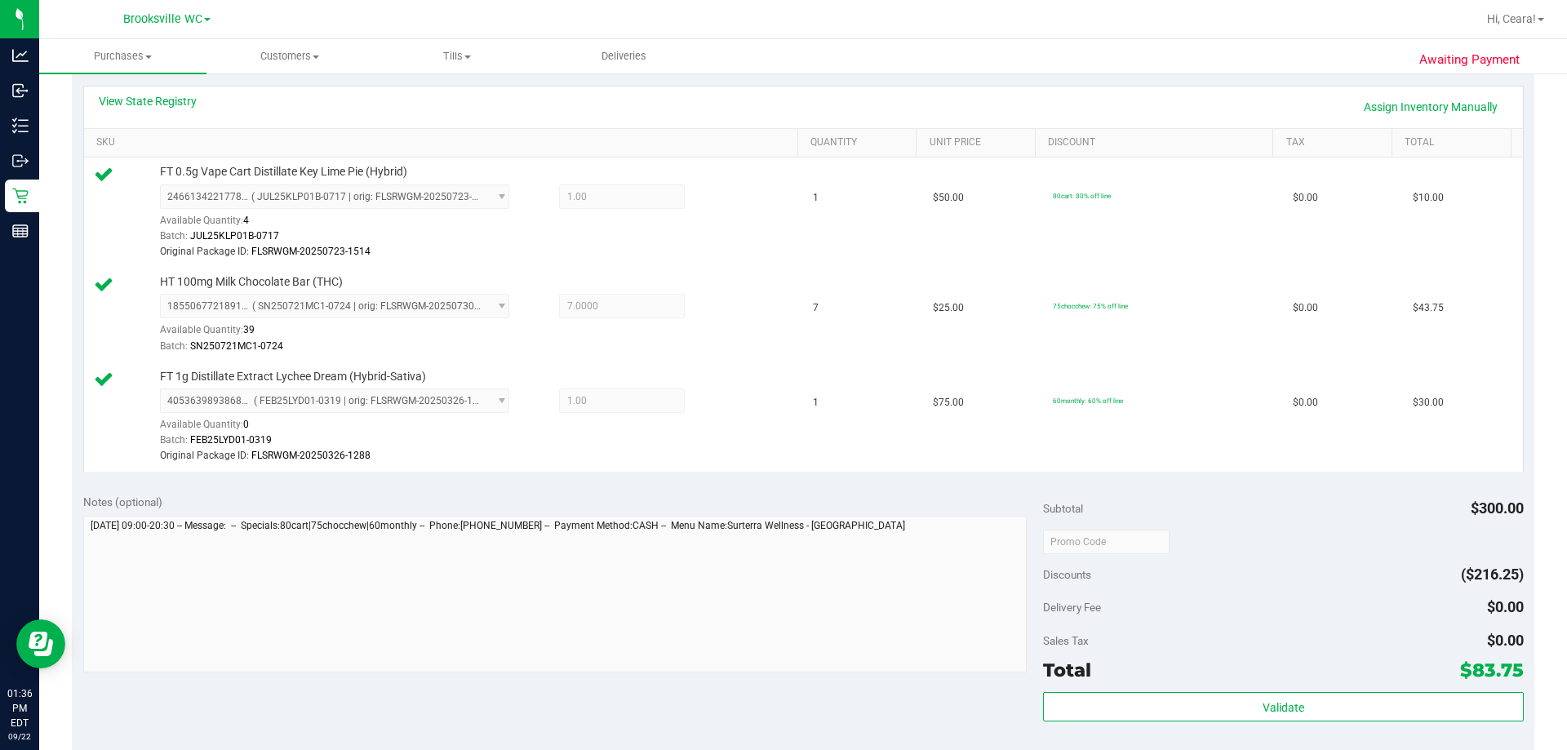
scroll to position [490, 0]
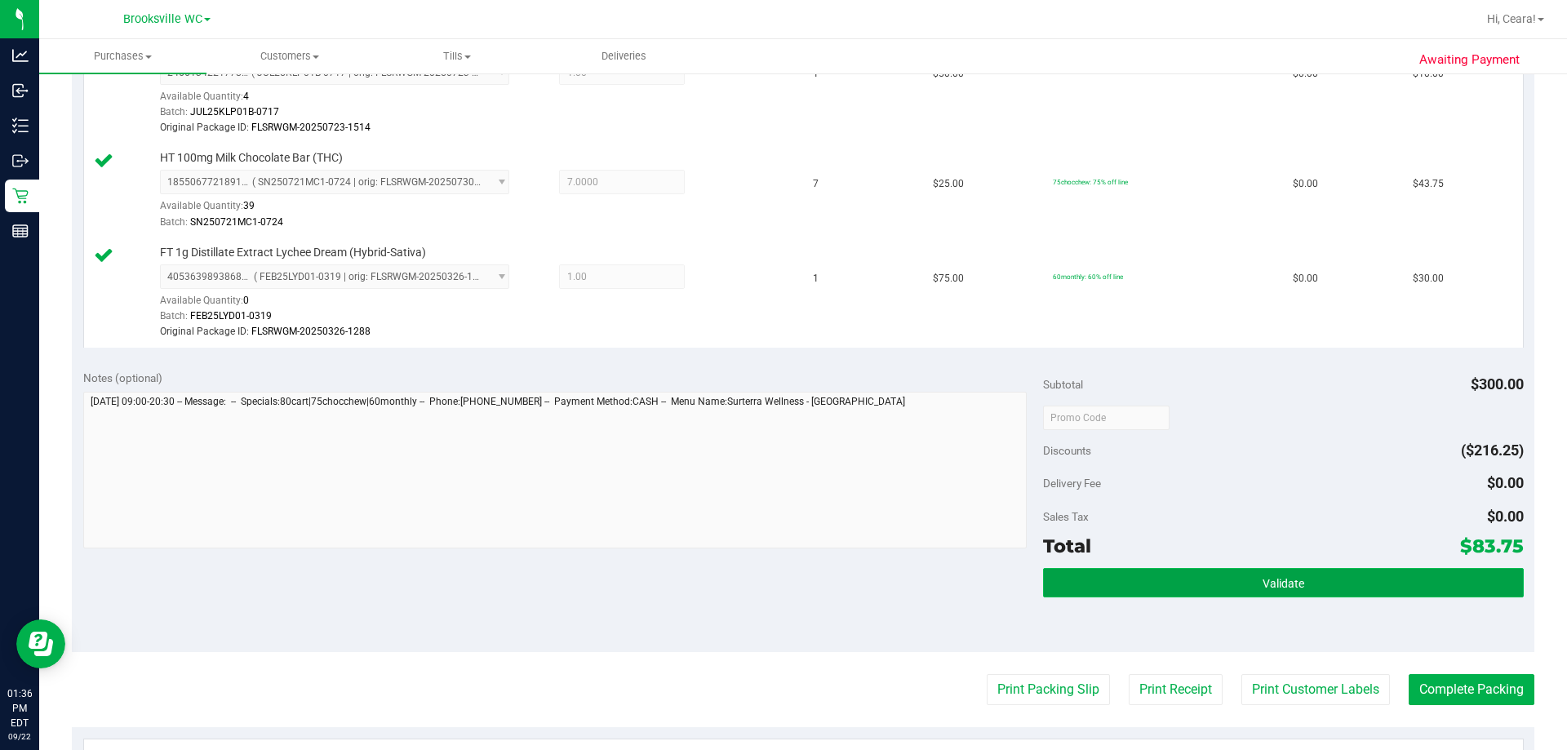
click at [781, 585] on button "Validate" at bounding box center [1283, 582] width 480 height 29
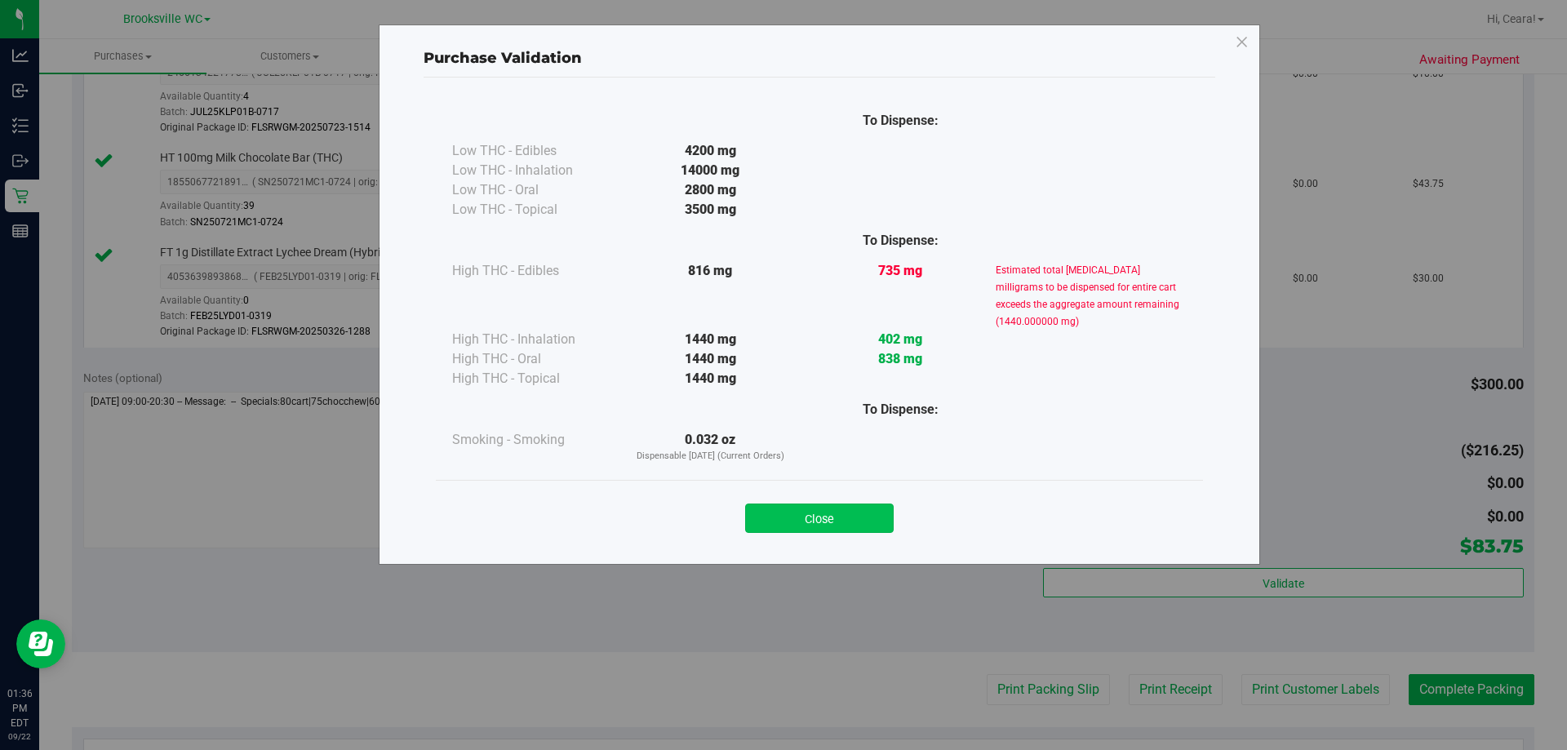
click at [781, 532] on button "Close" at bounding box center [819, 518] width 149 height 29
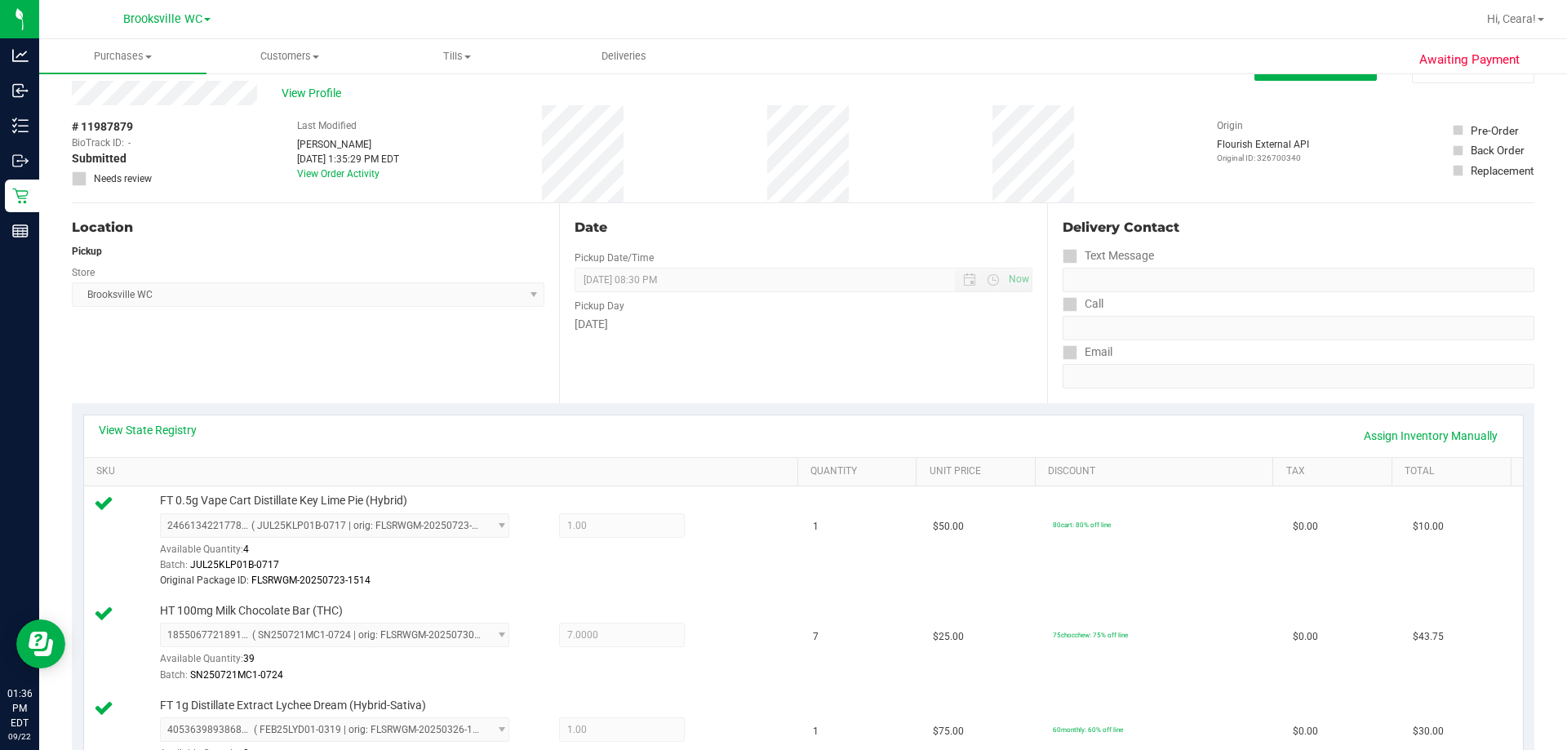
scroll to position [0, 0]
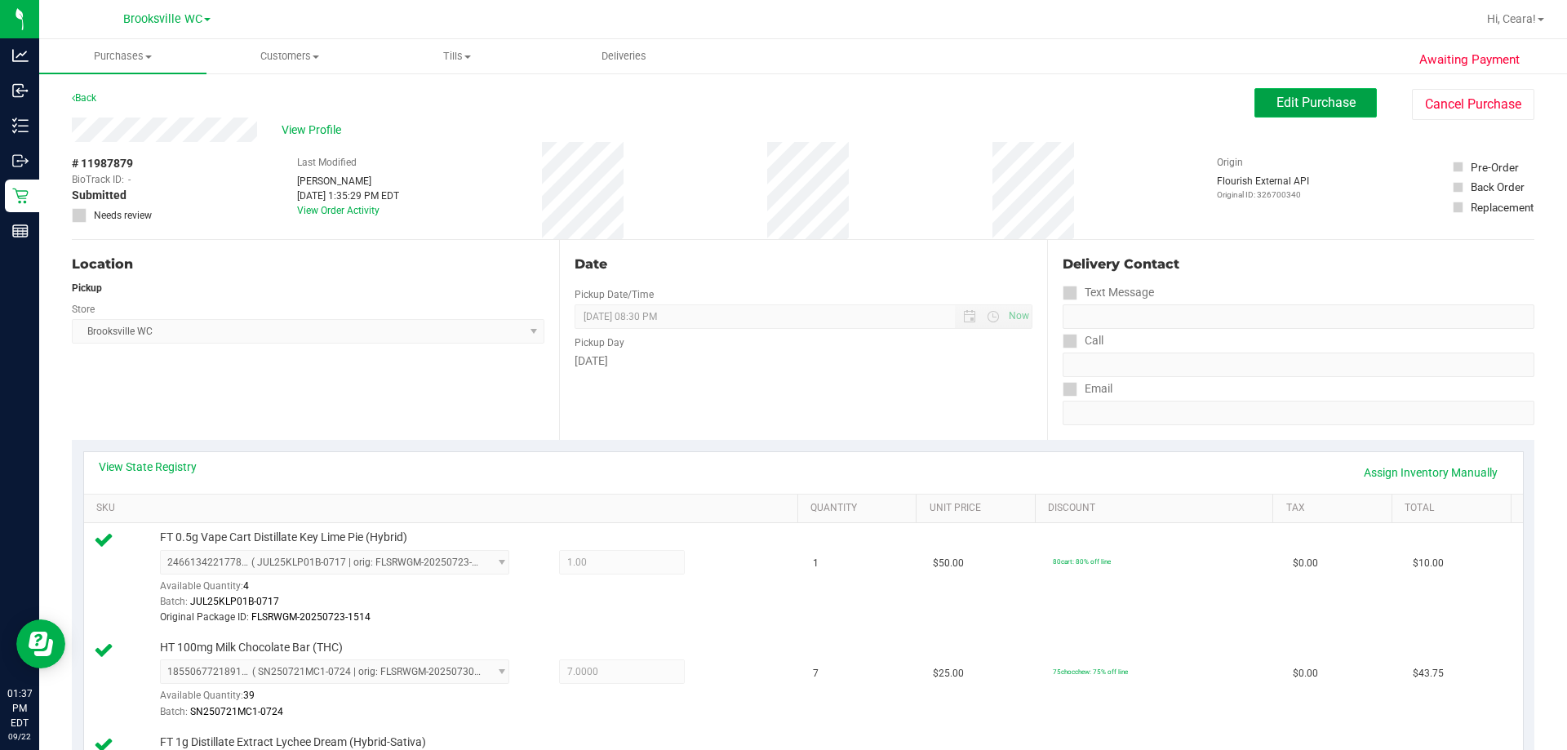
click at [781, 100] on span "Edit Purchase" at bounding box center [1315, 103] width 79 height 16
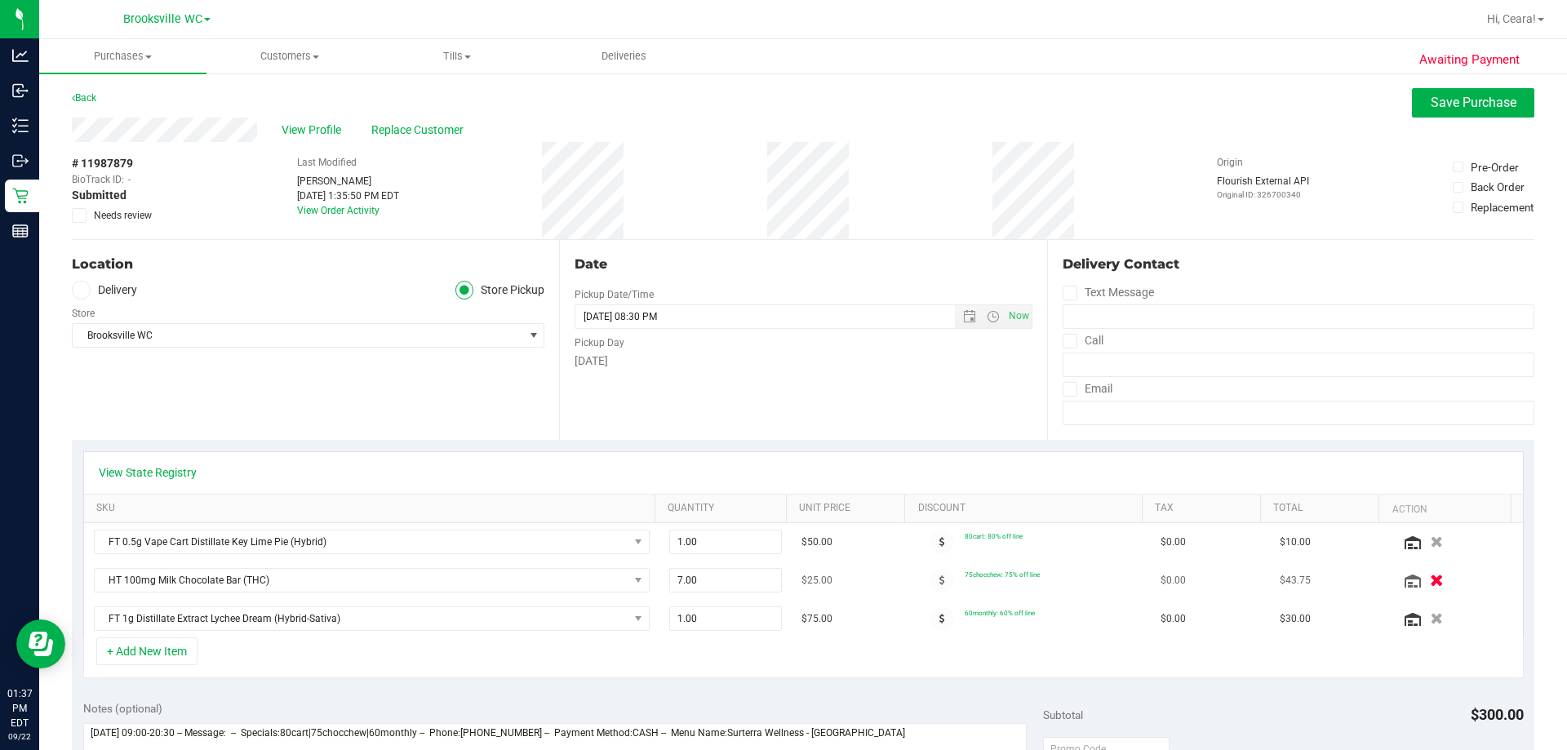
click at [781, 580] on icon "button" at bounding box center [1437, 581] width 14 height 12
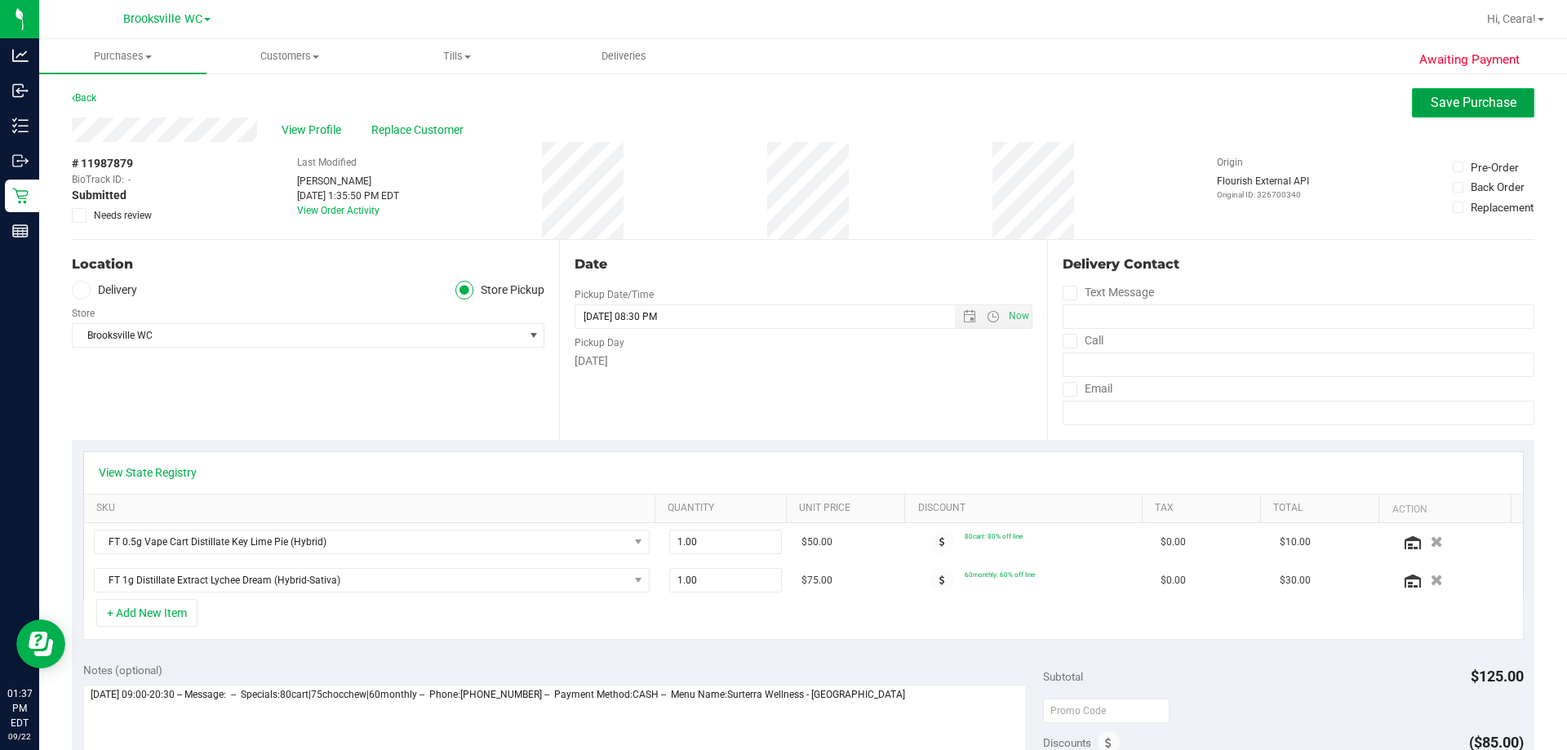
click at [781, 91] on button "Save Purchase" at bounding box center [1473, 102] width 122 height 29
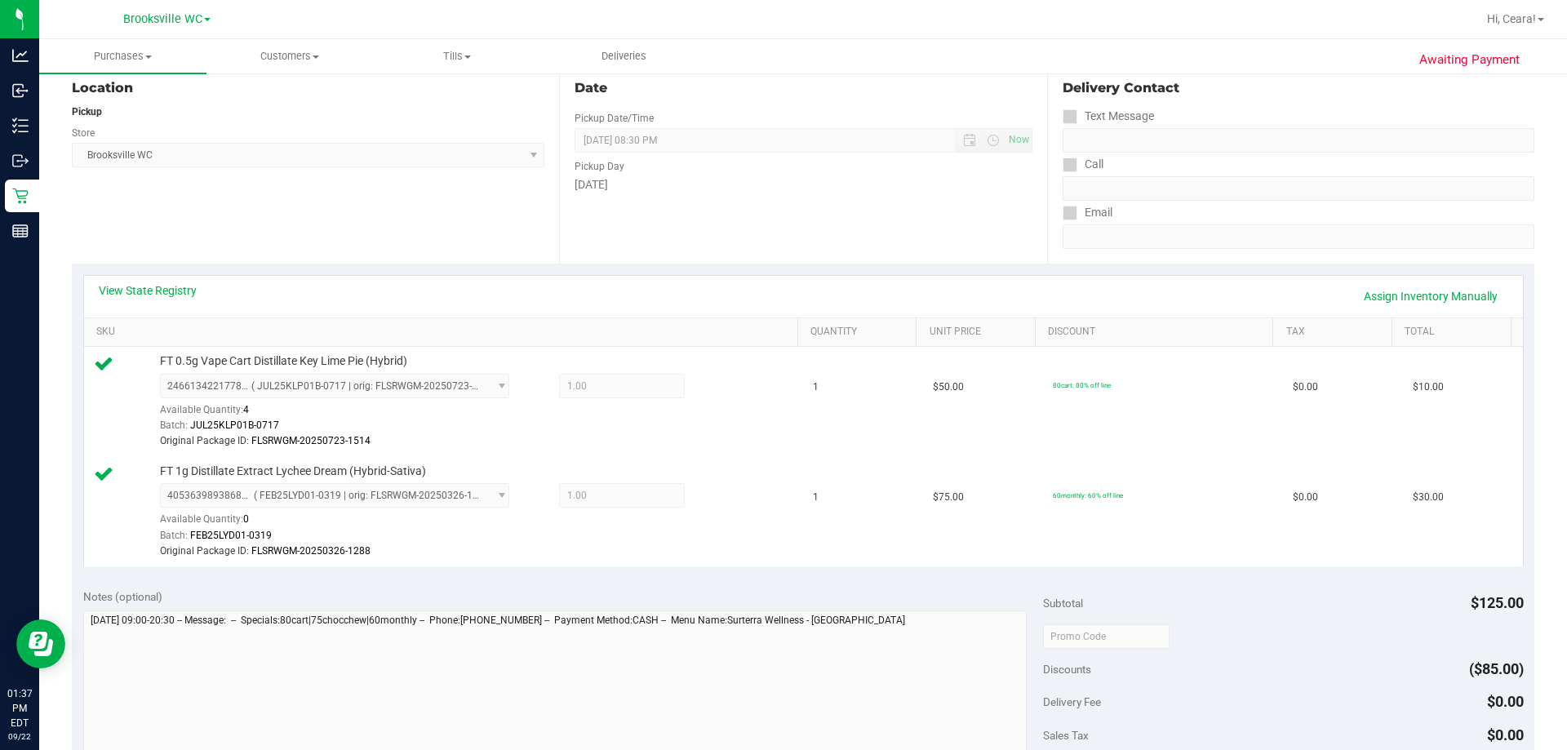
scroll to position [326, 0]
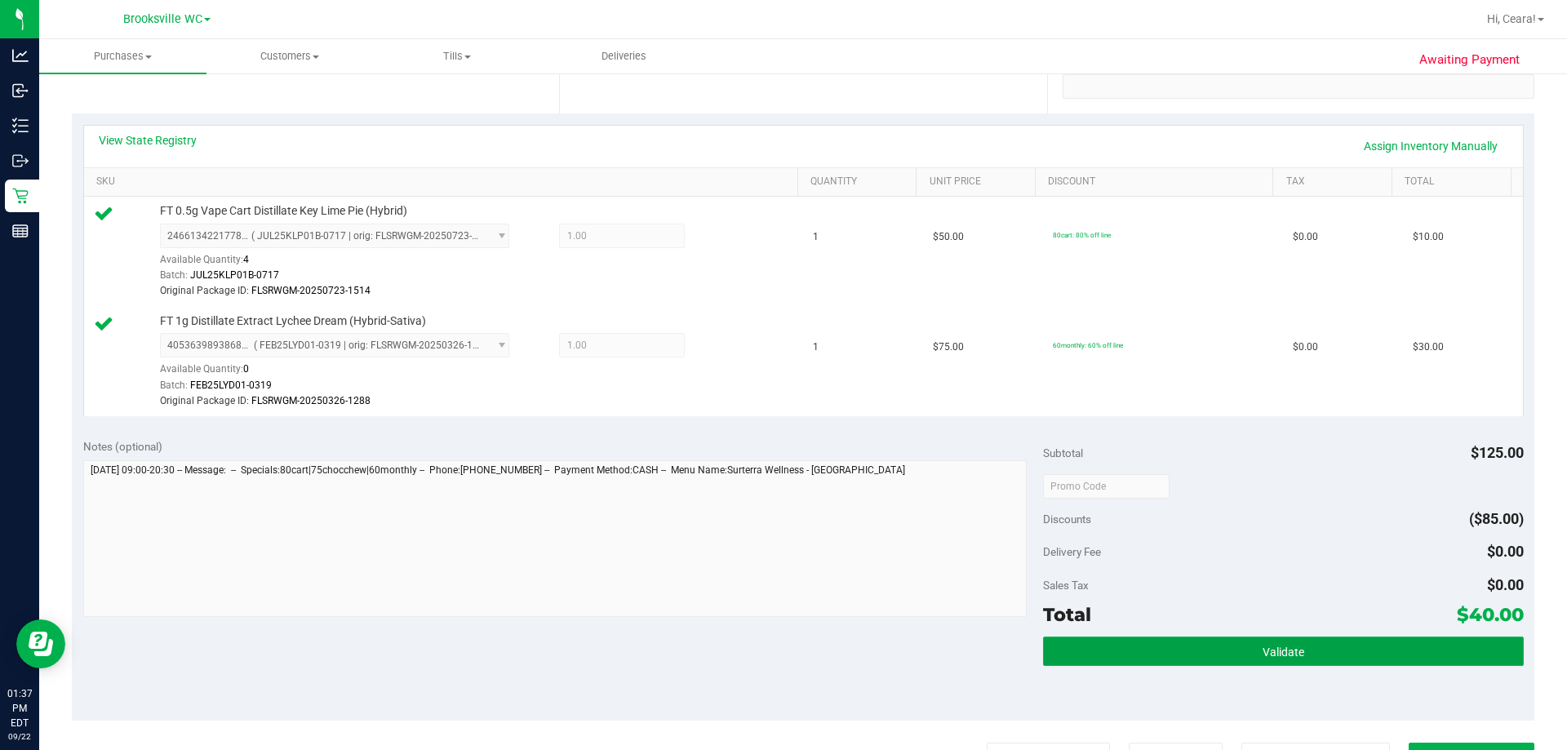
click at [781, 644] on button "Validate" at bounding box center [1283, 651] width 480 height 29
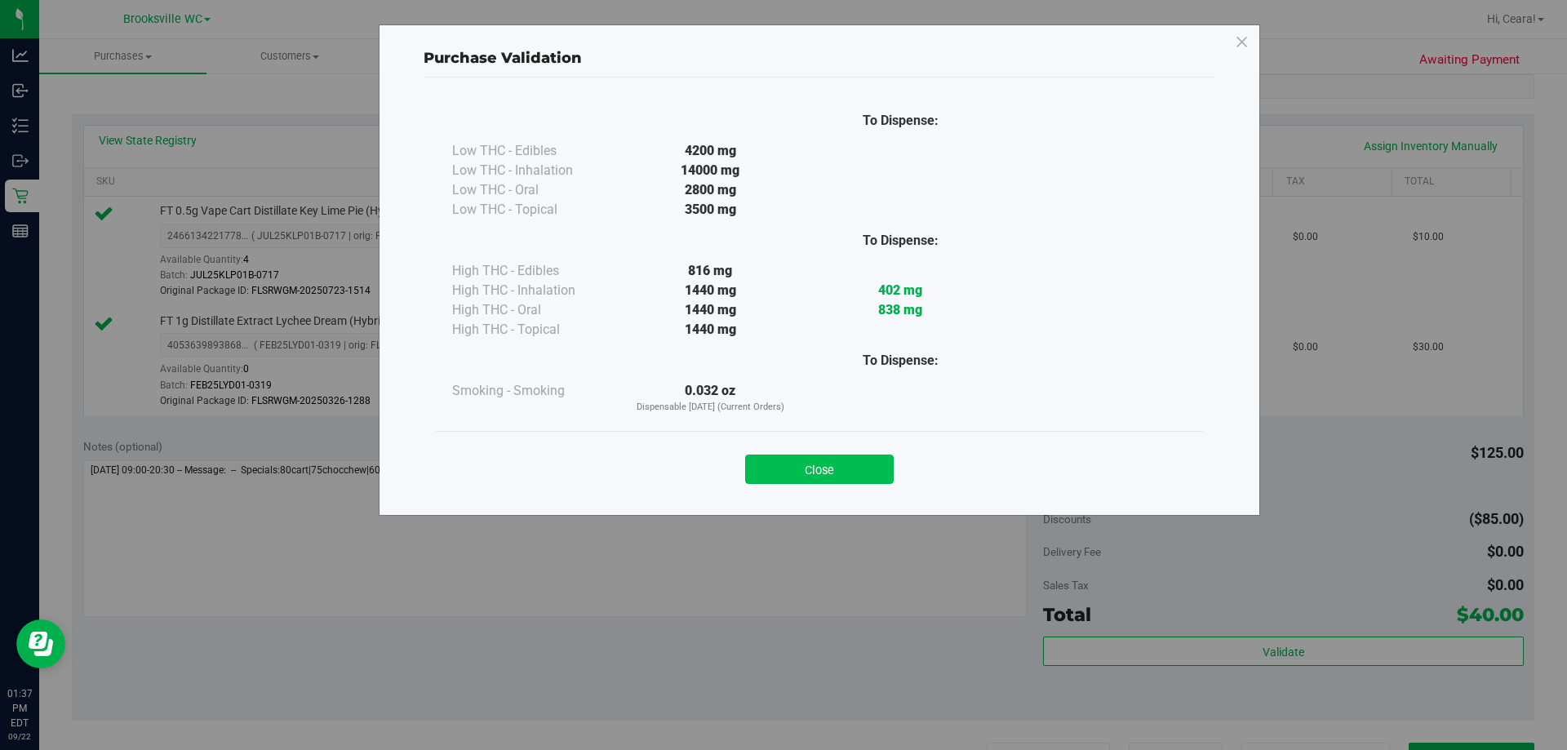
click at [781, 477] on button "Close" at bounding box center [819, 469] width 149 height 29
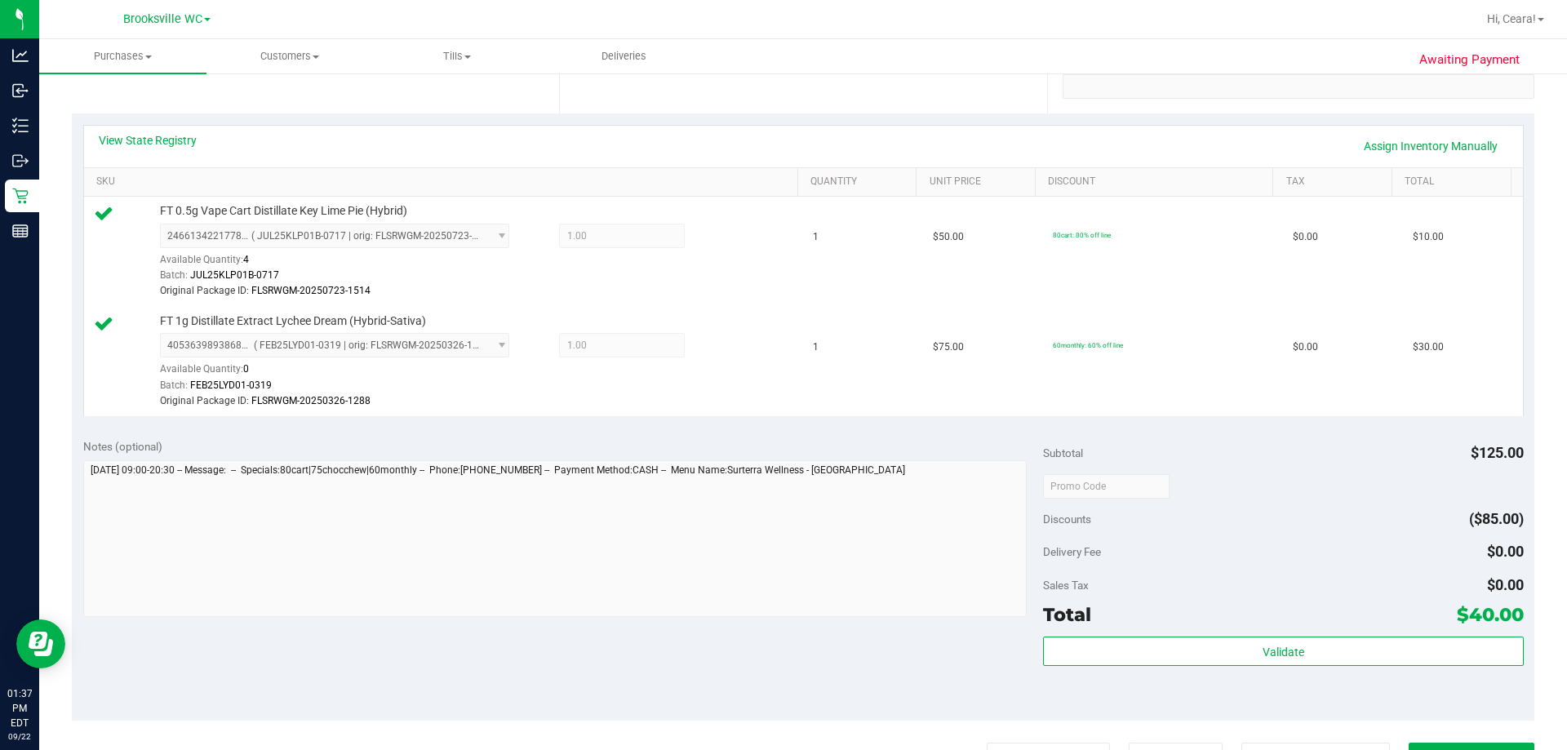
scroll to position [571, 0]
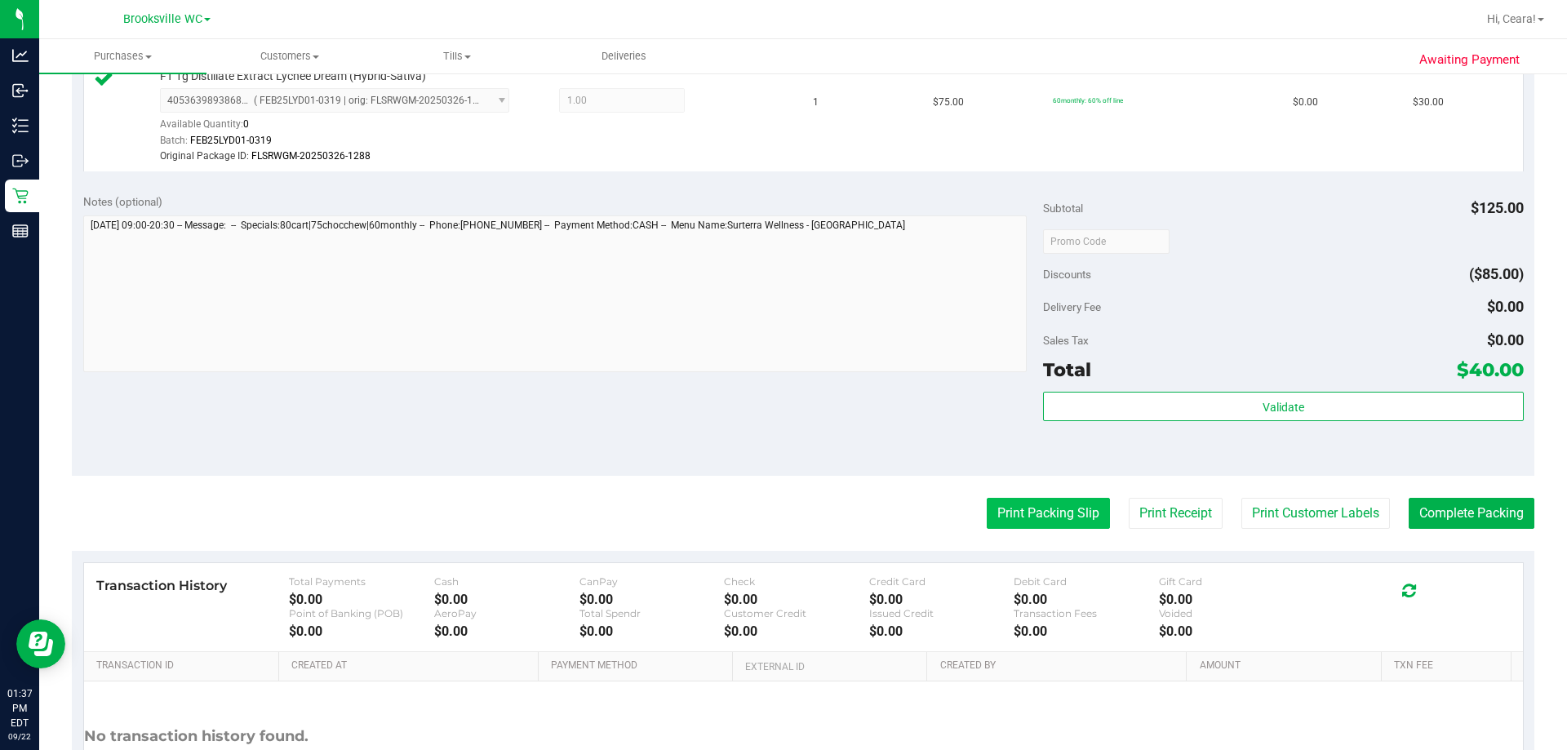
click at [781, 518] on button "Print Packing Slip" at bounding box center [1048, 513] width 123 height 31
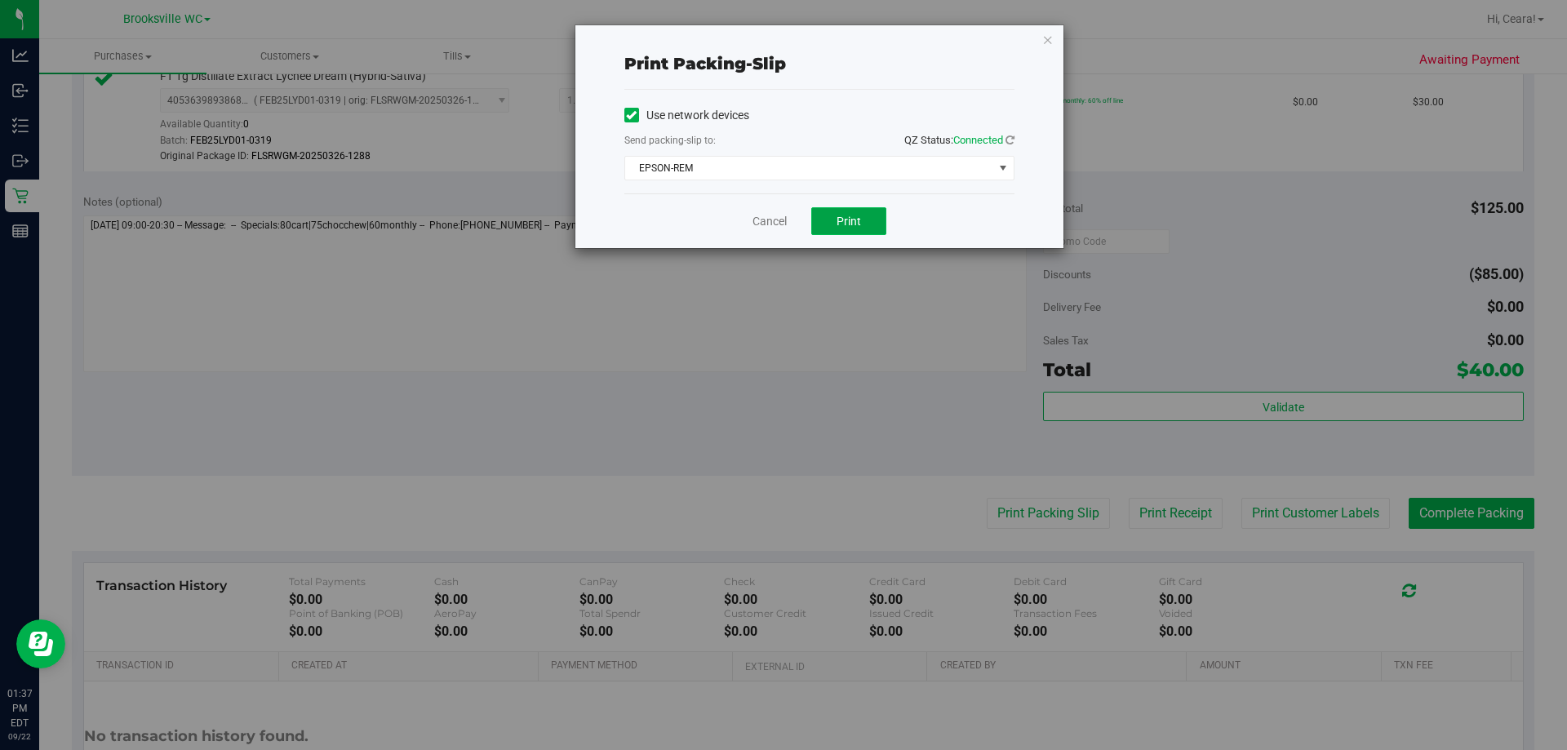
click at [781, 220] on span "Print" at bounding box center [849, 221] width 24 height 13
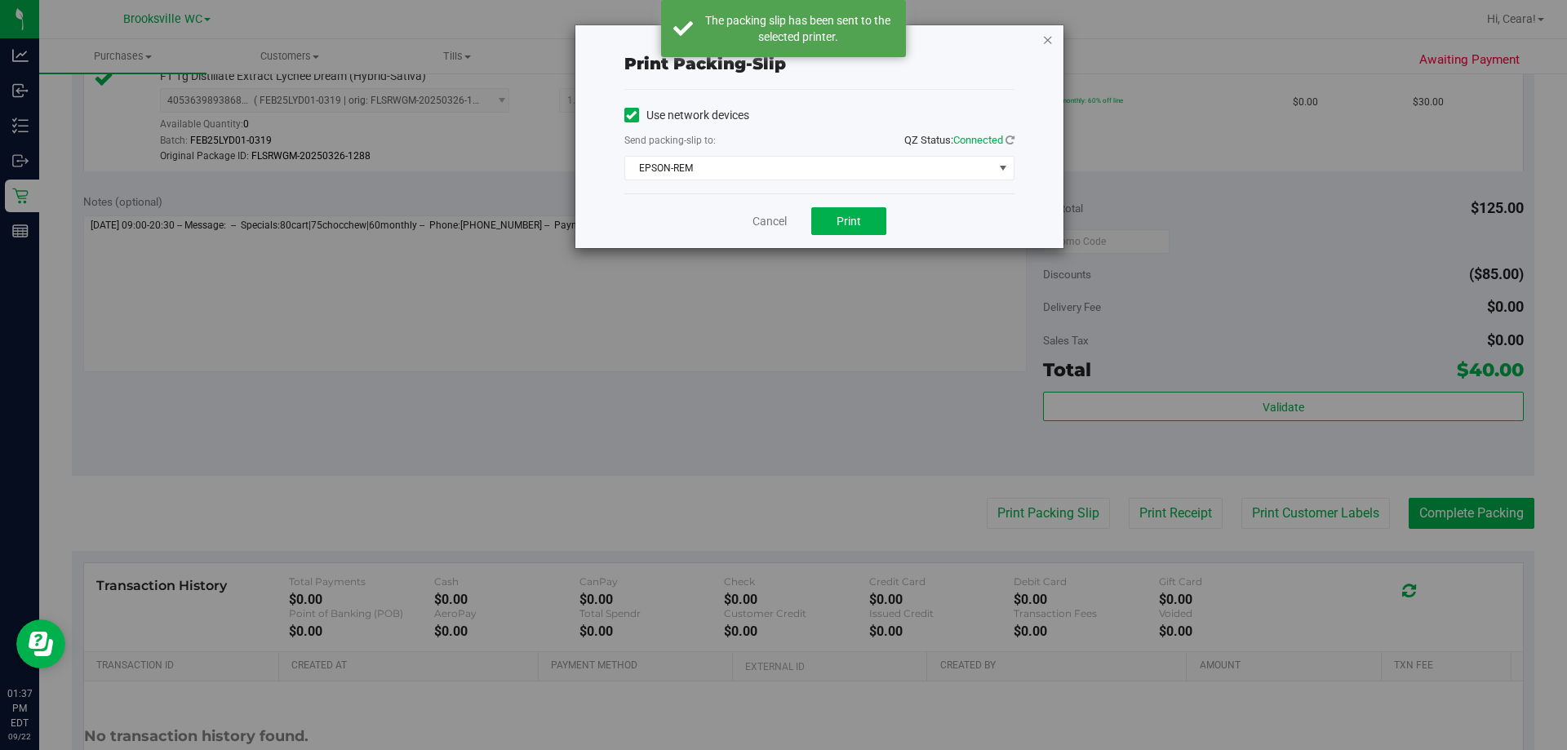
click at [781, 39] on icon "button" at bounding box center [1047, 39] width 11 height 20
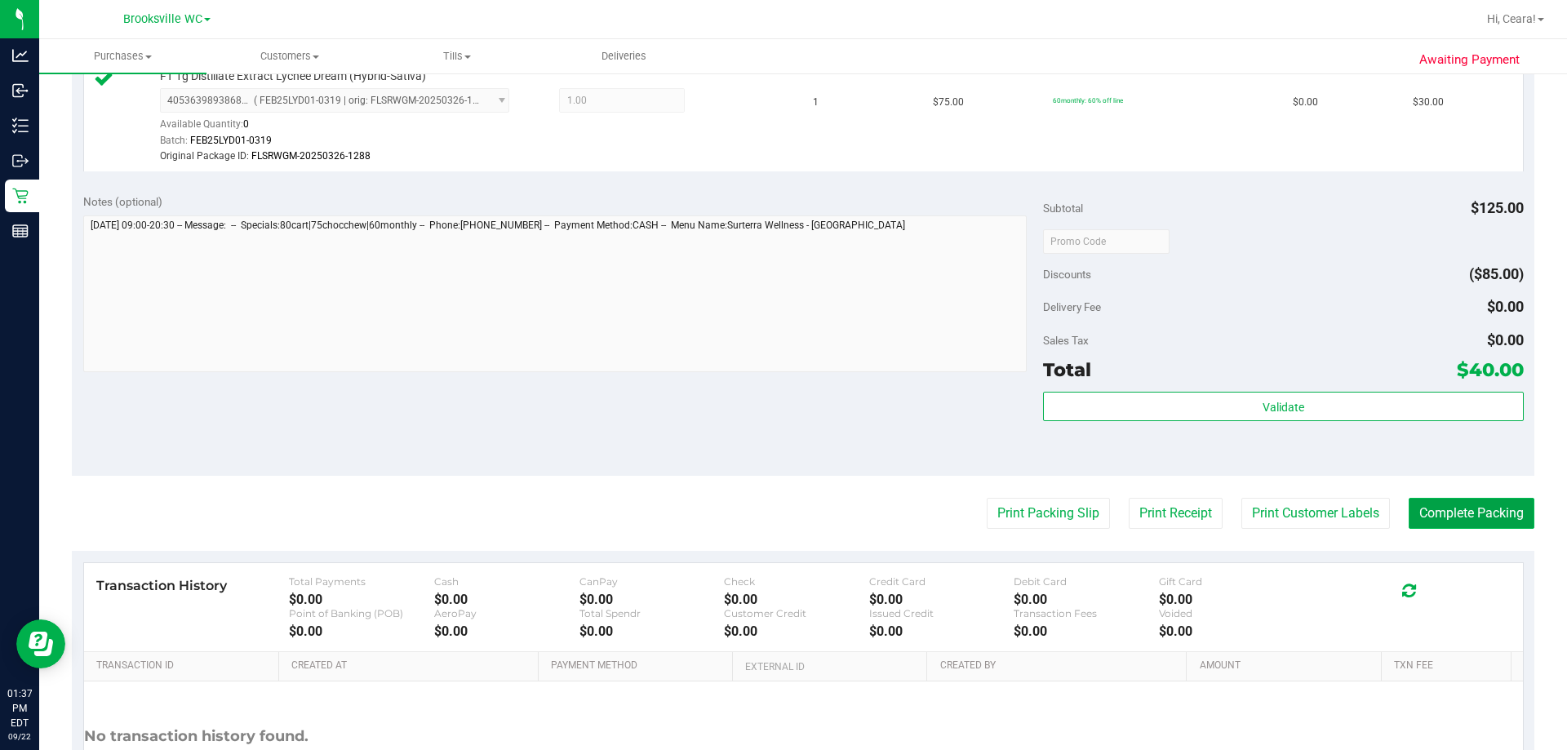
click at [781, 513] on button "Complete Packing" at bounding box center [1472, 513] width 126 height 31
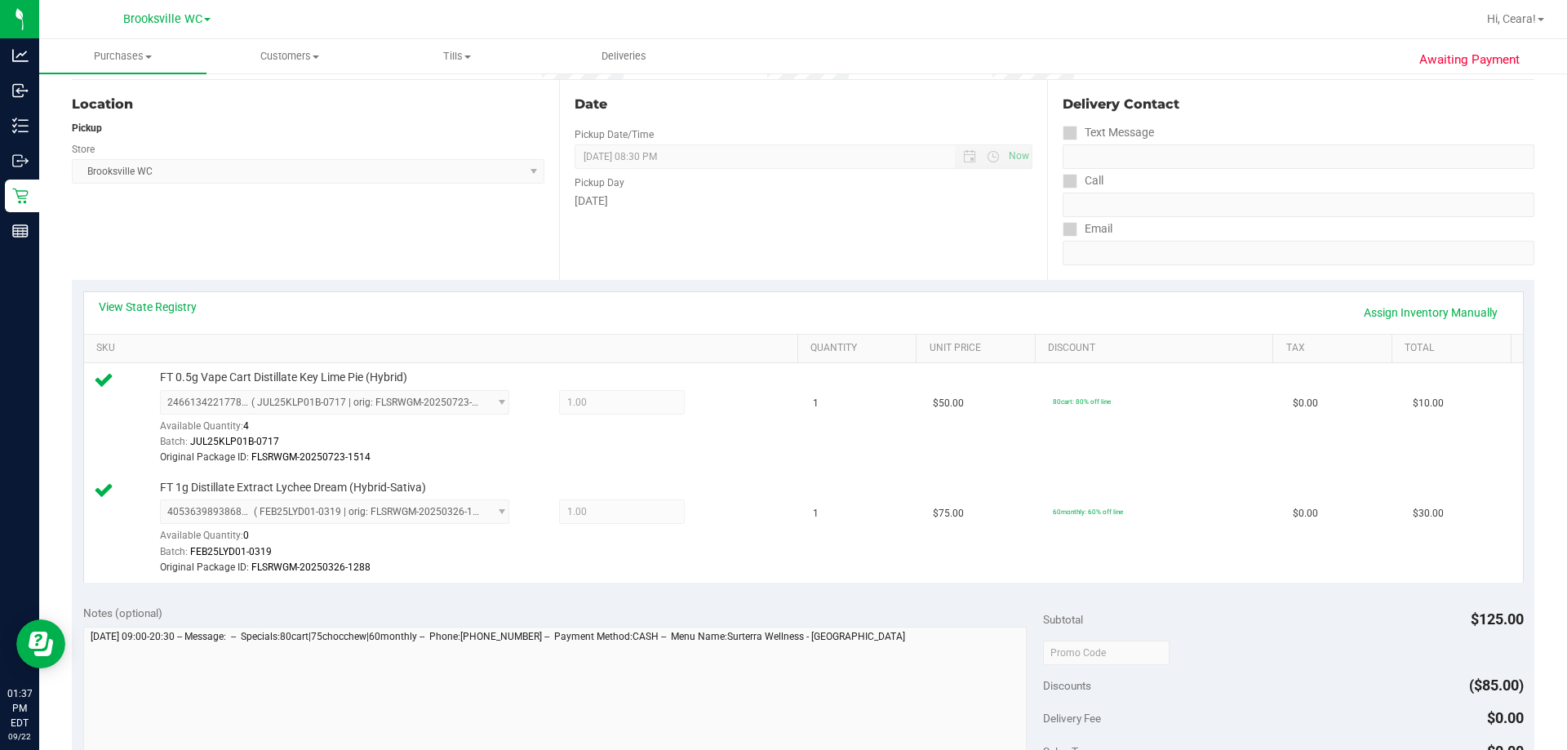
scroll to position [0, 0]
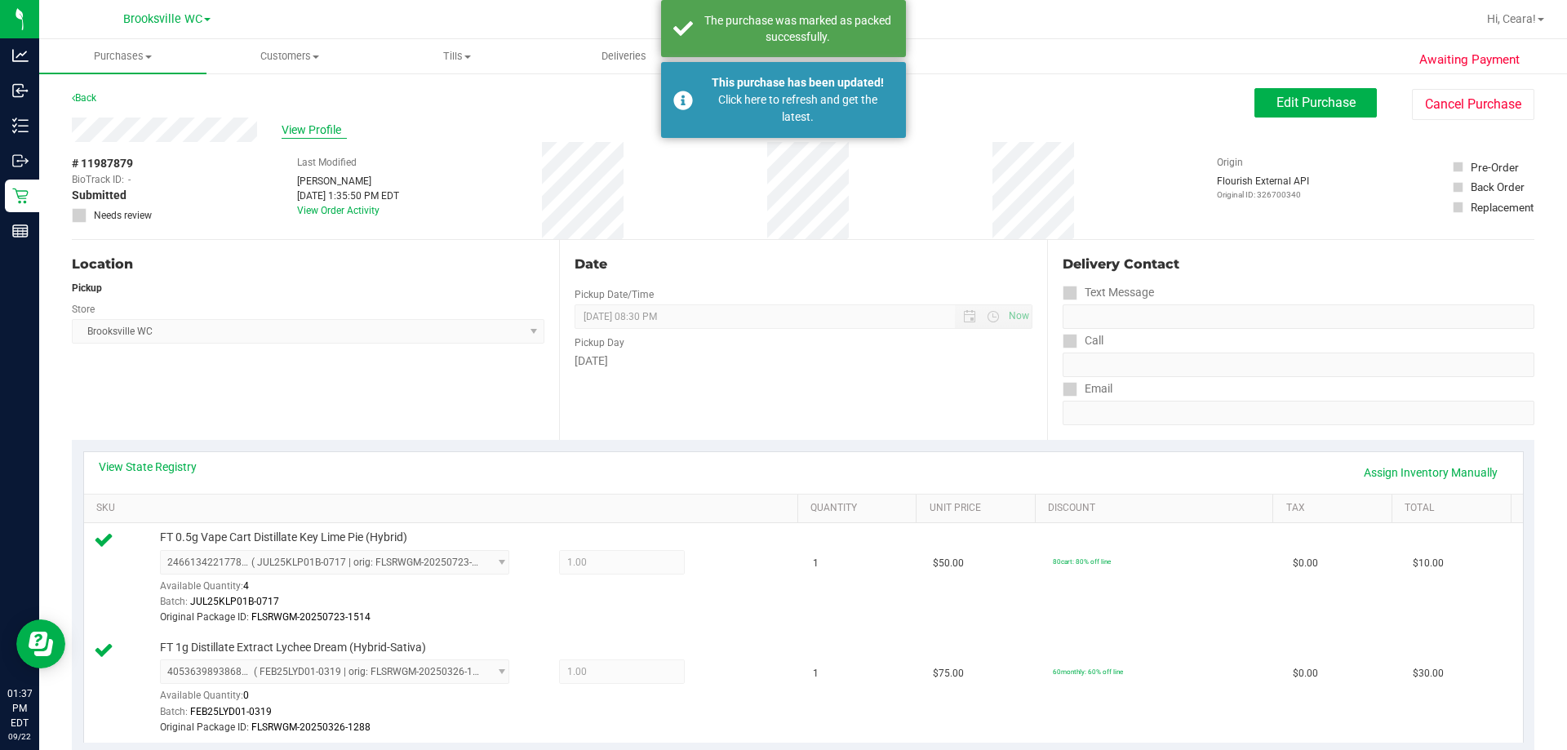
click at [298, 128] on span "View Profile" at bounding box center [314, 130] width 65 height 17
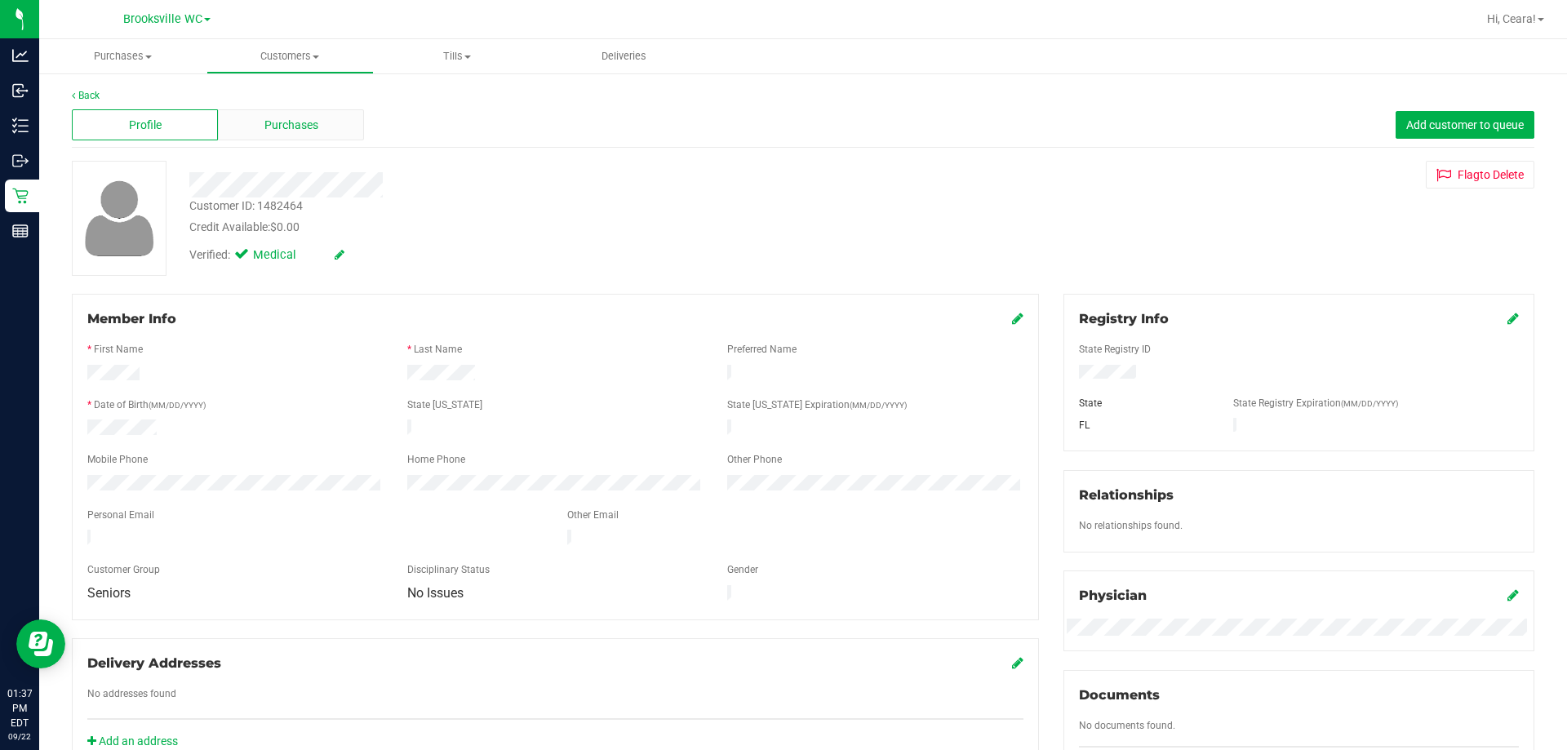
click at [304, 120] on span "Purchases" at bounding box center [291, 125] width 54 height 17
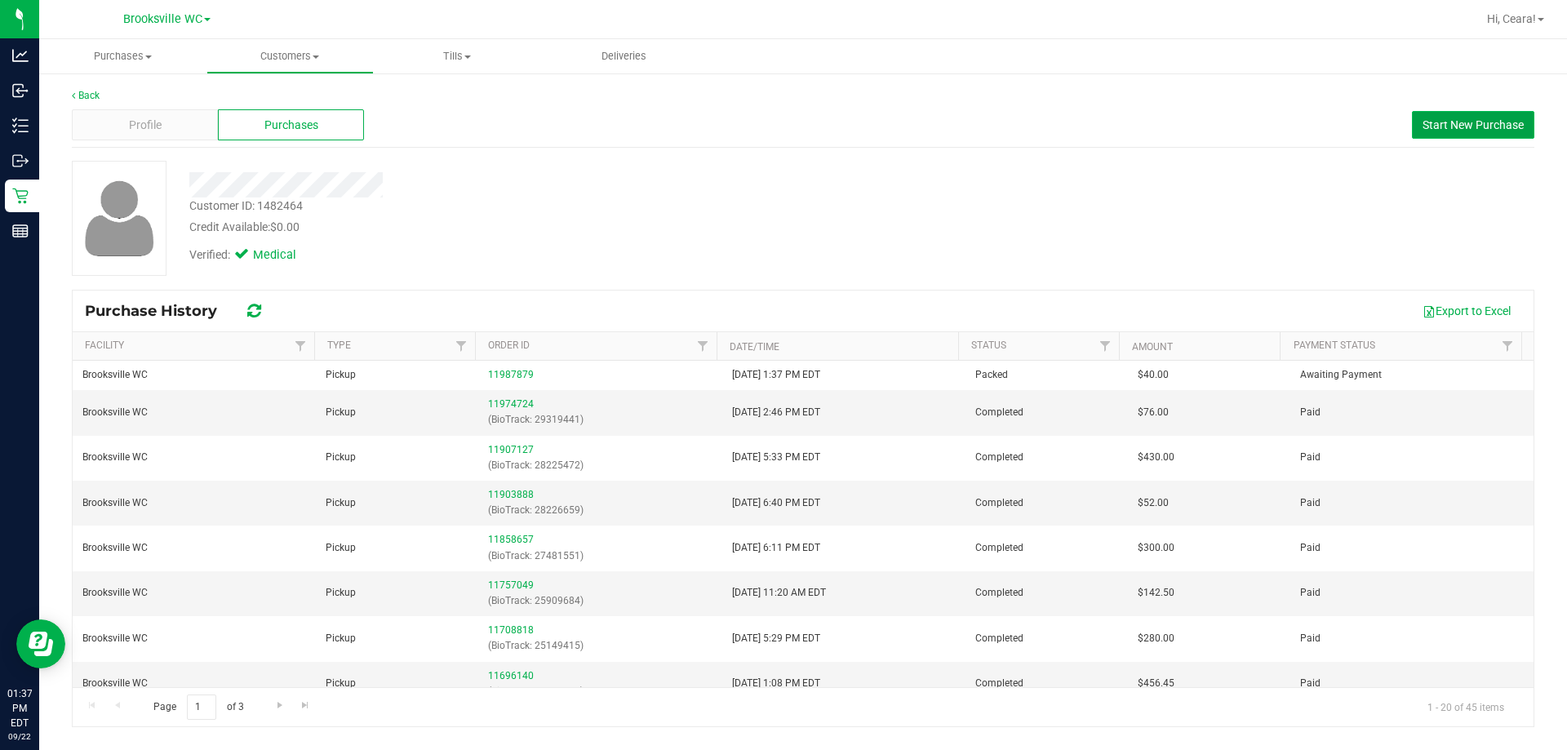
click at [781, 121] on span "Start New Purchase" at bounding box center [1473, 124] width 101 height 13
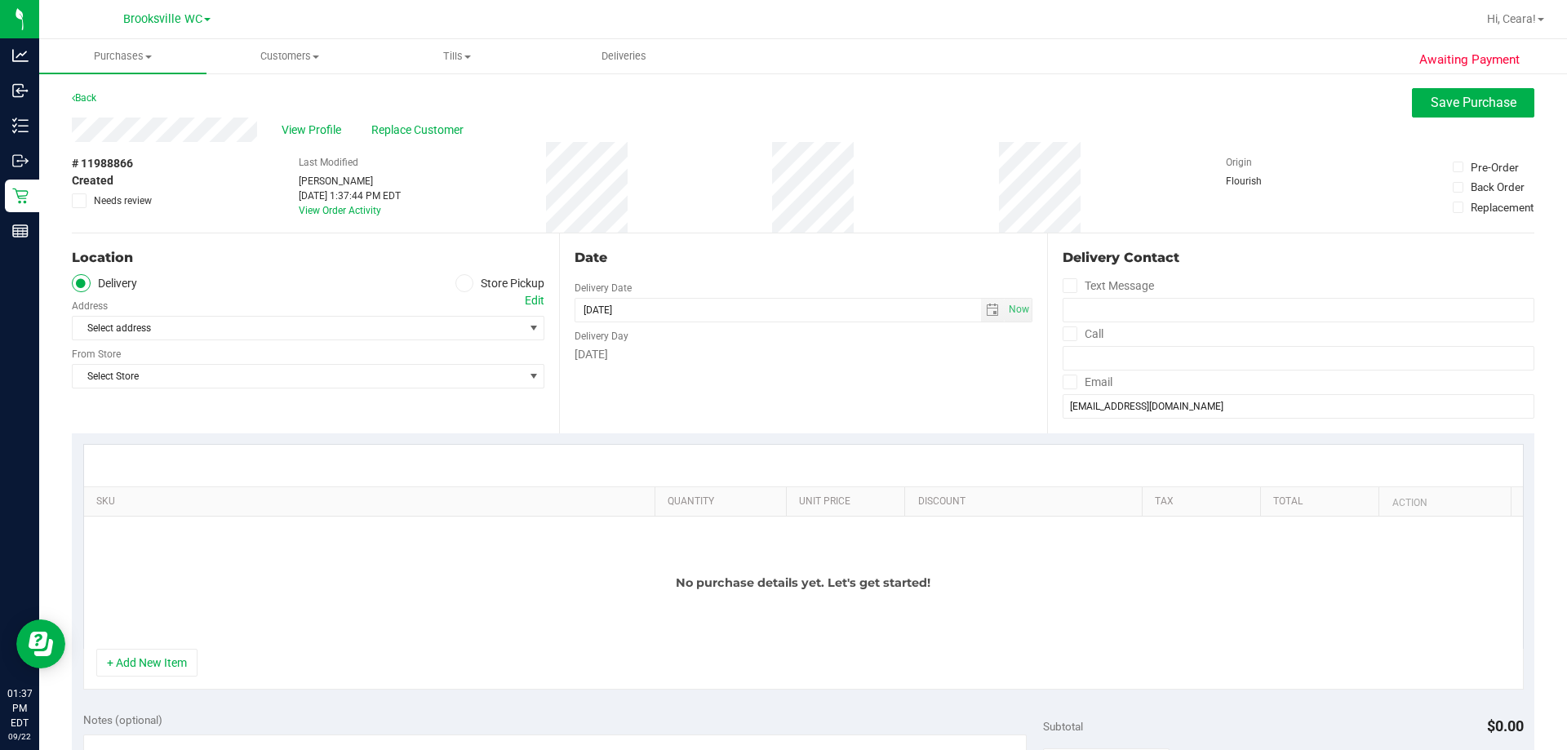
drag, startPoint x: 461, startPoint y: 279, endPoint x: 472, endPoint y: 288, distance: 13.9
click at [465, 279] on span at bounding box center [464, 283] width 19 height 19
click at [464, 280] on span at bounding box center [464, 283] width 19 height 19
click at [0, 0] on input "Store Pickup" at bounding box center [0, 0] width 0 height 0
click at [527, 328] on span "select" at bounding box center [533, 328] width 13 height 13
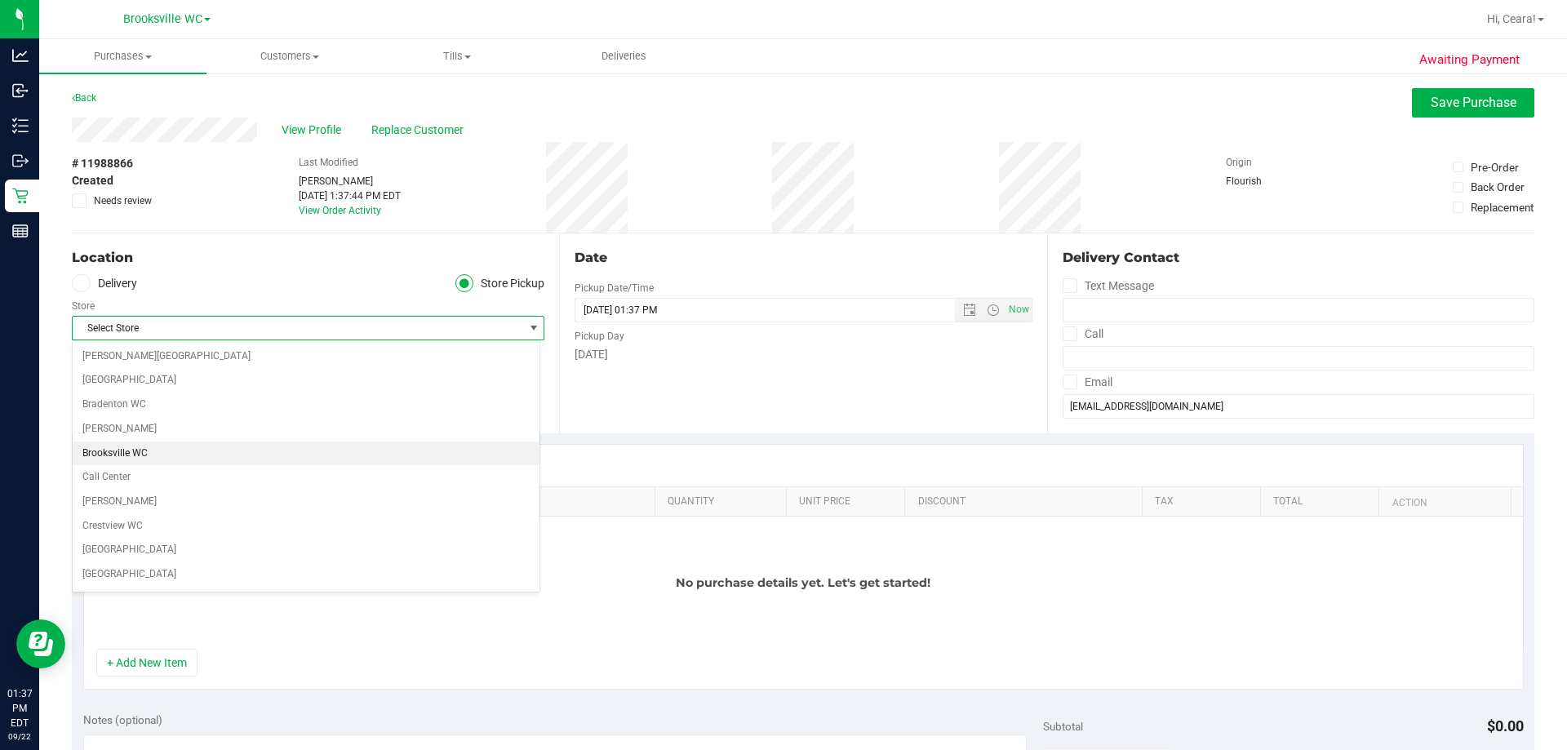
click at [164, 455] on li "Brooksville WC" at bounding box center [306, 454] width 467 height 24
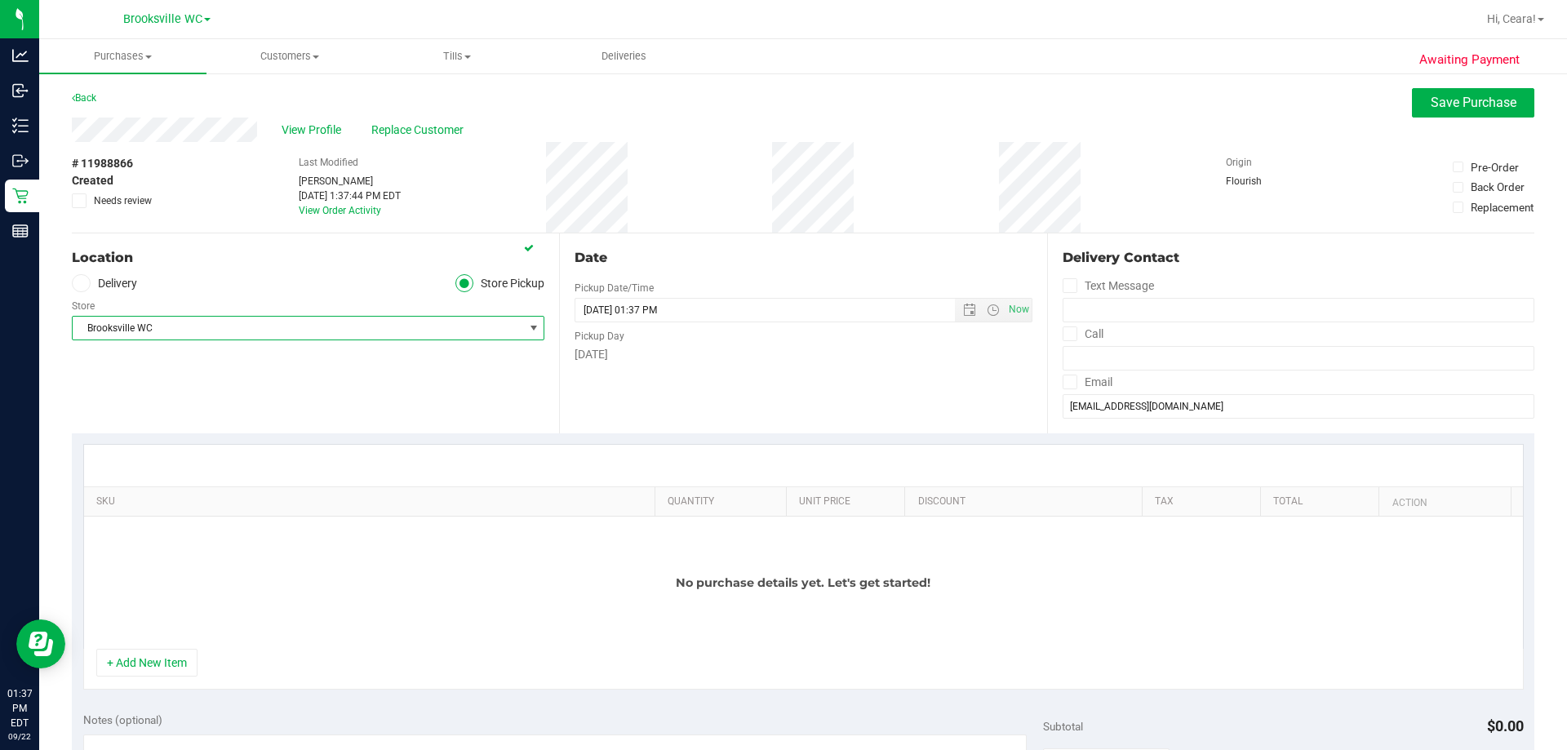
click at [781, 405] on div "Date Pickup Date/Time [DATE] Now [DATE] 01:37 PM Now Pickup Day [DATE]" at bounding box center [802, 333] width 487 height 200
click at [163, 672] on button "+ Add New Item" at bounding box center [146, 663] width 101 height 28
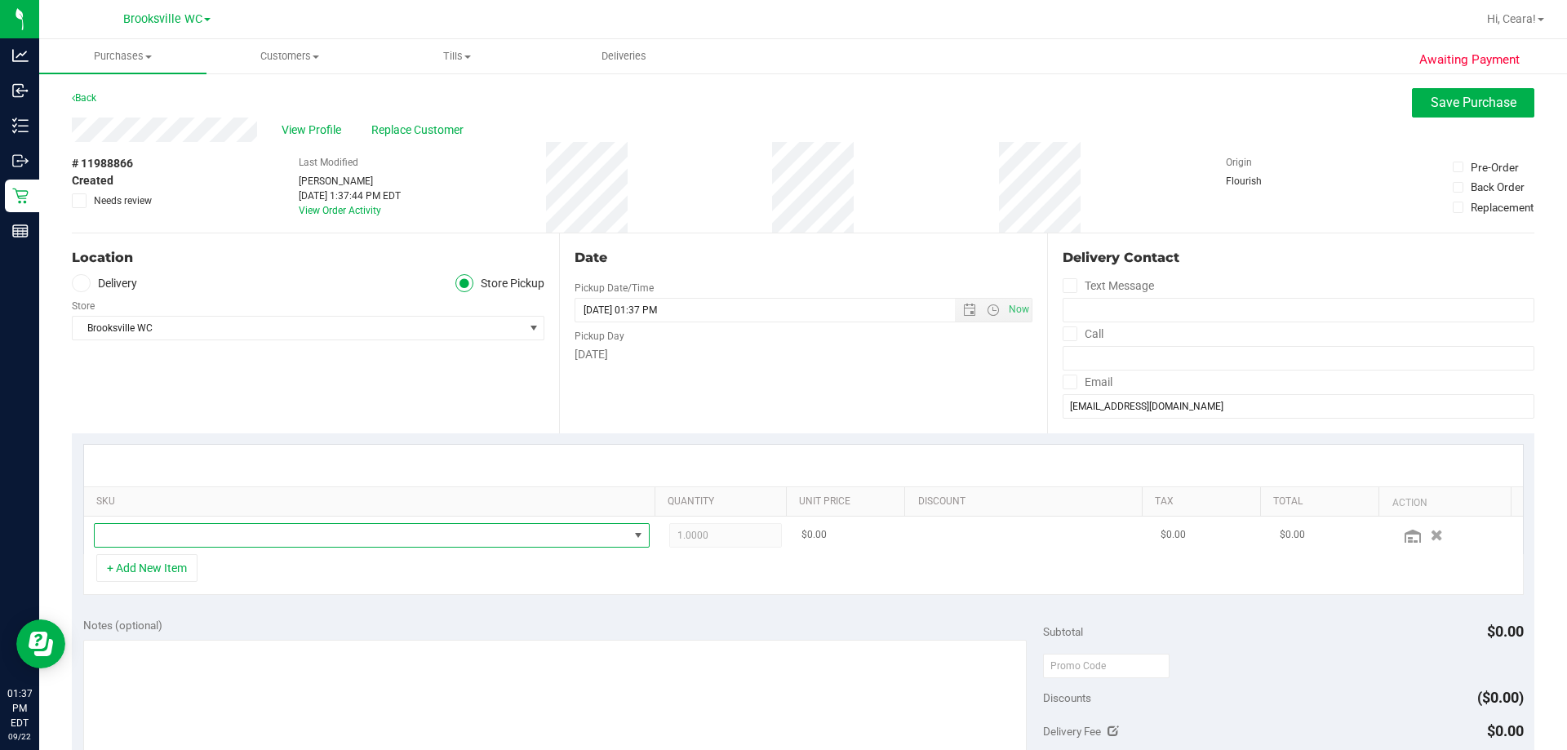
click at [326, 543] on span "NO DATA FOUND" at bounding box center [362, 535] width 534 height 23
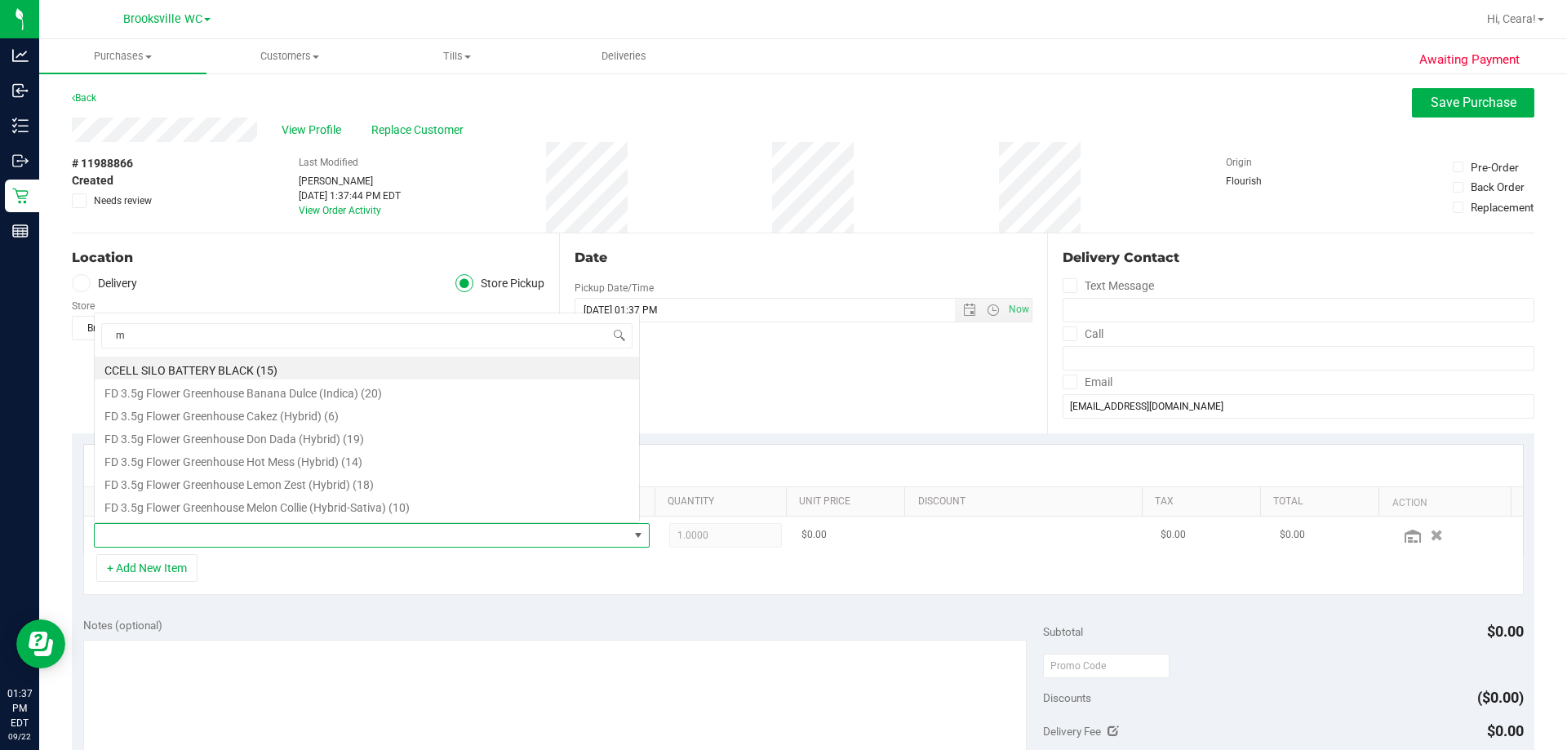
scroll to position [24, 541]
type input "milk"
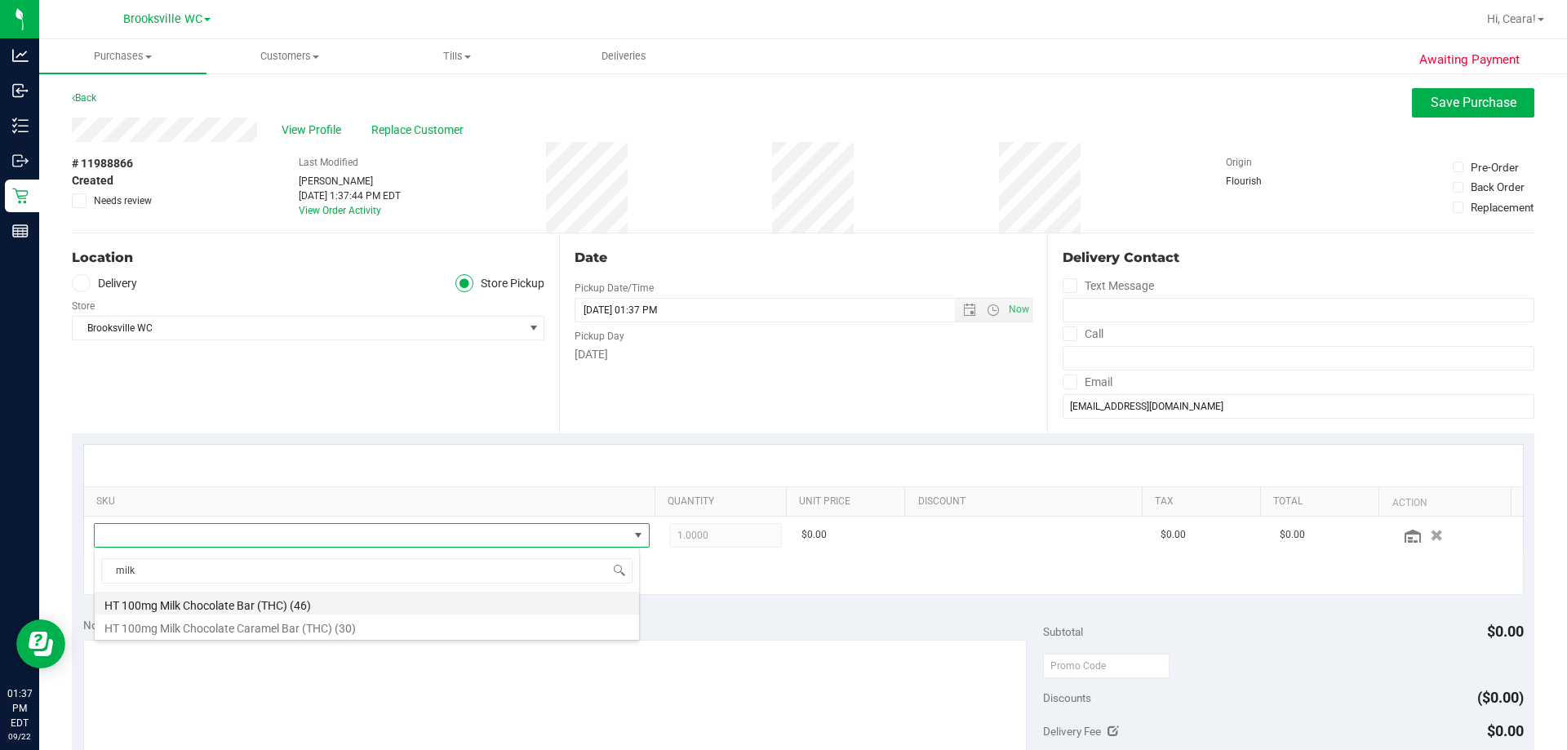
click at [302, 603] on li "HT 100mg Milk Chocolate Bar (THC) (46)" at bounding box center [367, 603] width 544 height 23
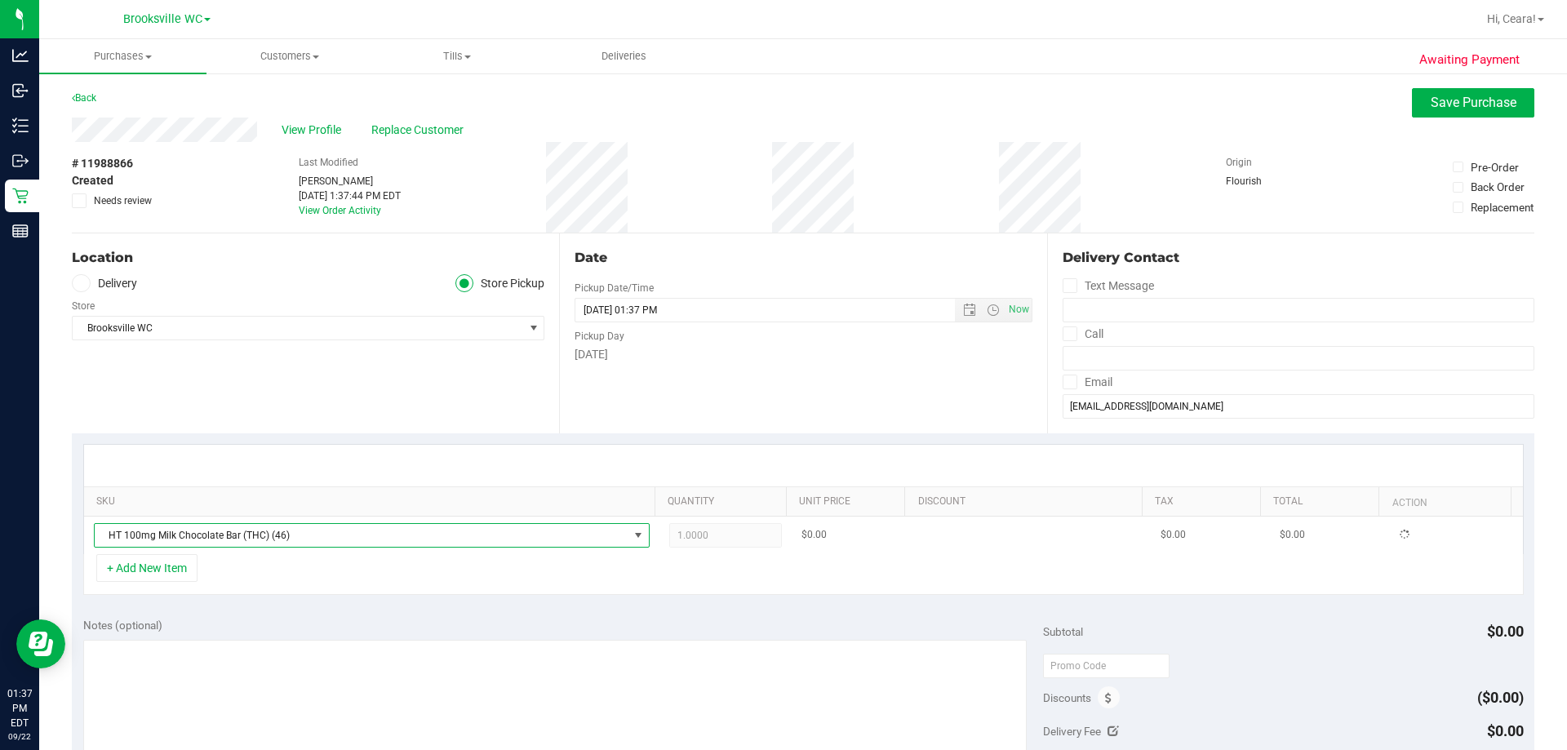
click at [704, 539] on span "1.0000 1" at bounding box center [725, 535] width 113 height 24
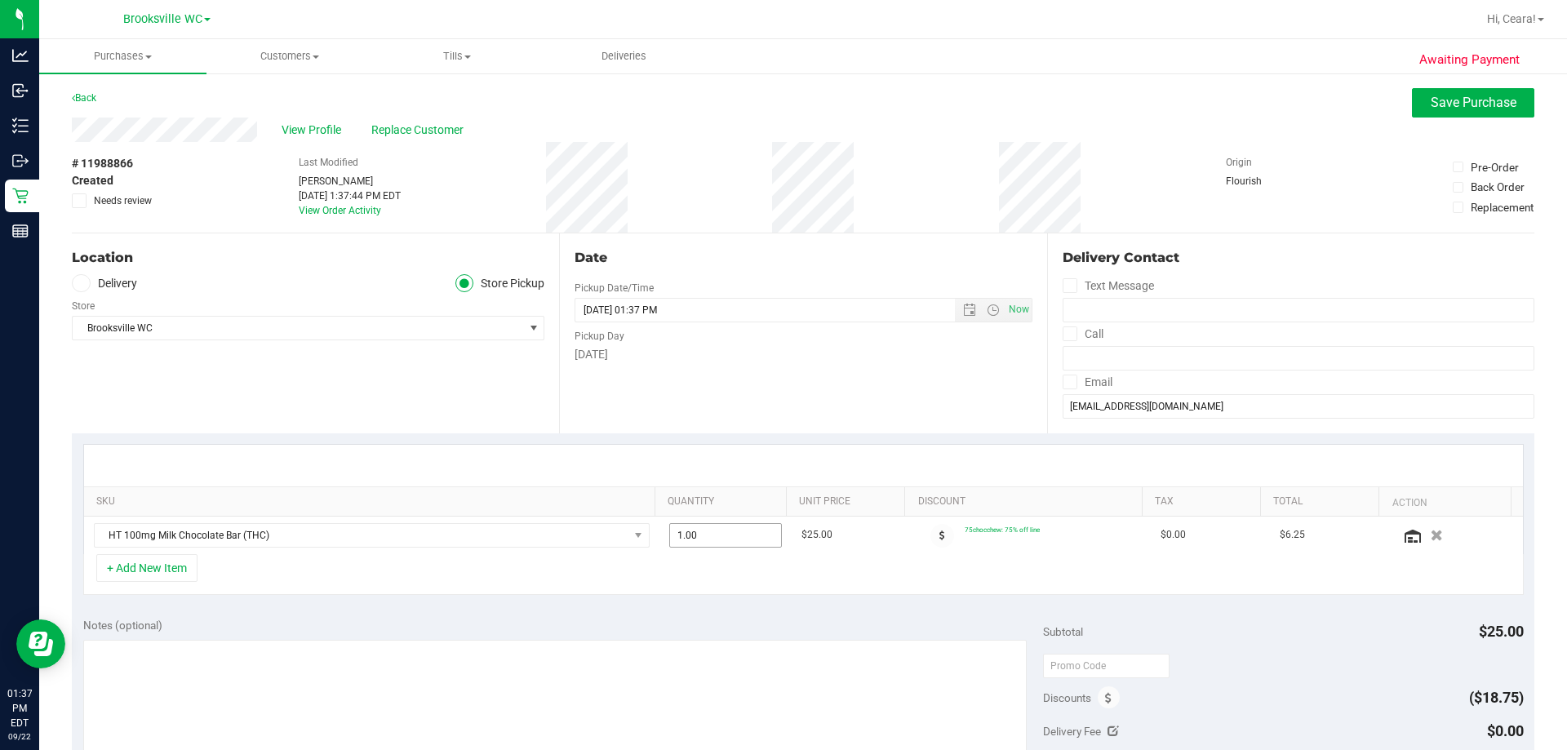
click at [704, 539] on span "1.00 1" at bounding box center [725, 535] width 113 height 24
drag, startPoint x: 704, startPoint y: 539, endPoint x: 636, endPoint y: 560, distance: 71.8
click at [637, 560] on div "SKU Quantity Unit Price Discount Tax Total Action HT 100mg Milk Chocolate Bar (…" at bounding box center [803, 519] width 1441 height 151
type input "8"
type input "8.00"
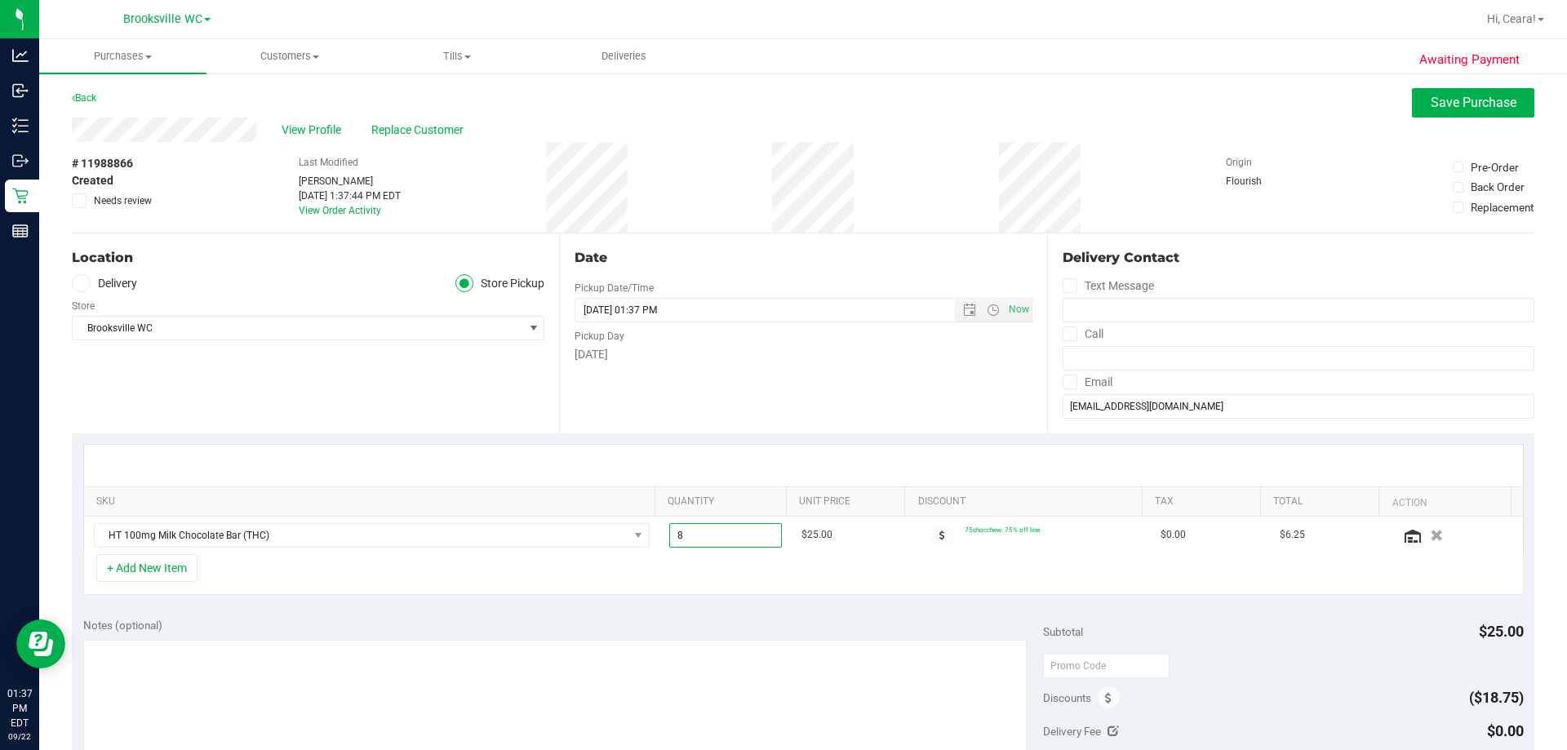
click at [751, 463] on div at bounding box center [803, 466] width 1439 height 42
drag, startPoint x: 693, startPoint y: 536, endPoint x: 618, endPoint y: 549, distance: 76.2
click at [619, 549] on tr "HT 100mg Milk Chocolate Bar (THC) 8.00 8 $25.00 75chocchew: 75% off line $0.00 …" at bounding box center [803, 536] width 1439 height 38
type input "7"
type input "7.00"
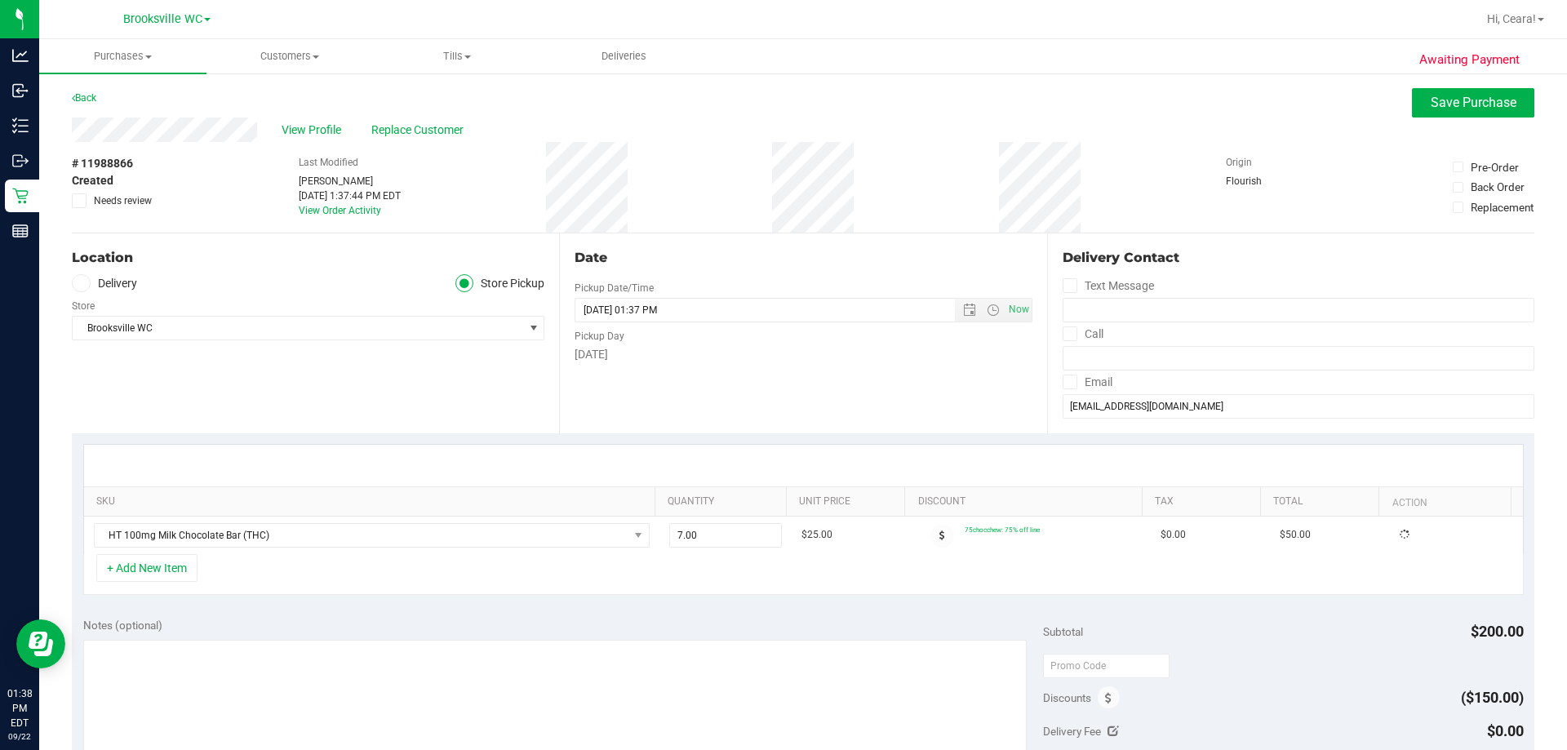
click at [781, 584] on div "+ Add New Item" at bounding box center [803, 574] width 1441 height 41
click at [781, 112] on button "Save Purchase" at bounding box center [1473, 102] width 122 height 29
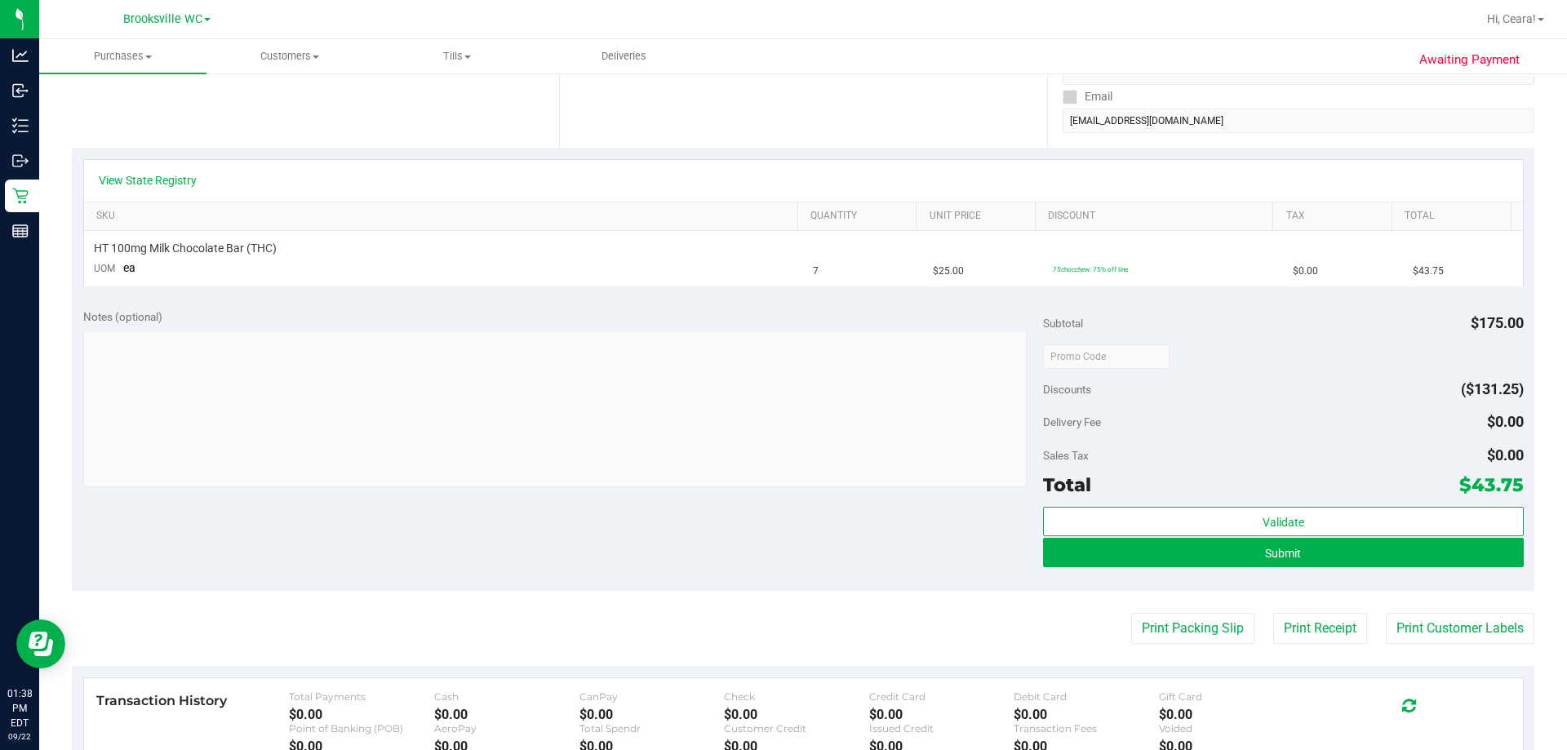
scroll to position [408, 0]
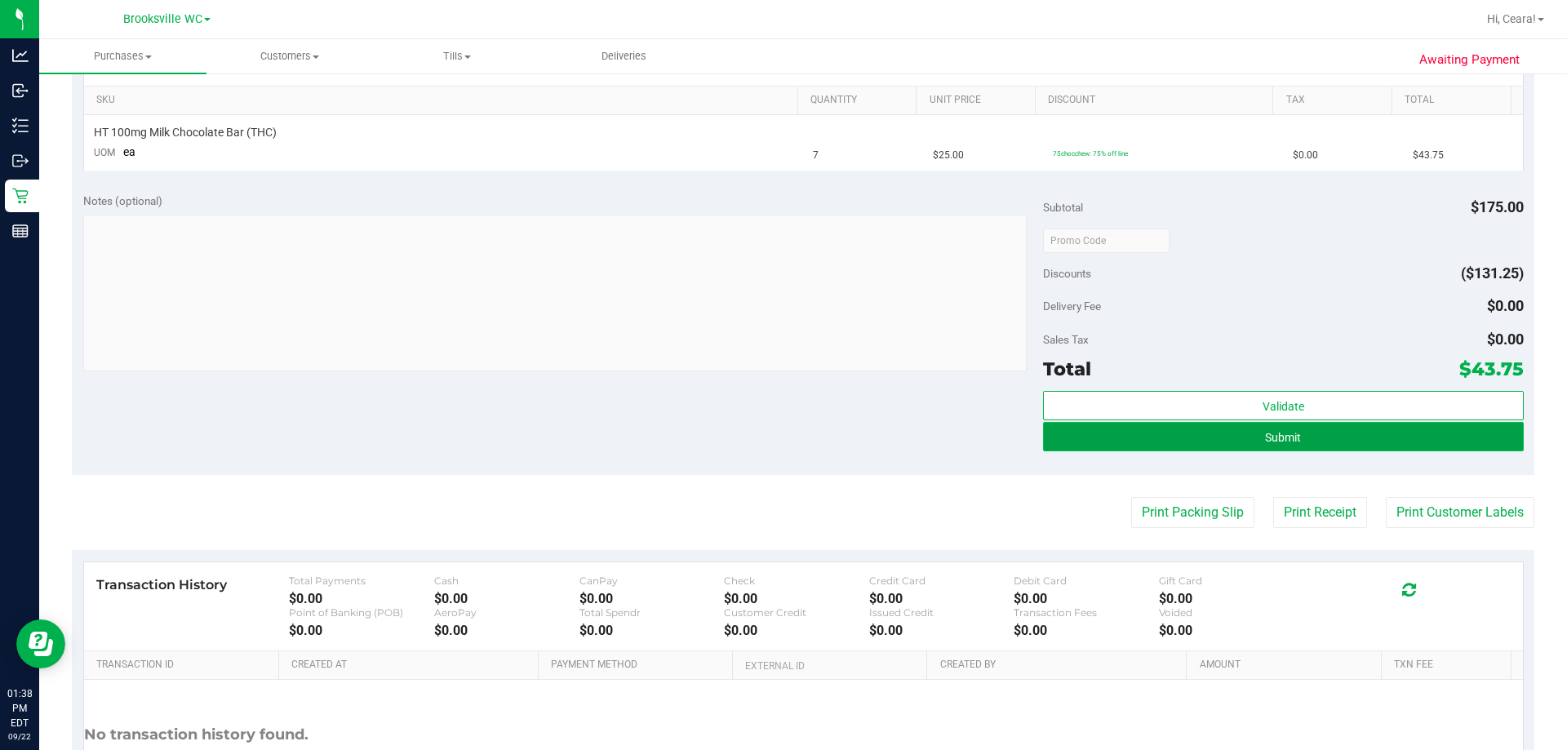
click at [781, 445] on button "Submit" at bounding box center [1283, 436] width 480 height 29
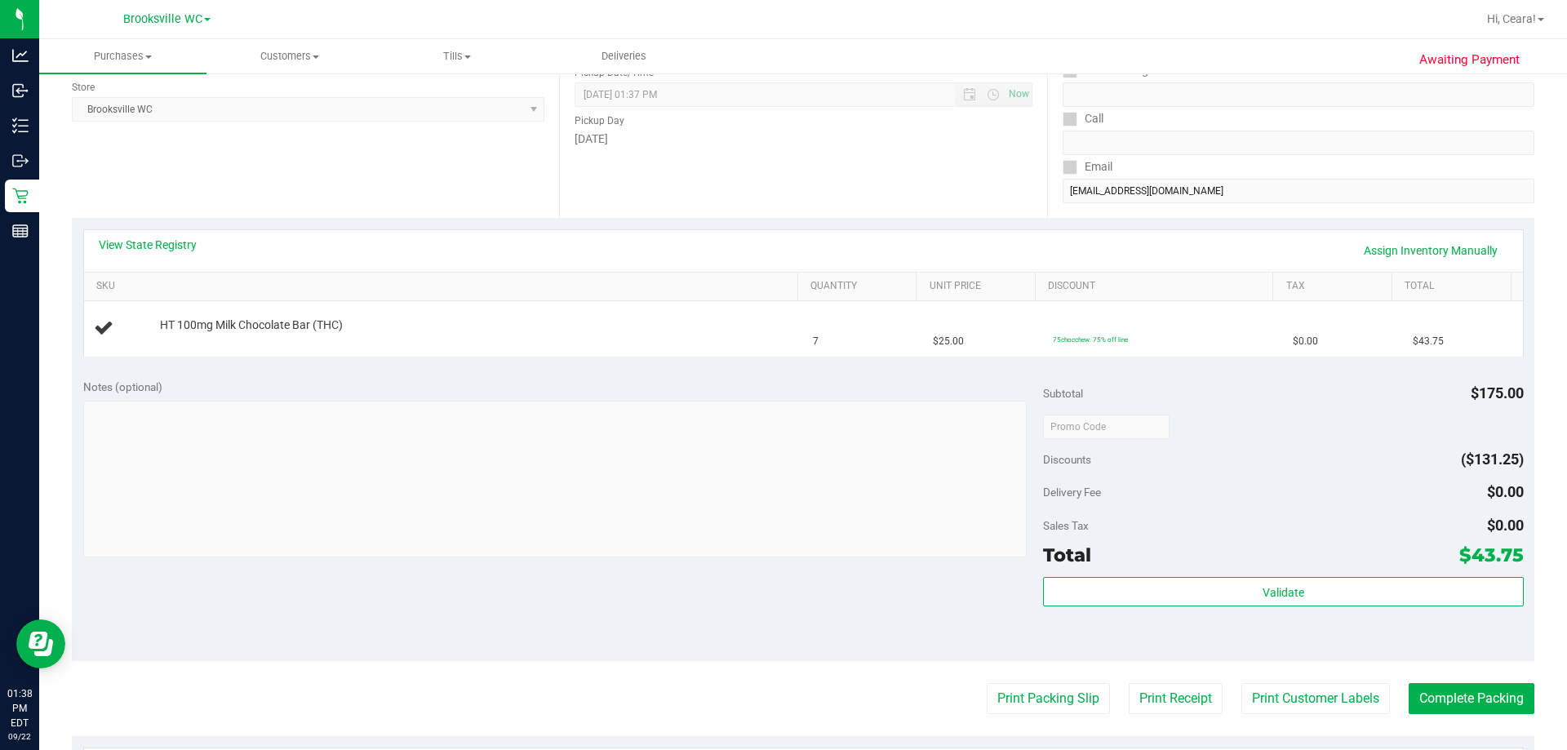
scroll to position [0, 0]
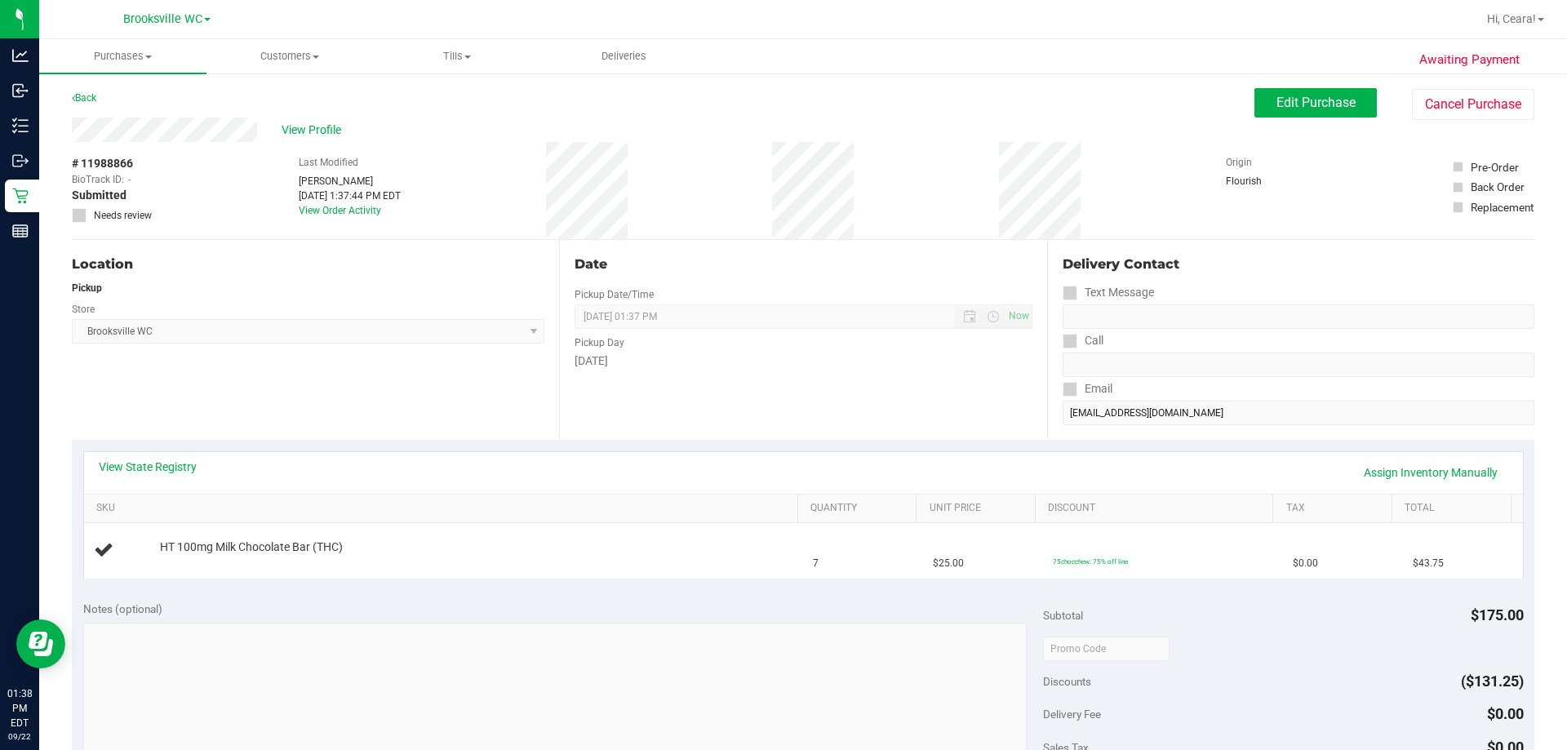
click at [781, 471] on div "View State Registry Assign Inventory Manually" at bounding box center [804, 473] width 1410 height 28
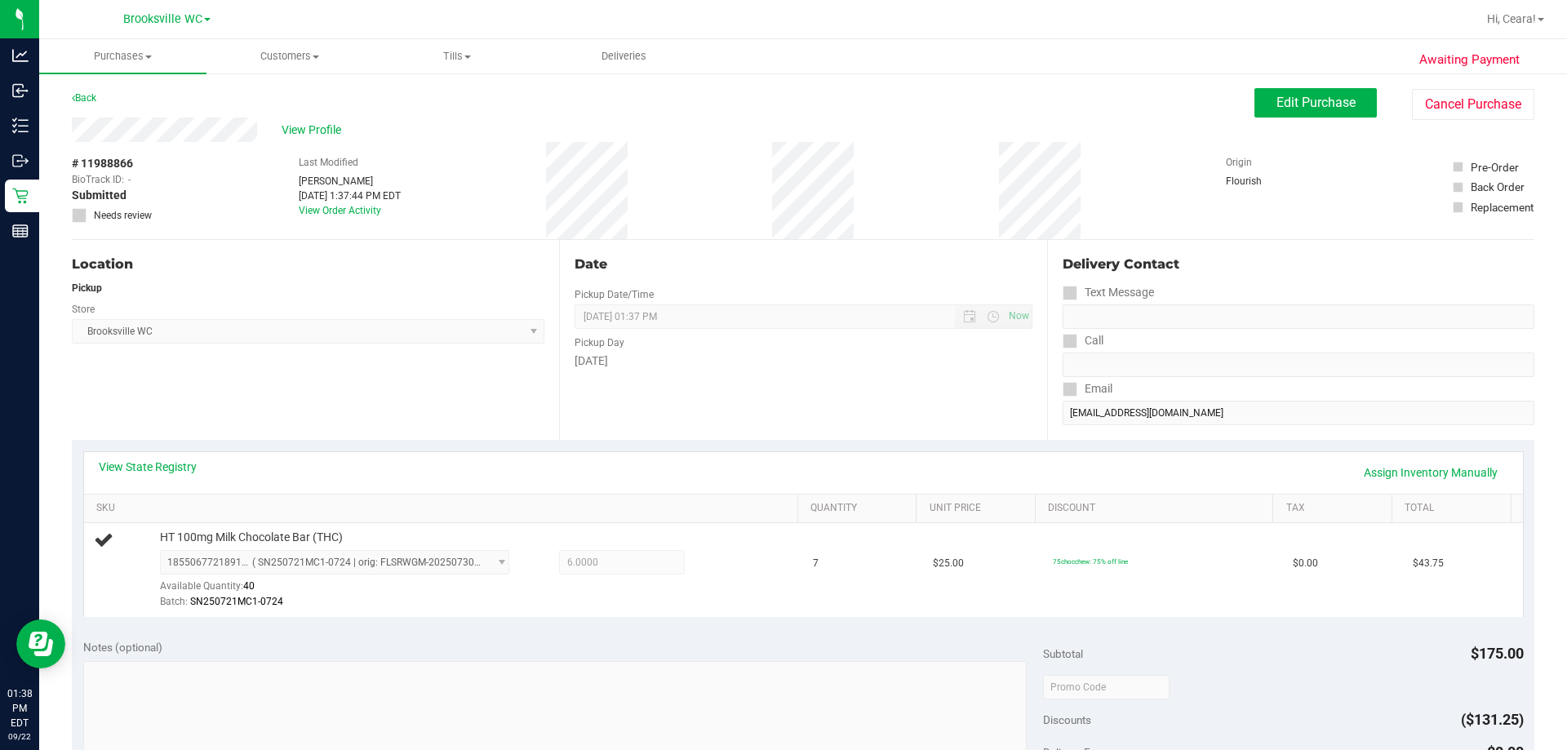
click at [781, 447] on div "View State Registry Assign Inventory Manually SKU Quantity Unit Price Discount …" at bounding box center [803, 534] width 1463 height 188
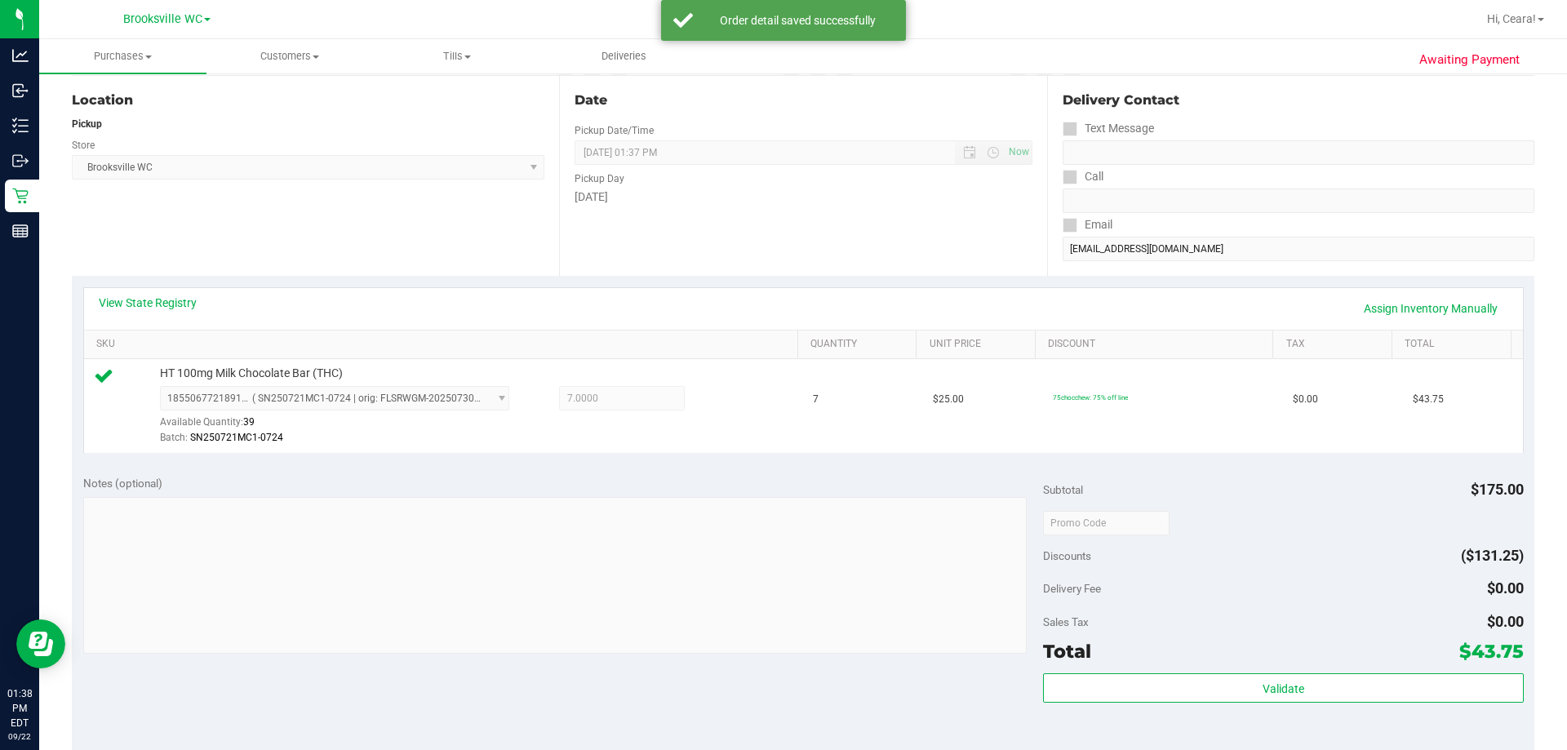
scroll to position [245, 0]
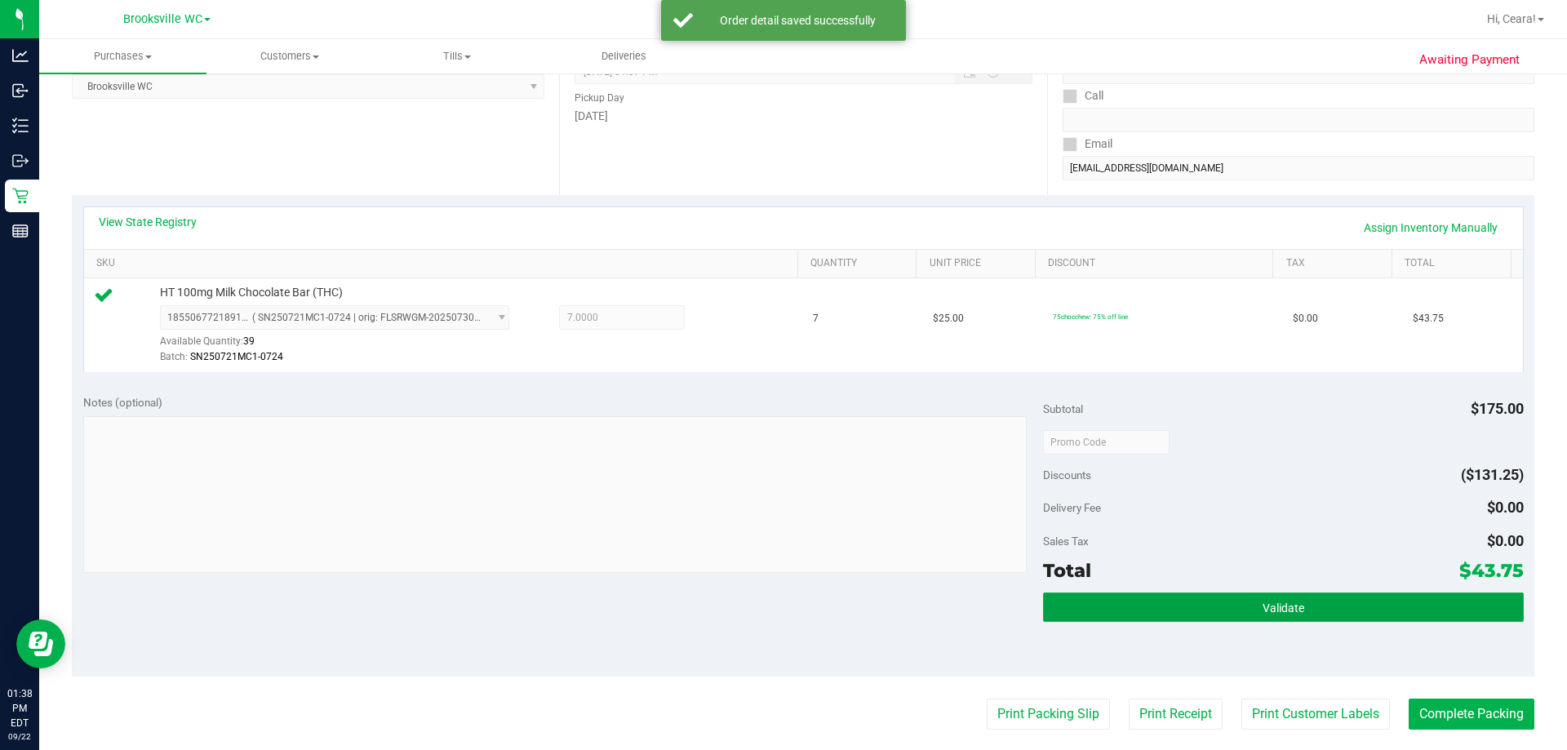
click at [781, 593] on button "Validate" at bounding box center [1283, 607] width 480 height 29
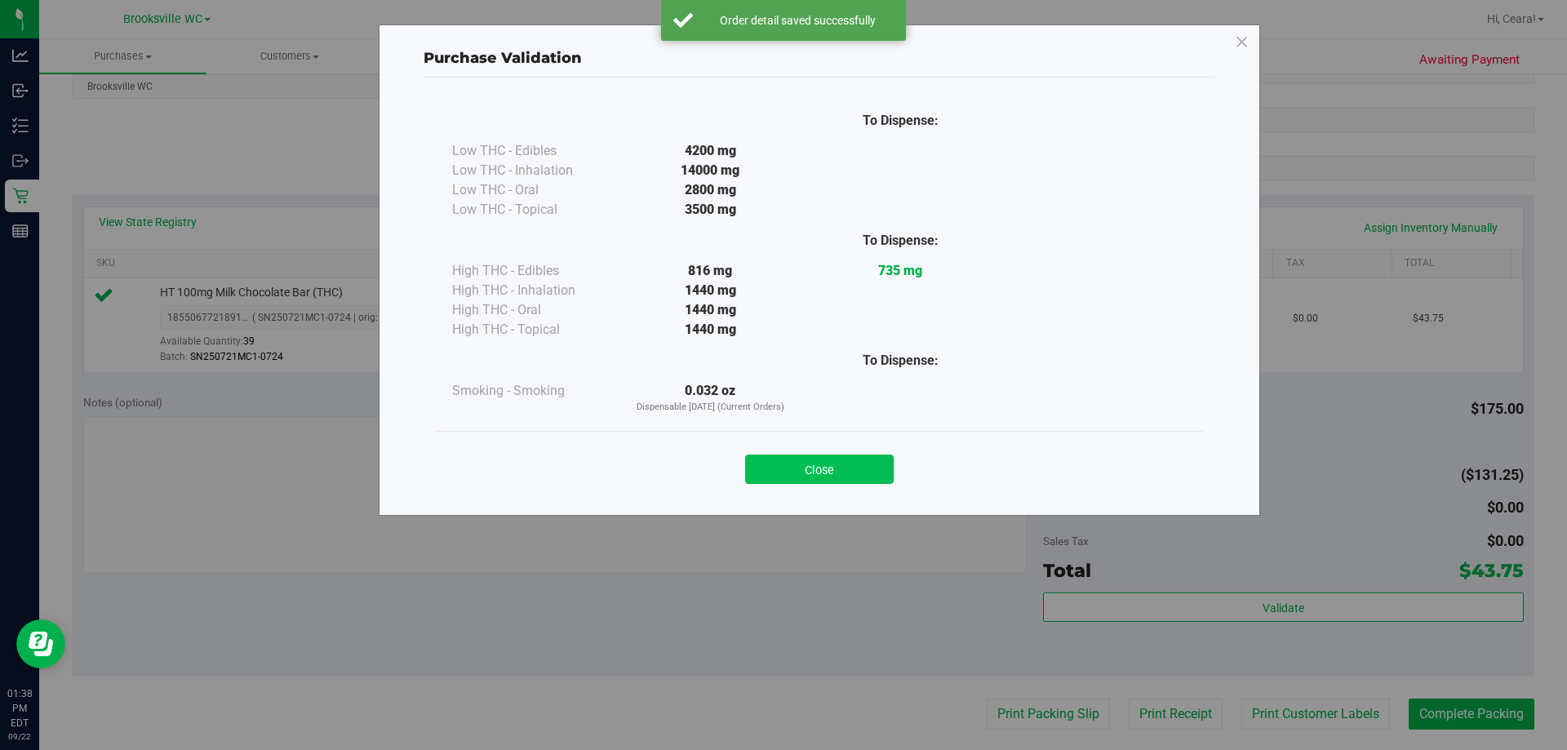
click at [781, 462] on button "Close" at bounding box center [819, 469] width 149 height 29
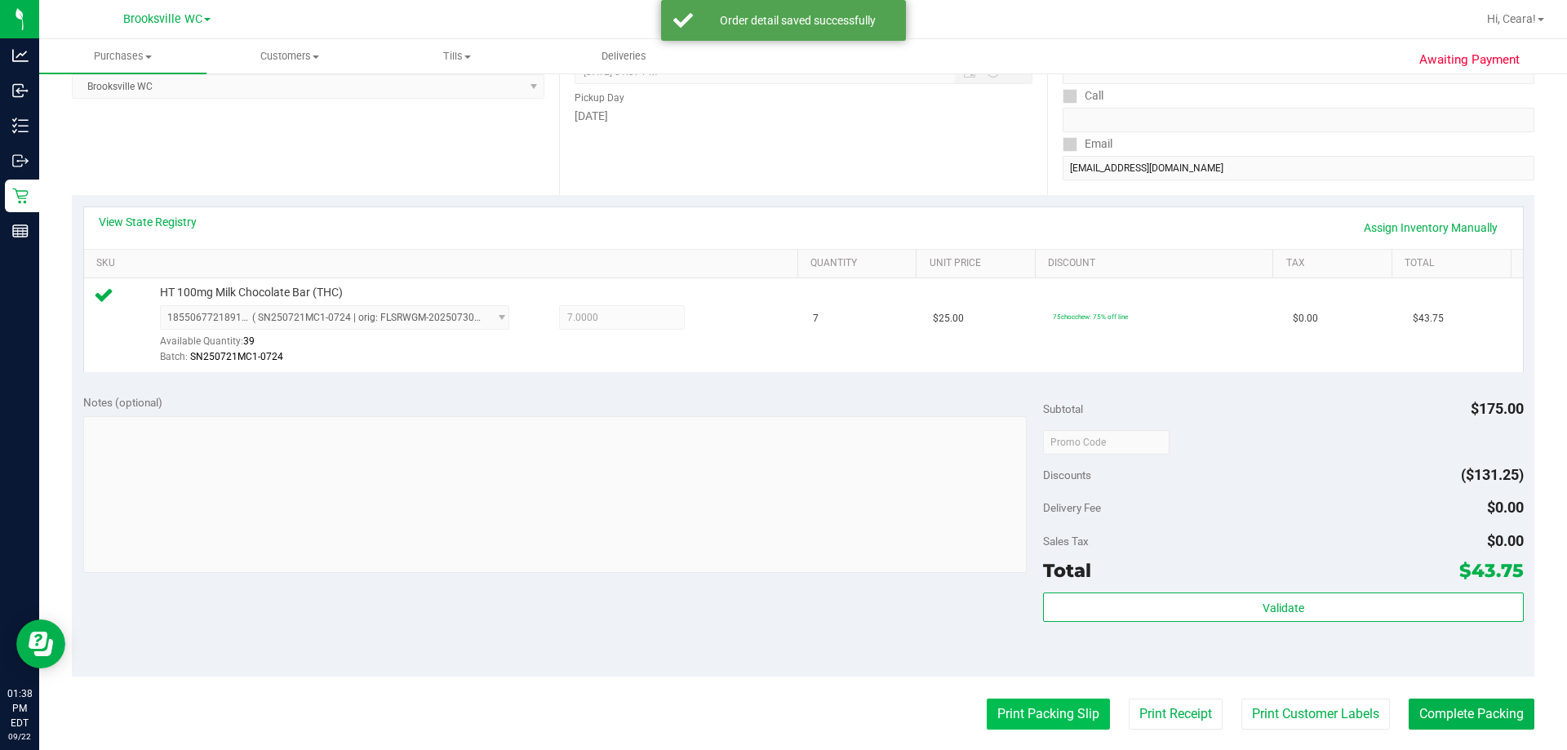
click at [781, 717] on button "Print Packing Slip" at bounding box center [1048, 714] width 123 height 31
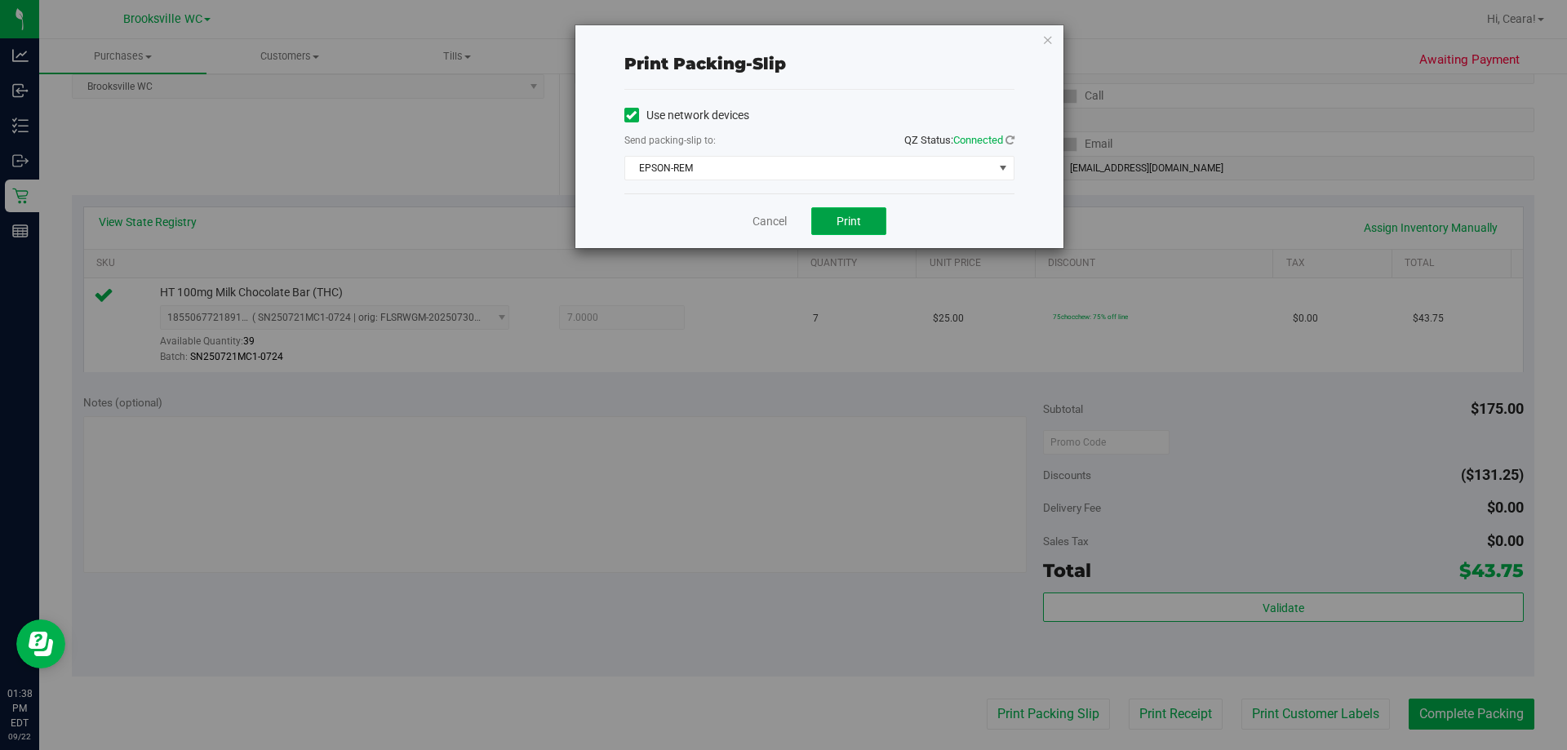
click at [781, 232] on button "Print" at bounding box center [848, 221] width 75 height 28
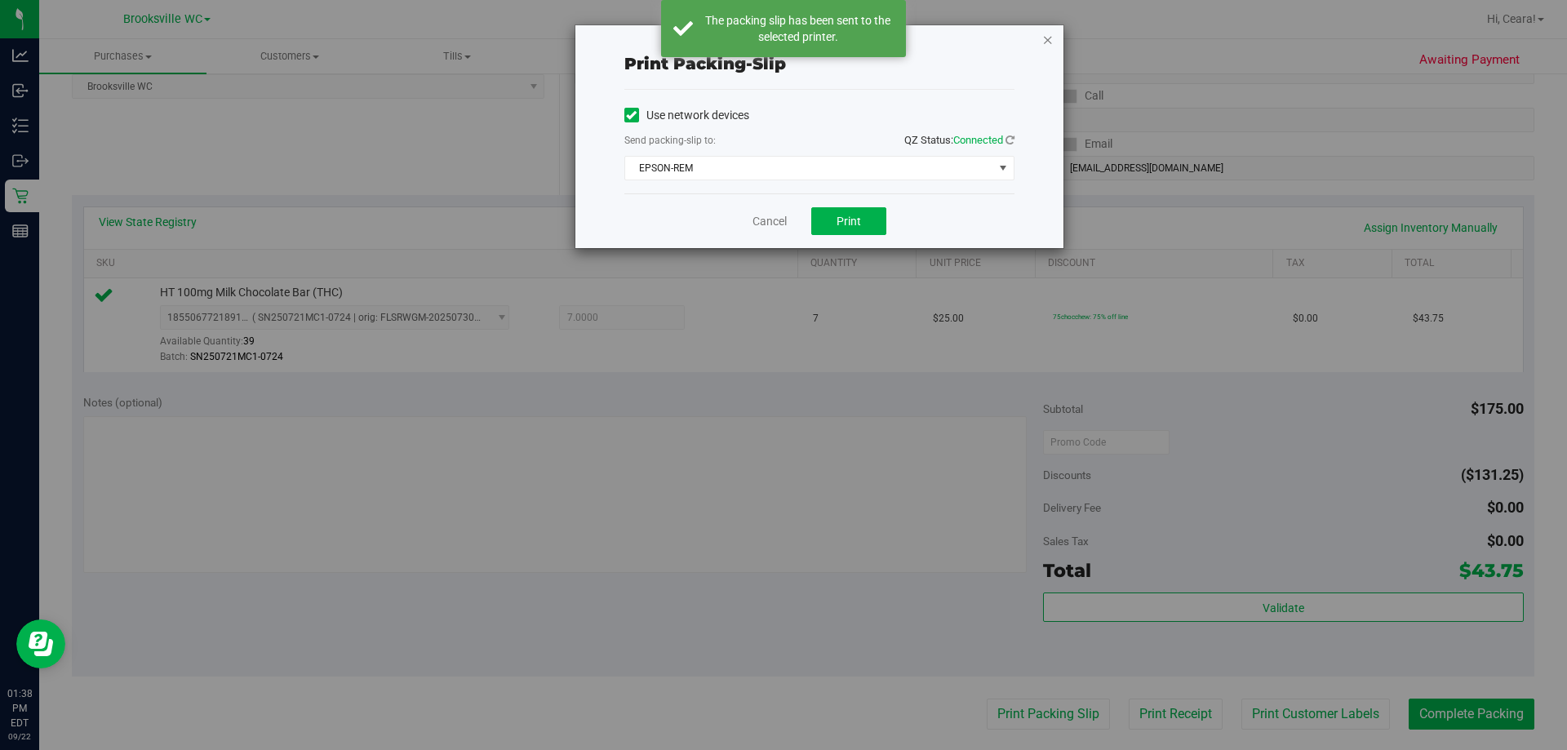
click at [781, 37] on icon "button" at bounding box center [1047, 39] width 11 height 20
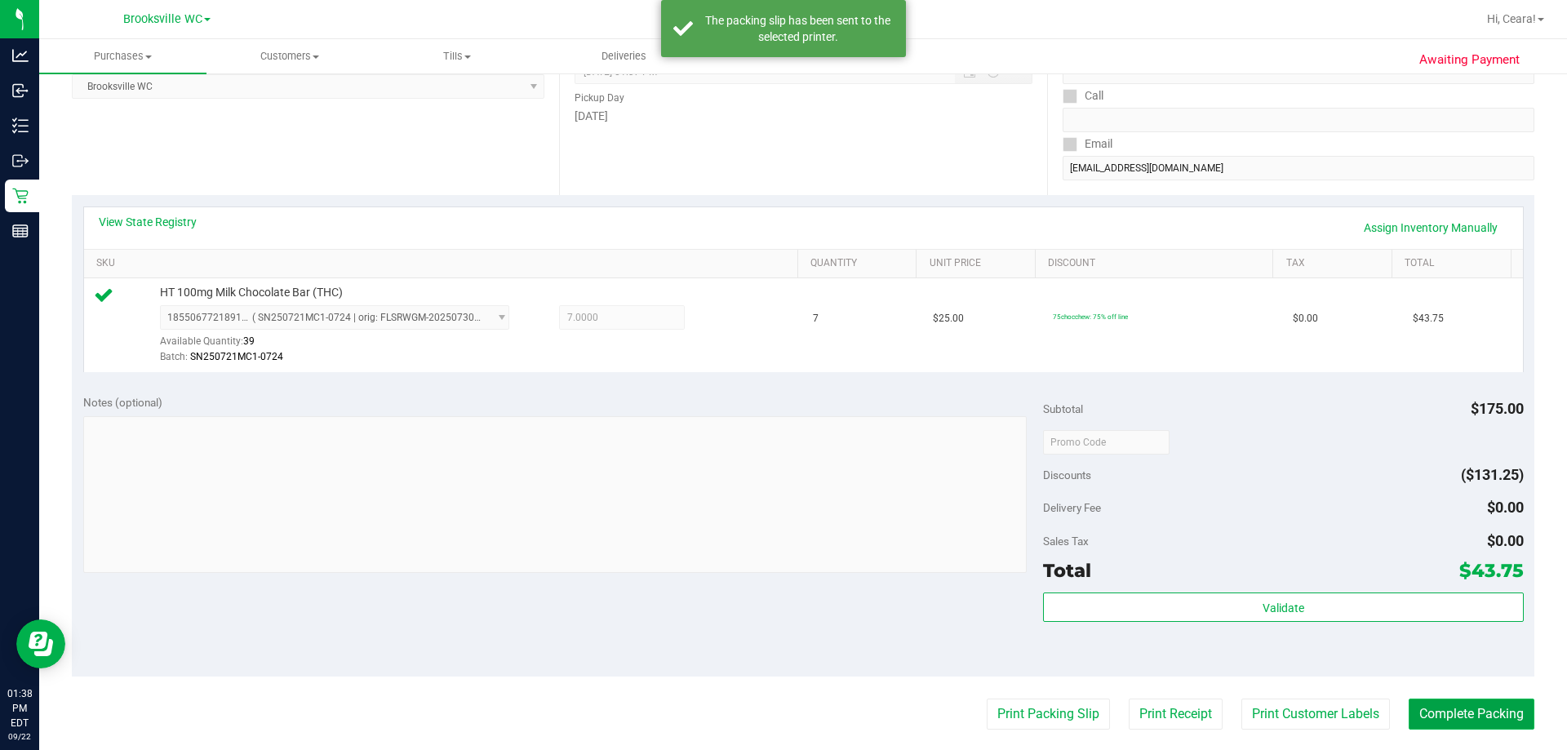
click at [781, 722] on button "Complete Packing" at bounding box center [1472, 714] width 126 height 31
